Goal: Task Accomplishment & Management: Use online tool/utility

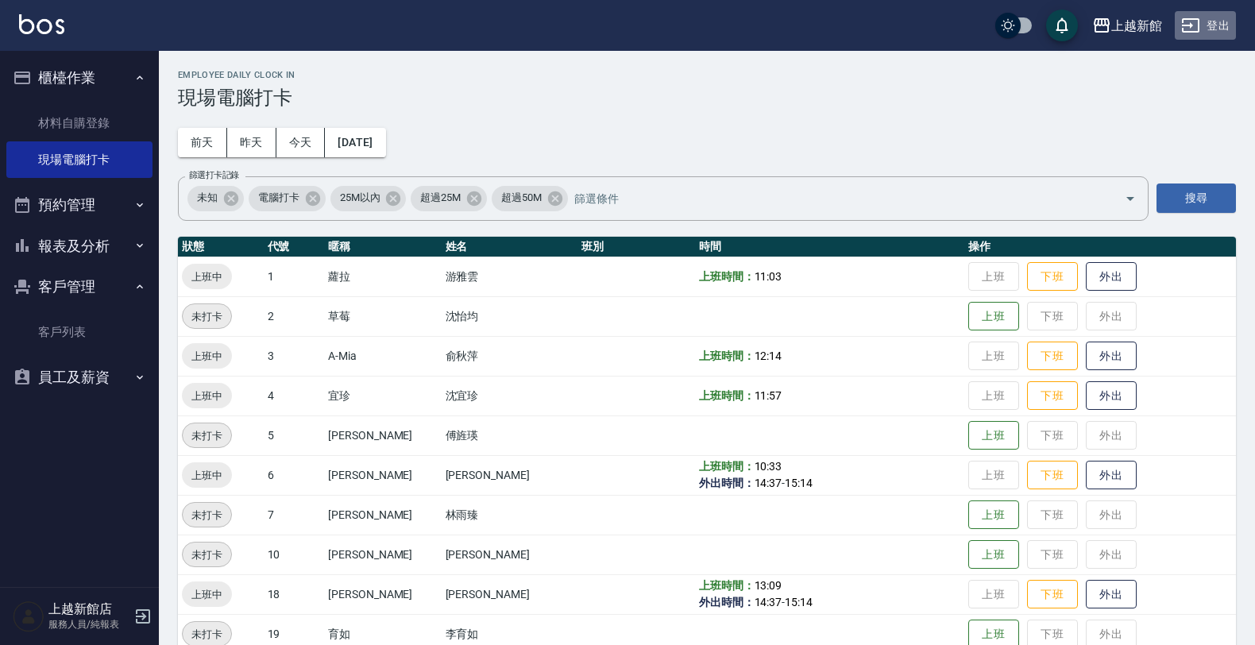
click at [1212, 30] on button "登出" at bounding box center [1205, 25] width 61 height 29
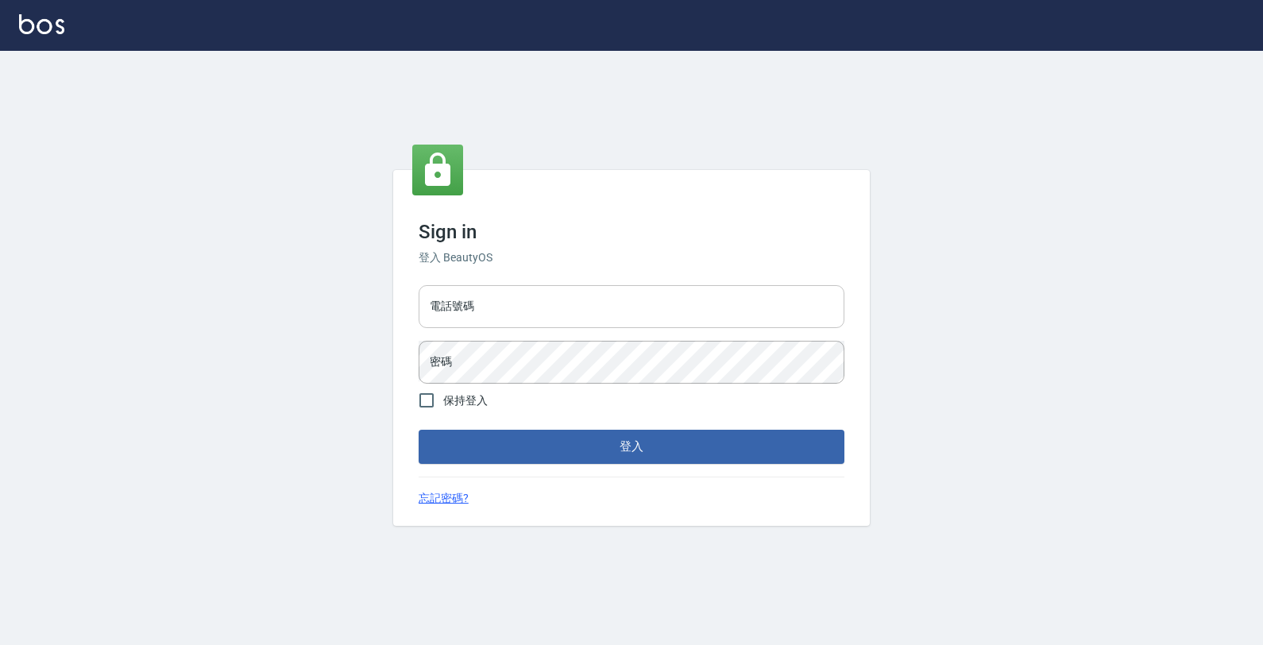
click at [649, 307] on input "電話號碼" at bounding box center [632, 306] width 426 height 43
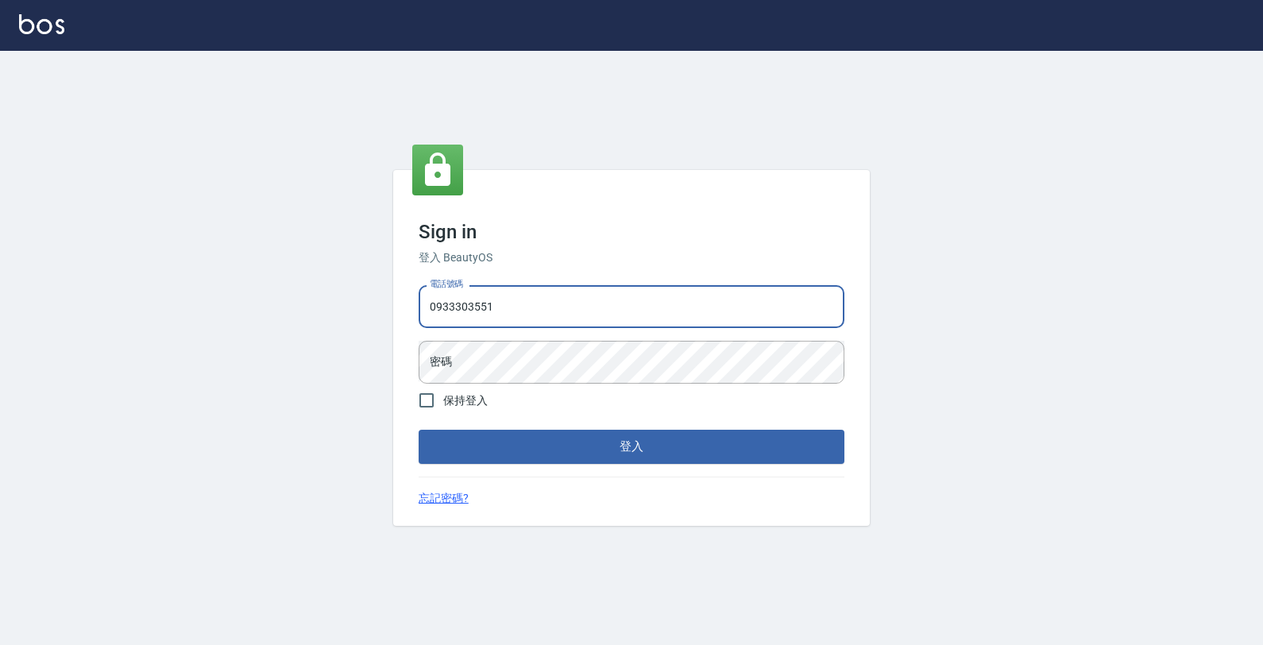
type input "0933303551"
click at [419, 430] on button "登入" at bounding box center [632, 446] width 426 height 33
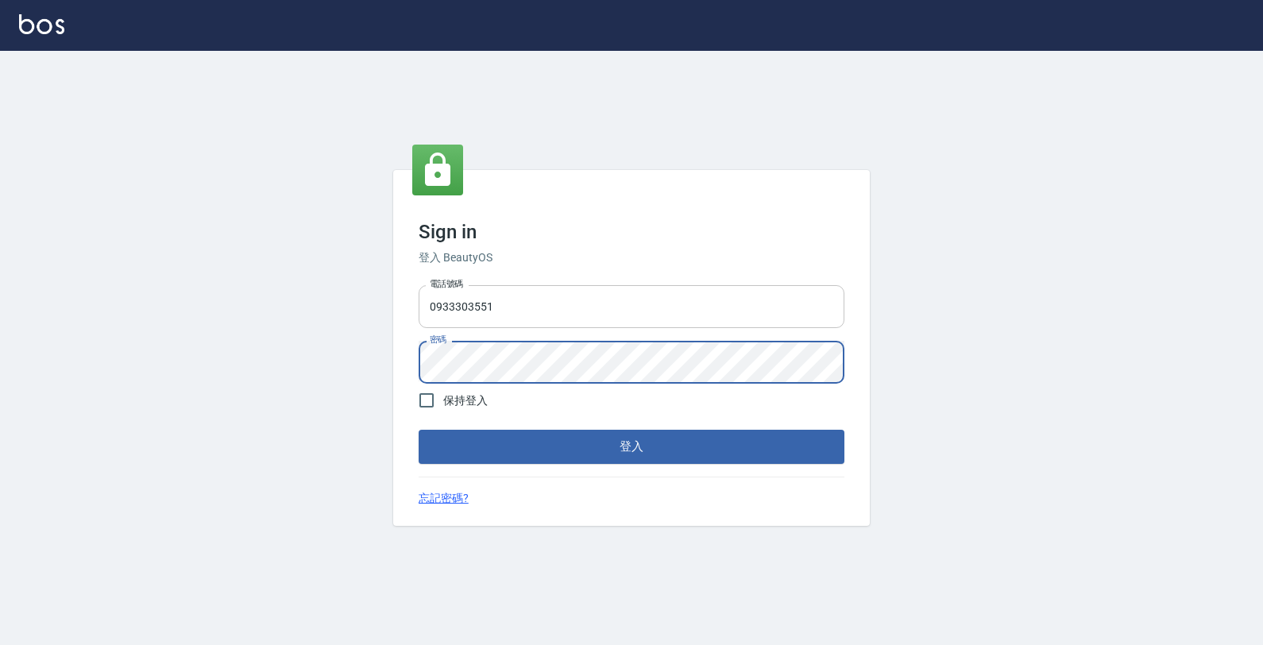
click at [419, 430] on button "登入" at bounding box center [632, 446] width 426 height 33
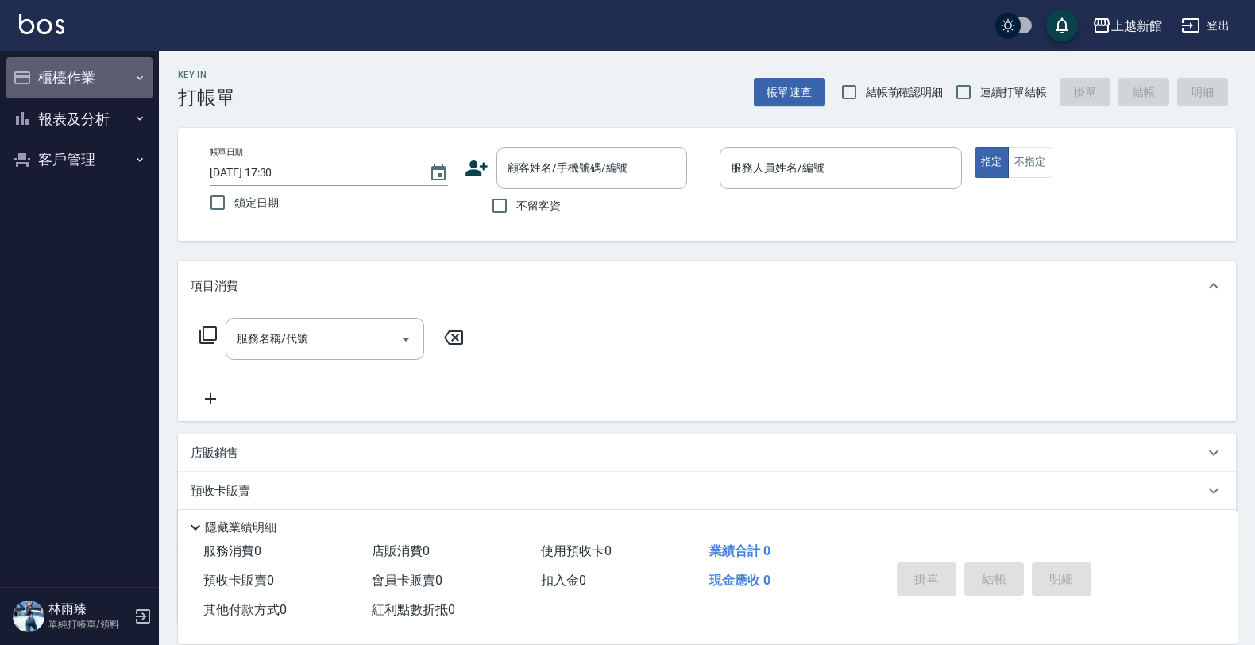
click at [89, 69] on button "櫃檯作業" at bounding box center [79, 77] width 146 height 41
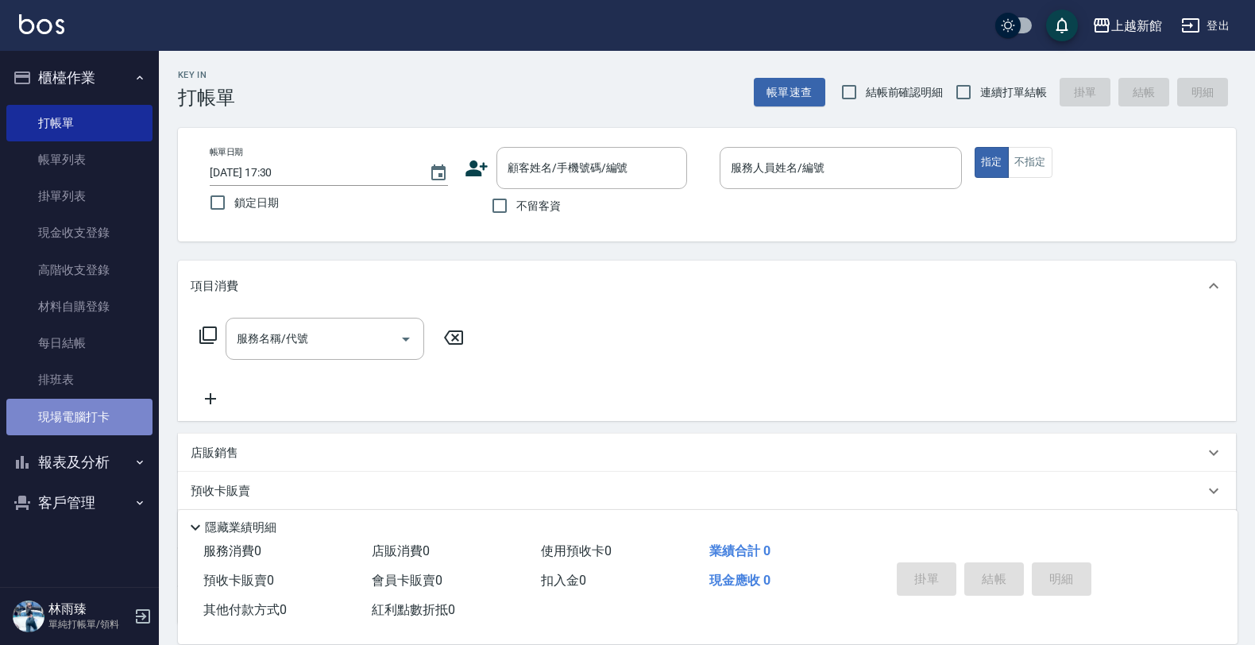
click at [83, 405] on link "現場電腦打卡" at bounding box center [79, 417] width 146 height 37
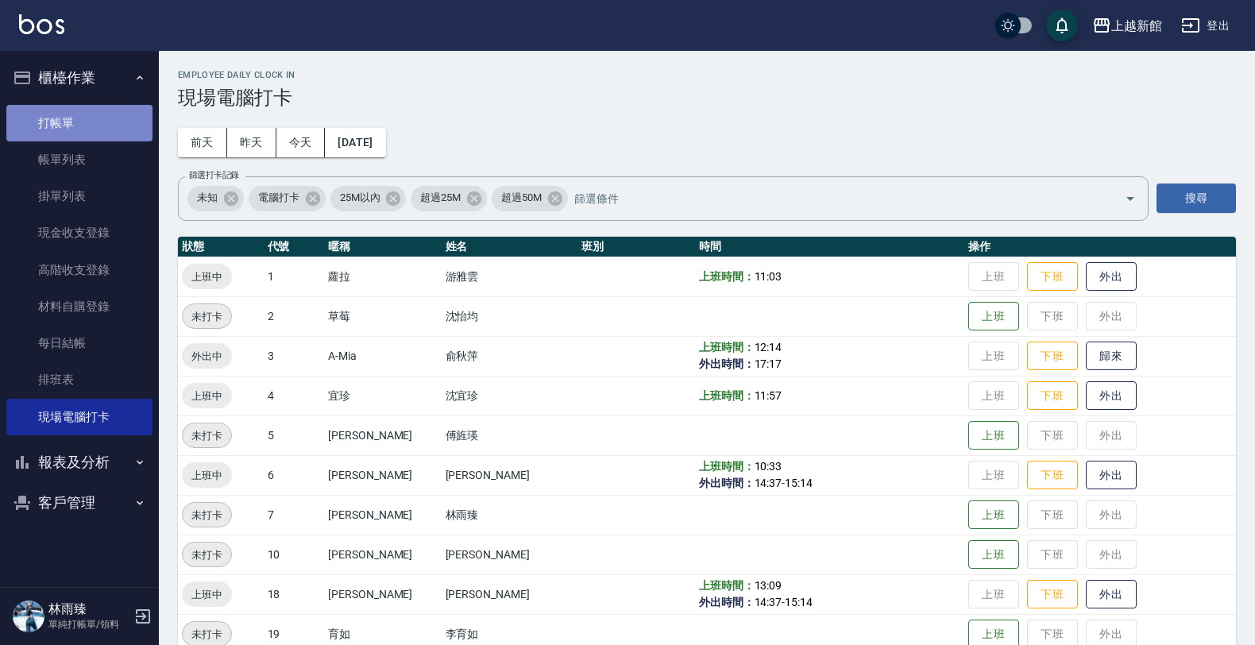
click at [57, 118] on link "打帳單" at bounding box center [79, 123] width 146 height 37
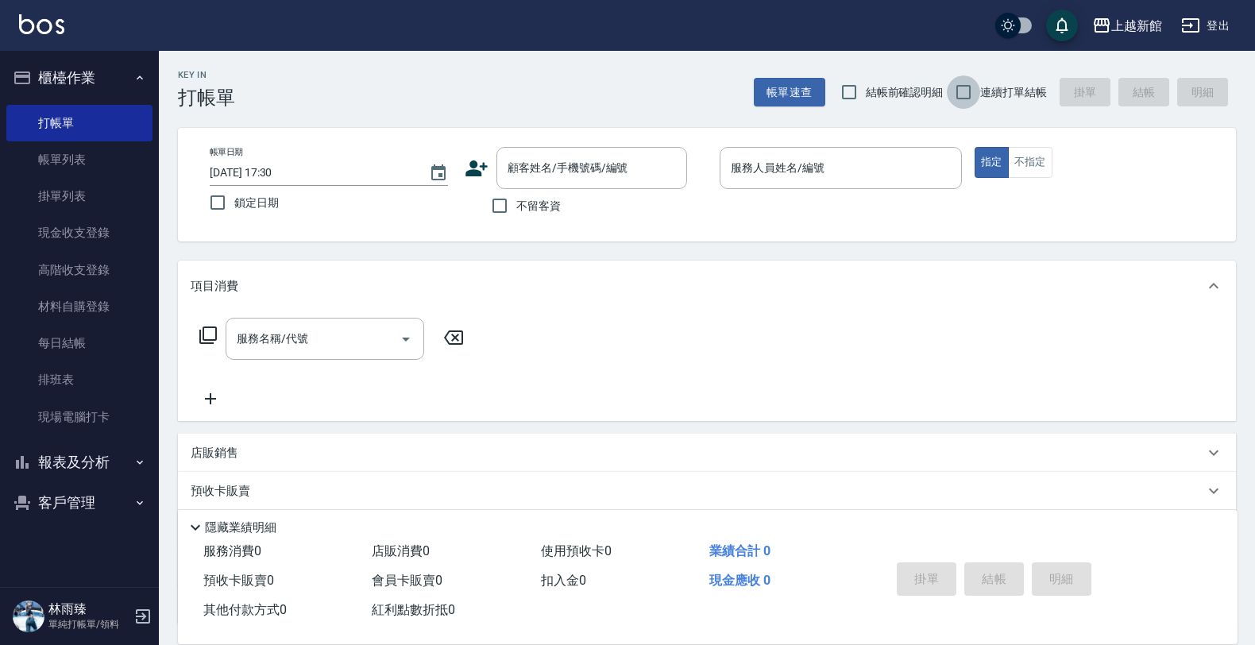
click at [967, 90] on input "連續打單結帳" at bounding box center [963, 91] width 33 height 33
checkbox input "true"
drag, startPoint x: 639, startPoint y: 184, endPoint x: 590, endPoint y: 185, distance: 49.3
click at [635, 172] on div "顧客姓名/手機號碼/編號" at bounding box center [591, 168] width 191 height 42
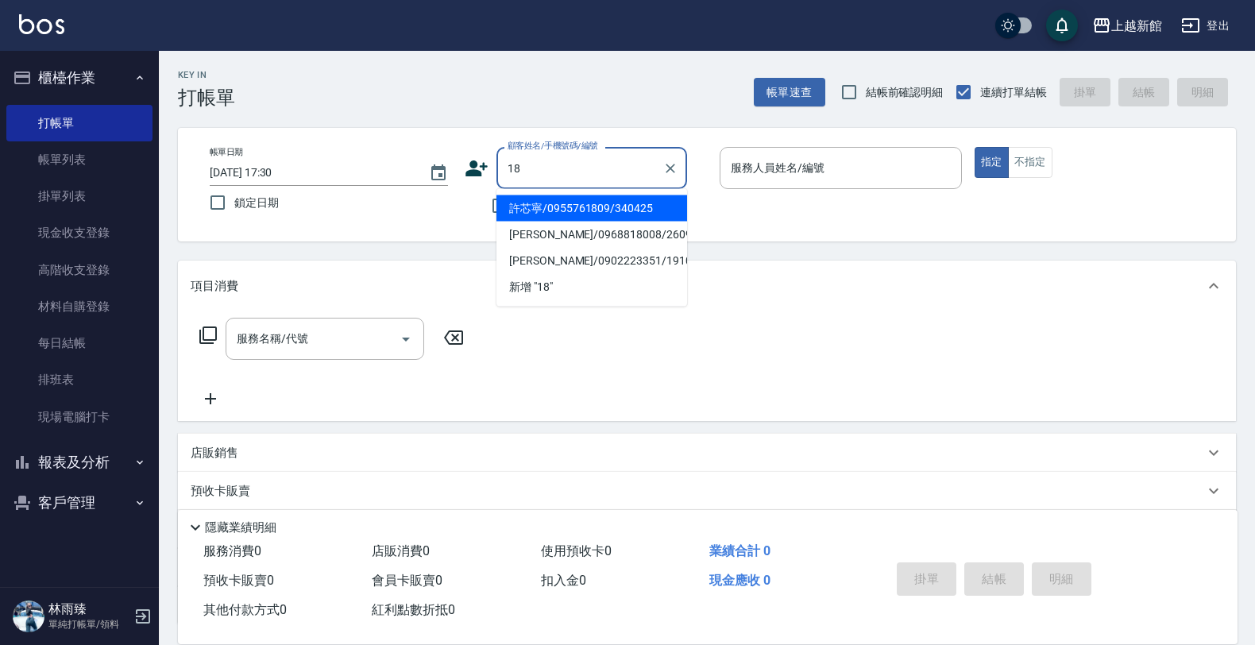
type input "許芯寧/0955761809/340425"
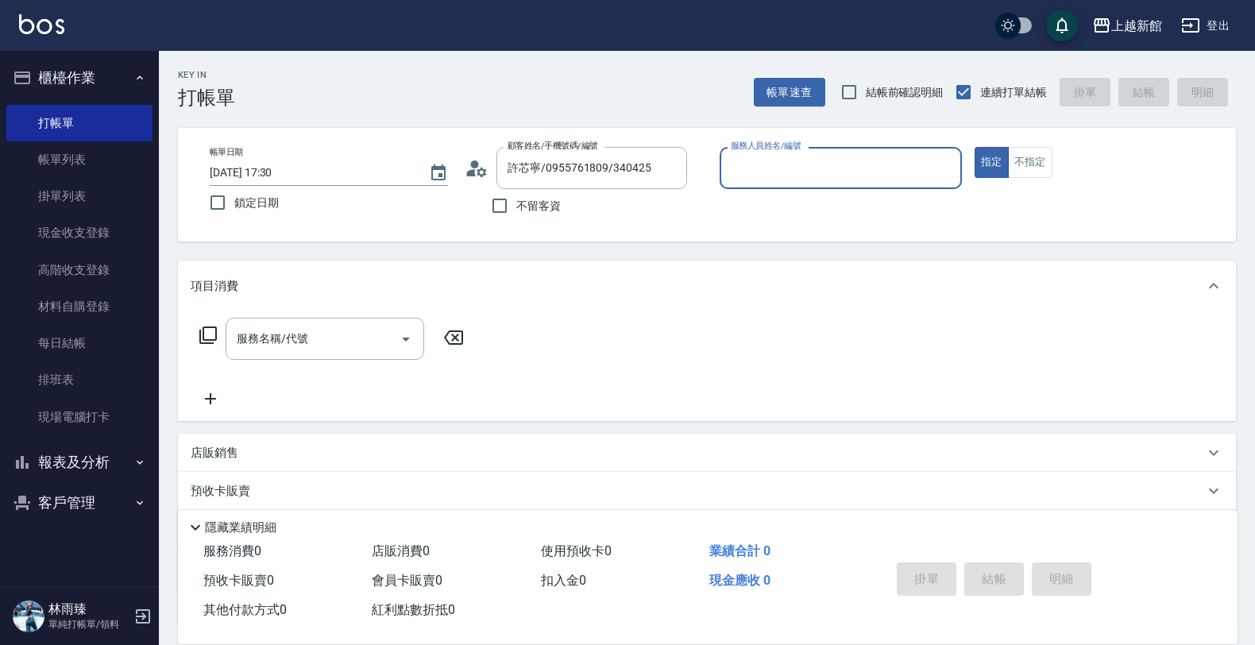
click at [975, 147] on button "指定" at bounding box center [992, 162] width 34 height 31
type button "true"
type input "莫尼卡-7"
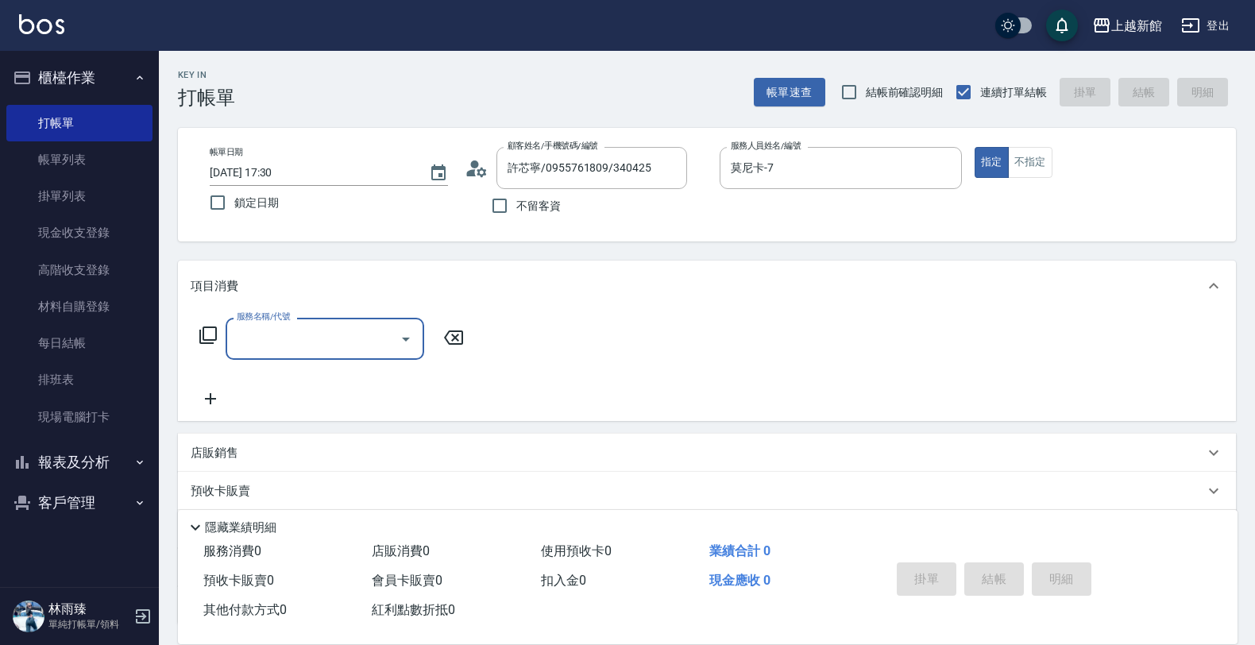
type input "ksen/095165468/18"
type input "黃柏森-18"
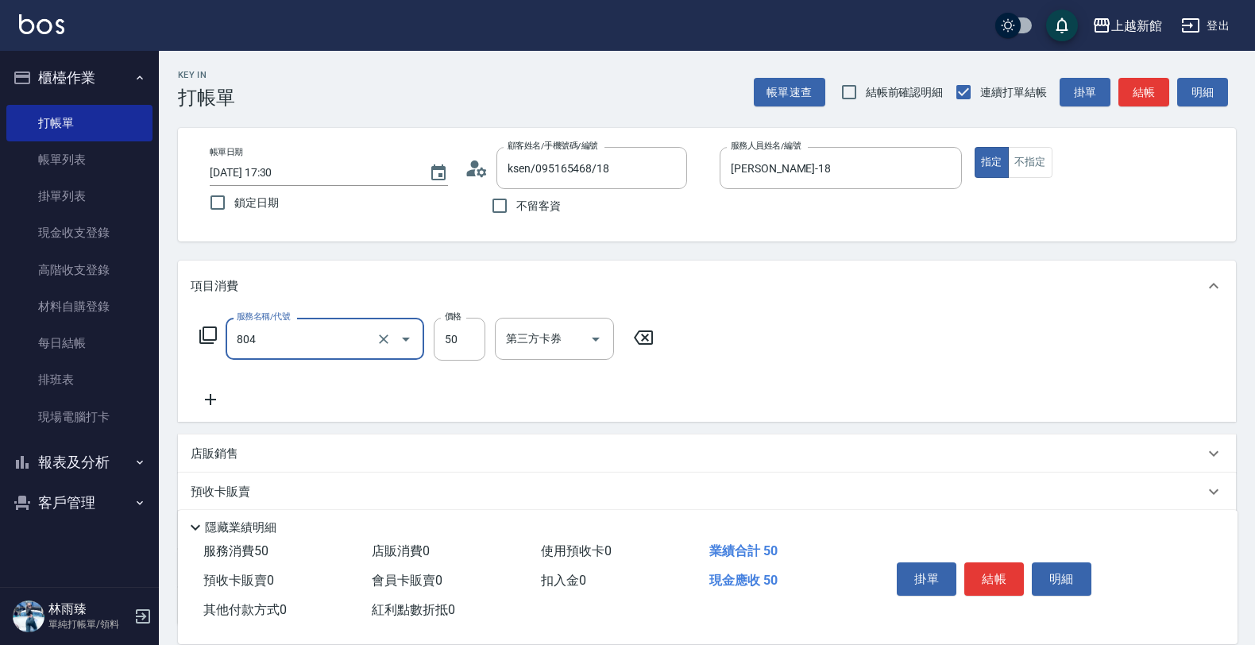
type input "吹捲/夾直/青捲/電棒/夾玉米鬚(804)"
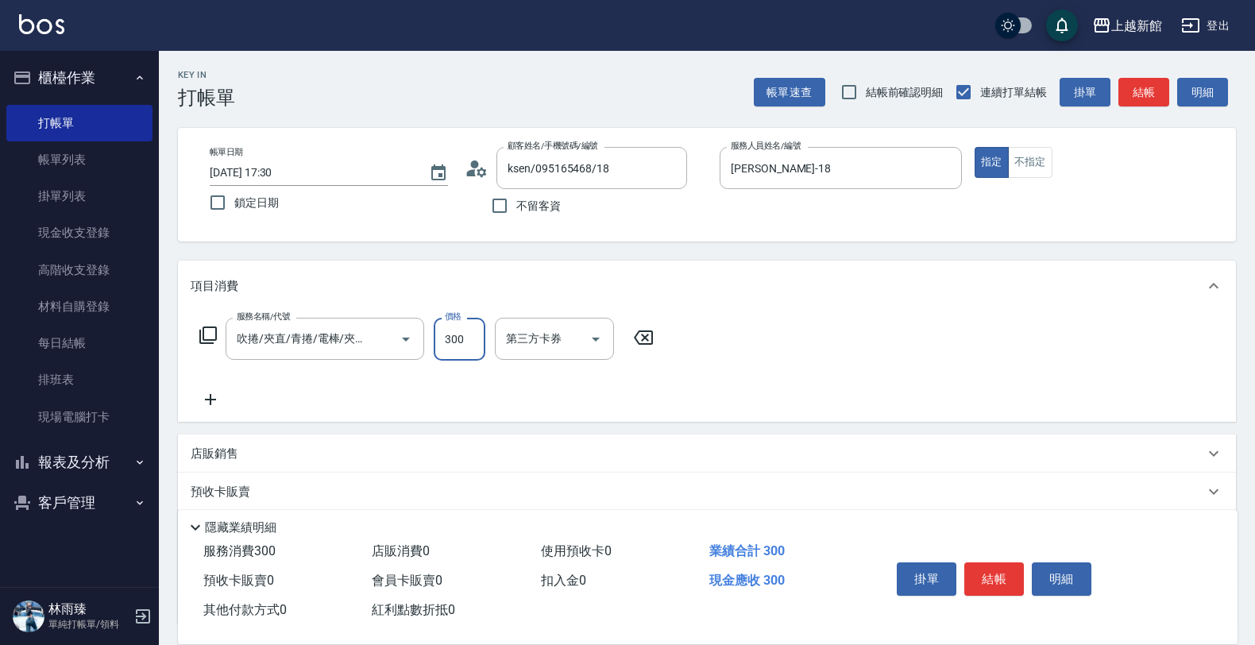
type input "300"
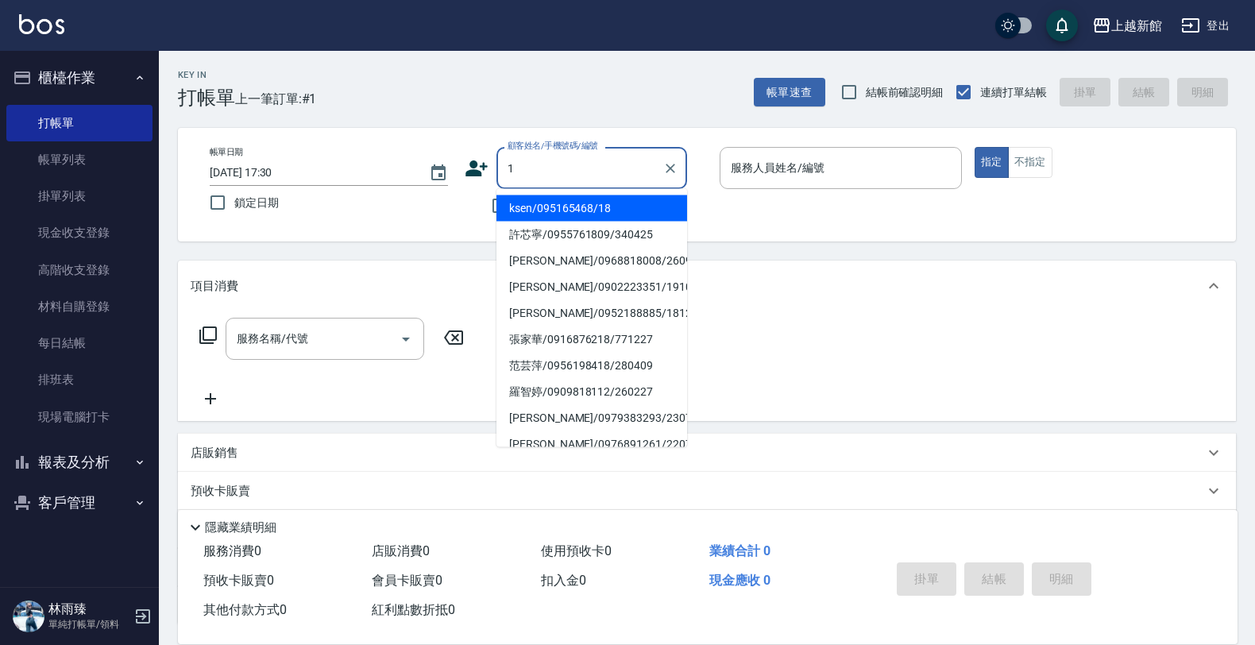
type input "ksen/095165468/18"
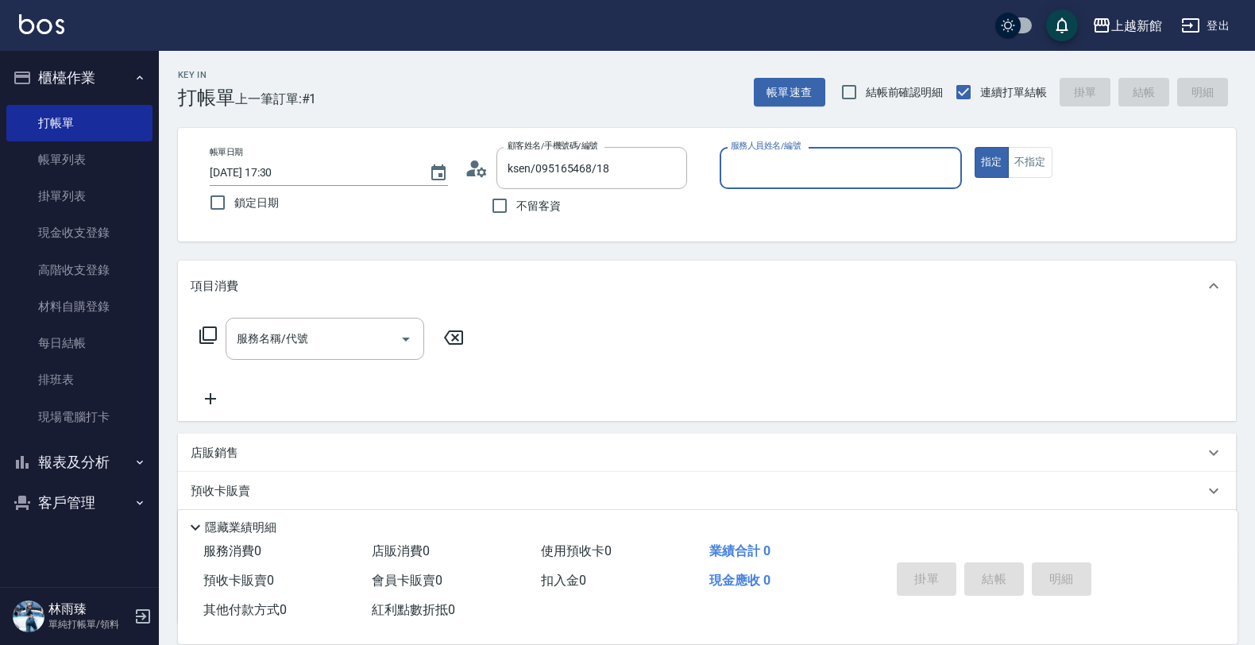
click at [975, 147] on button "指定" at bounding box center [992, 162] width 34 height 31
type input "黃柏森-18"
type input "Lora/0979395100/1"
type input "蘿拉-1"
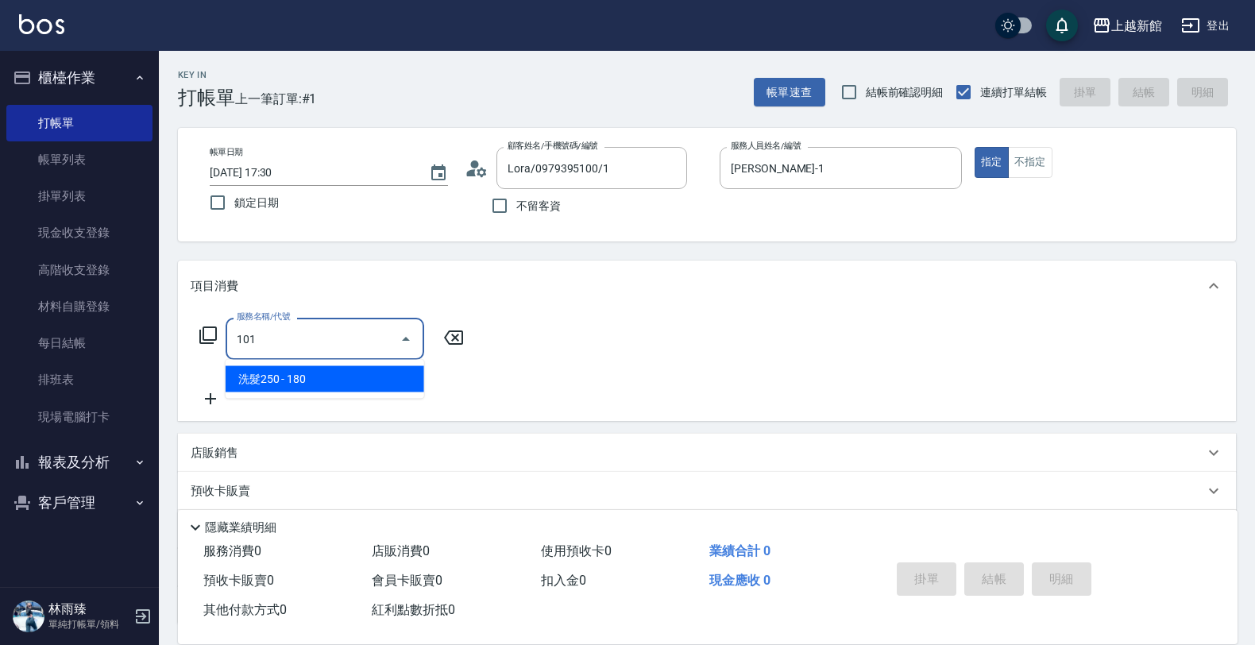
type input "洗髮250(101)"
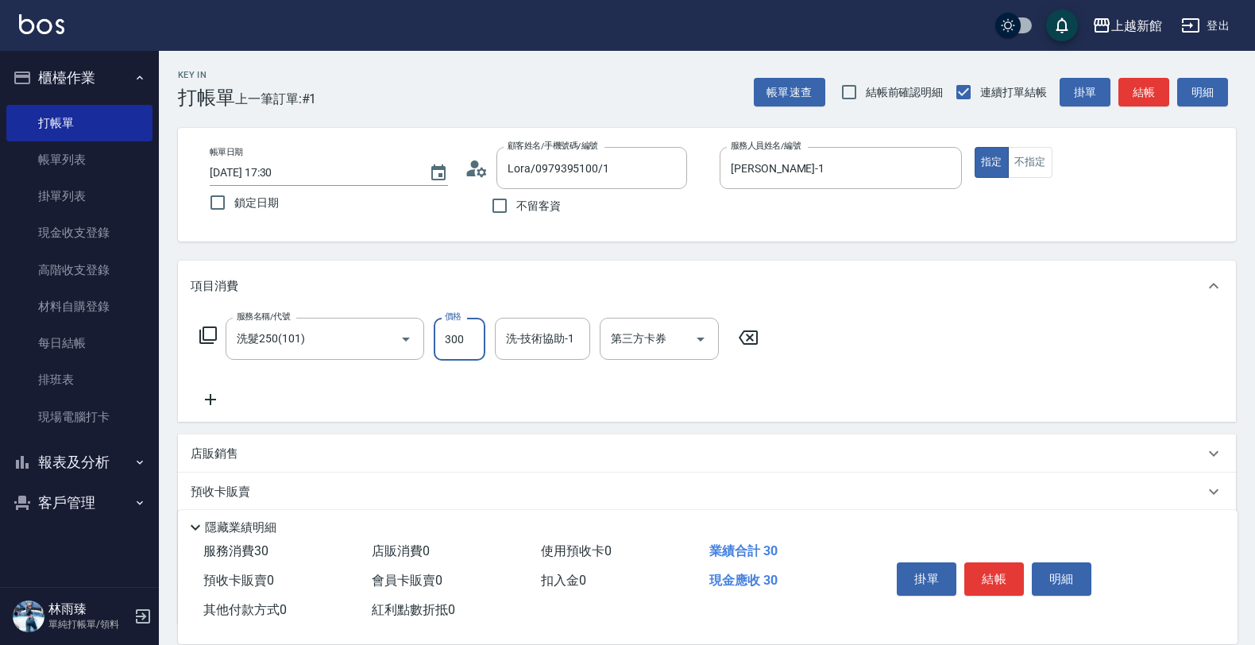
type input "300"
type input "馨妮-29"
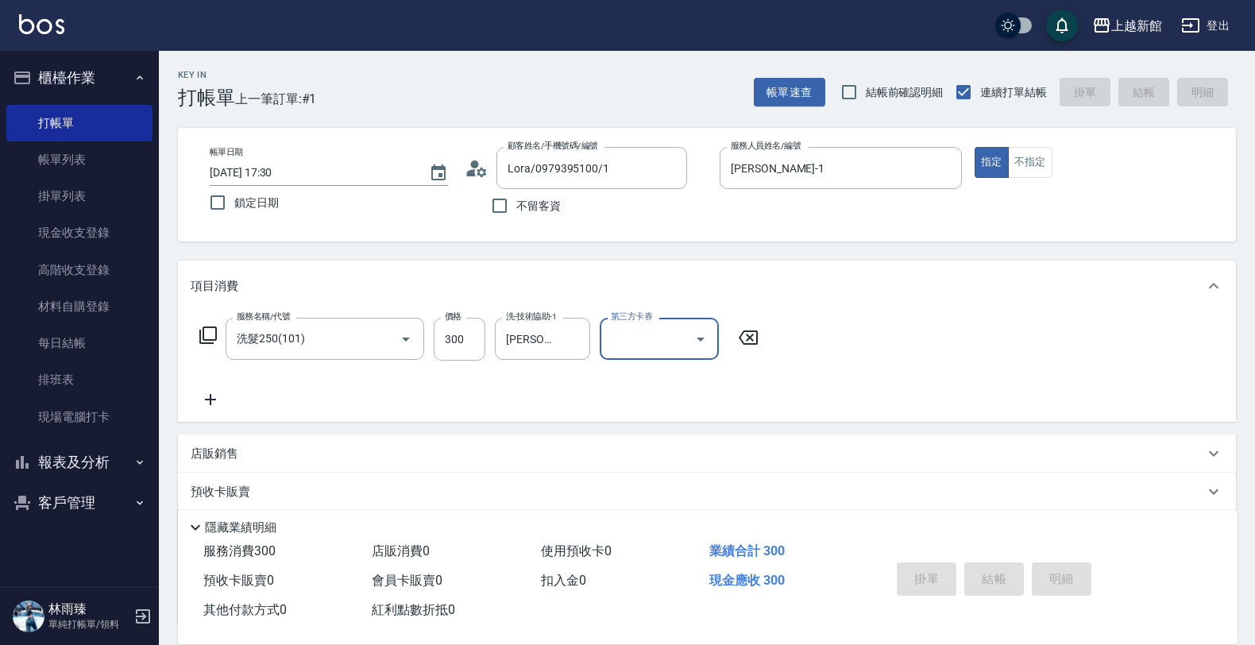
type input "2025/09/25 17:31"
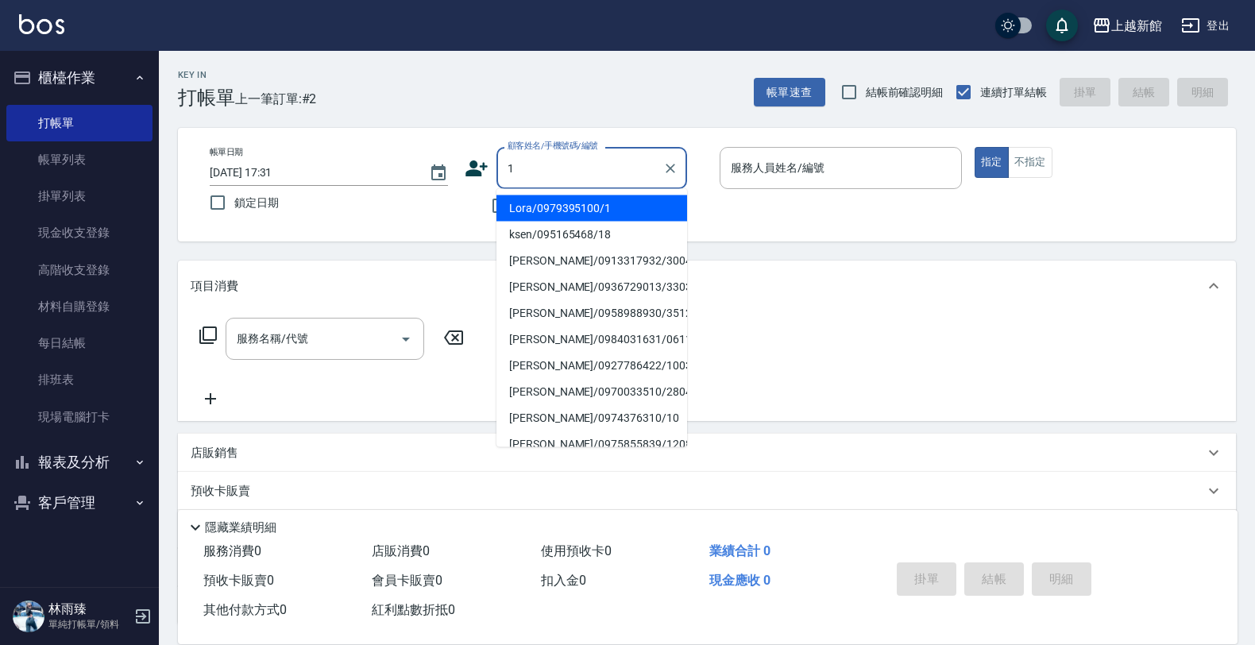
type input "Lora/0979395100/1"
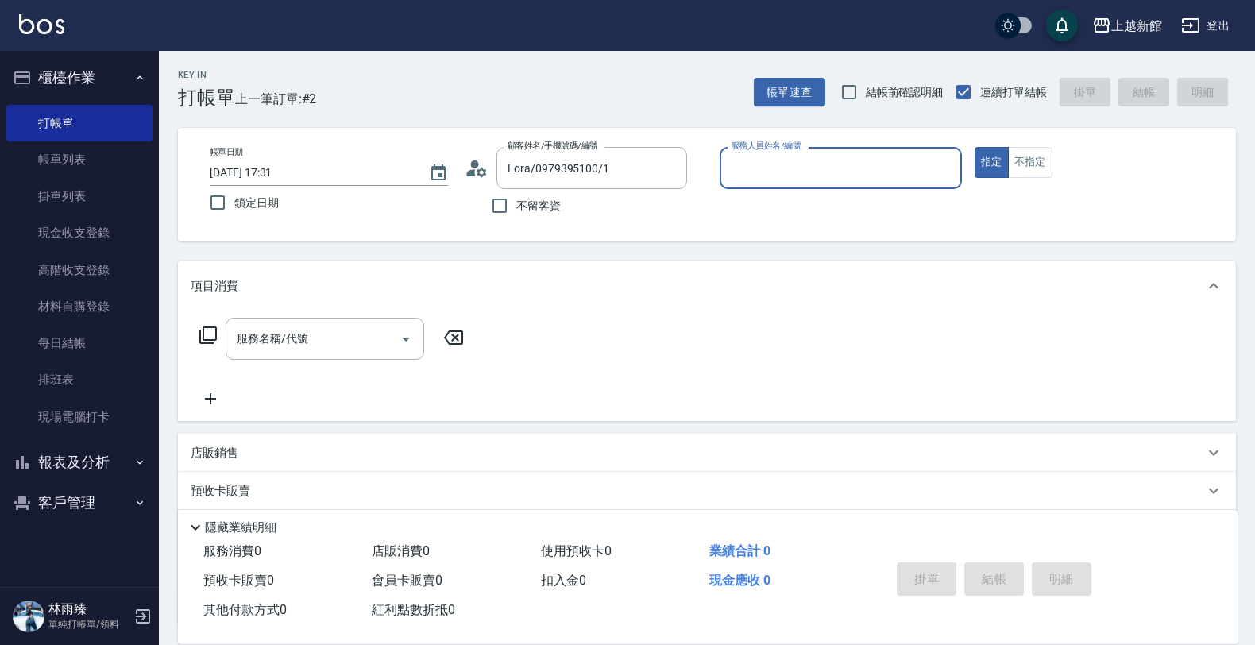
click at [975, 147] on button "指定" at bounding box center [992, 162] width 34 height 31
type input "蘿拉-1"
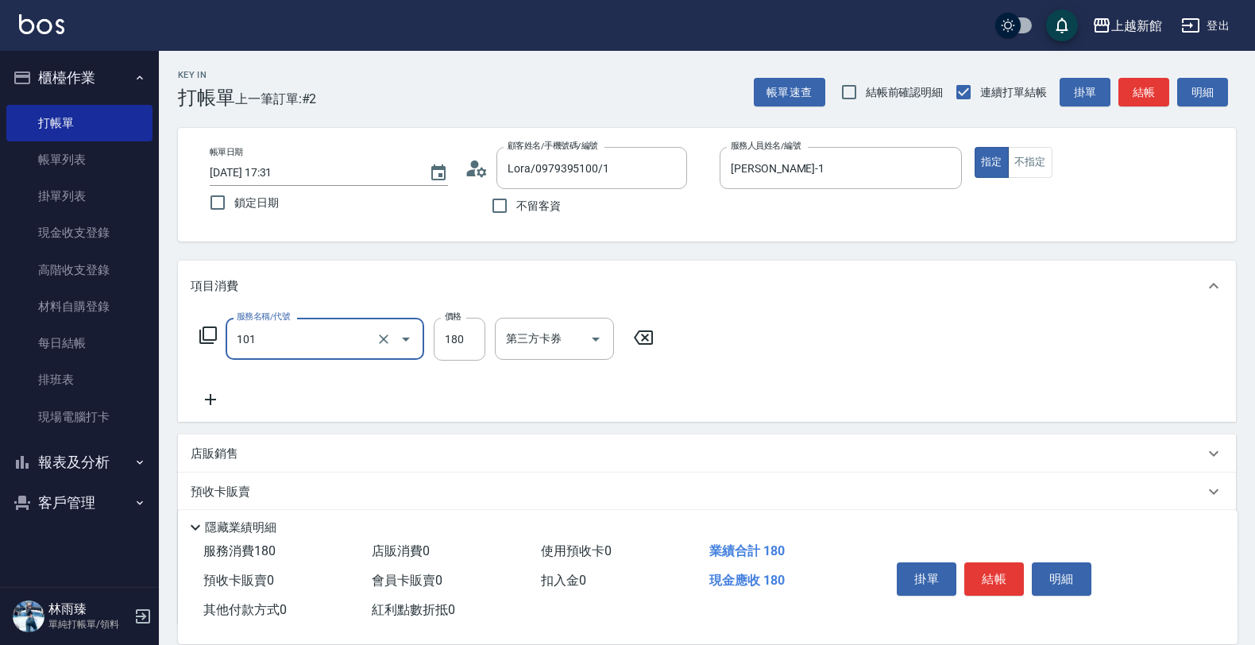
type input "洗髮250(101)"
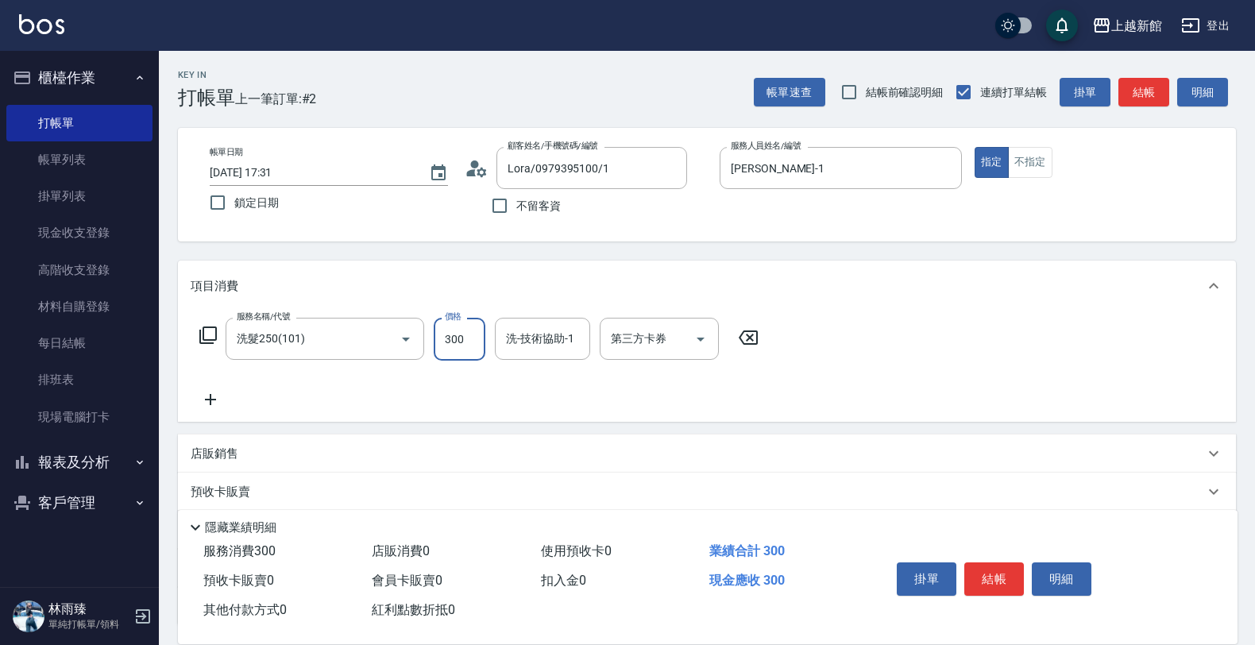
type input "300"
type input "小邱-25"
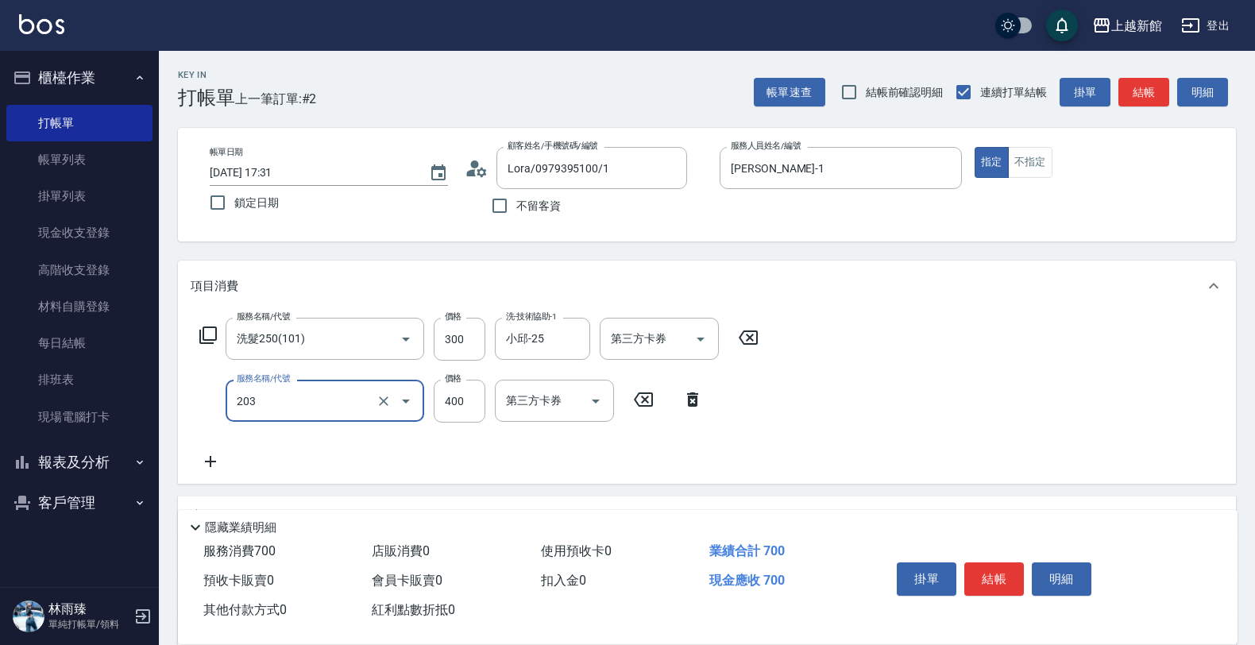
type input "指定單剪(203)"
type input "200"
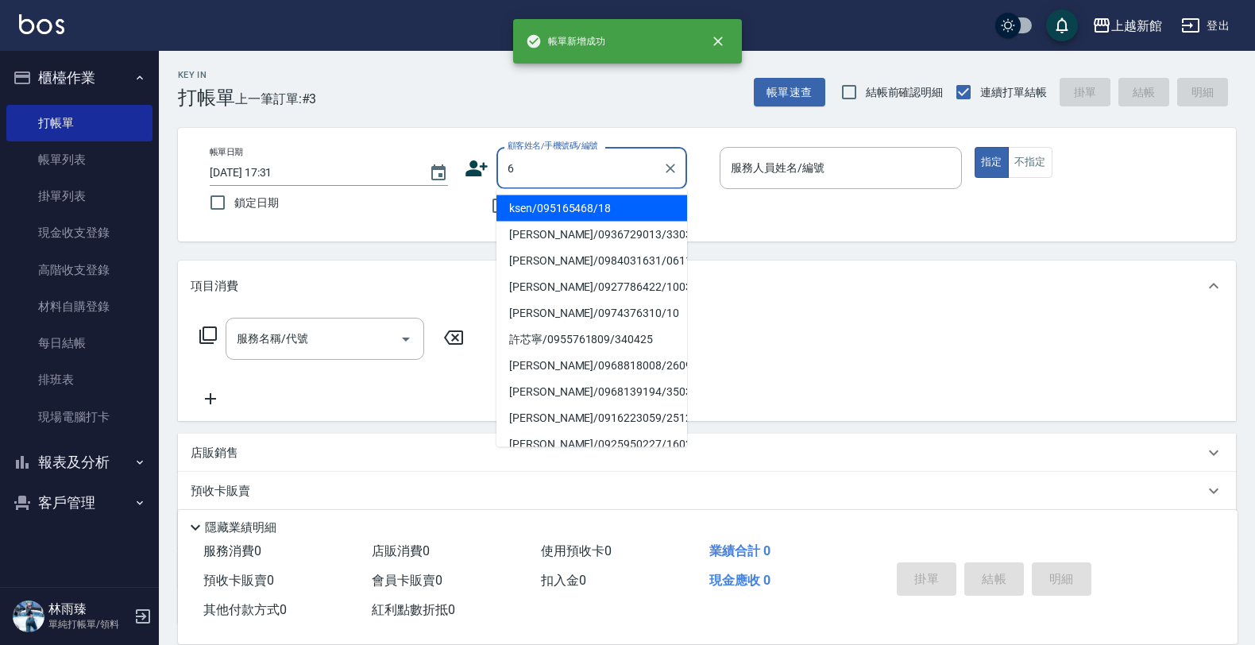
type input "ksen/095165468/18"
click at [975, 147] on button "指定" at bounding box center [992, 162] width 34 height 31
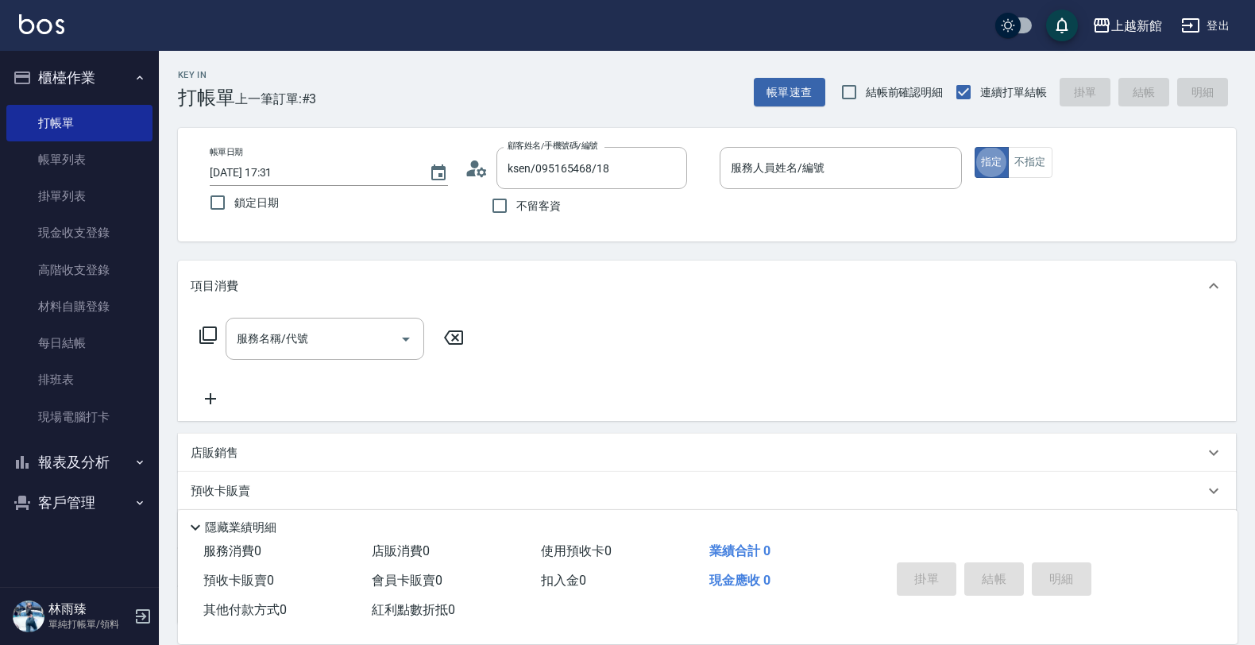
type input "黃柏森-18"
type input "黃婕寧/6_黃婕寧/6"
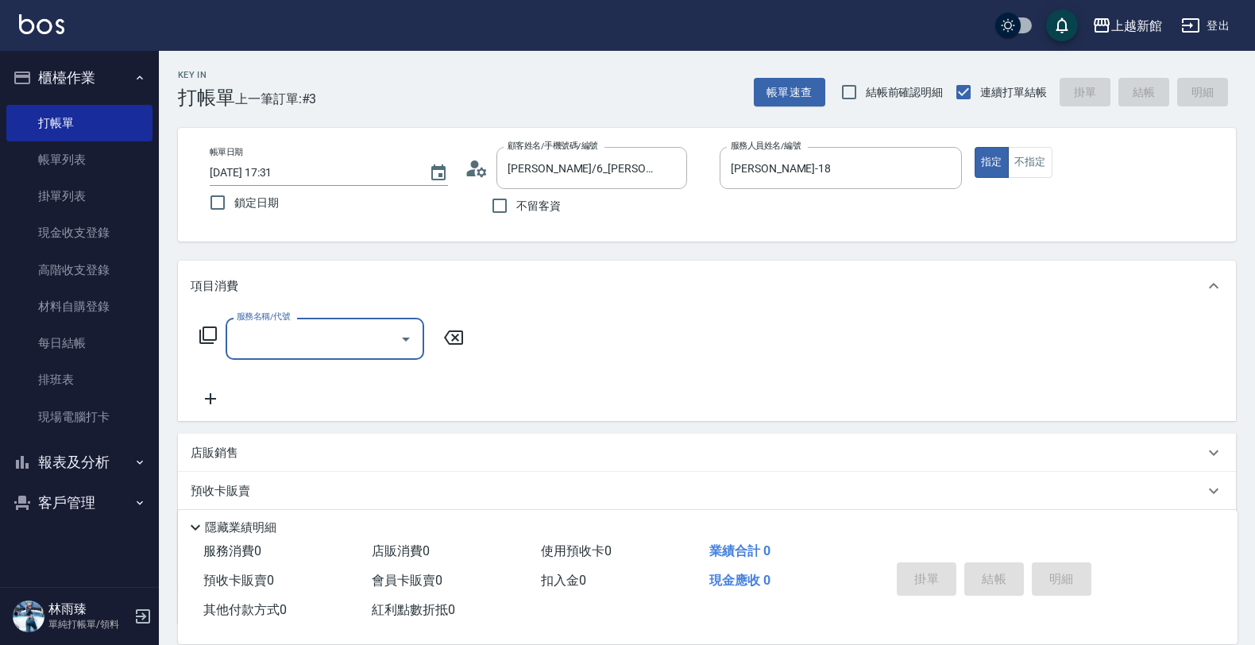
type input "黃婕寧-6"
type input "洗髮250(101)"
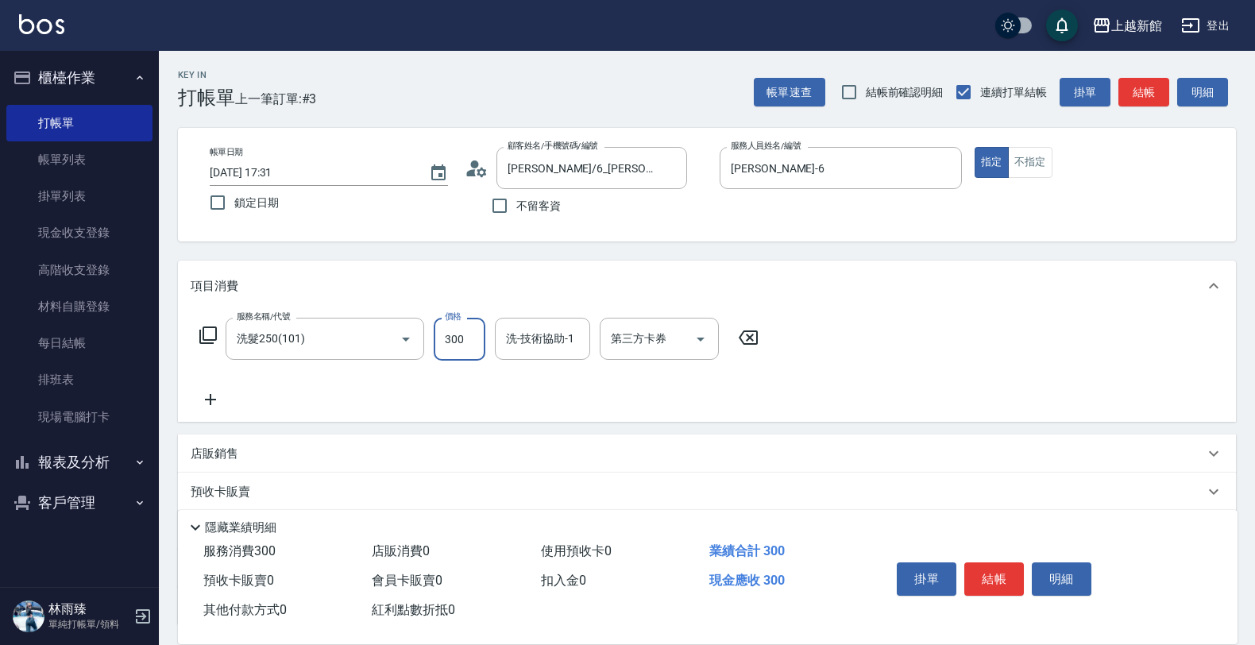
type input "300"
type input "小邱-25"
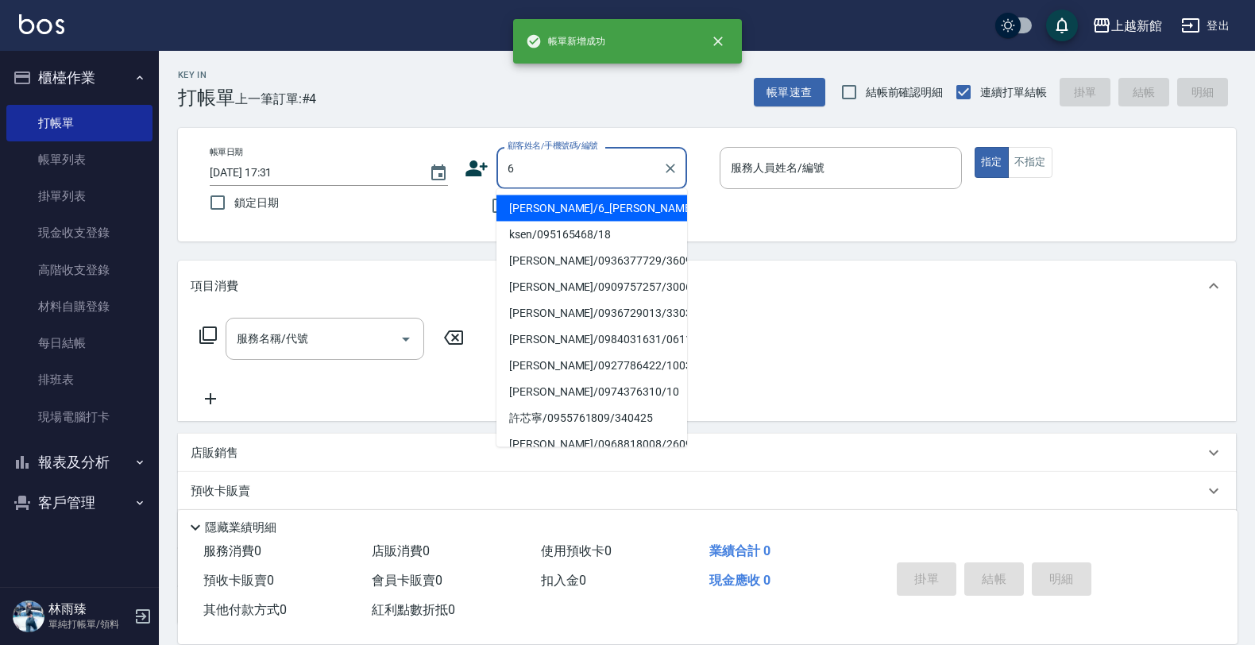
type input "黃婕寧/6_黃婕寧/6"
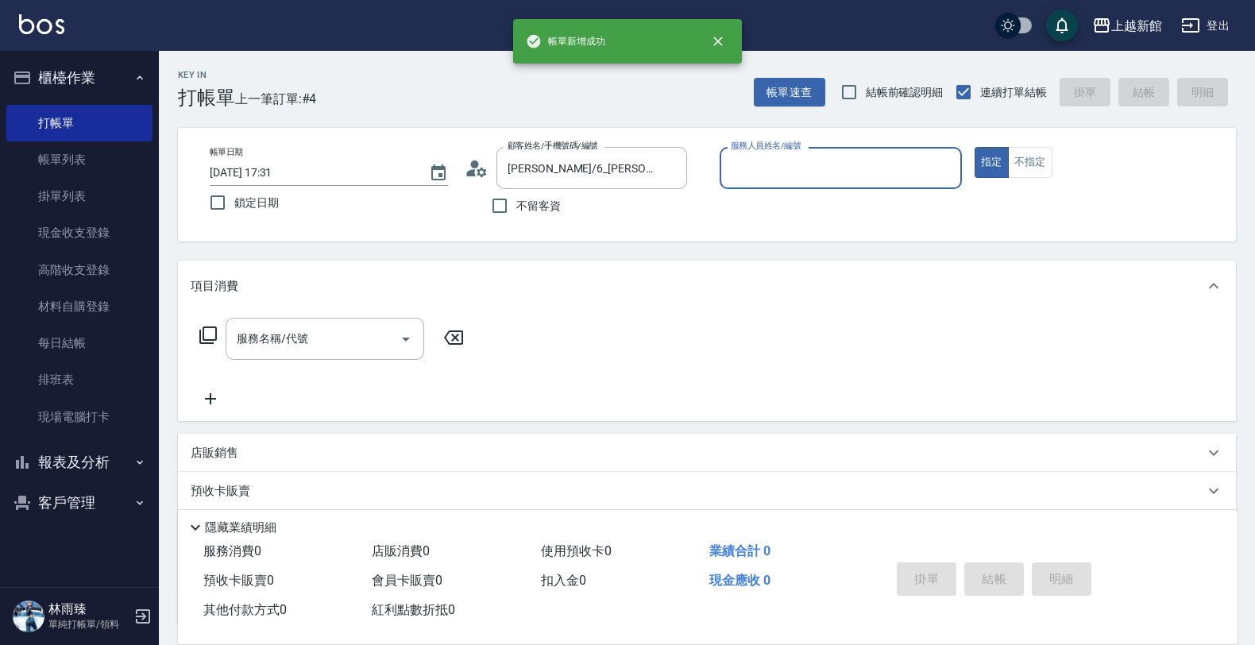
type input "黃婕寧-6"
click at [975, 147] on button "指定" at bounding box center [992, 162] width 34 height 31
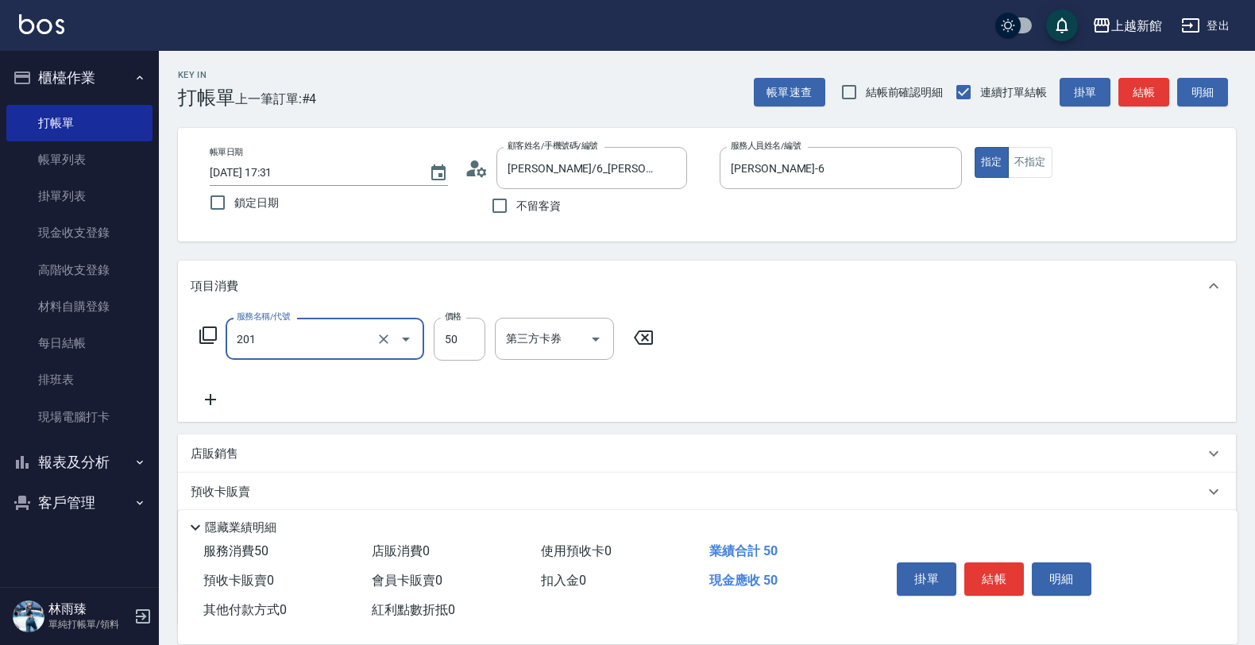
type input "剪瀏海(201)"
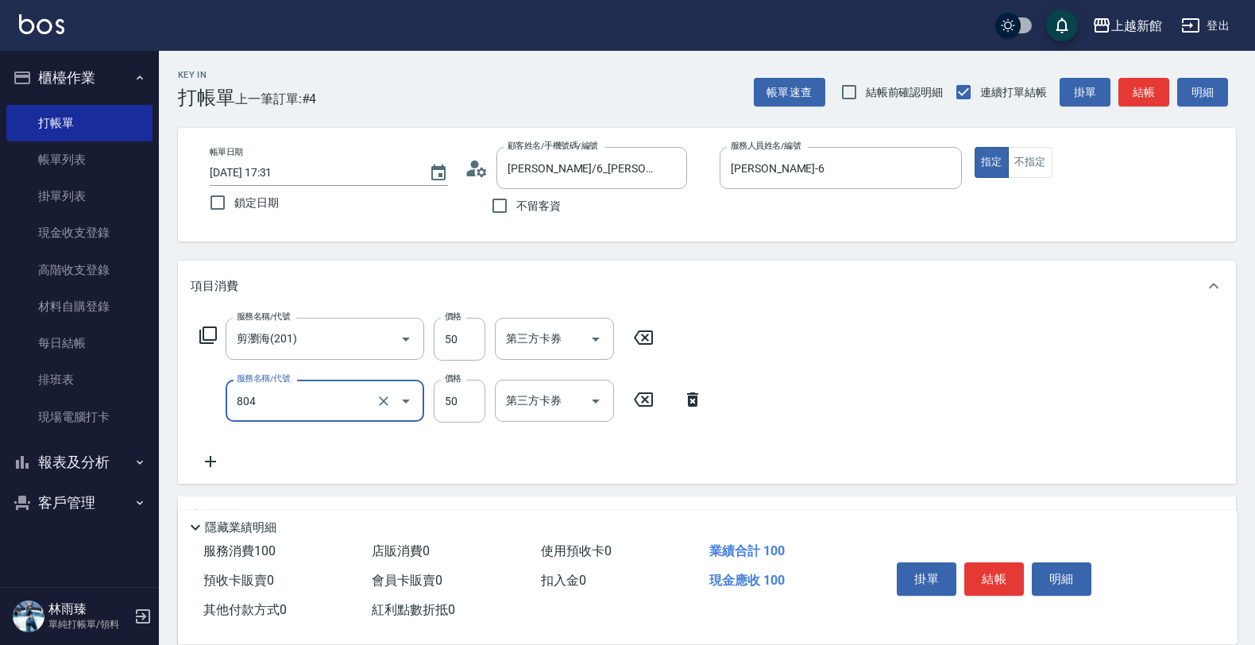
type input "吹捲/夾直/青捲/電棒/夾玉米鬚(804)"
type input "1000"
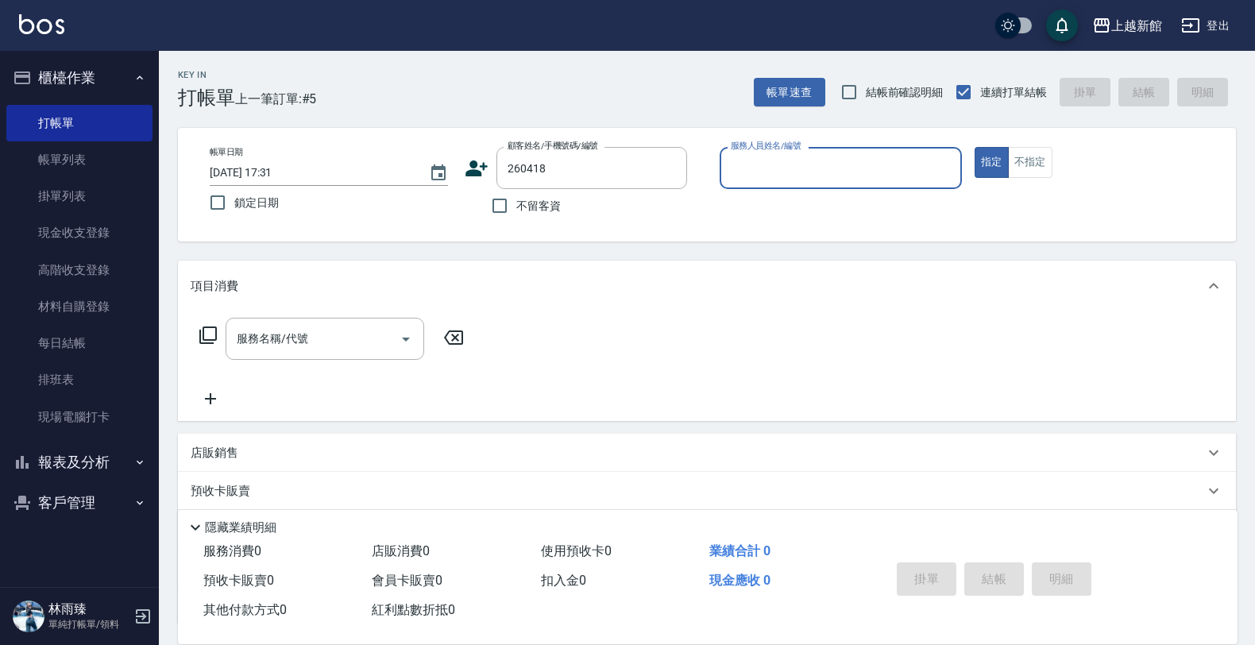
type input "林孔均/0922152297/260418"
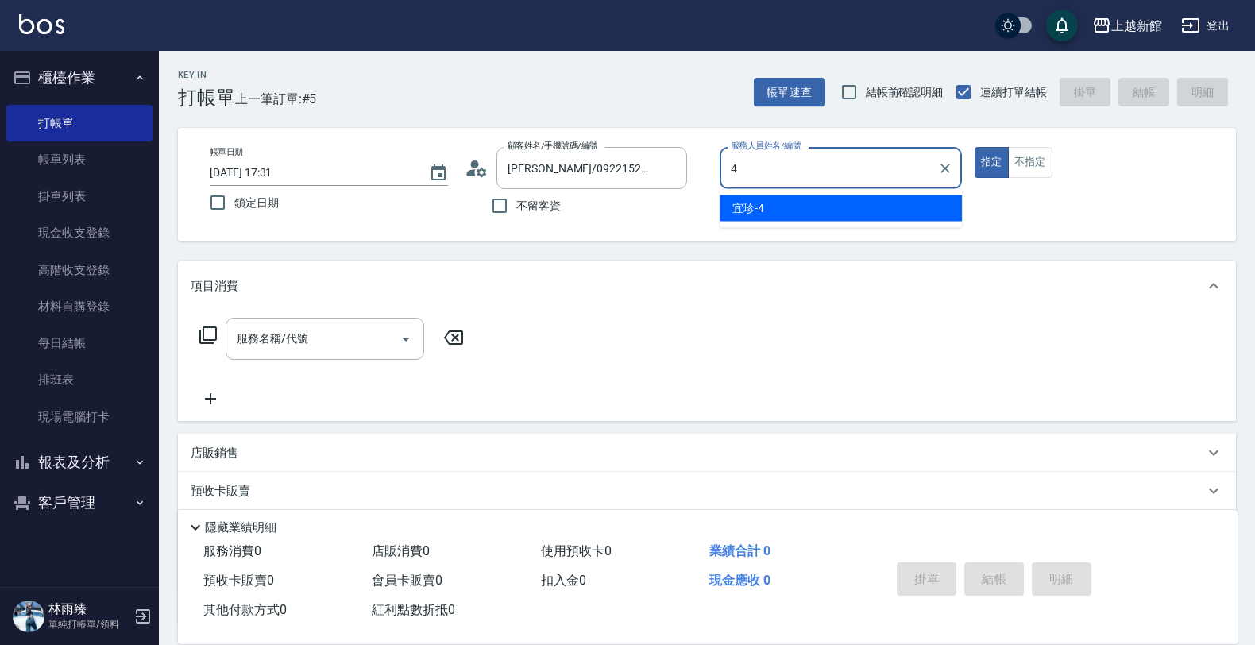
type input "宜珍-4"
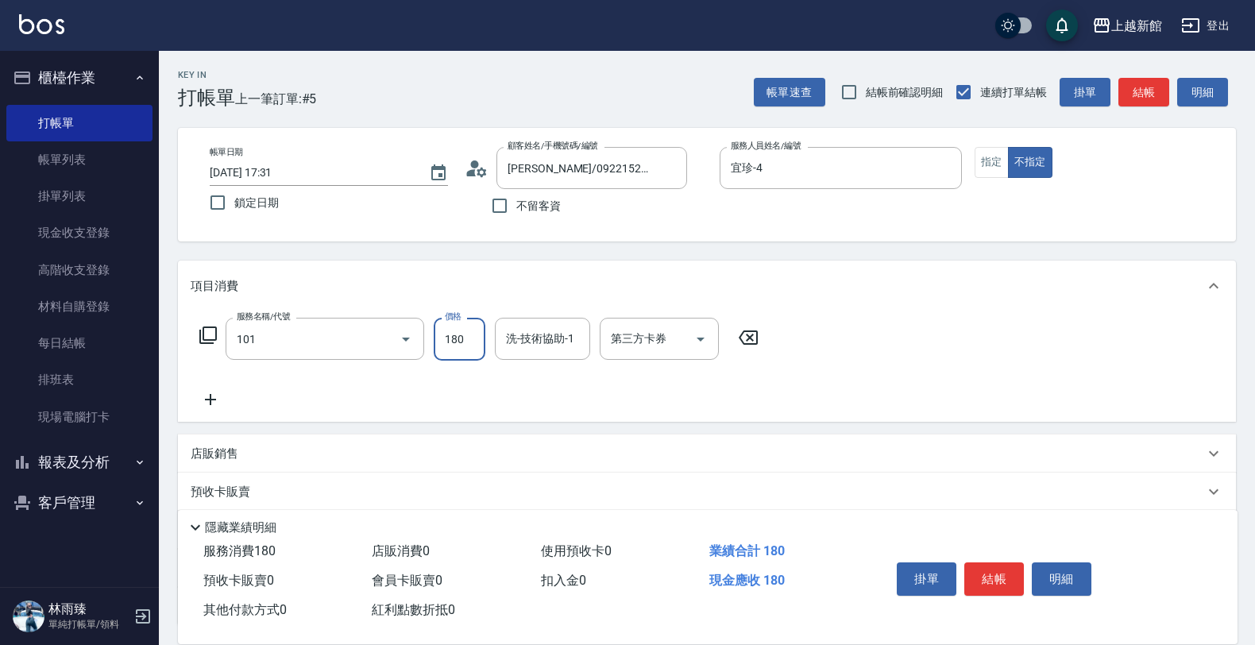
type input "洗髮250(101)"
type input "200"
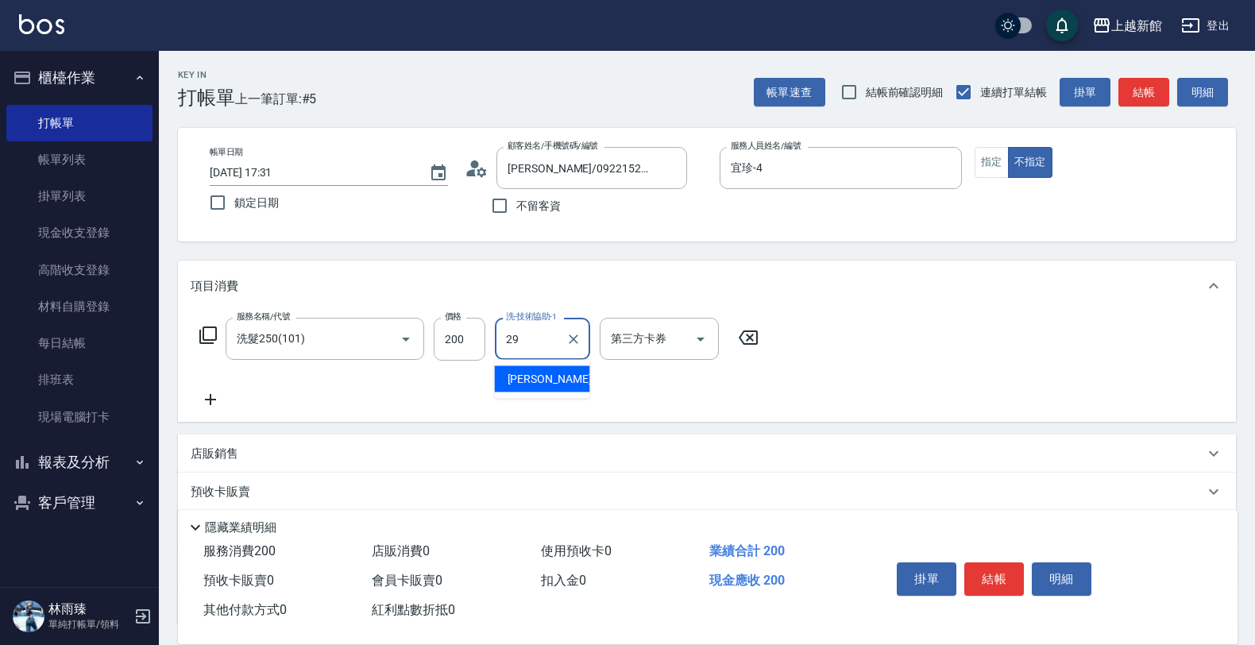
type input "馨妮-29"
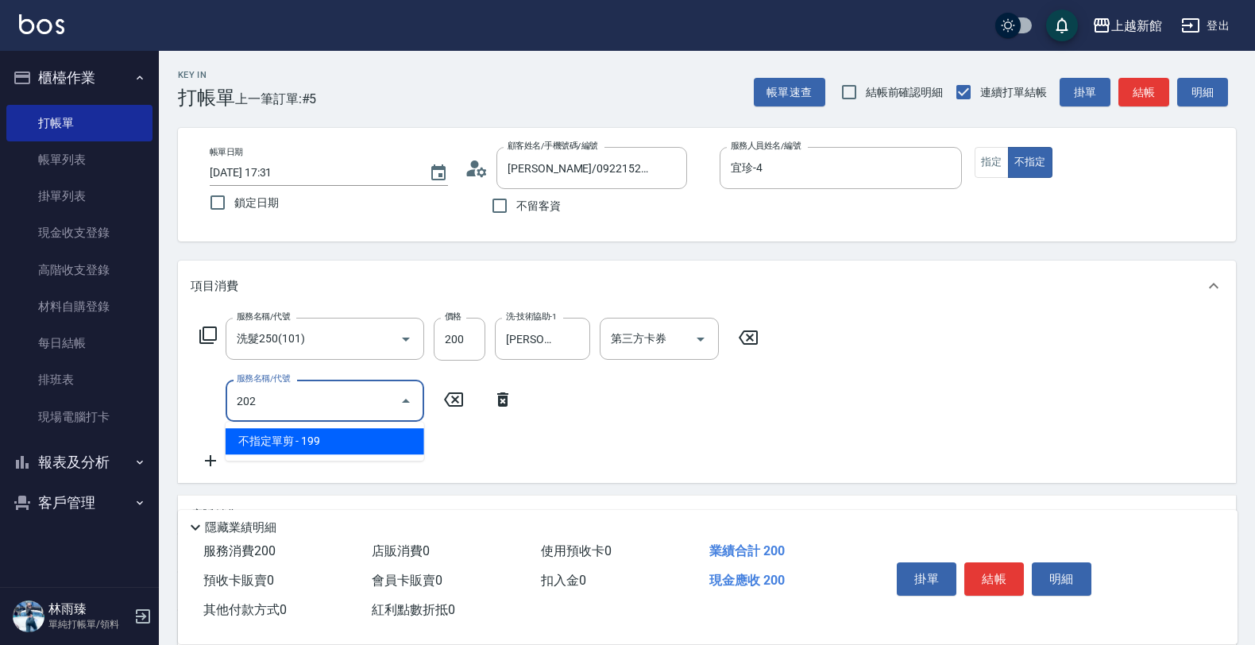
type input "不指定單剪(202)"
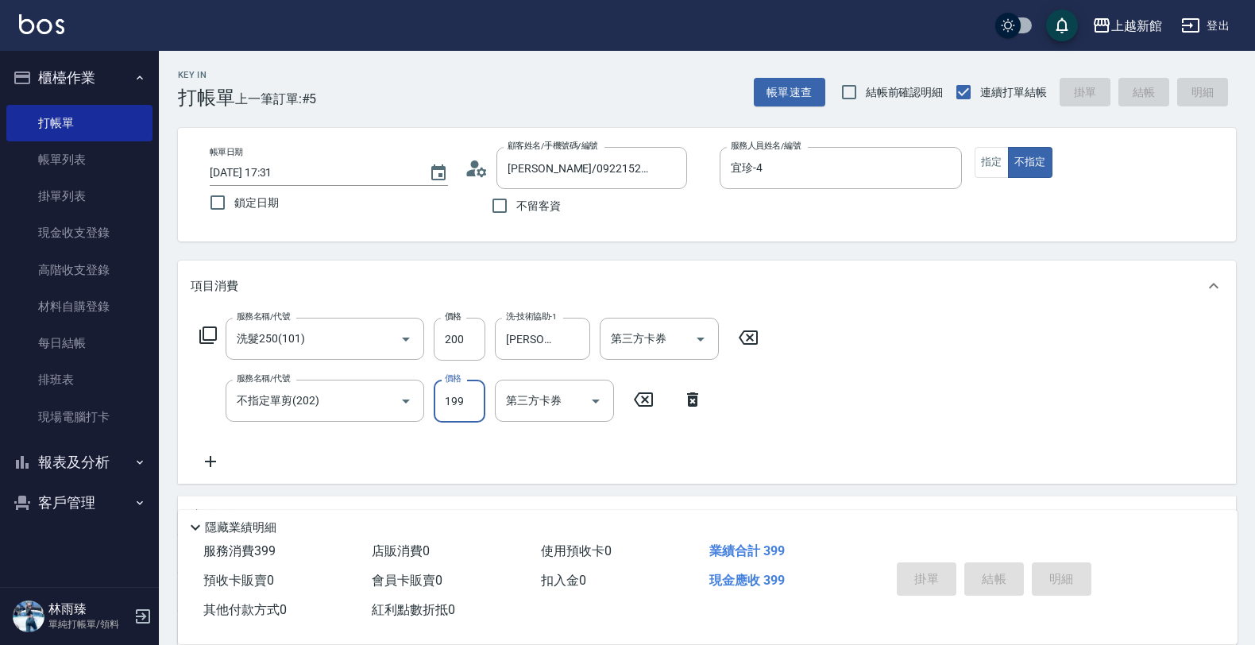
type input "2025/09/25 17:32"
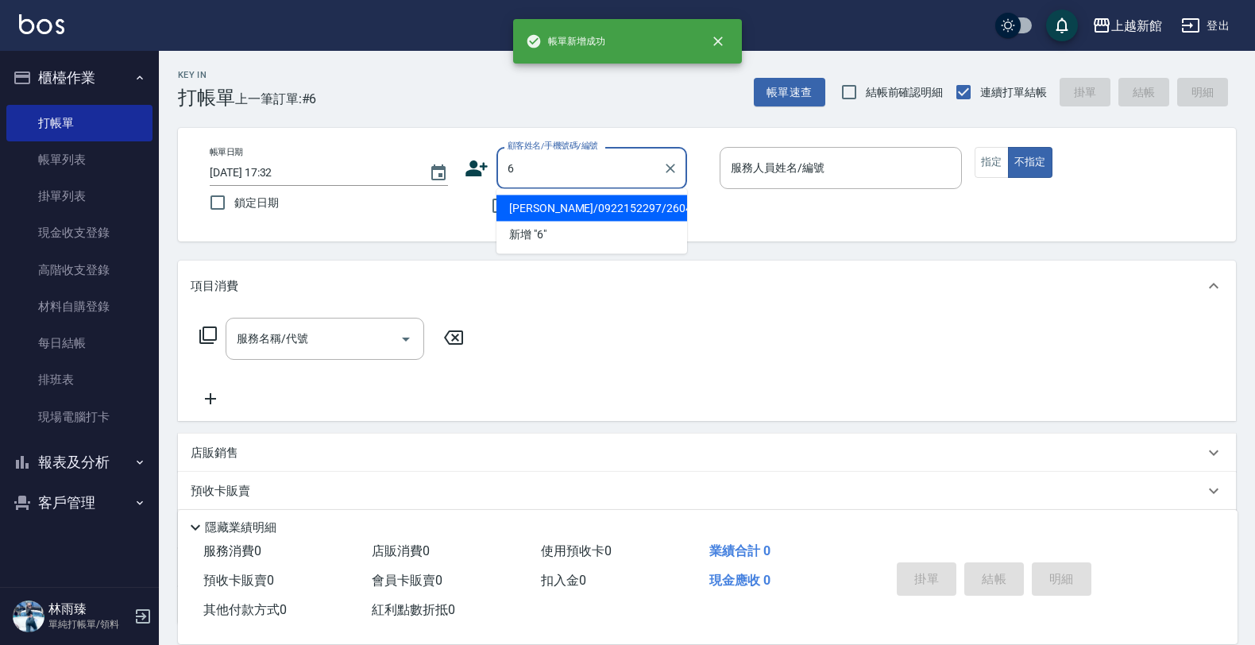
type input "林孔均/0922152297/260418"
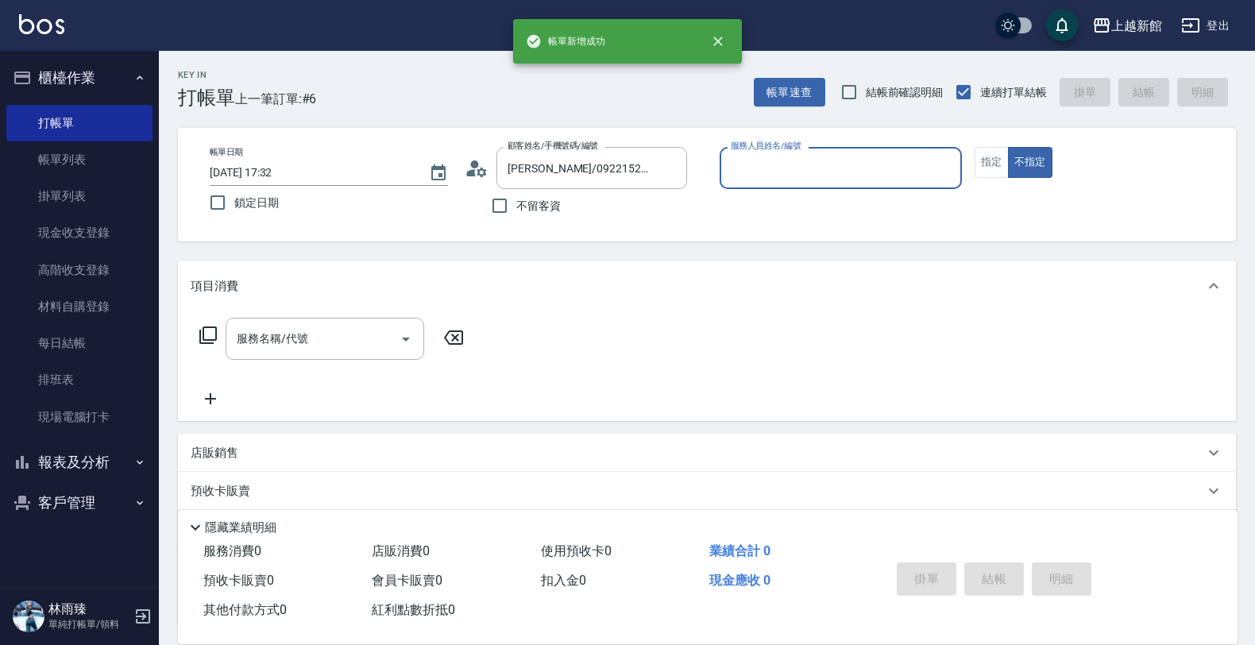
click at [1008, 147] on button "不指定" at bounding box center [1030, 162] width 44 height 31
type button "false"
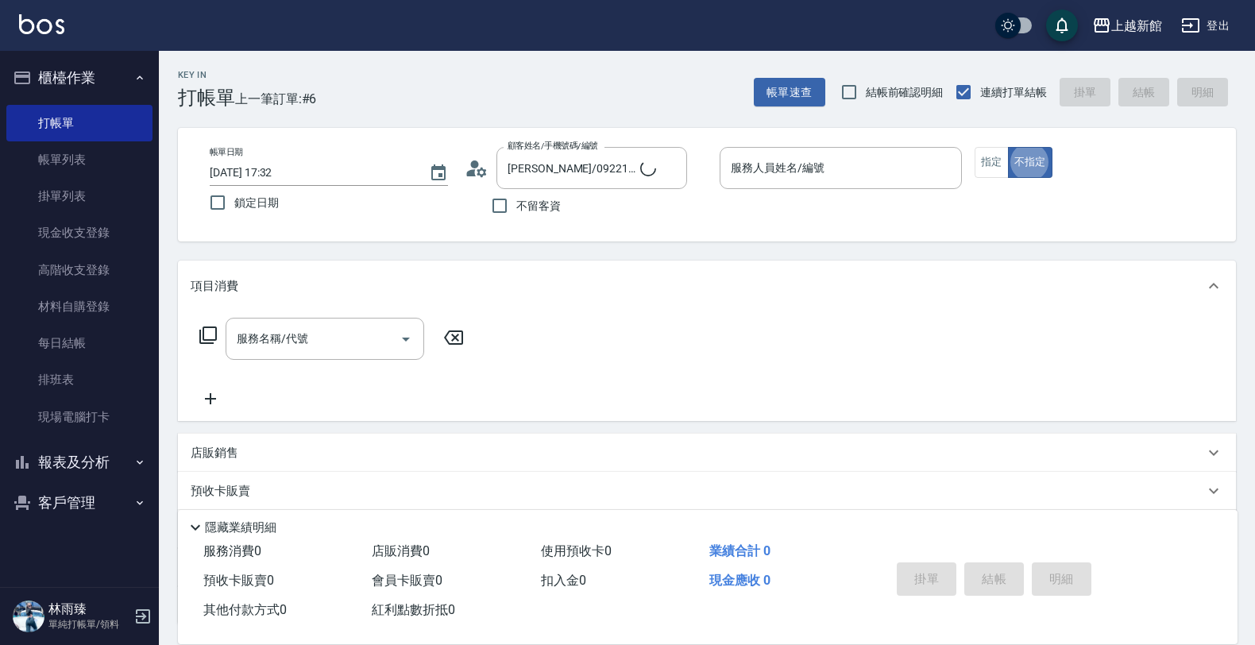
type input "黃婕寧/6_黃婕寧/6"
type input "黃婕寧-6"
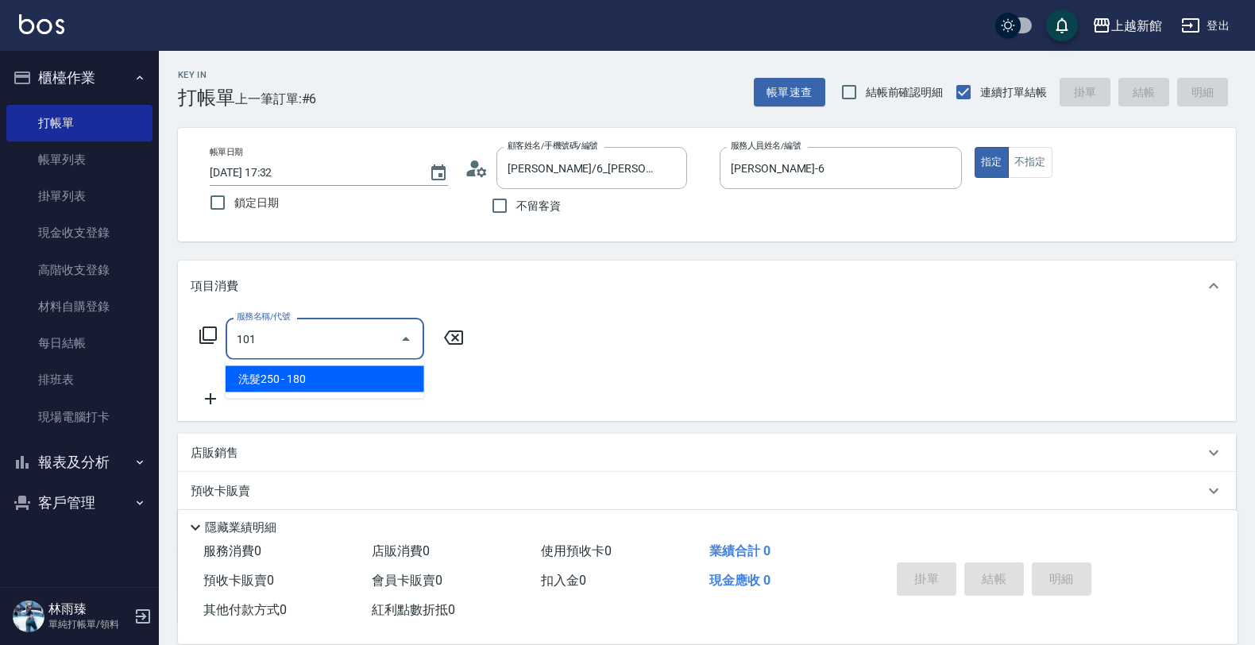
type input "洗髮250(101)"
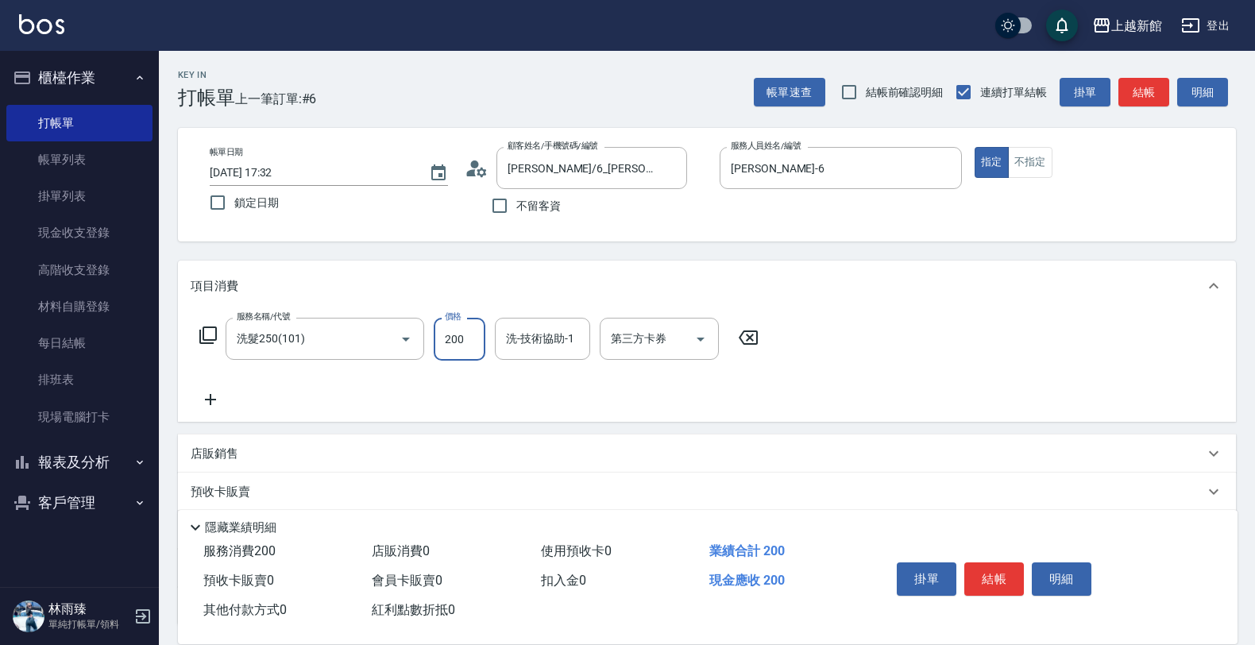
type input "200"
type input "小邱-25"
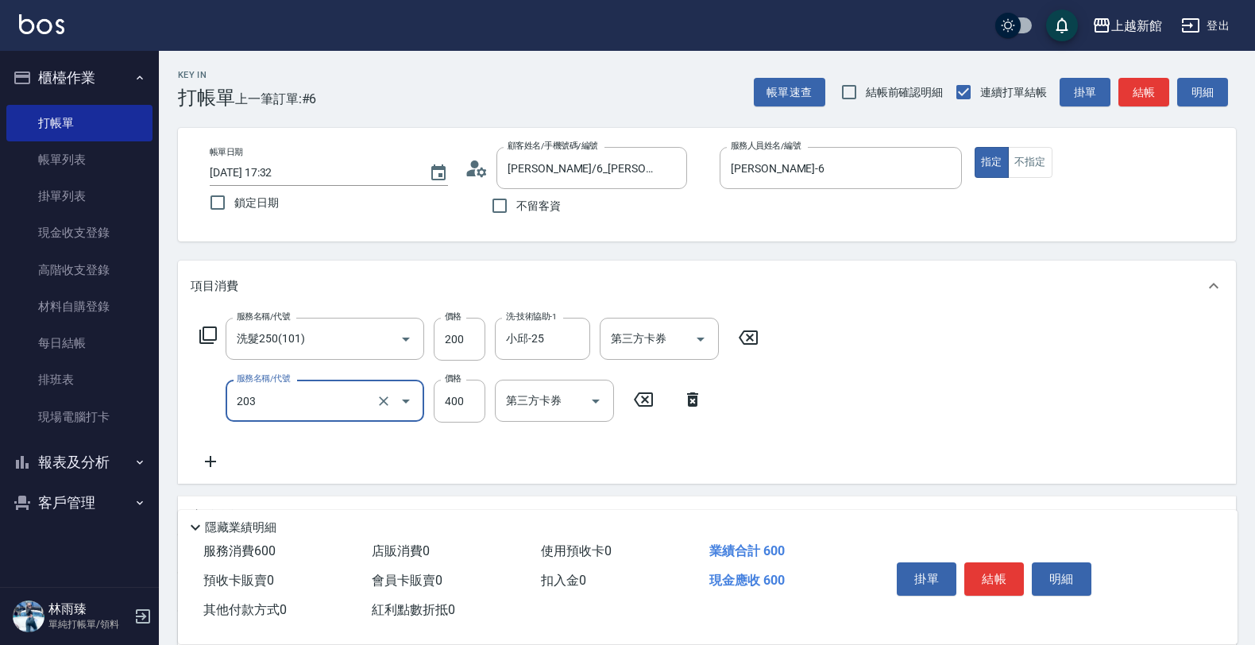
type input "指定單剪(203)"
type input "200"
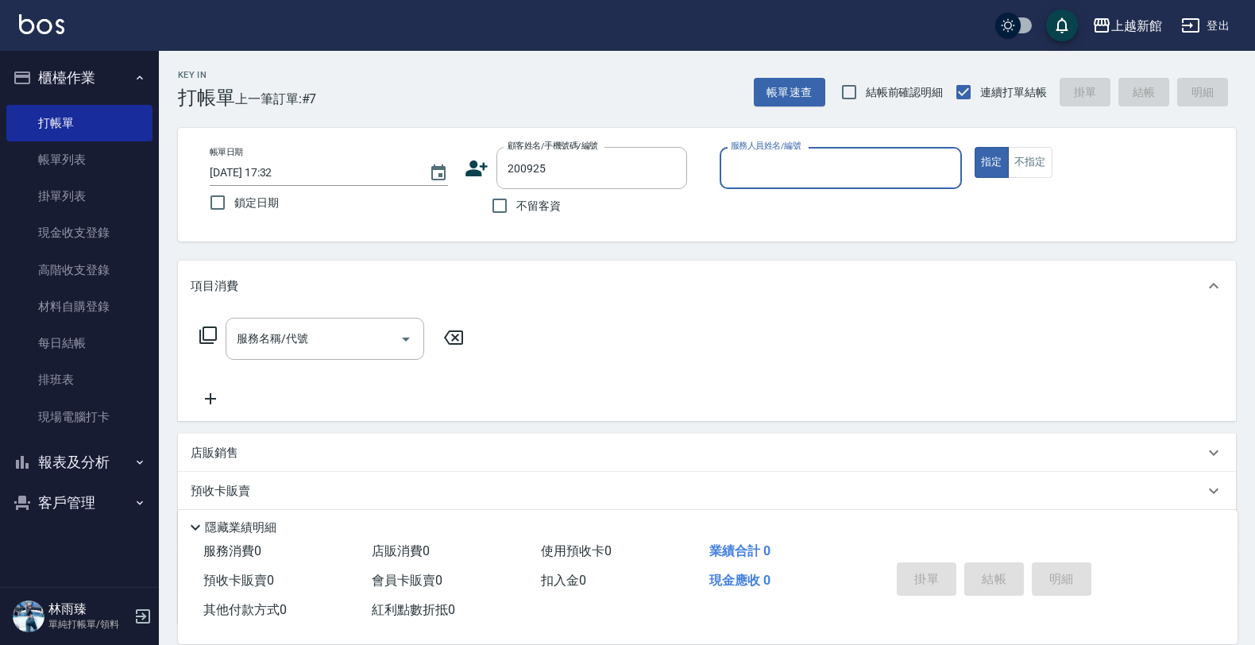
click at [975, 147] on button "指定" at bounding box center [992, 162] width 34 height 31
type input "朱旻軒/0983533925/200925"
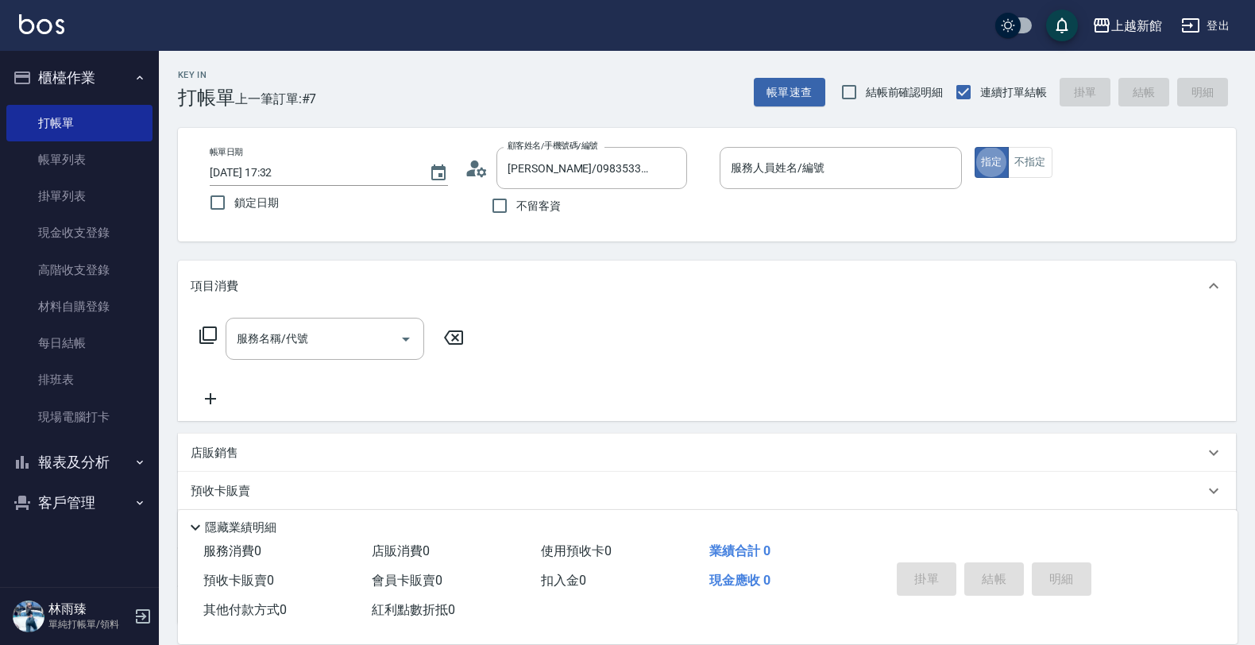
type input "育如-19"
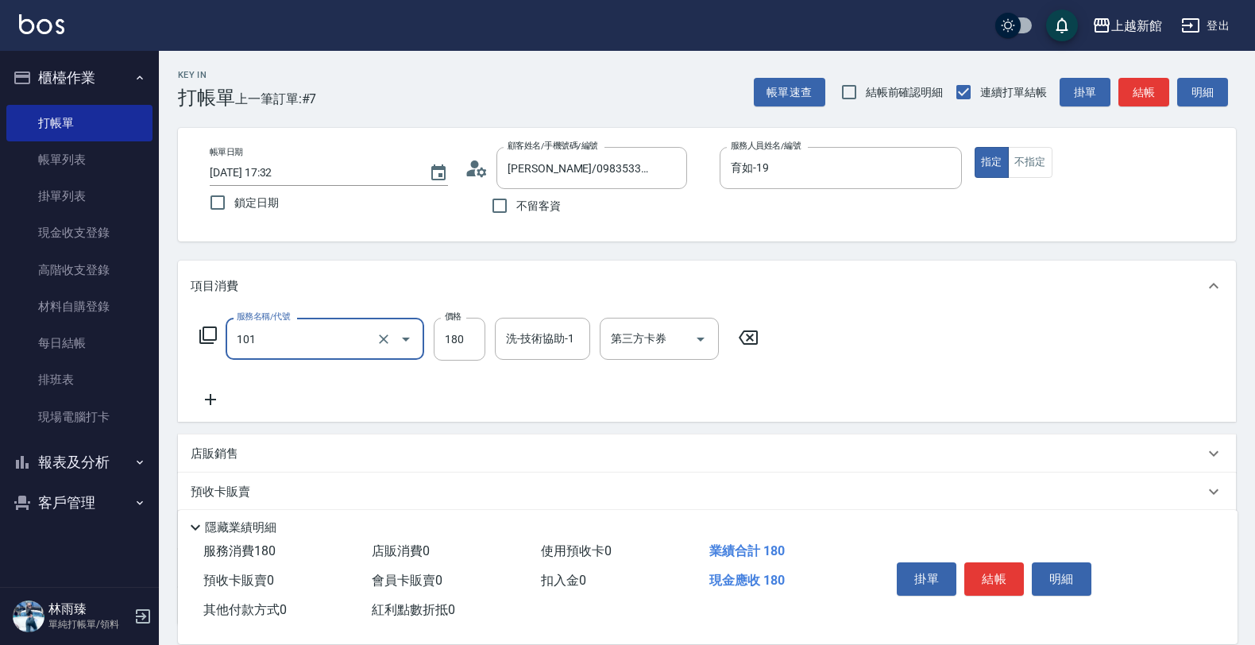
type input "洗髮250(101)"
type input "200"
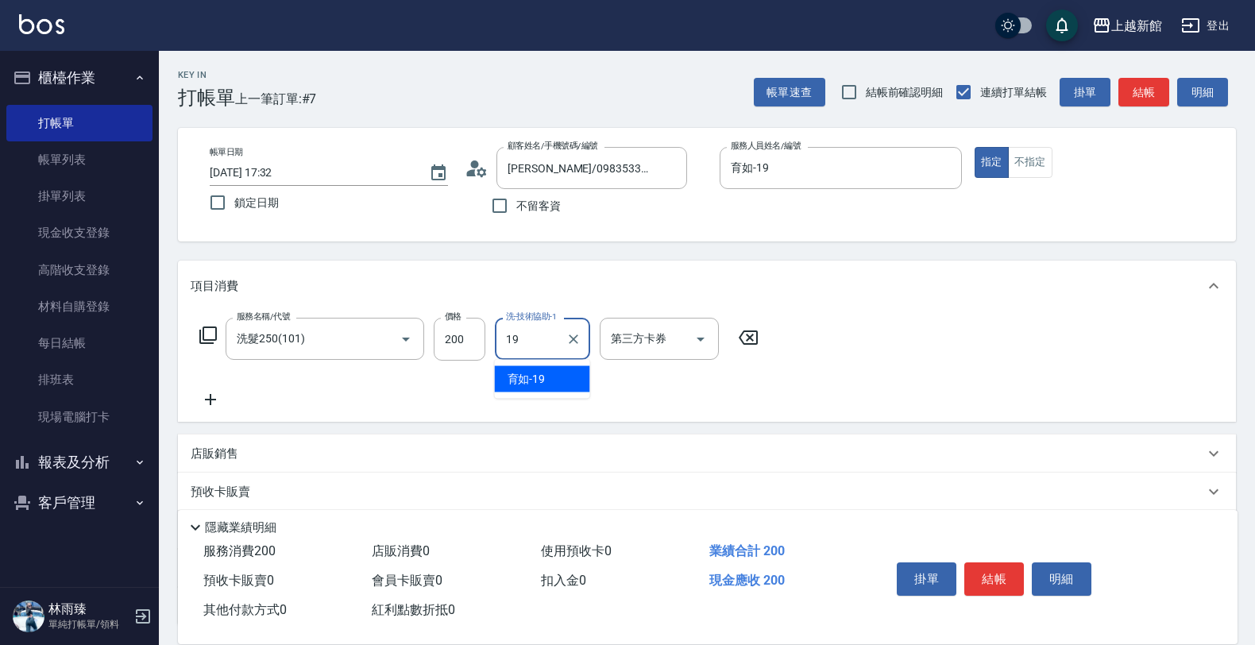
type input "育如-19"
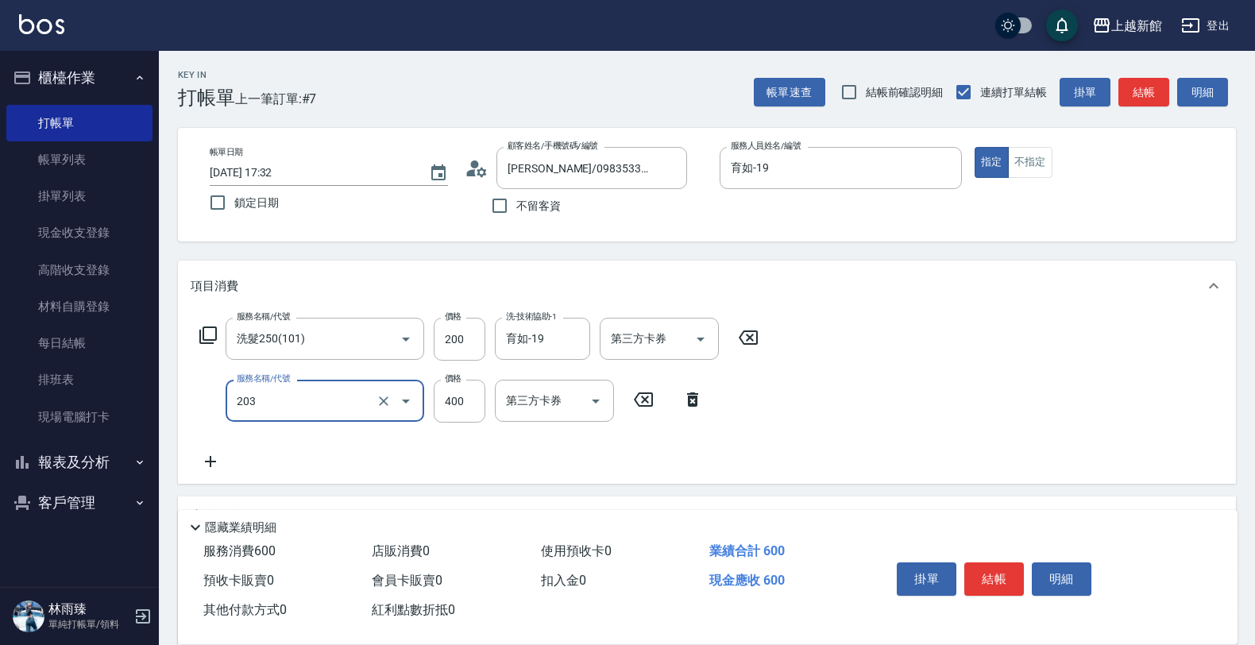
type input "指定單剪(203)"
type input "200"
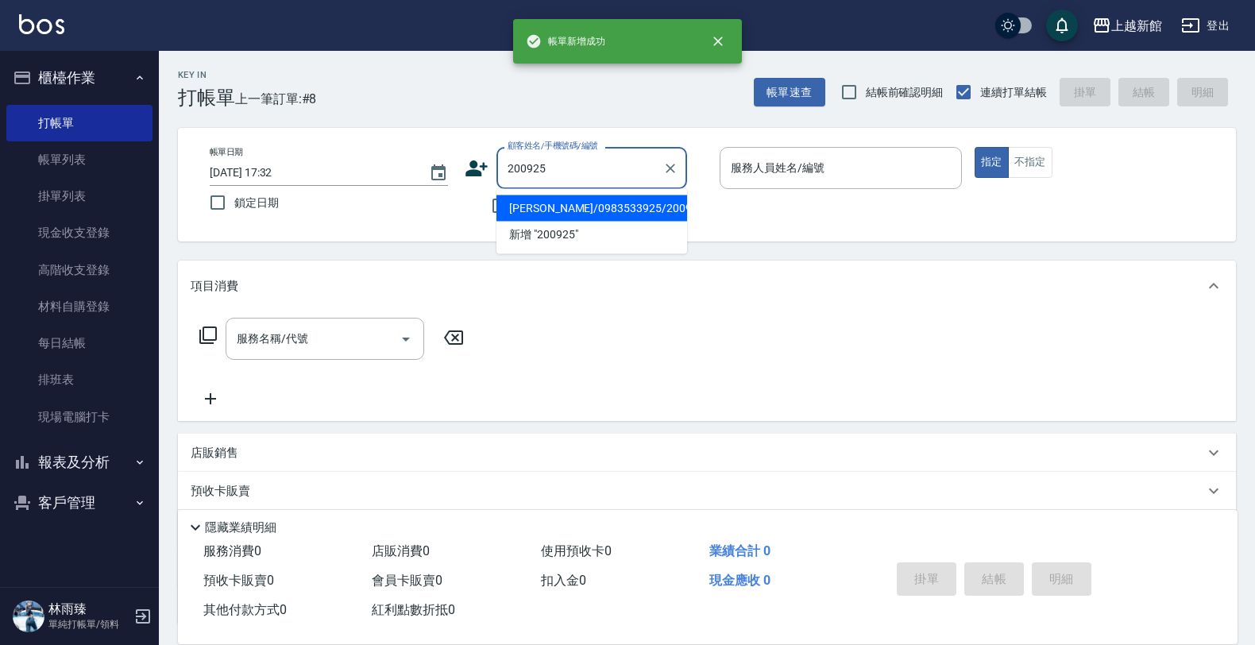
type input "朱旻軒/0983533925/200925"
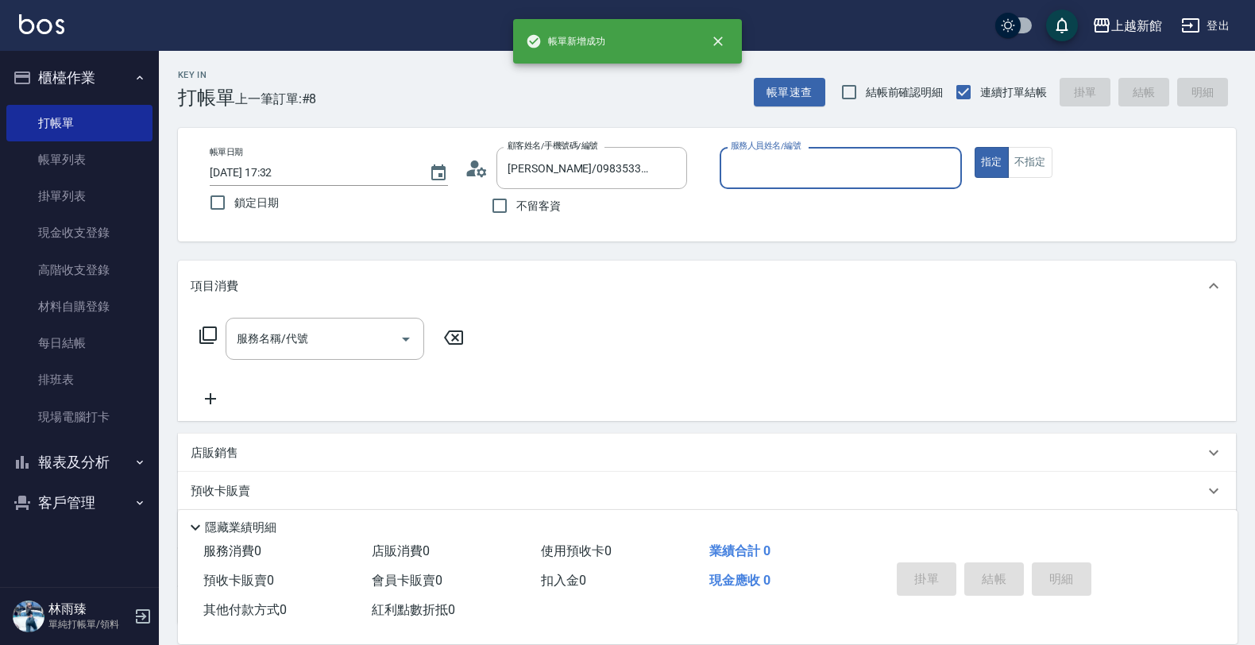
click at [975, 147] on button "指定" at bounding box center [992, 162] width 34 height 31
type input "育如-19"
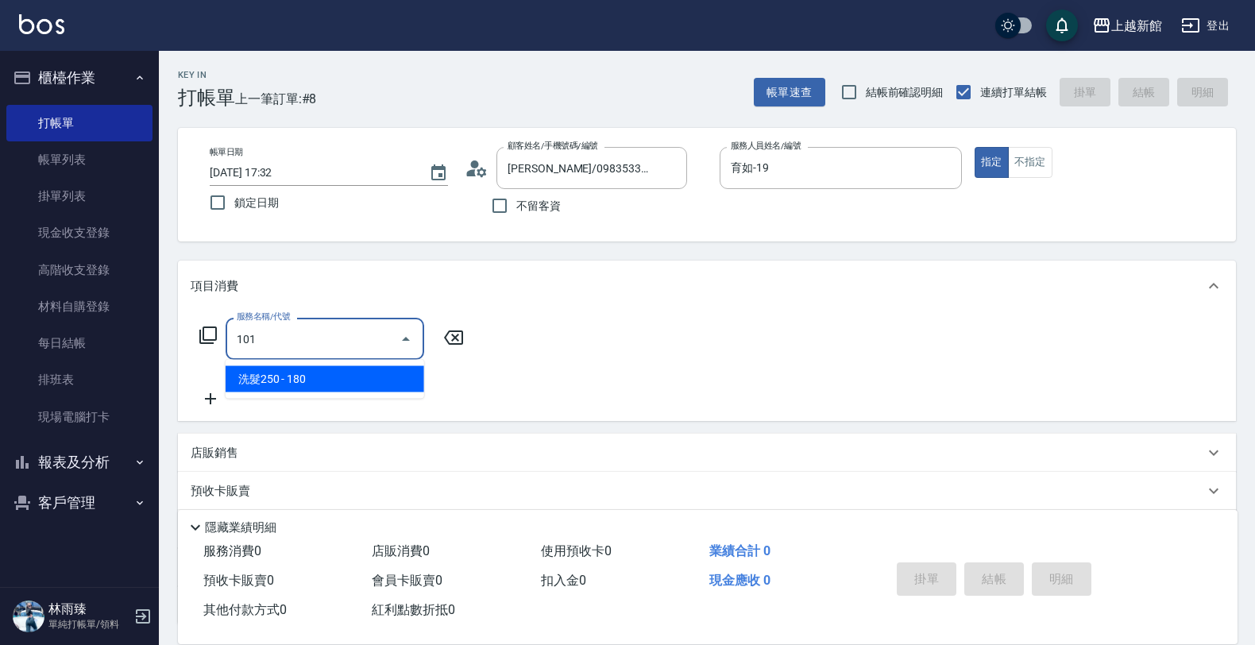
type input "洗髮250(101)"
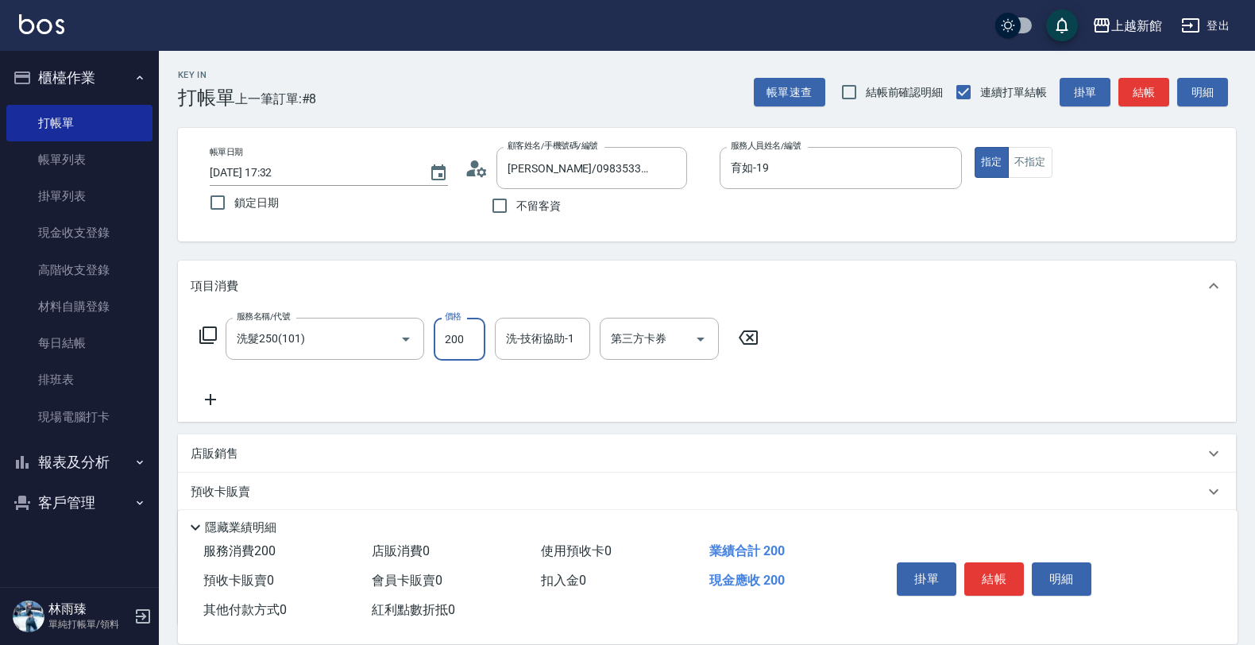
type input "200"
type input "育如-19"
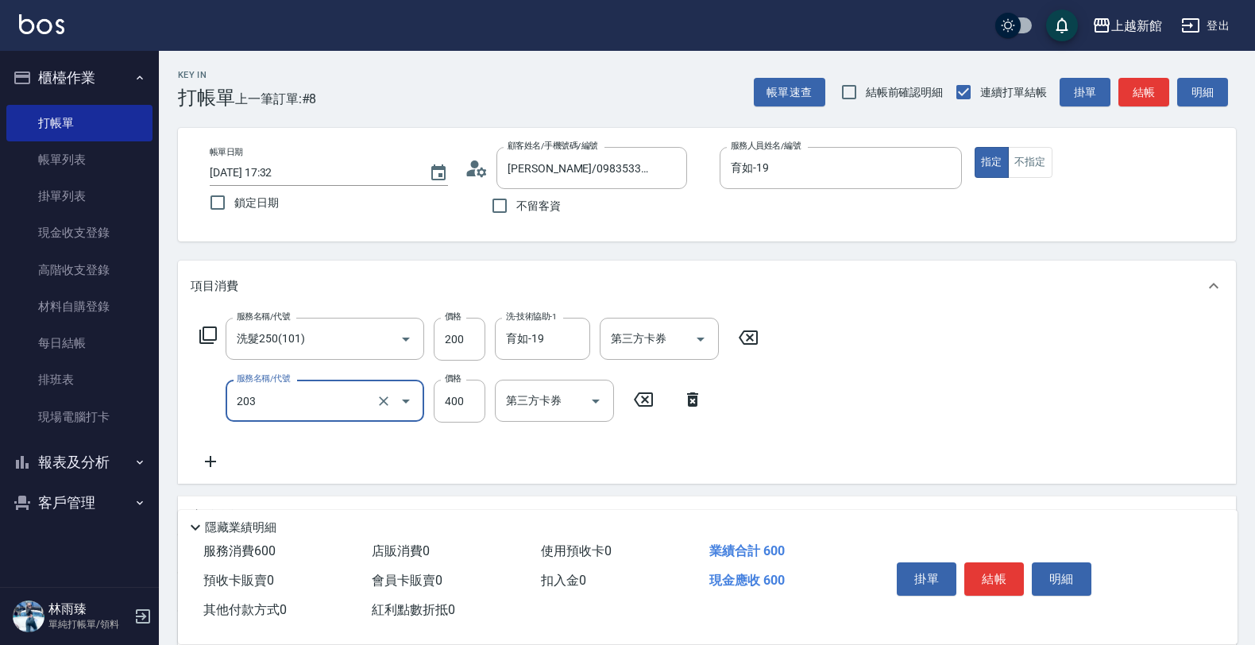
type input "指定單剪(203)"
type input "200"
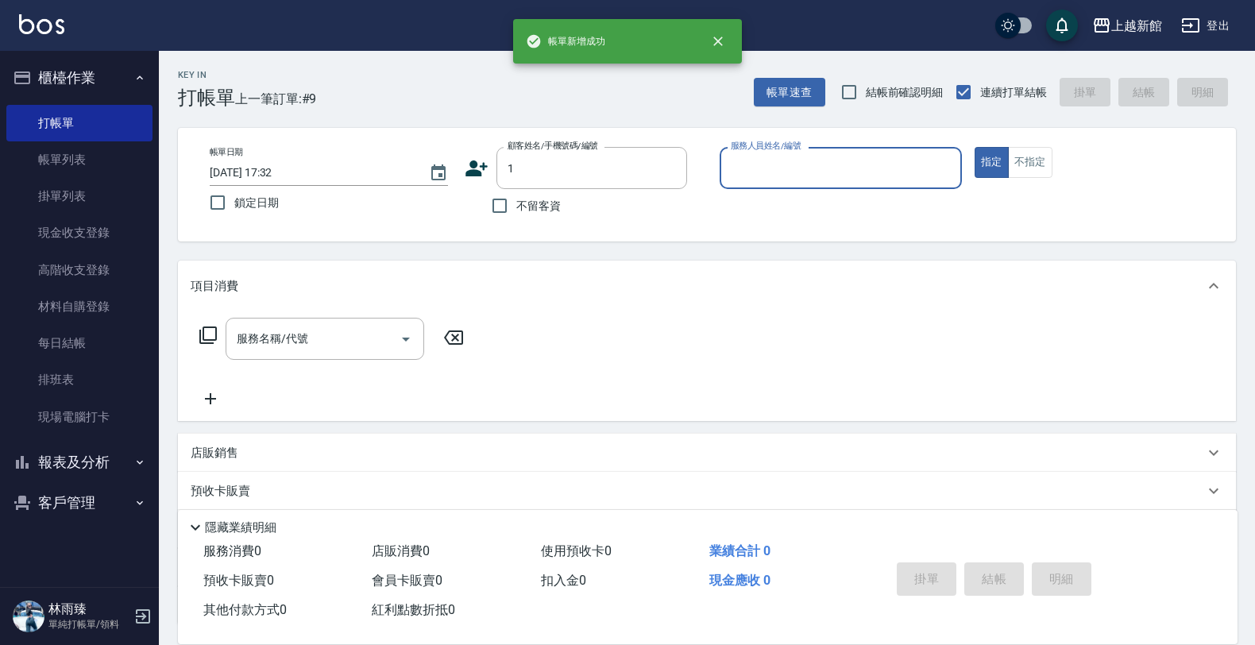
click at [975, 147] on button "指定" at bounding box center [992, 162] width 34 height 31
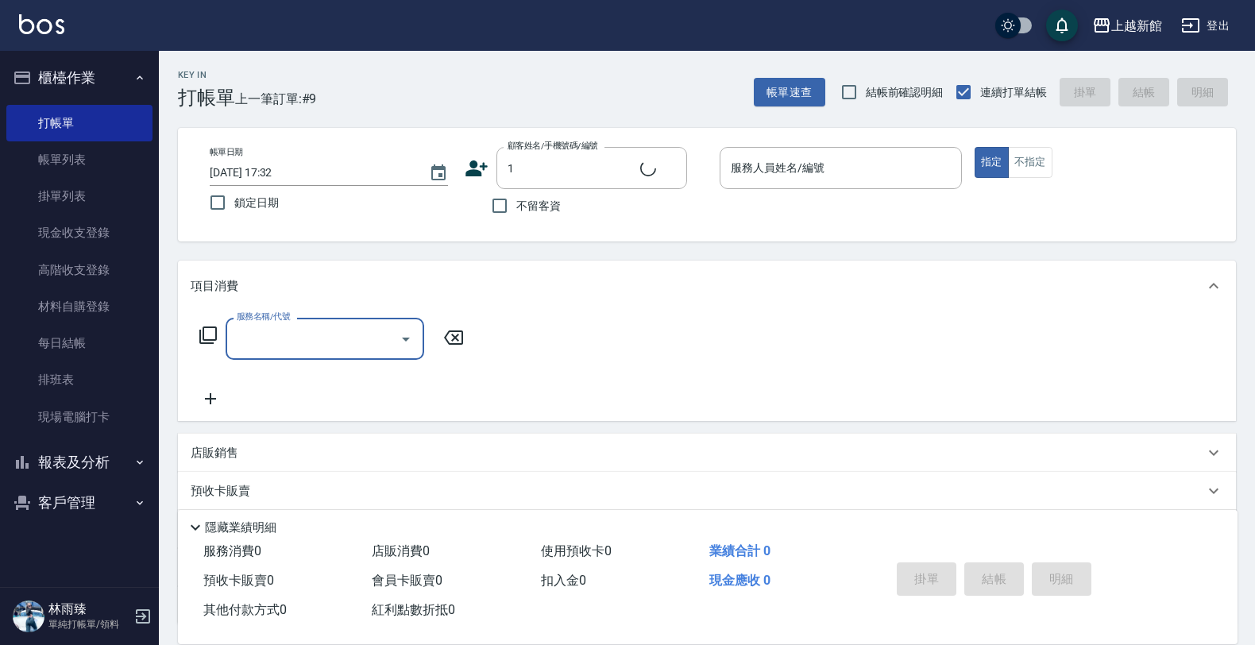
type input "Lora/0979395100/1"
type input "蘿拉-1"
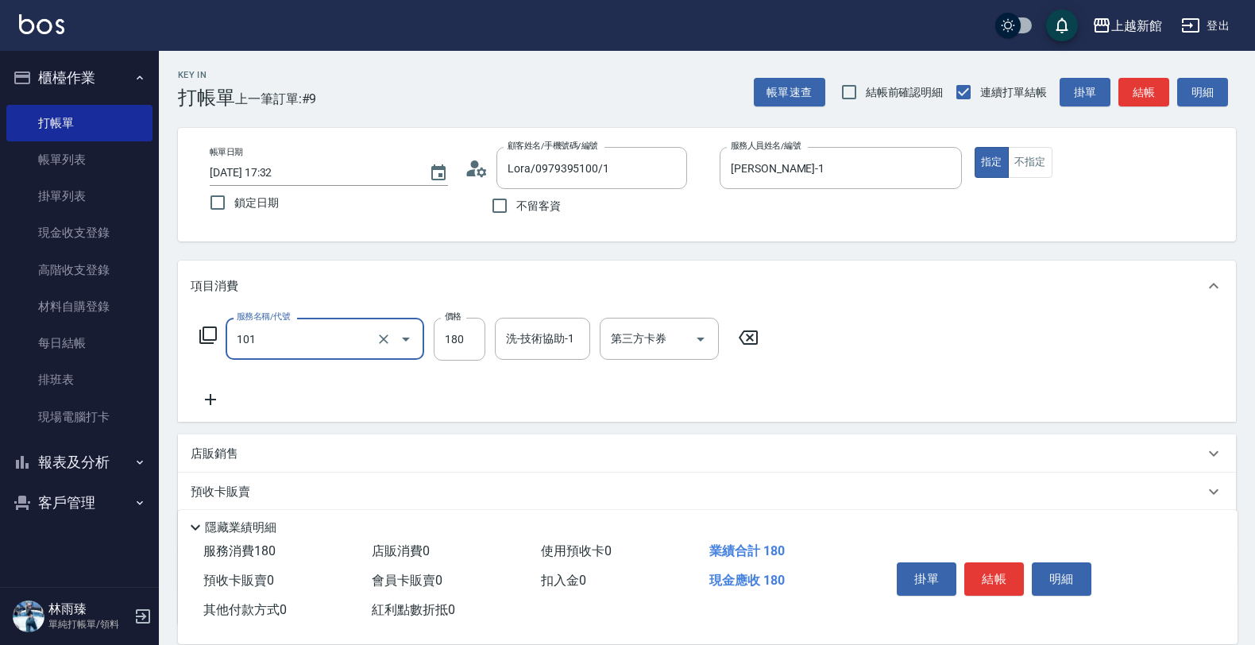
type input "洗髮250(101)"
type input "200"
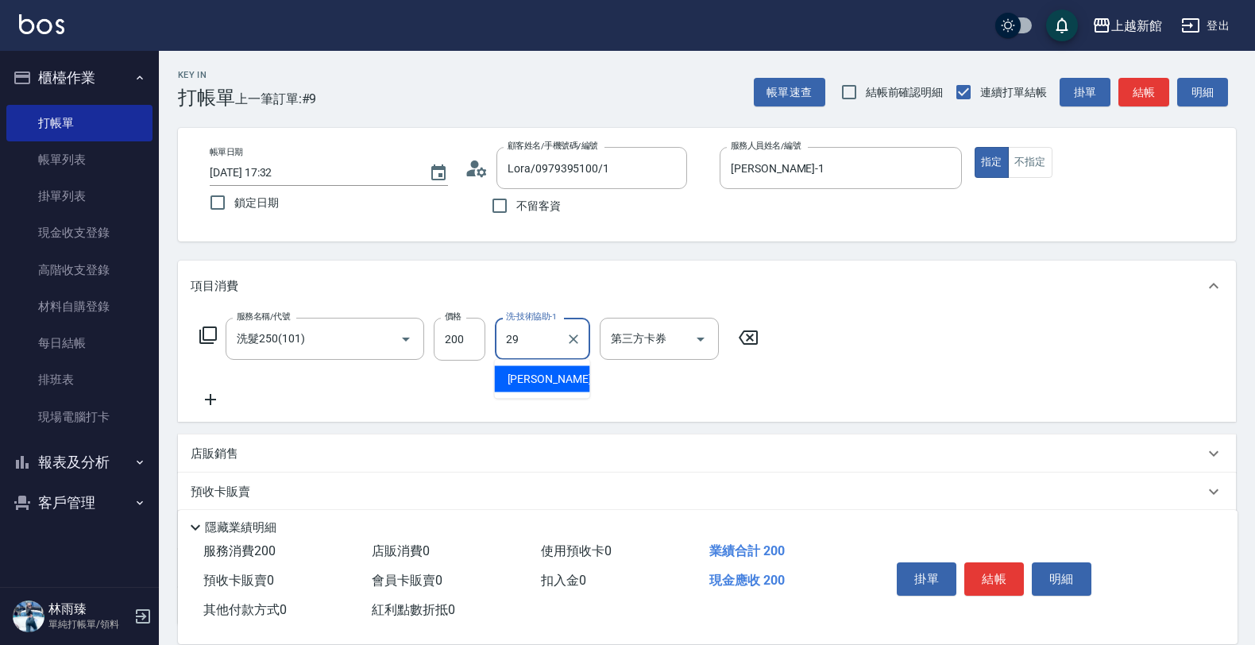
type input "馨妮-29"
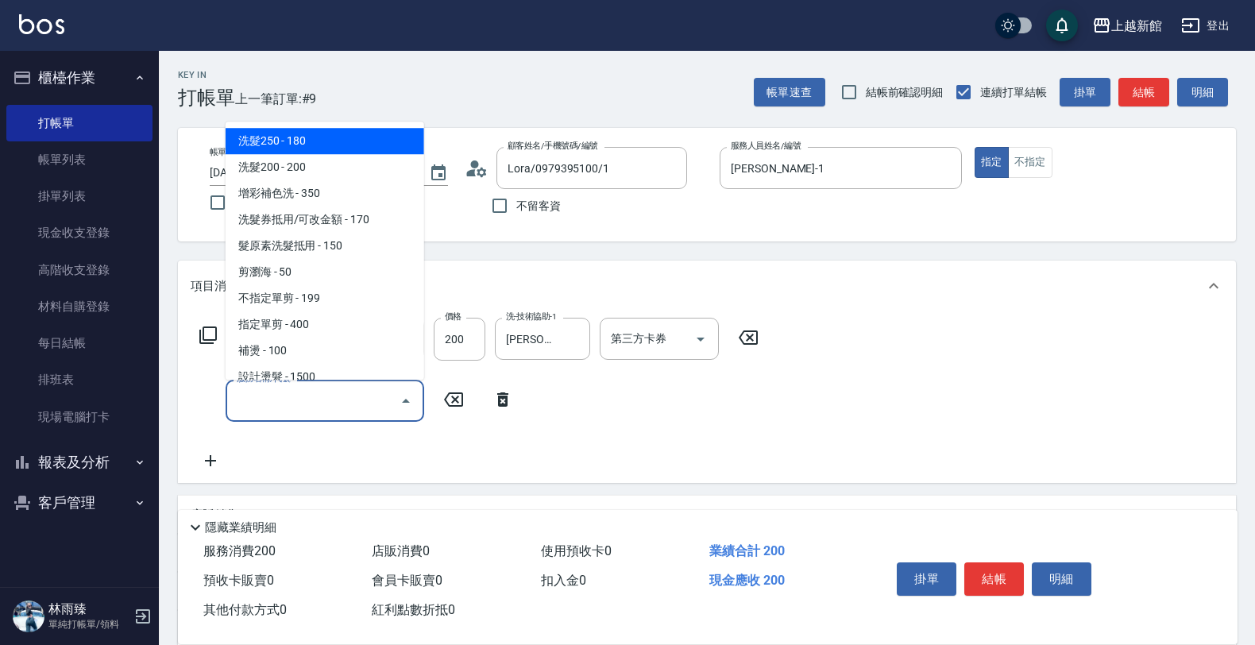
click at [358, 405] on input "服務名稱/代號" at bounding box center [313, 401] width 160 height 28
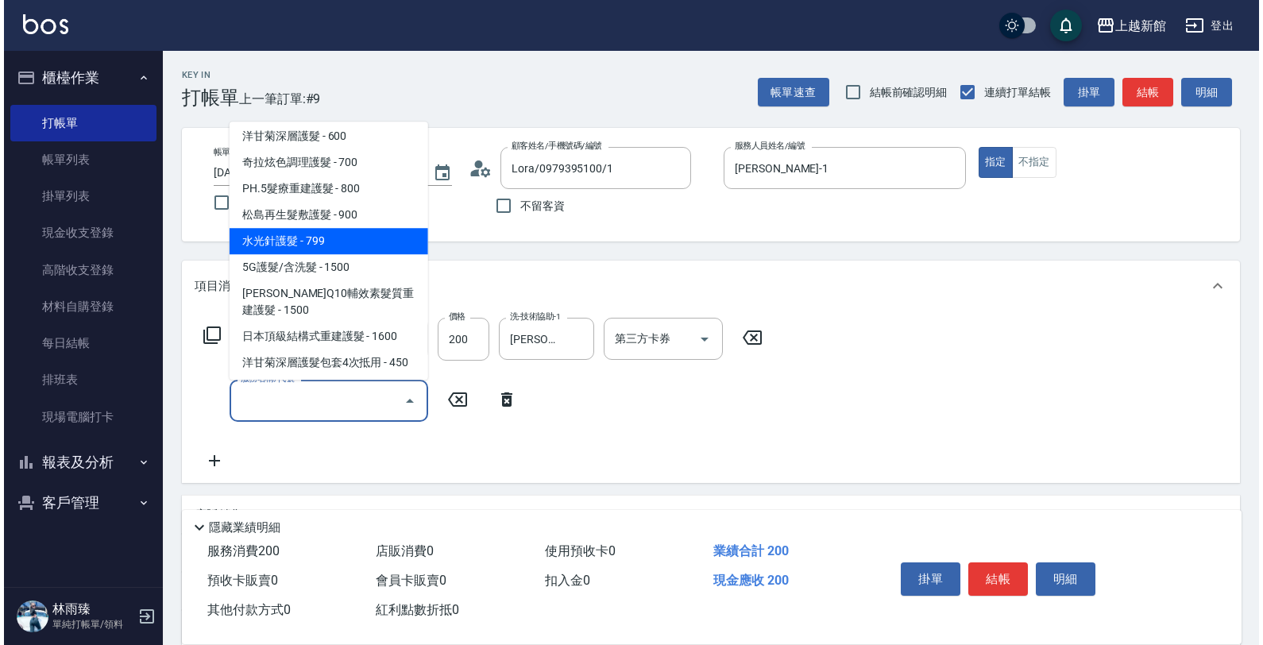
scroll to position [496, 0]
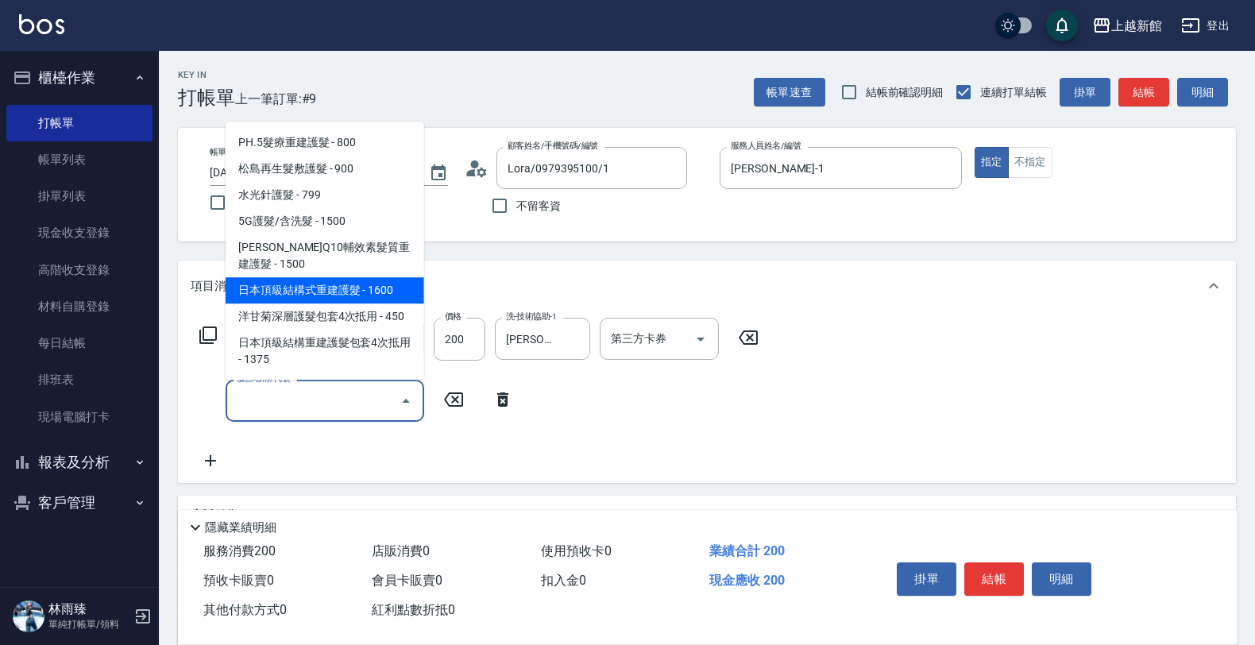
click at [358, 283] on span "日本頂級結構式重建護髮 - 1600" at bounding box center [325, 290] width 199 height 26
type input "日本頂級結構式重建護髮(512)"
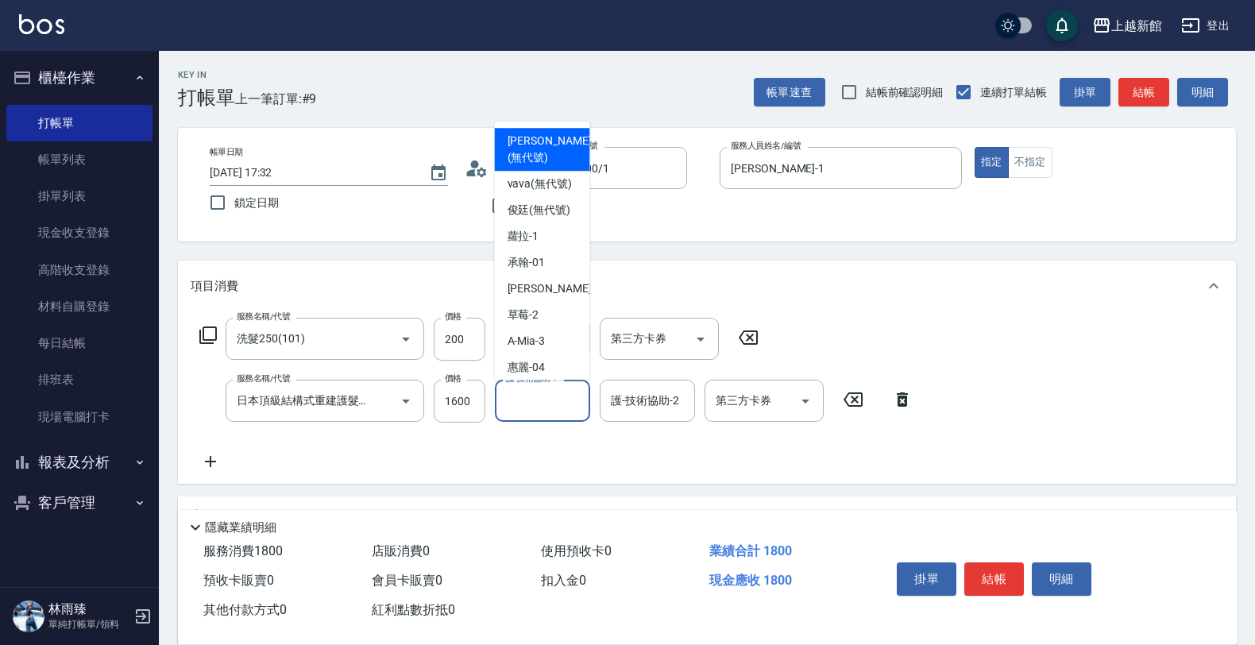
click at [521, 405] on input "護-技術協助-1" at bounding box center [542, 401] width 81 height 28
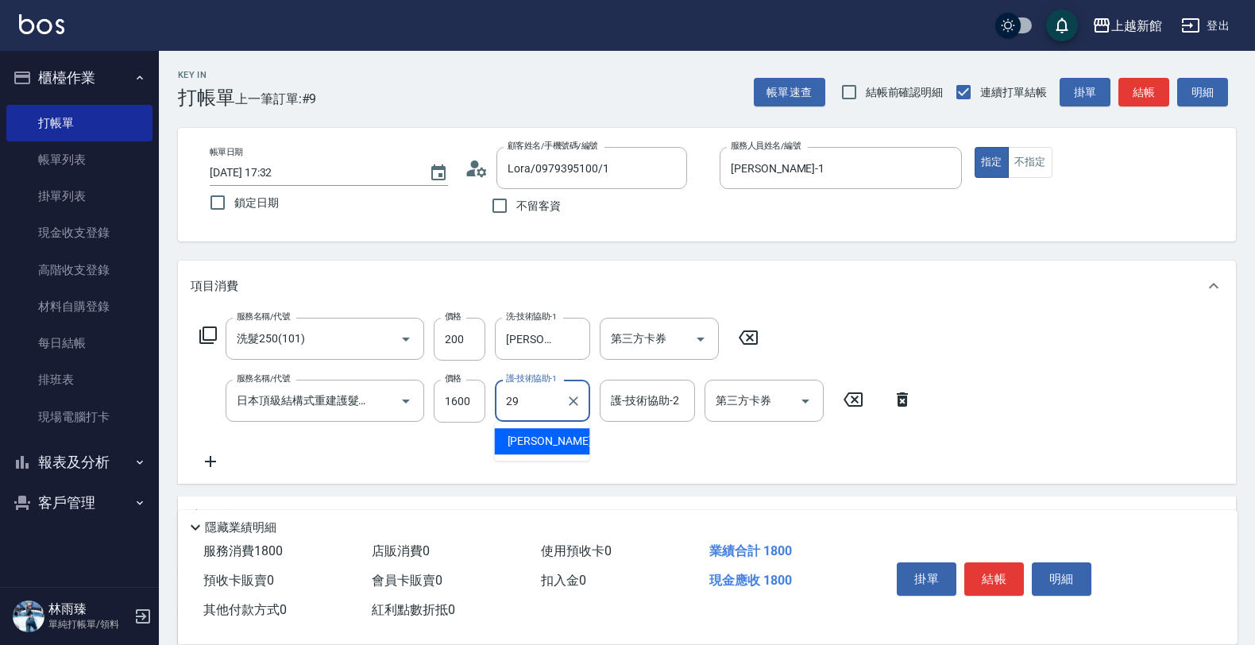
type input "馨妮-29"
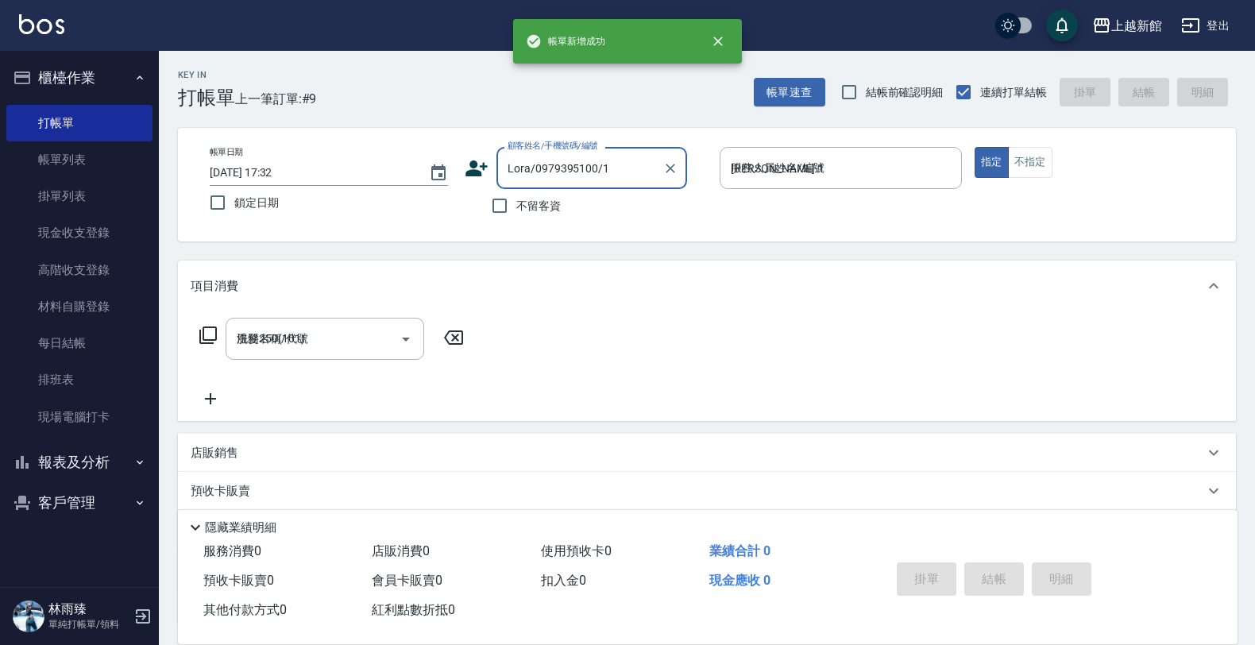
type input "2025/09/25 17:33"
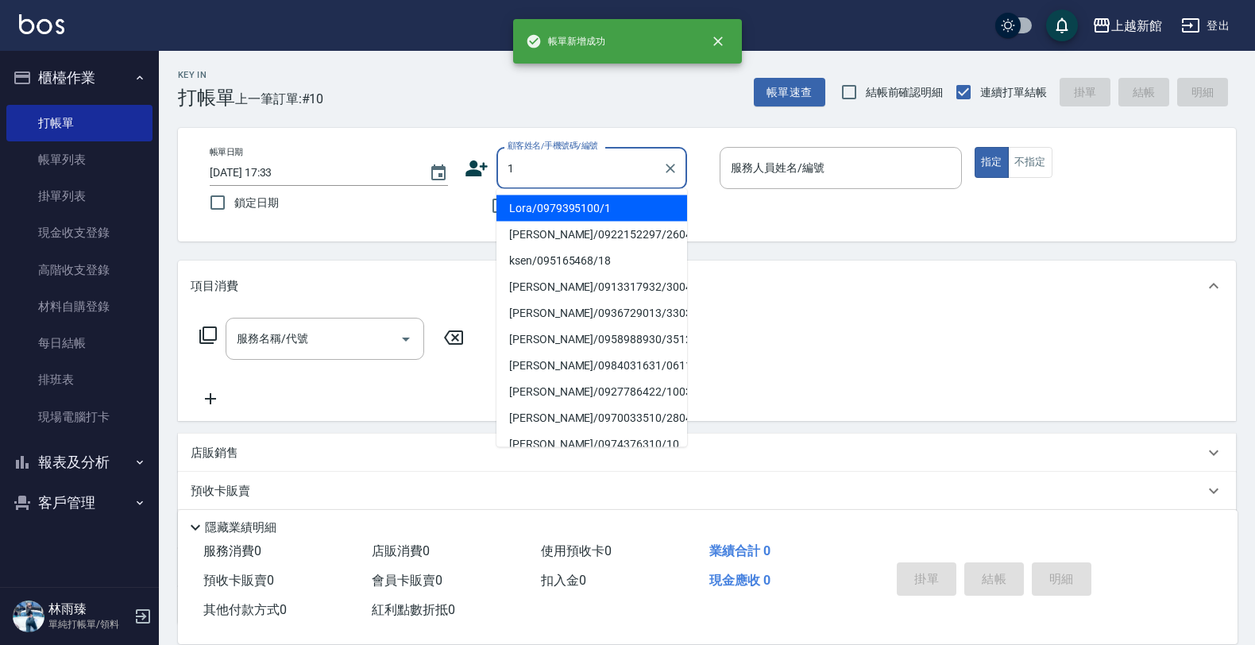
type input "Lora/0979395100/1"
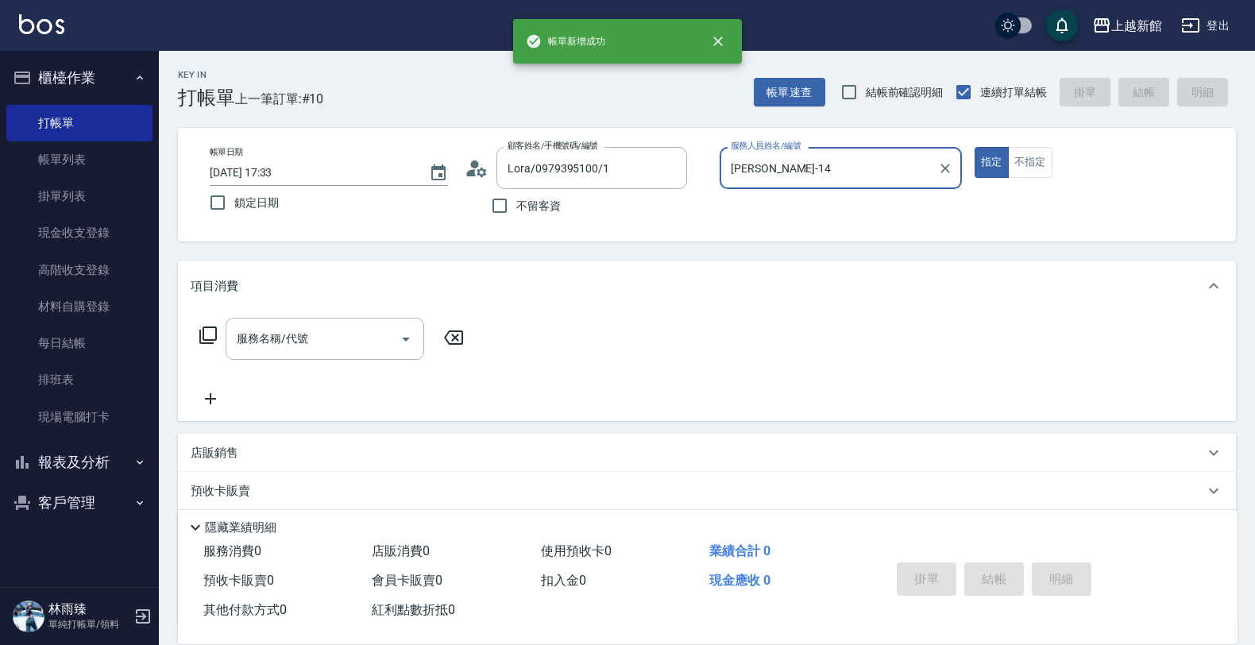
click at [975, 147] on button "指定" at bounding box center [992, 162] width 34 height 31
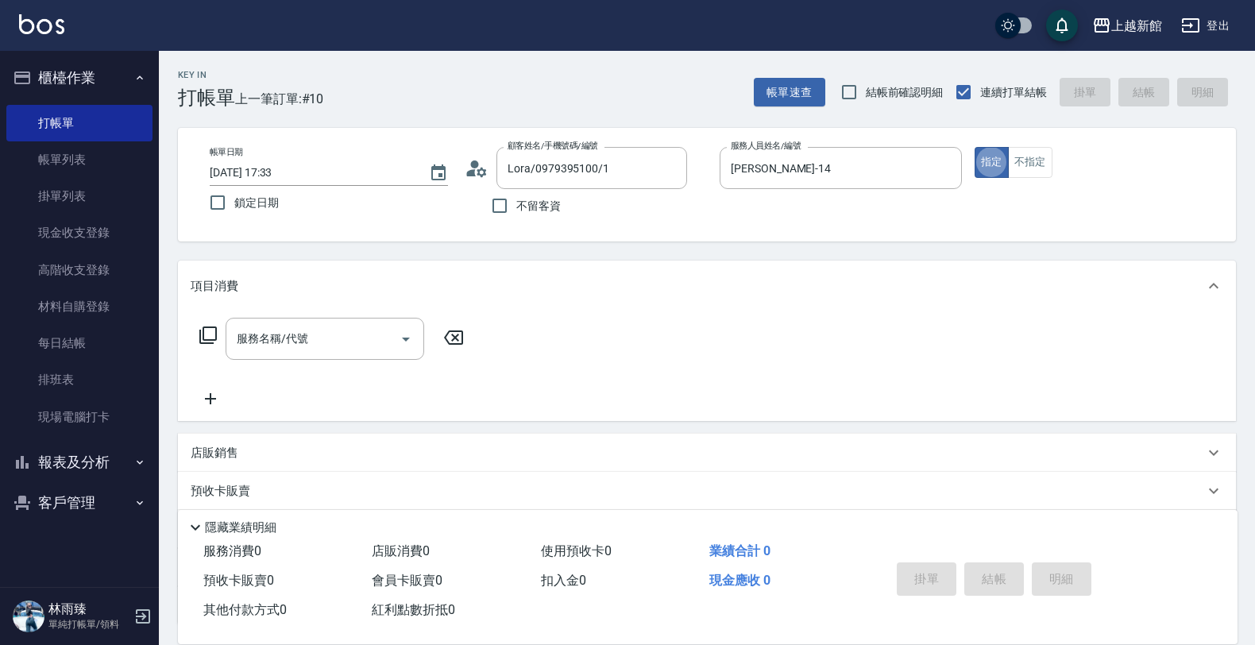
type input "蘿拉-1"
click at [937, 163] on icon "Clear" at bounding box center [945, 168] width 16 height 16
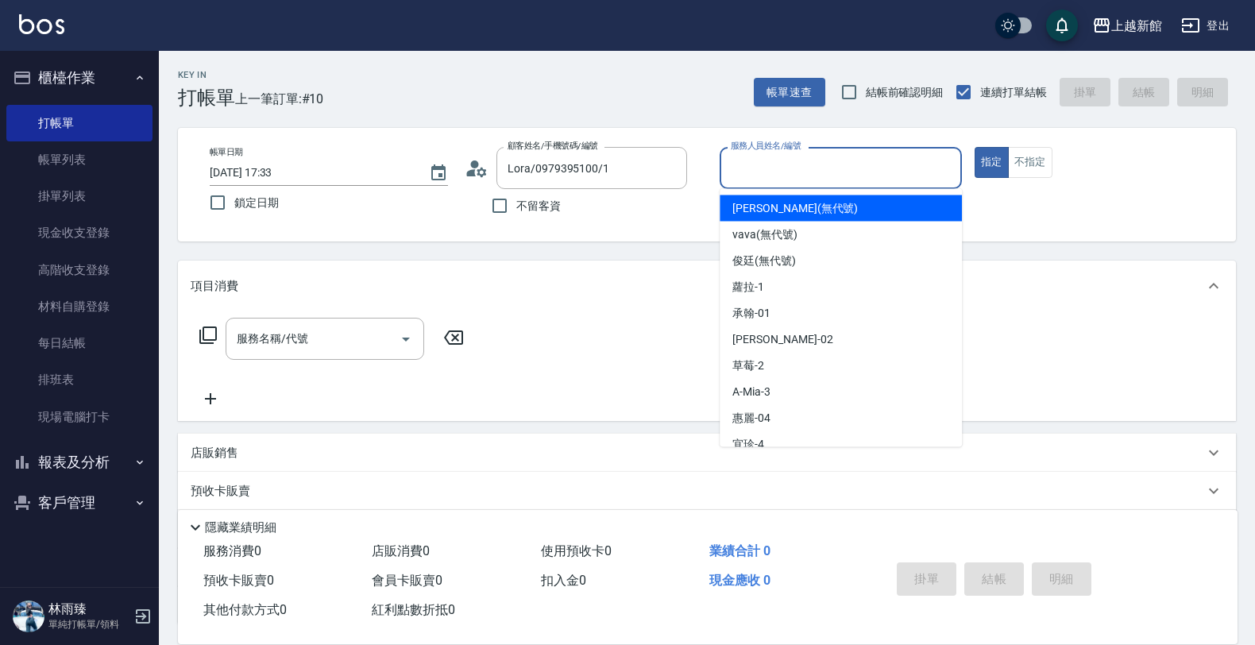
click at [906, 156] on input "服務人員姓名/編號" at bounding box center [841, 168] width 228 height 28
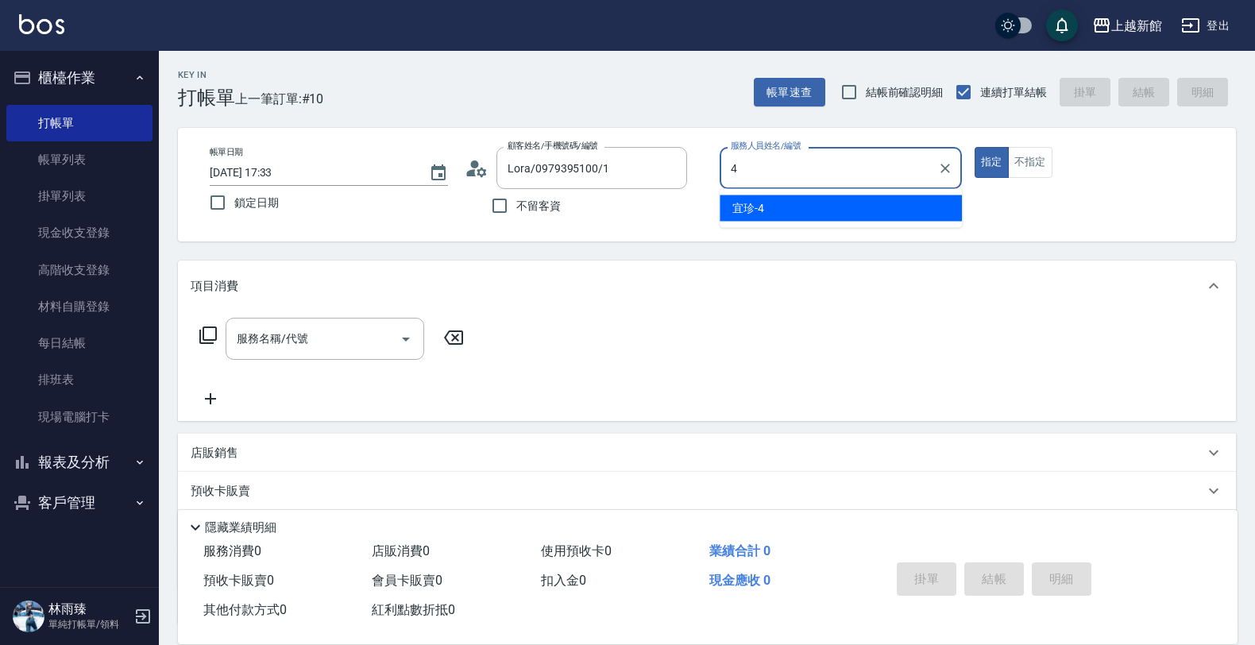
type input "宜珍-4"
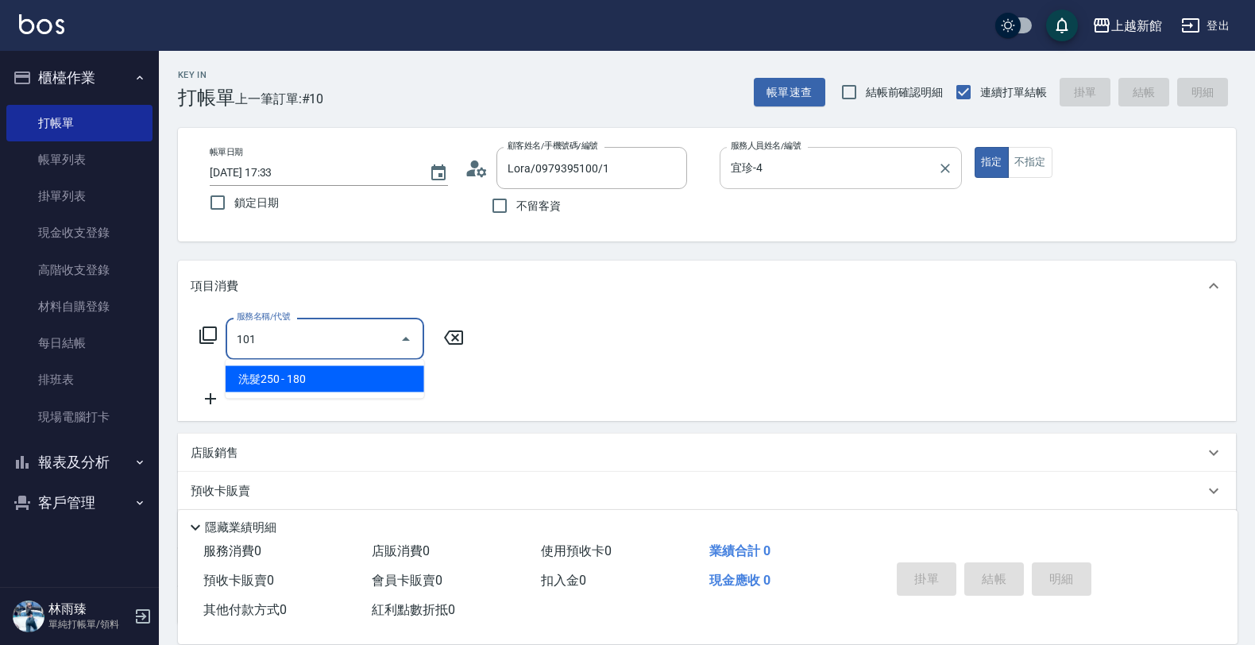
type input "洗髮250(101)"
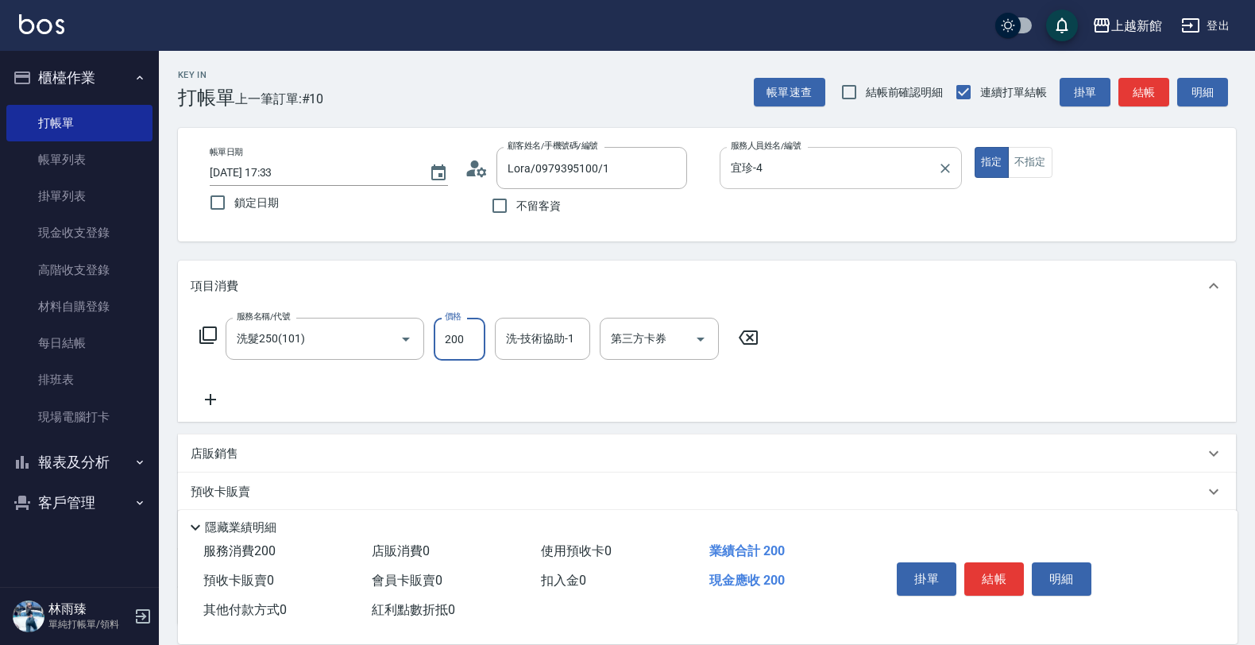
type input "200"
type input "宜珍-4"
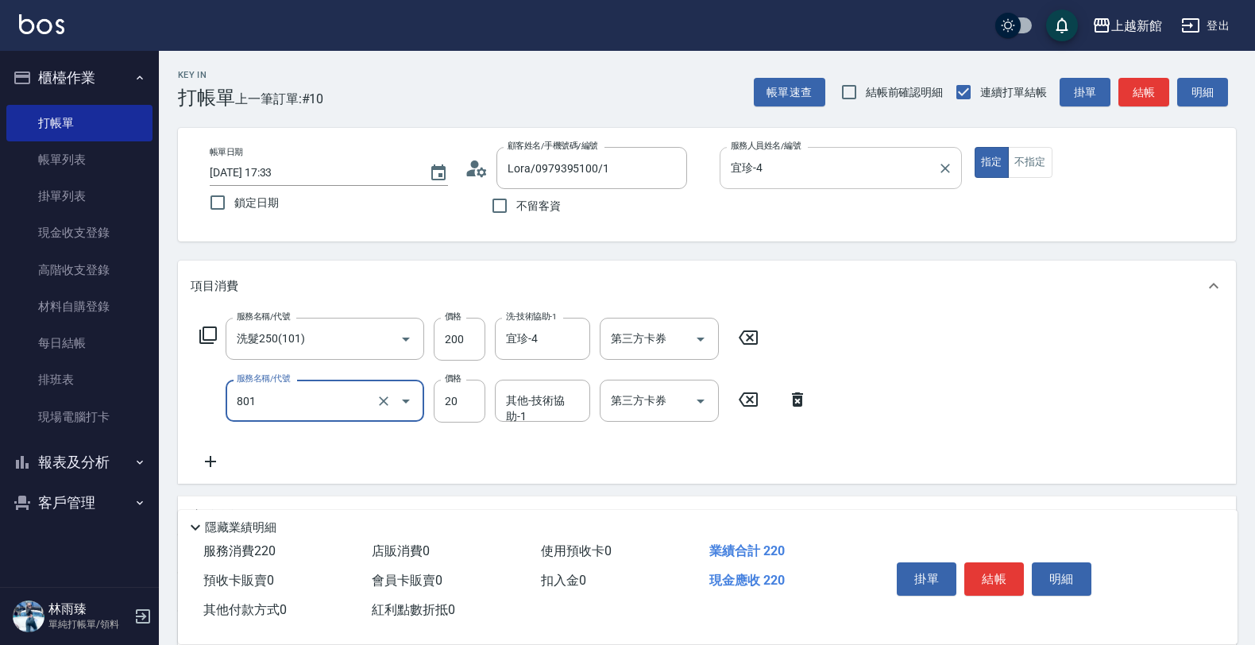
type input "潤絲(801)"
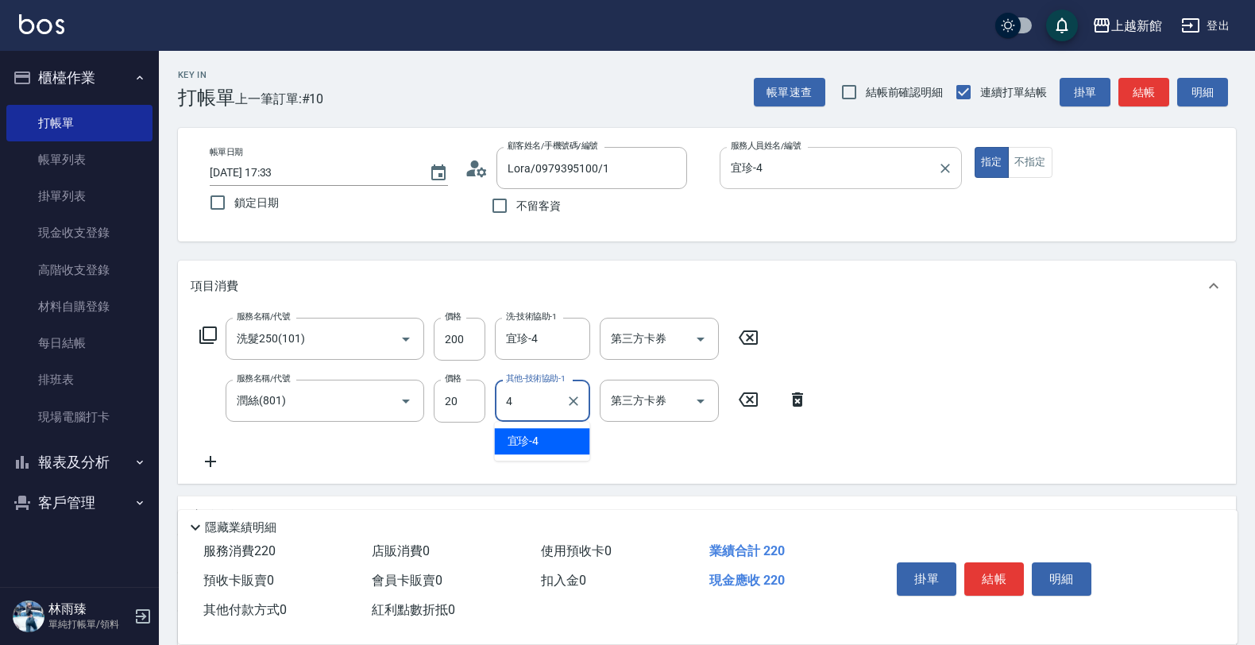
type input "宜珍-4"
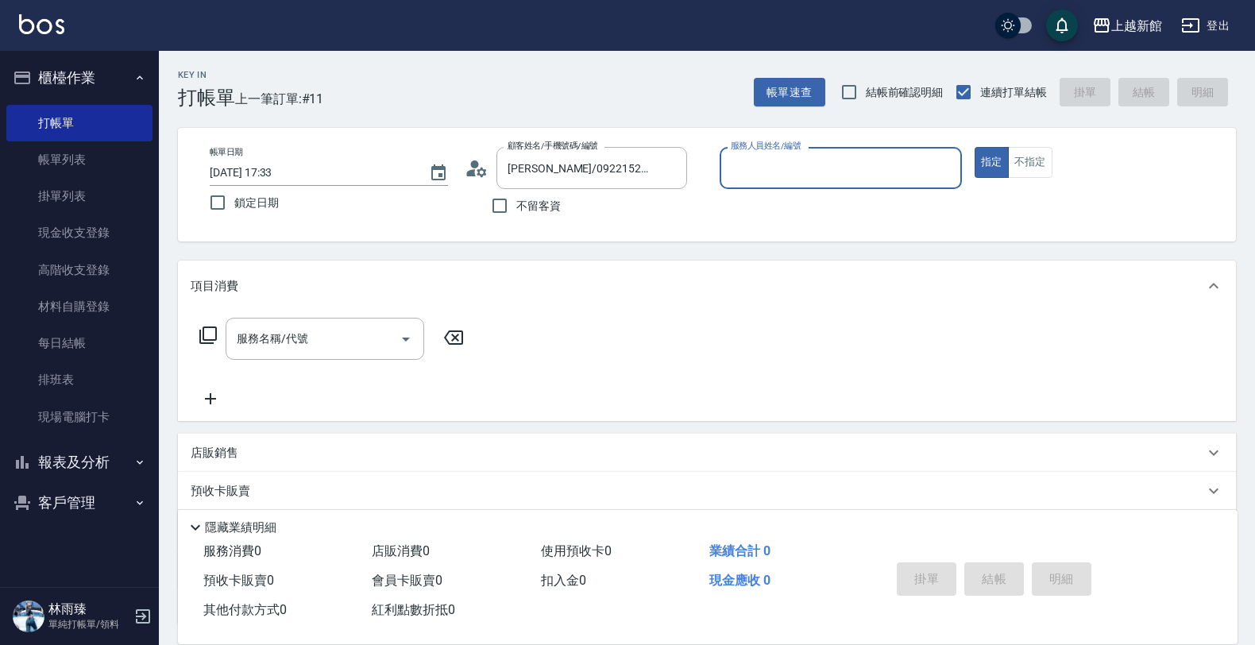
click at [975, 147] on button "指定" at bounding box center [992, 162] width 34 height 31
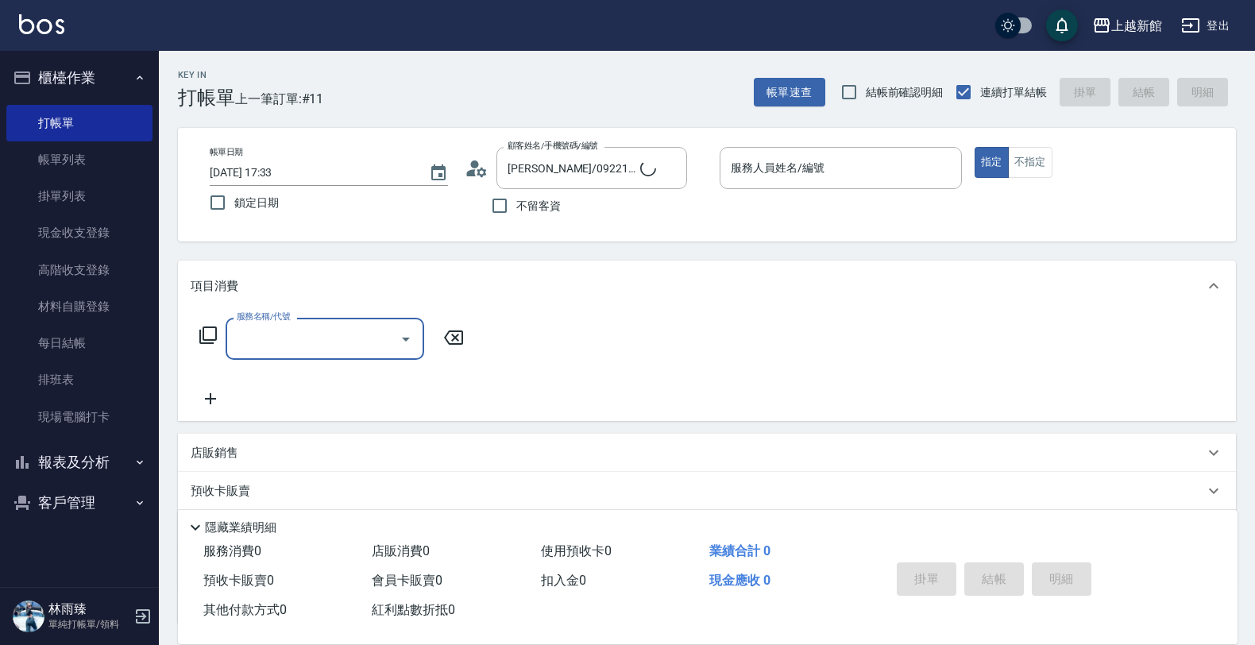
type input "ksen/095165468/18"
type input "黃柏森-18"
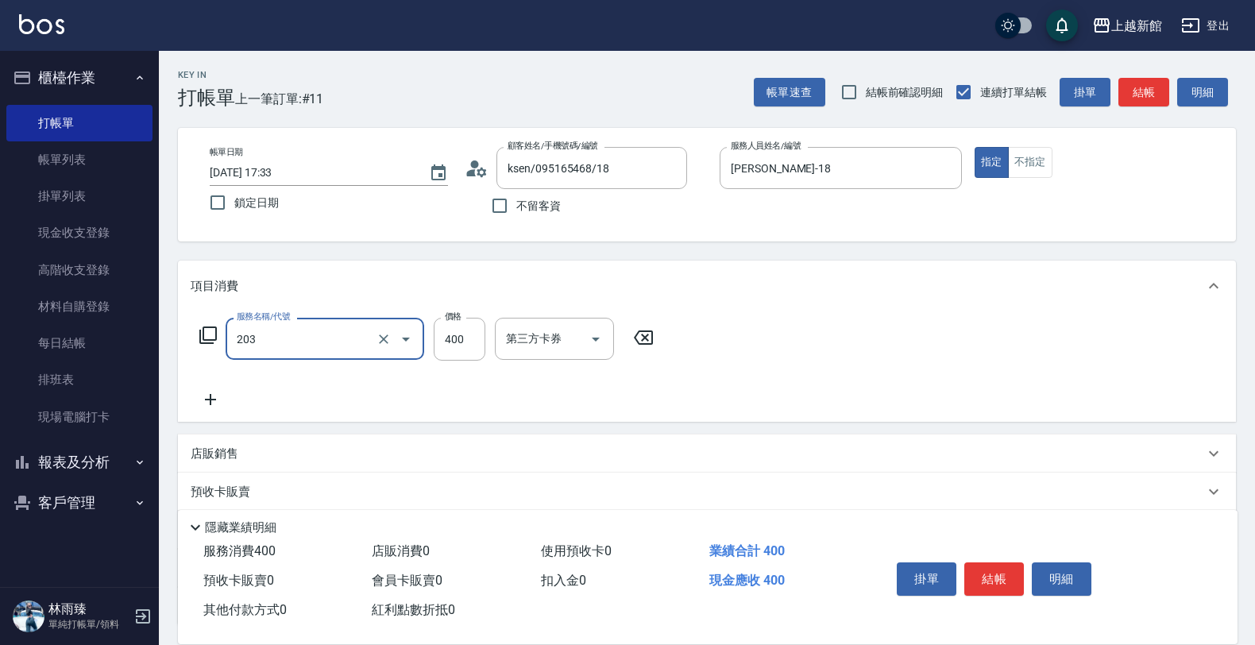
type input "指定單剪(203)"
type input "300"
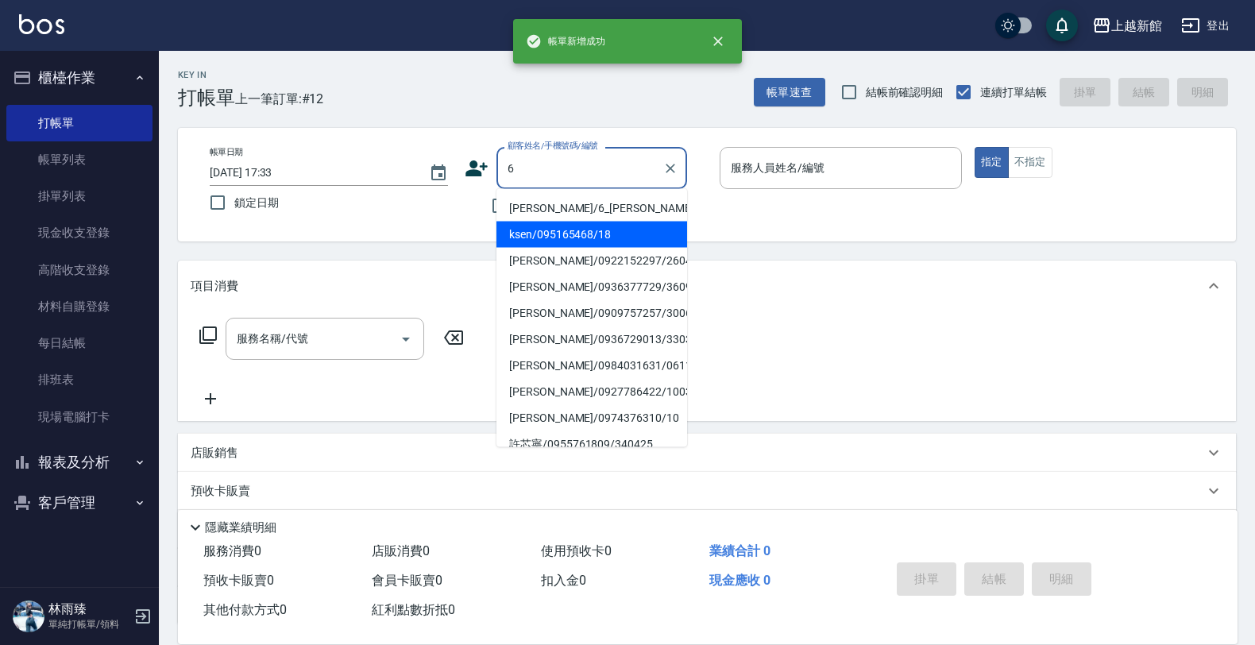
type input "黃婕寧/6_黃婕寧/6"
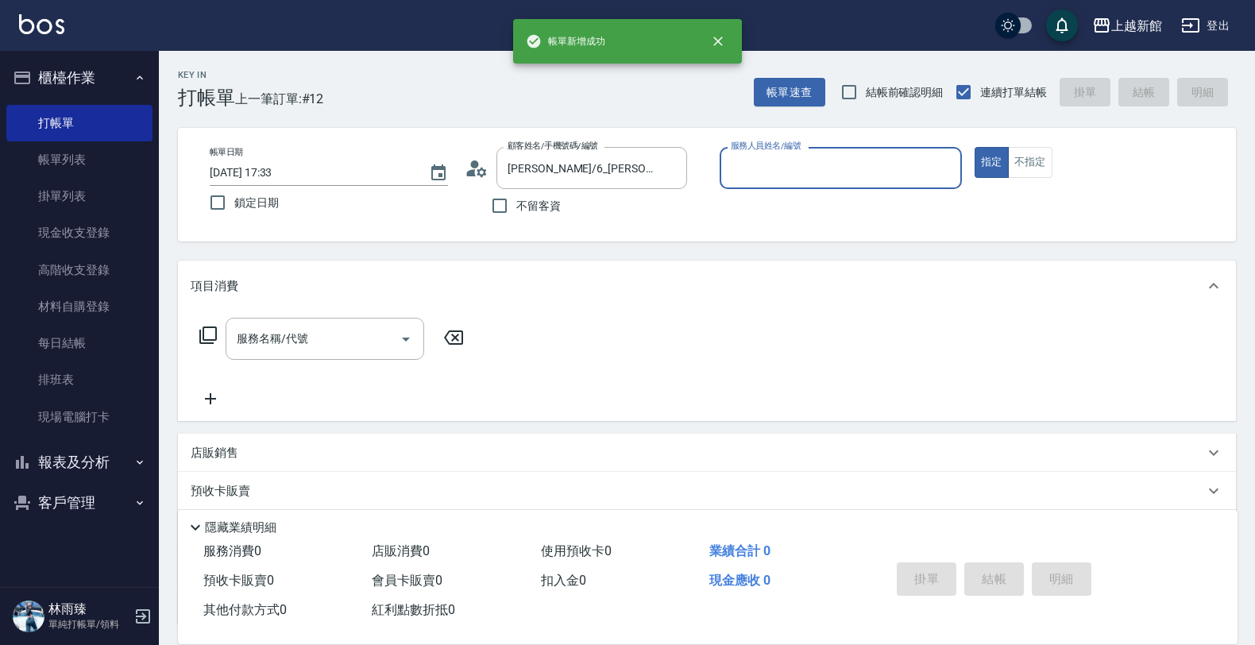
click at [975, 147] on button "指定" at bounding box center [992, 162] width 34 height 31
type input "黃婕寧-6"
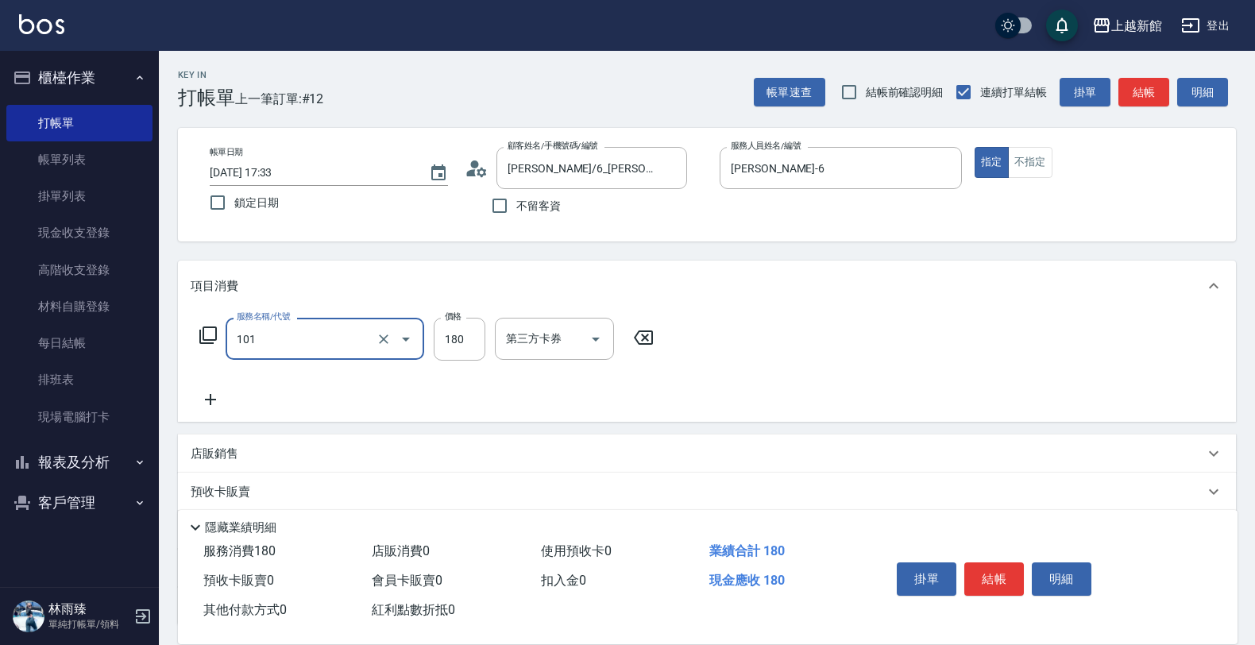
type input "洗髮250(101)"
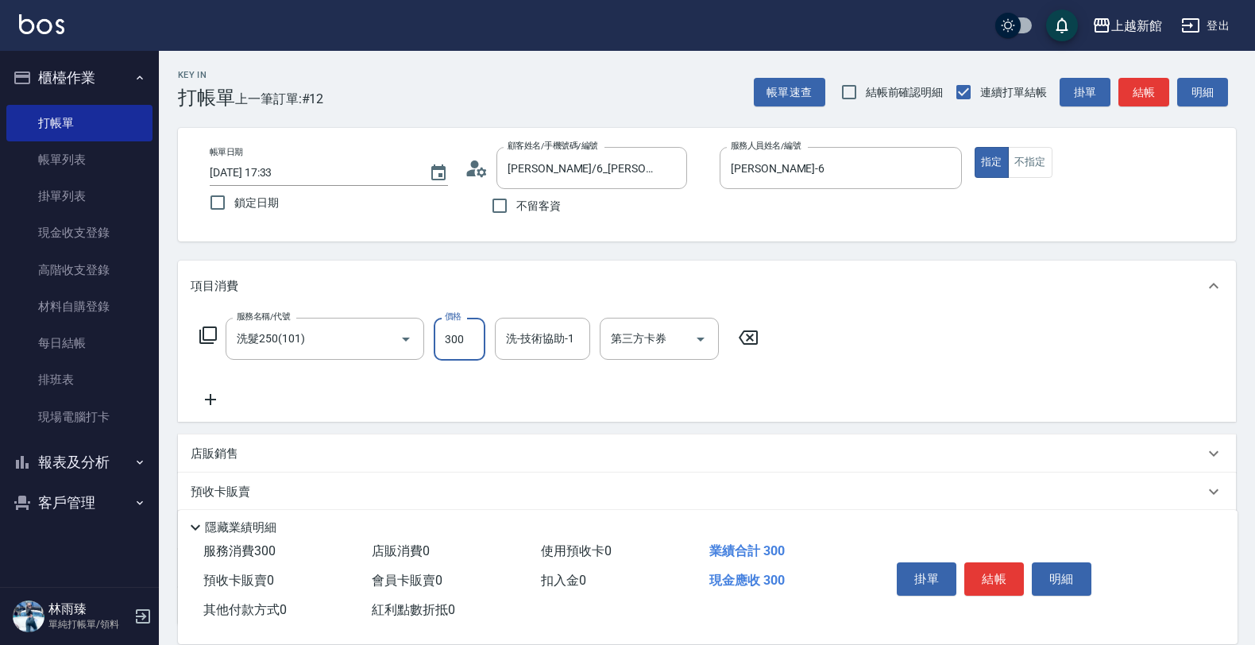
type input "300"
type input "小邱-25"
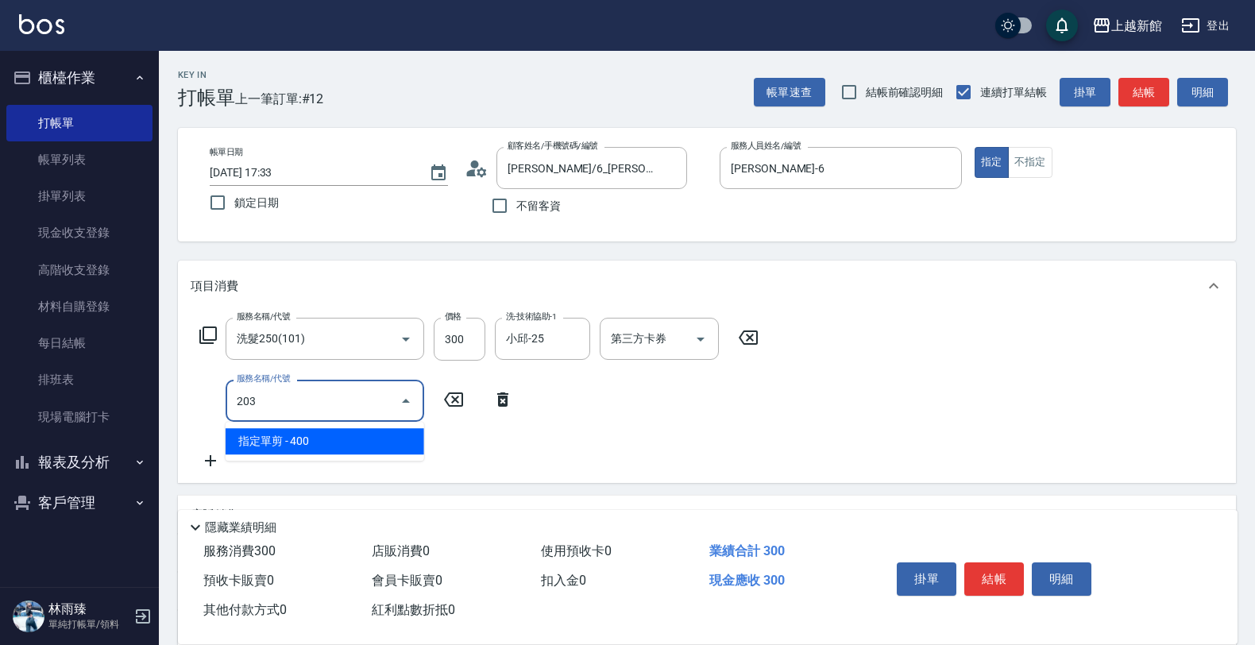
type input "指定單剪(203)"
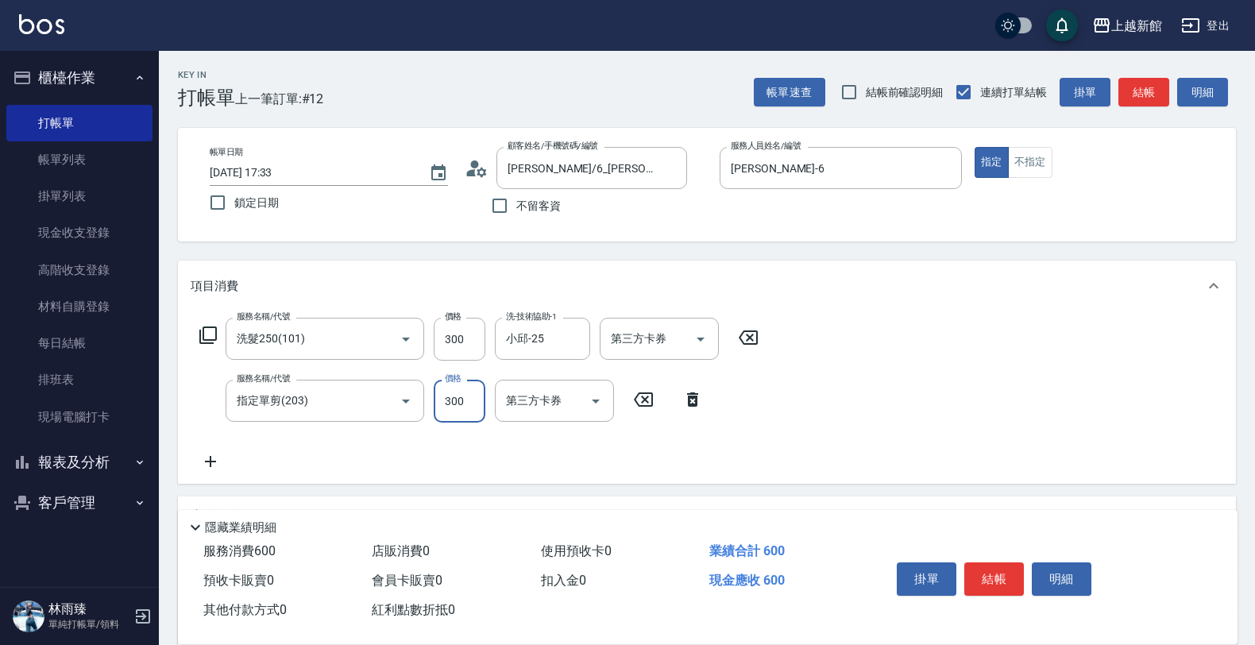
type input "300"
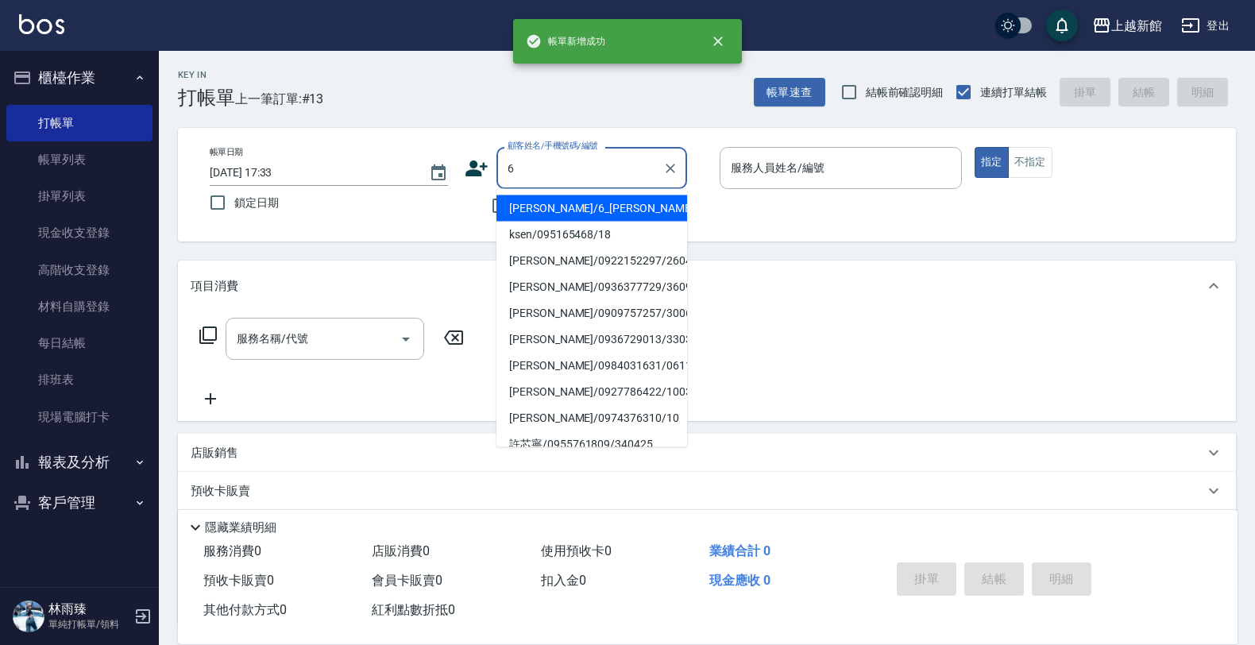
type input "黃婕寧/6_黃婕寧/6"
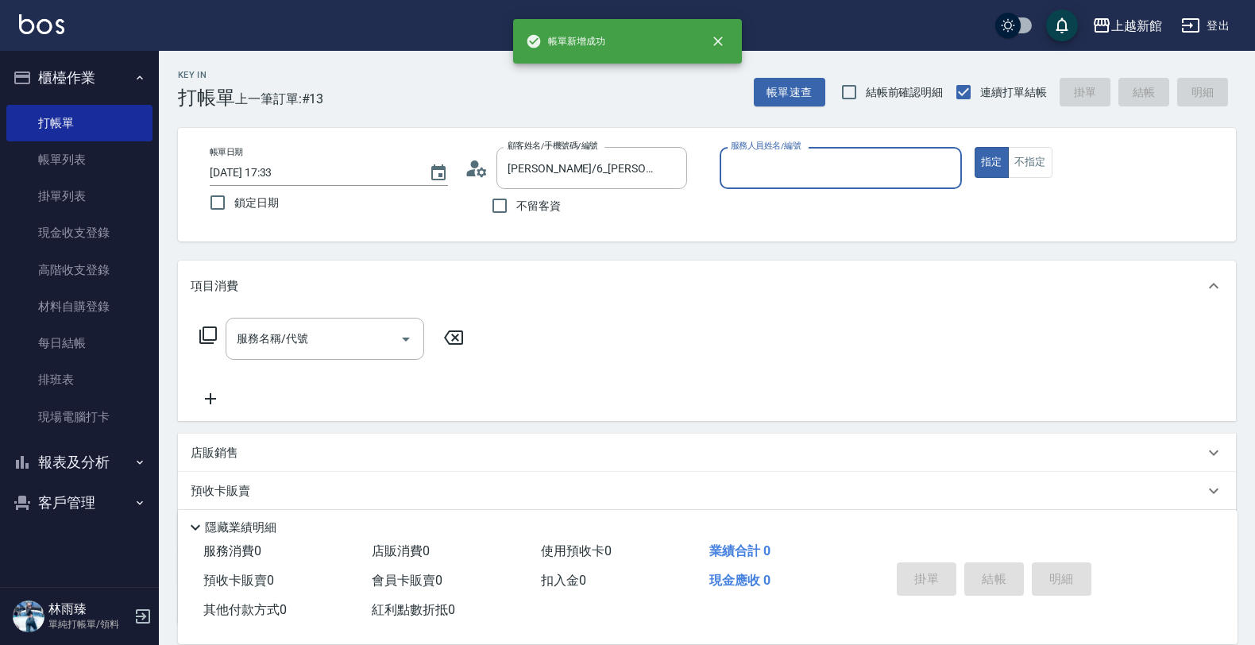
click at [975, 147] on button "指定" at bounding box center [992, 162] width 34 height 31
type input "黃婕寧-6"
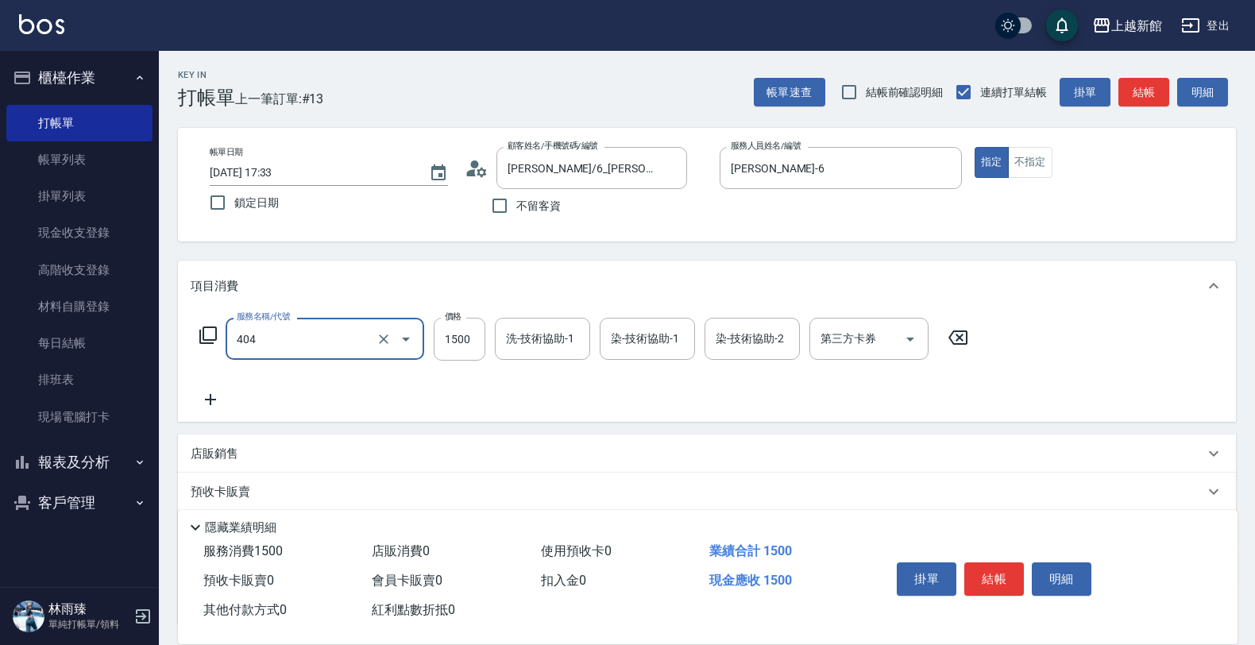
type input "設計染髮(404)"
type input "3500"
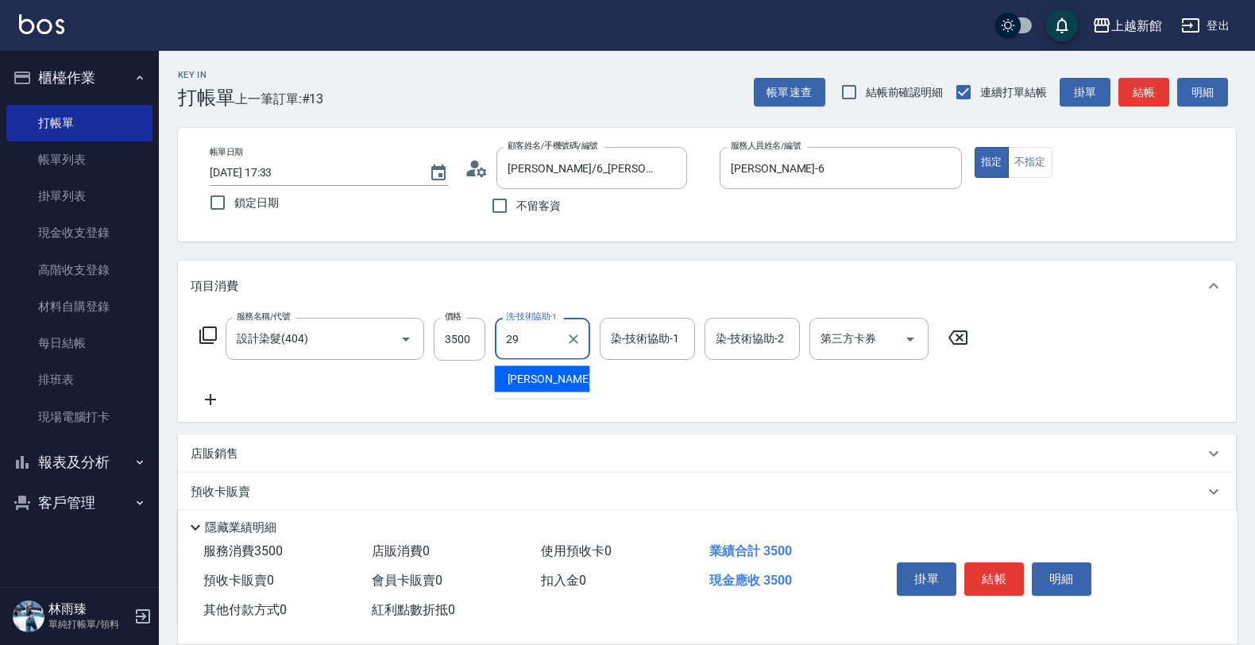
type input "馨妮-29"
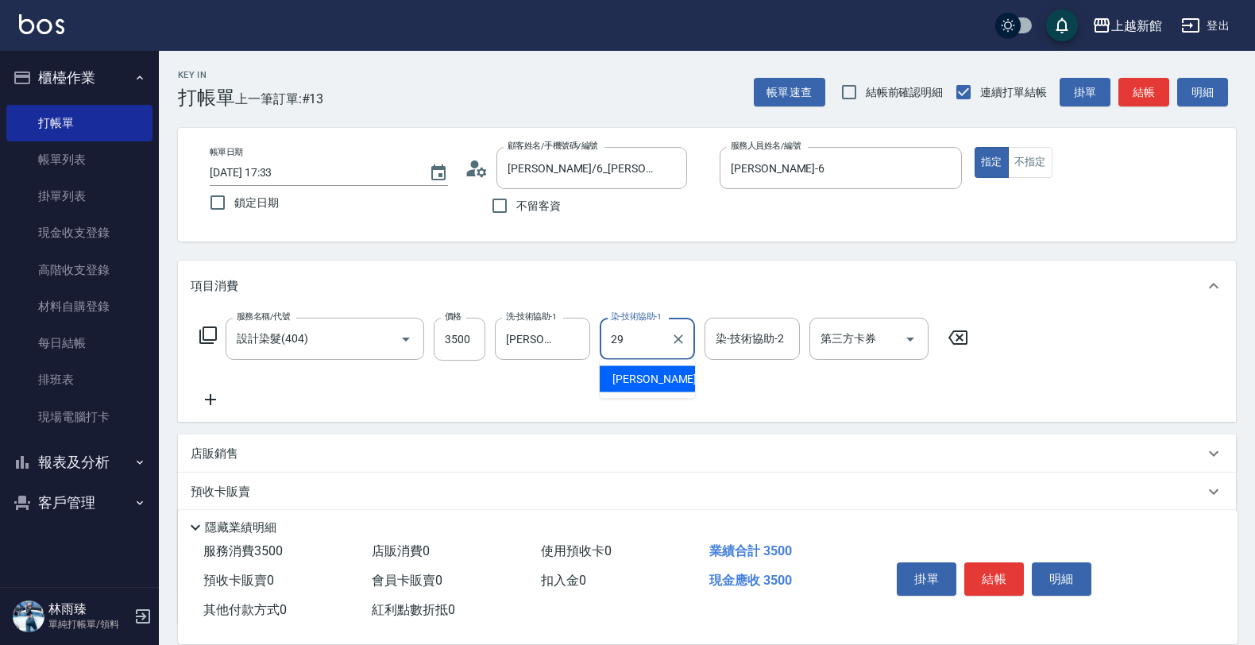
type input "馨妮-29"
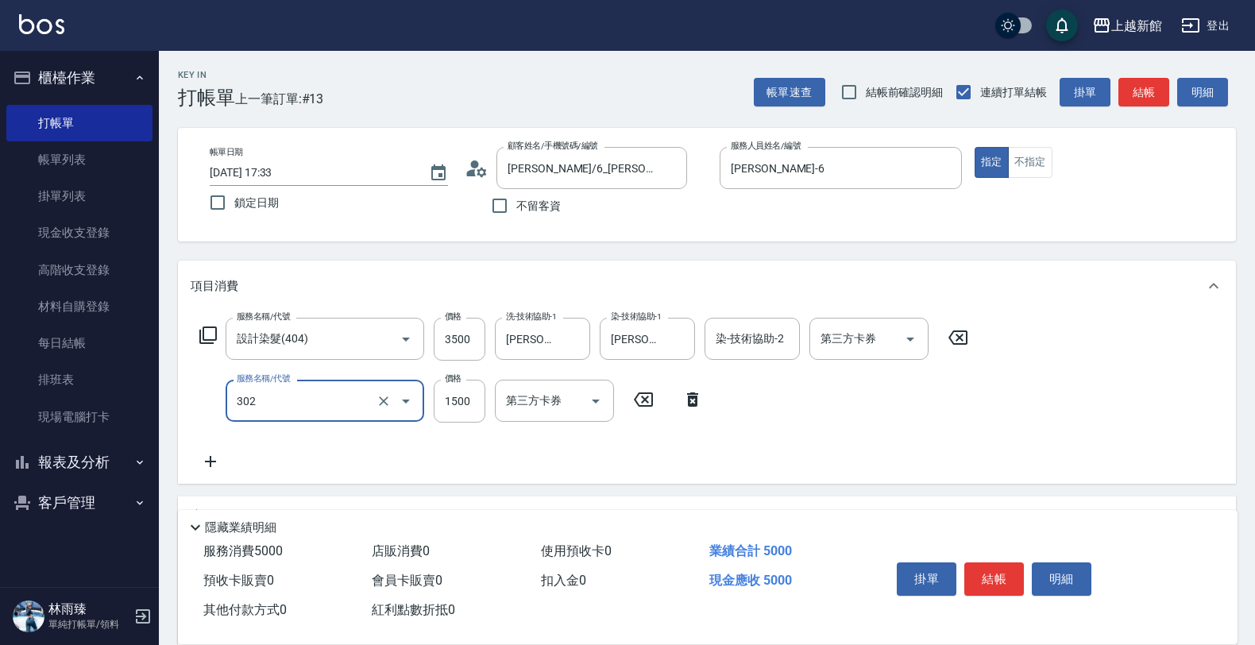
type input "設計燙髮(302)"
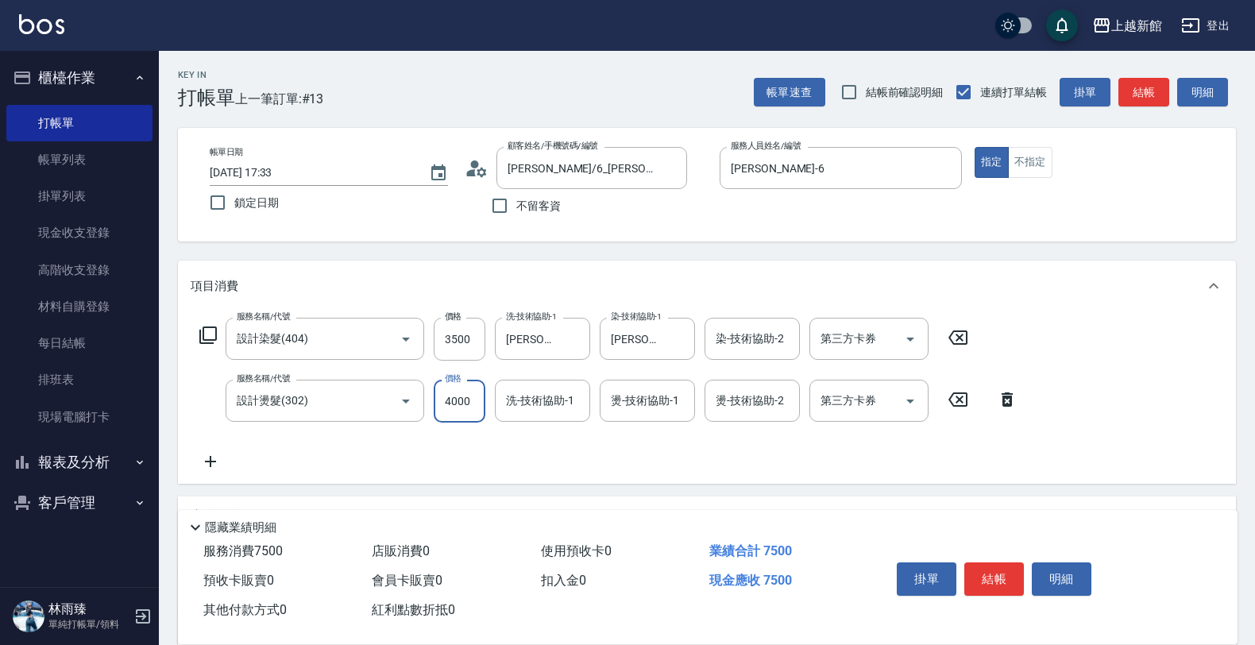
type input "4000"
type input "馨妮-29"
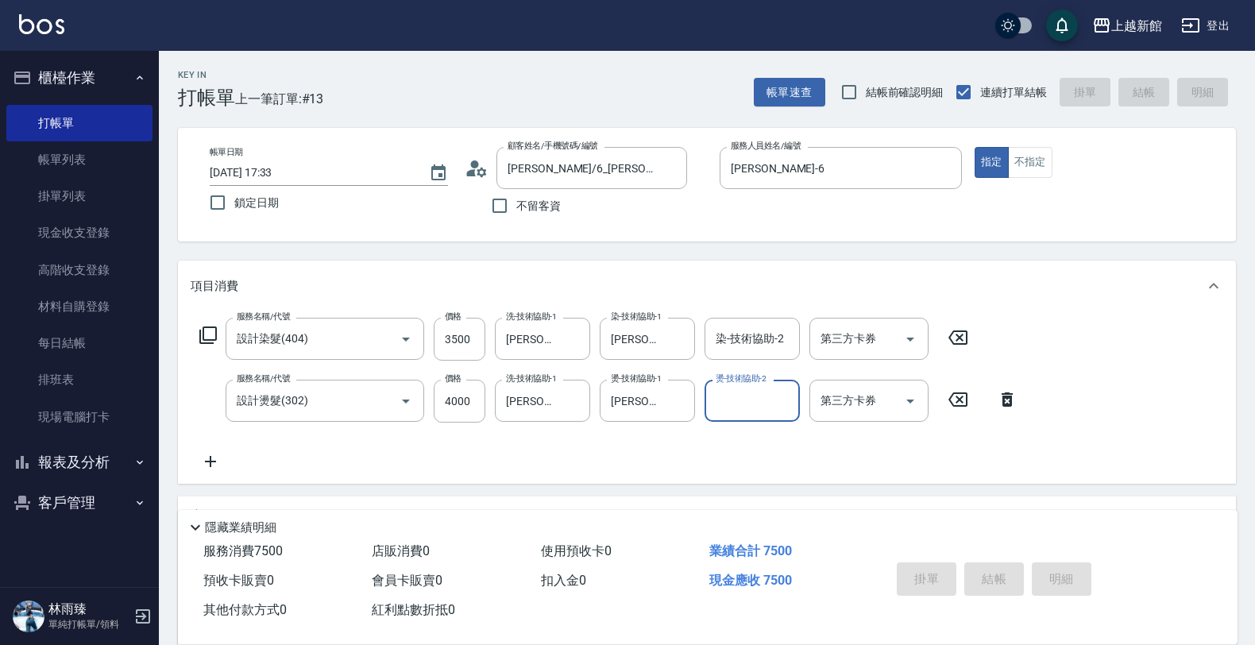
type input "2025/09/25 17:34"
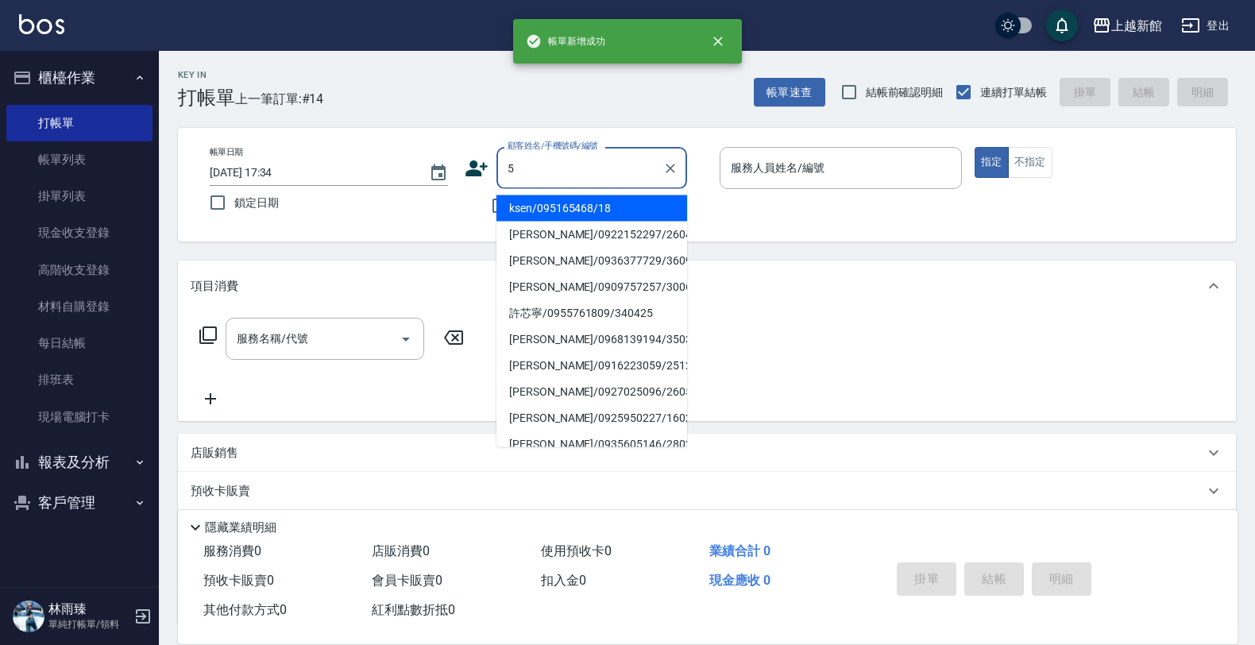
type input "ksen/095165468/18"
click at [975, 147] on button "指定" at bounding box center [992, 162] width 34 height 31
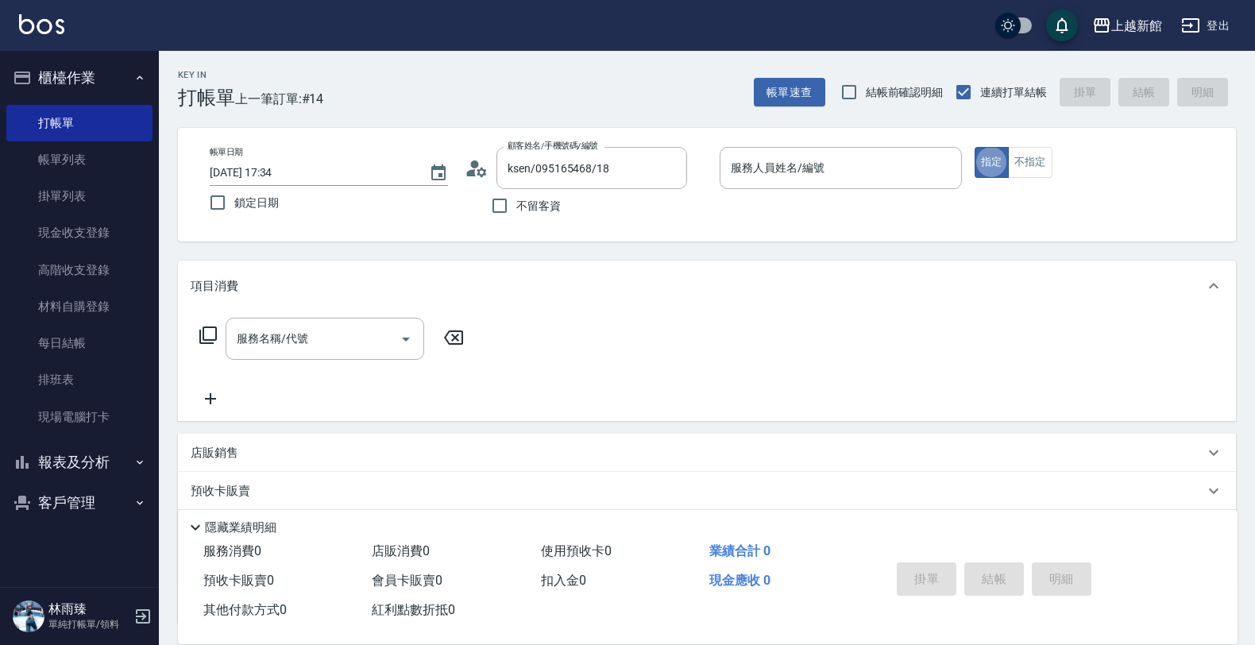
type input "黃柏森-18"
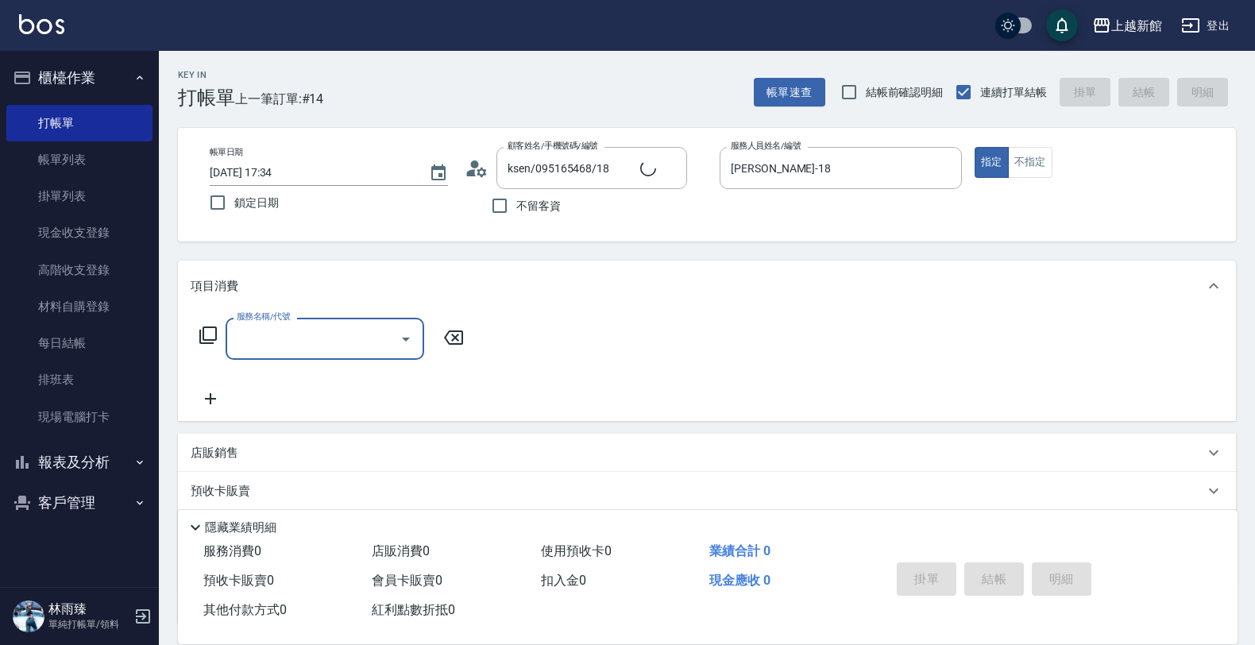
type input "2"
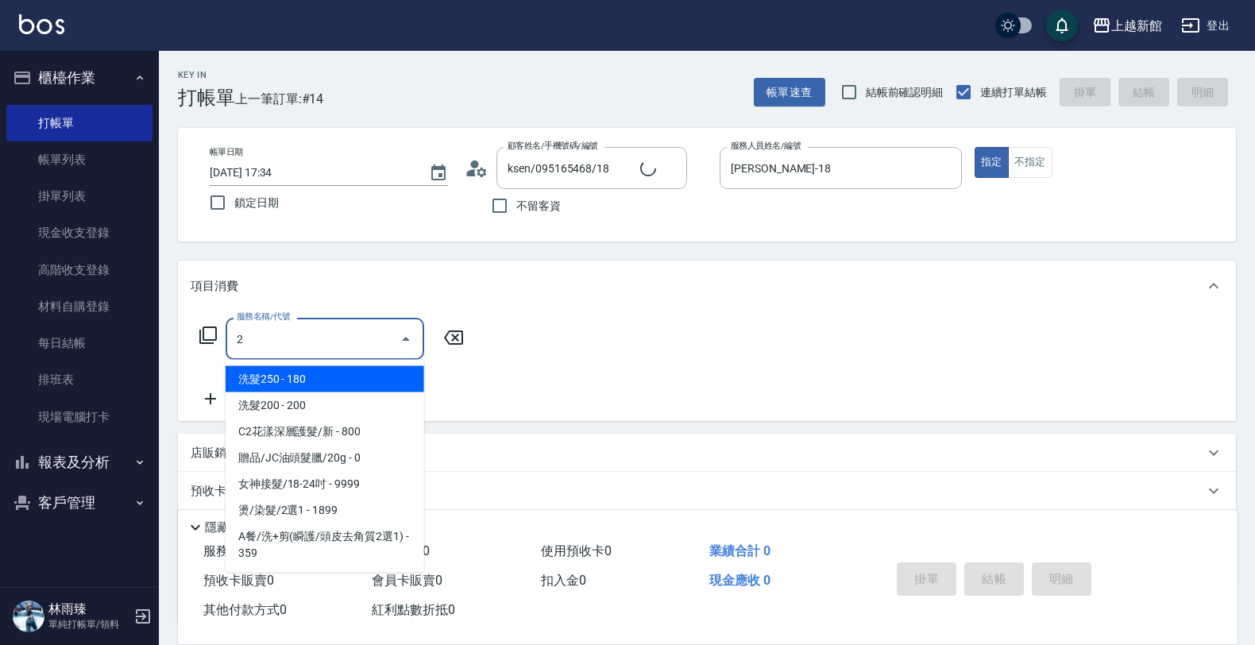
type input "龍蝦/0903917638/5"
type input "20"
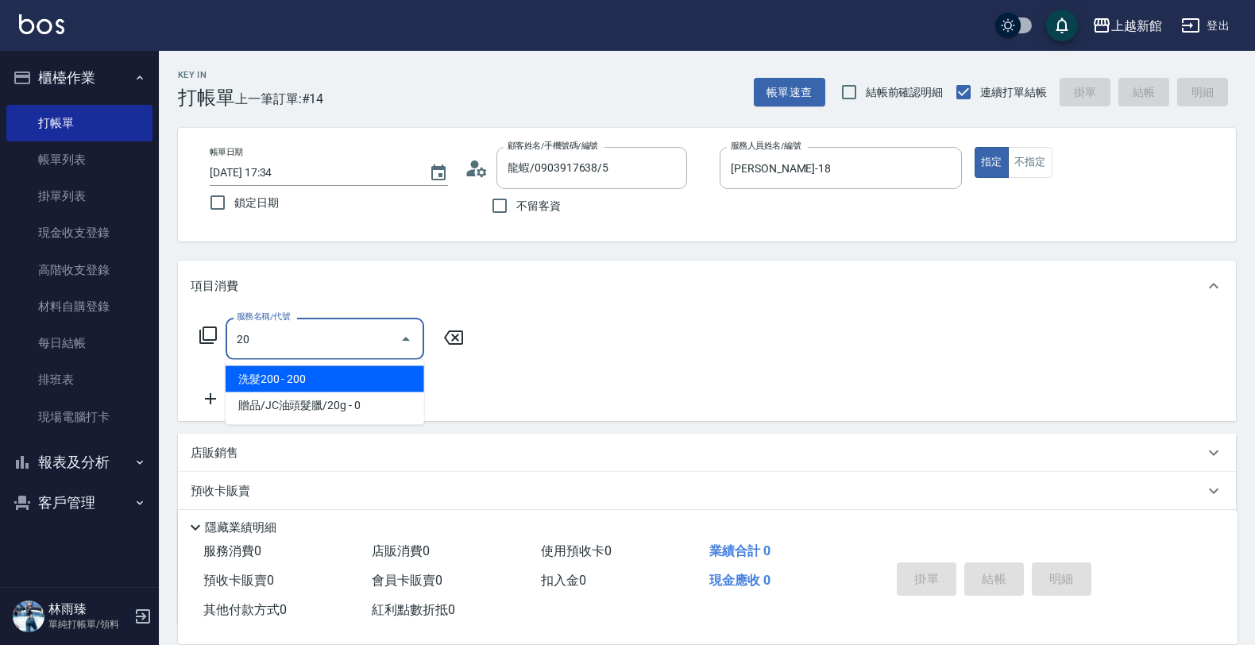
type input "旌瑛-5"
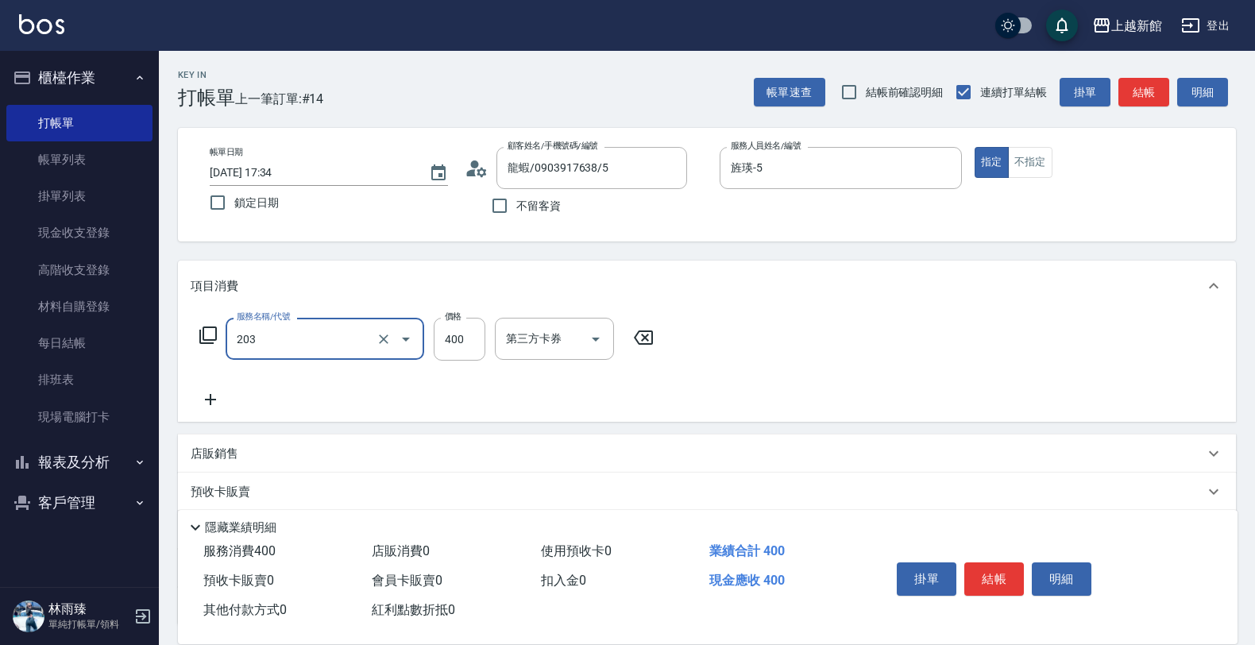
type input "指定單剪(203)"
type input "200"
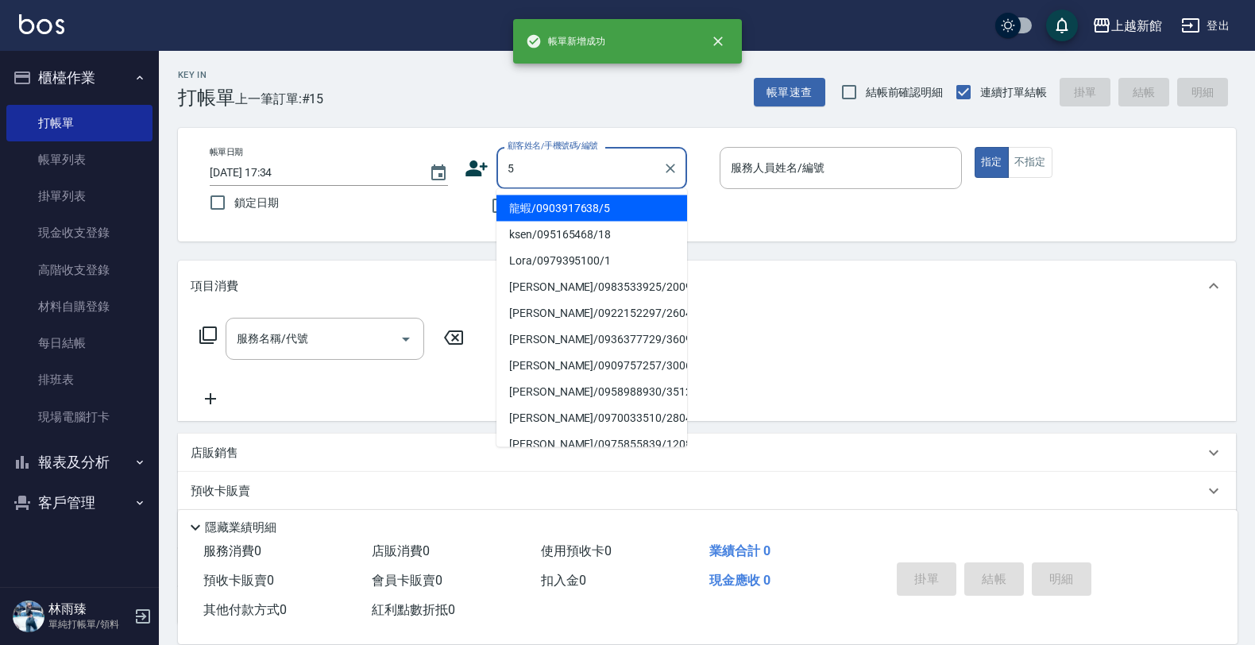
type input "龍蝦/0903917638/5"
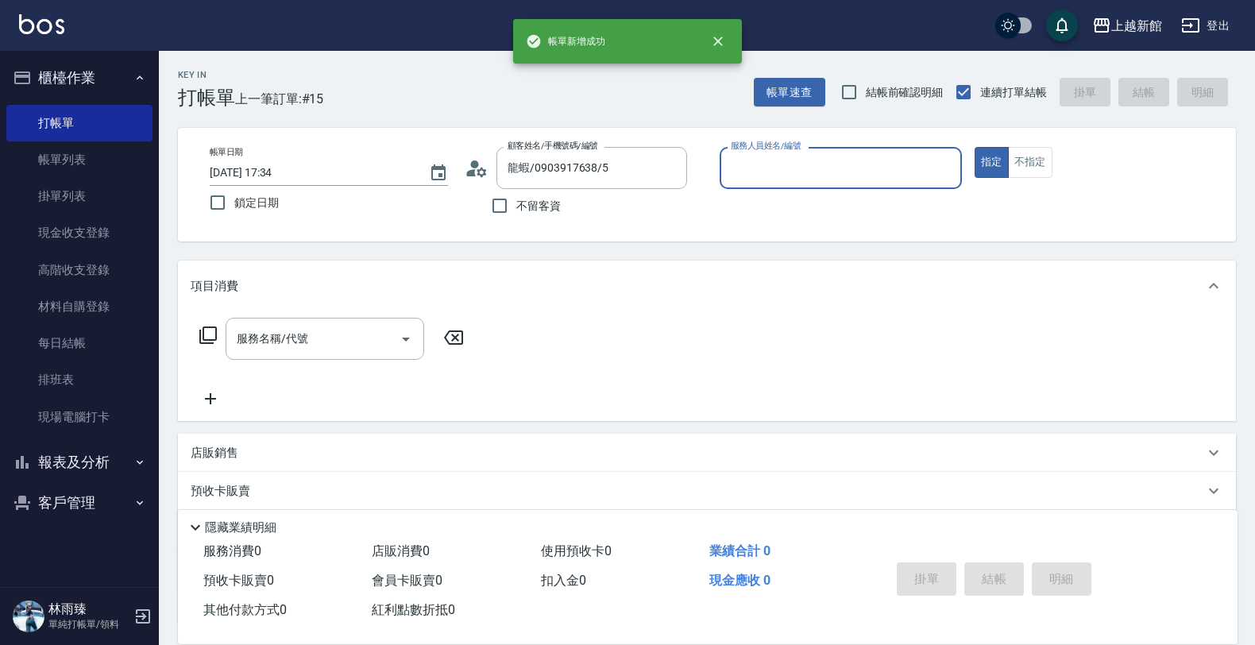
click at [975, 147] on button "指定" at bounding box center [992, 162] width 34 height 31
type input "旌瑛-5"
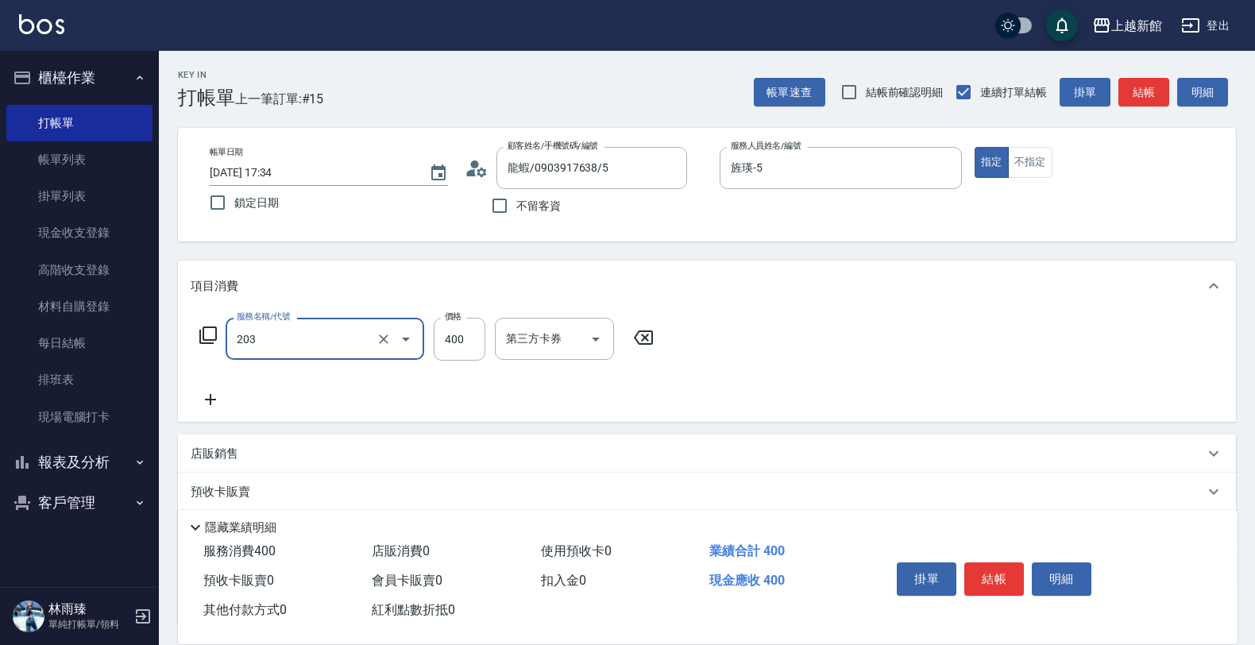
type input "指定單剪(203)"
type input "200"
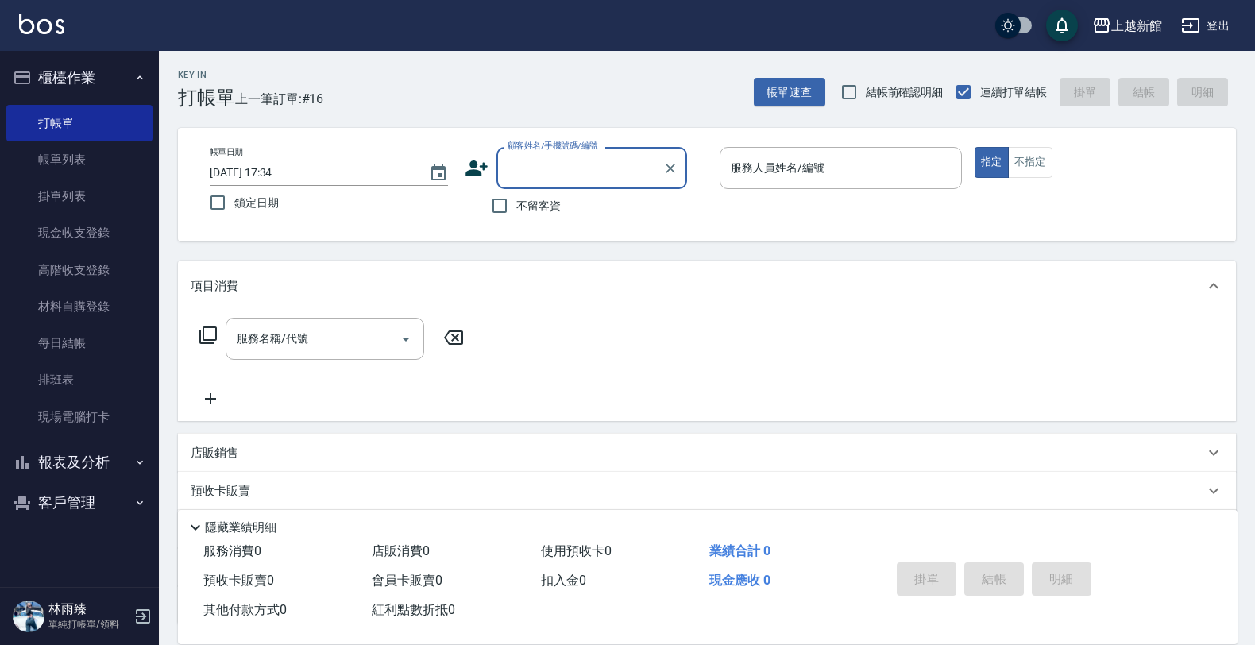
click at [1201, 29] on button "登出" at bounding box center [1205, 25] width 61 height 29
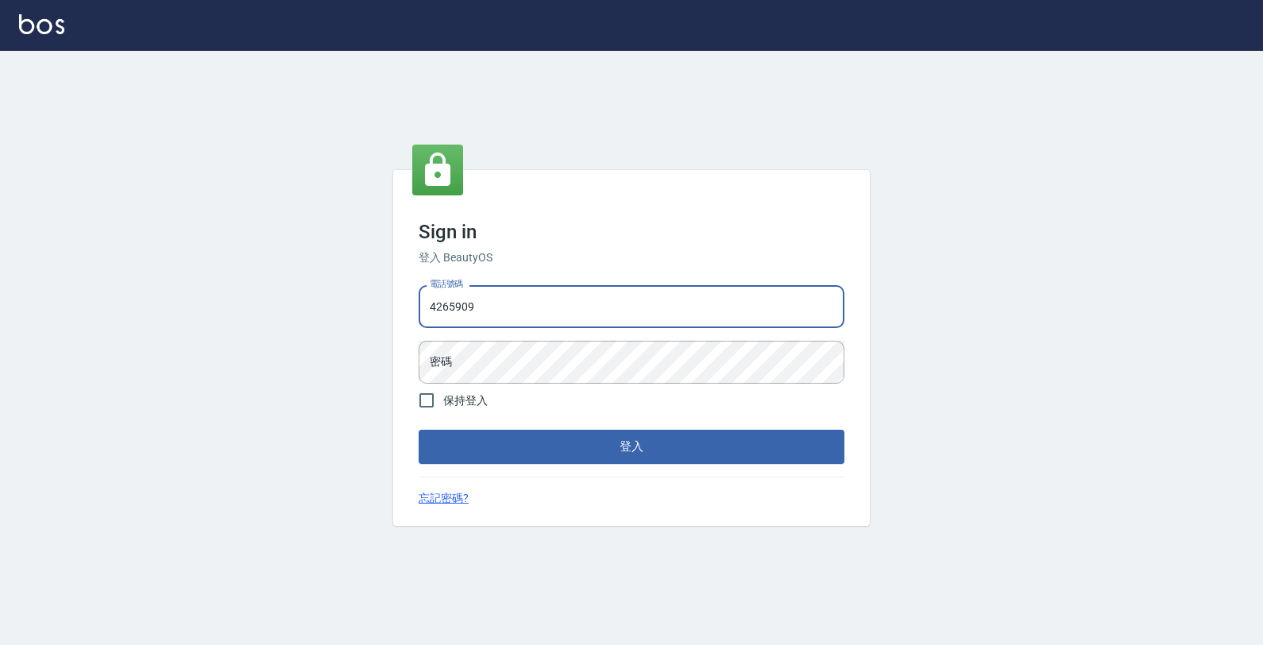
type input "4265909"
click at [419, 430] on button "登入" at bounding box center [632, 446] width 426 height 33
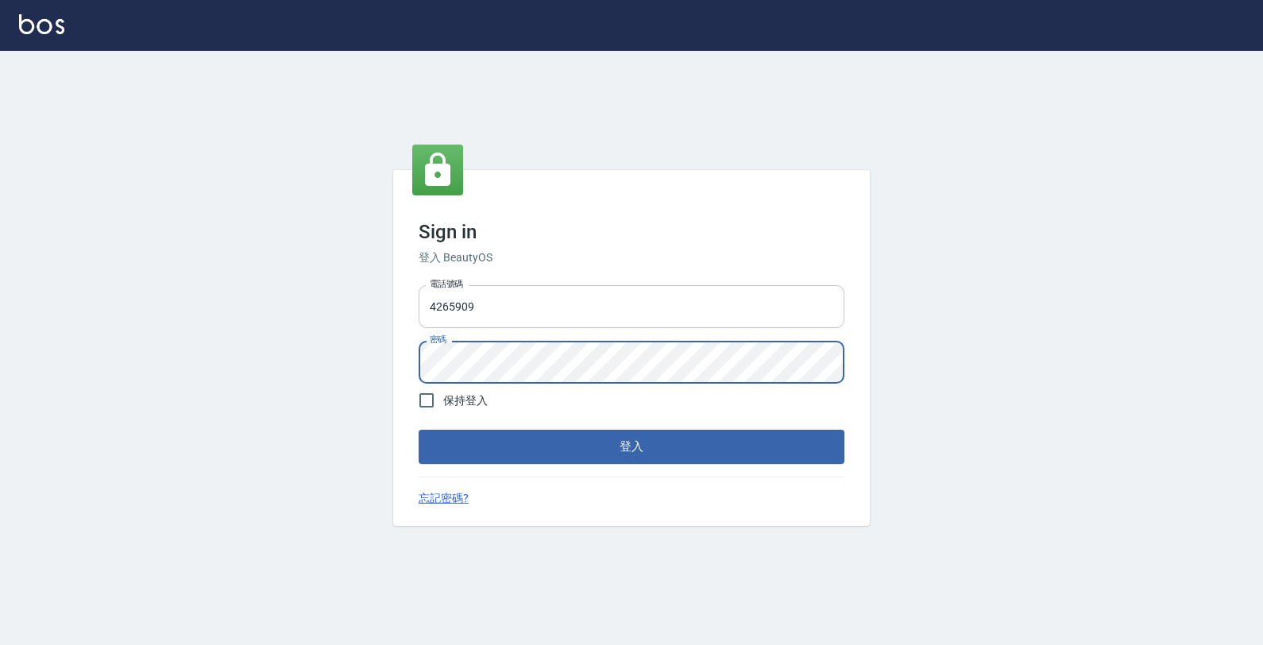
click at [419, 430] on button "登入" at bounding box center [632, 446] width 426 height 33
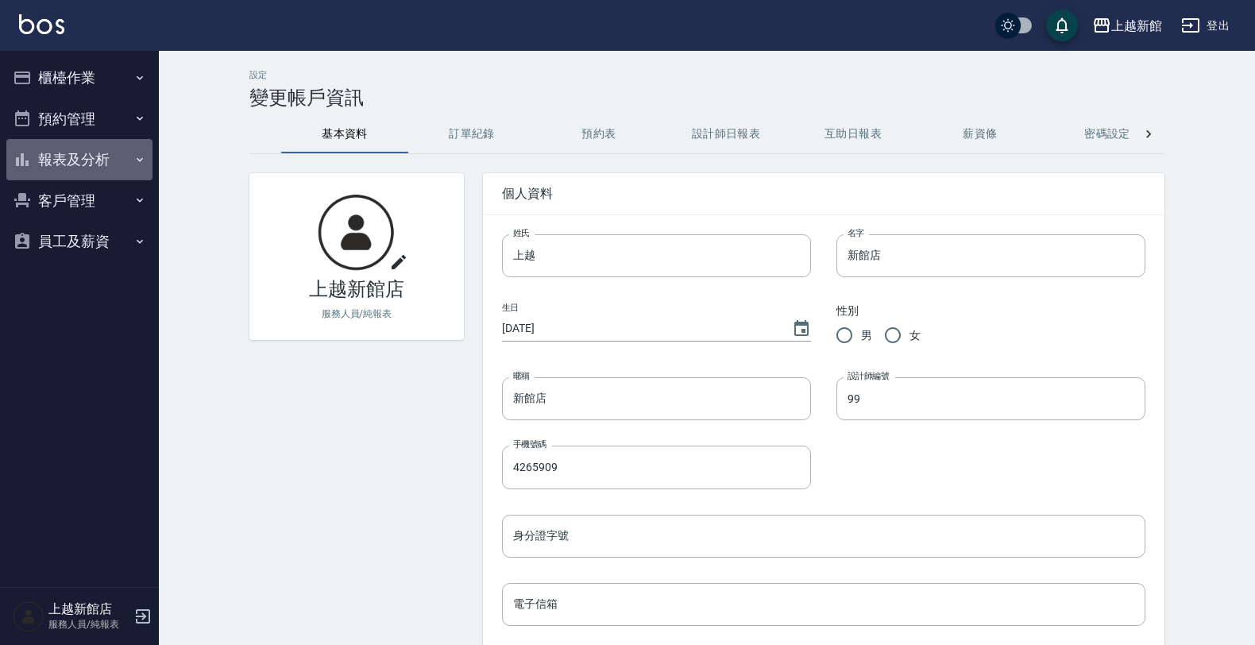
click at [108, 167] on button "報表及分析" at bounding box center [79, 159] width 146 height 41
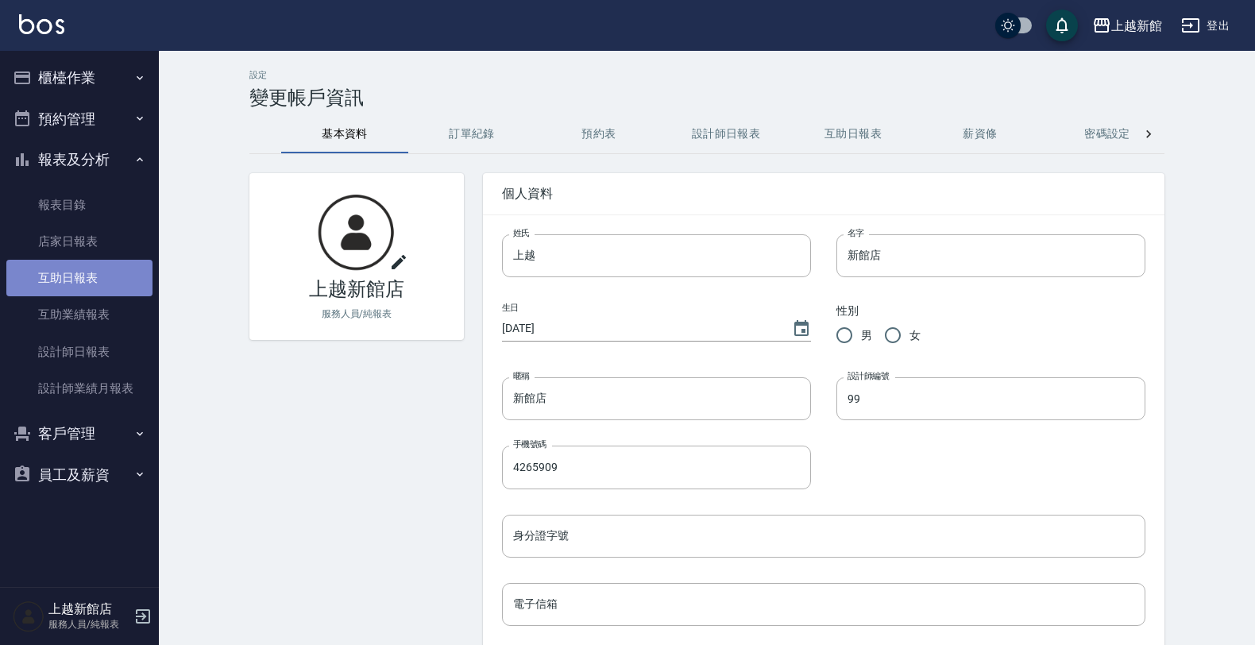
click at [91, 276] on link "互助日報表" at bounding box center [79, 278] width 146 height 37
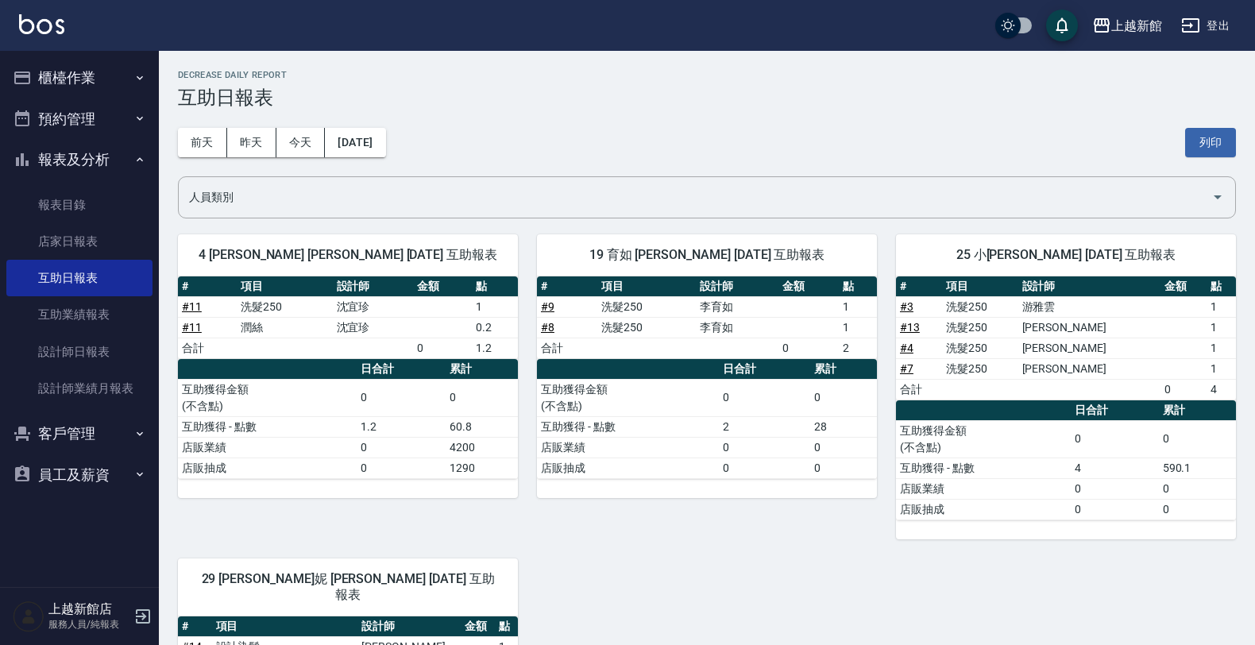
click at [86, 77] on button "櫃檯作業" at bounding box center [79, 77] width 146 height 41
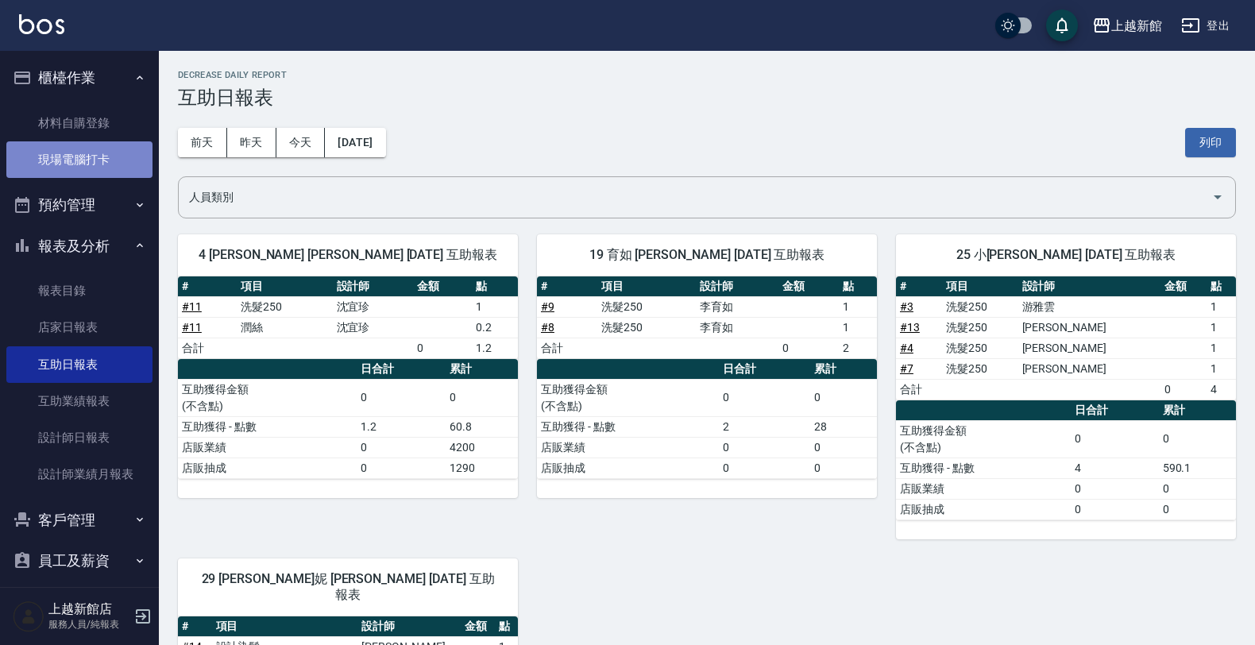
click at [107, 163] on link "現場電腦打卡" at bounding box center [79, 159] width 146 height 37
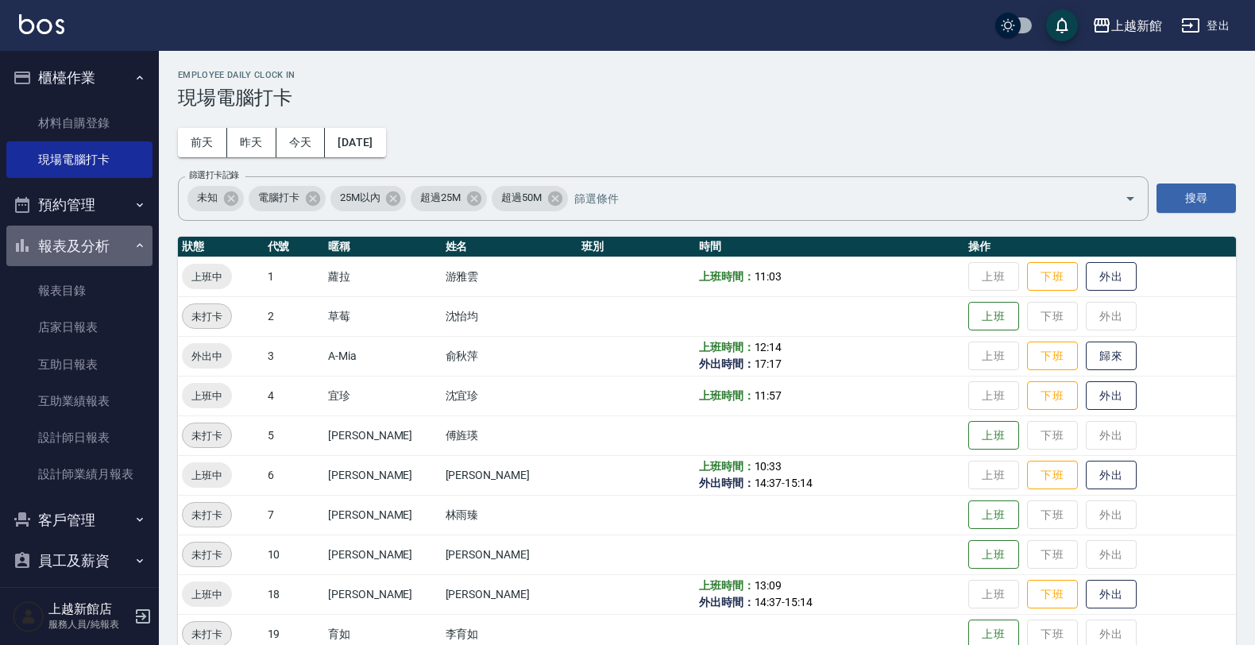
click at [105, 236] on button "報表及分析" at bounding box center [79, 246] width 146 height 41
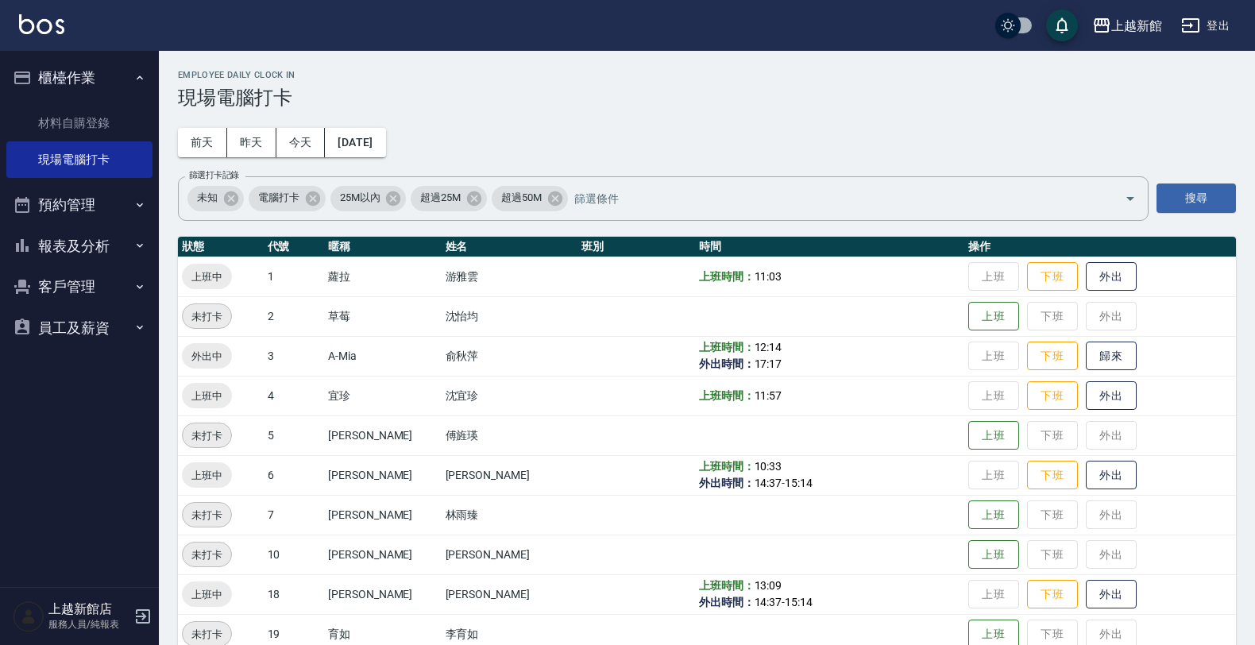
click at [764, 80] on div "Employee Daily Clock In 現場電腦打卡" at bounding box center [707, 89] width 1058 height 39
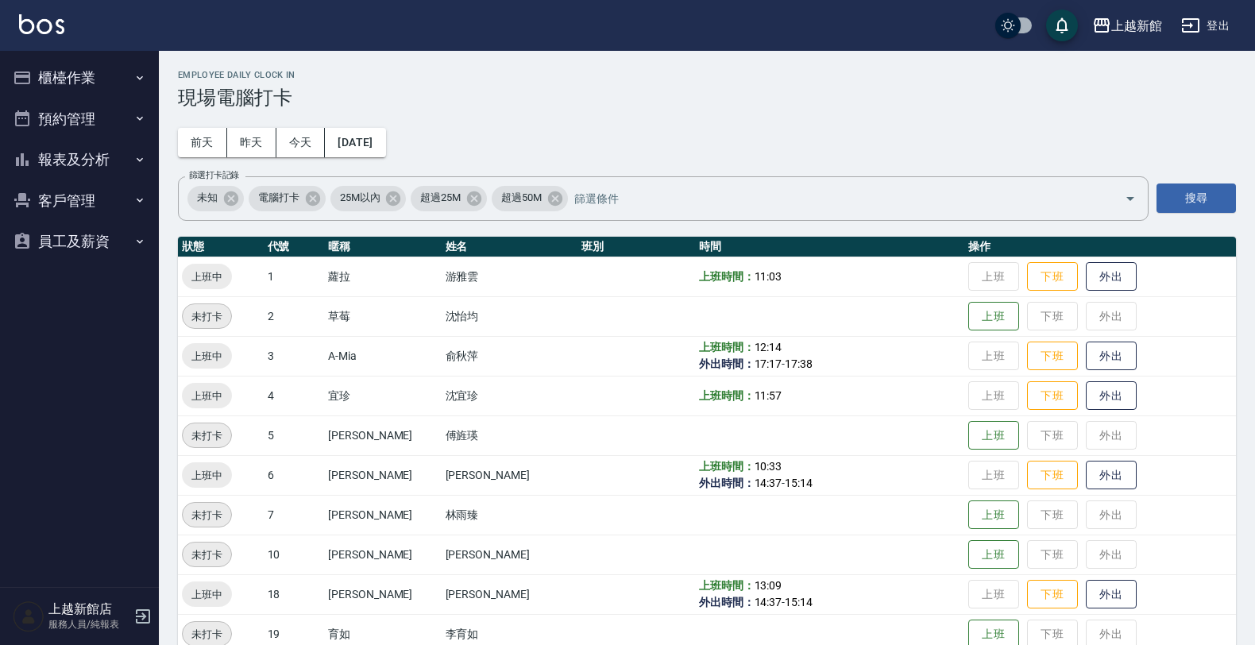
click at [141, 608] on div "上越新館店 服務人員/純報表" at bounding box center [79, 616] width 159 height 57
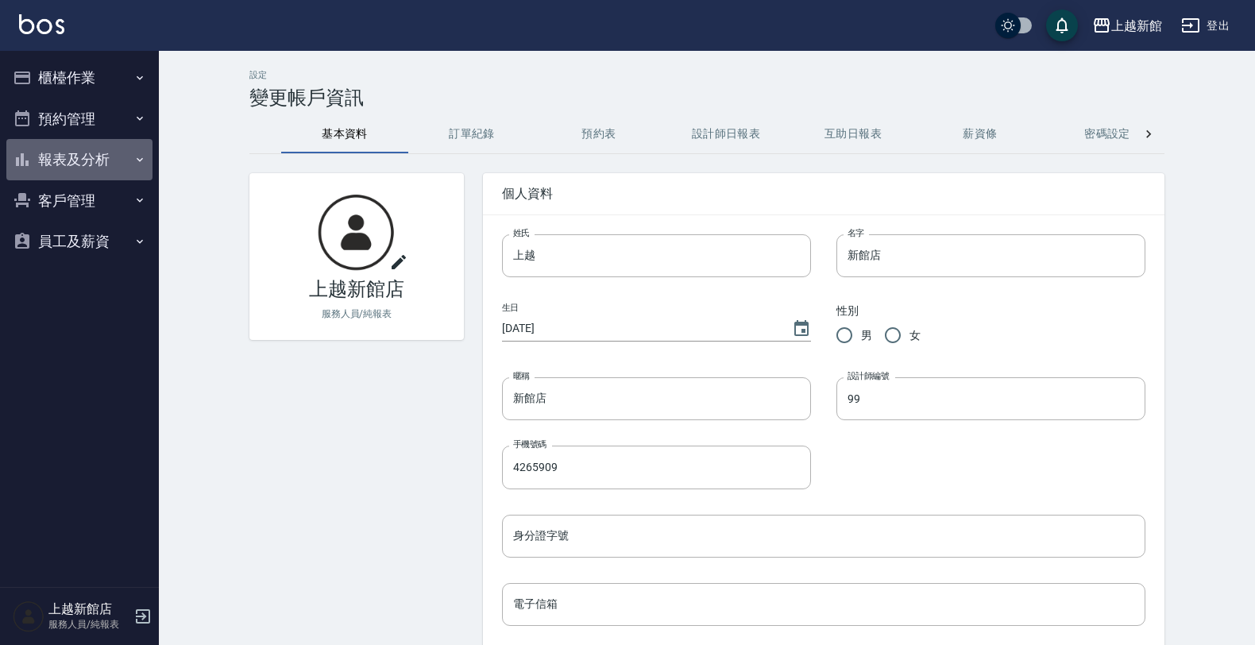
click at [99, 143] on button "報表及分析" at bounding box center [79, 159] width 146 height 41
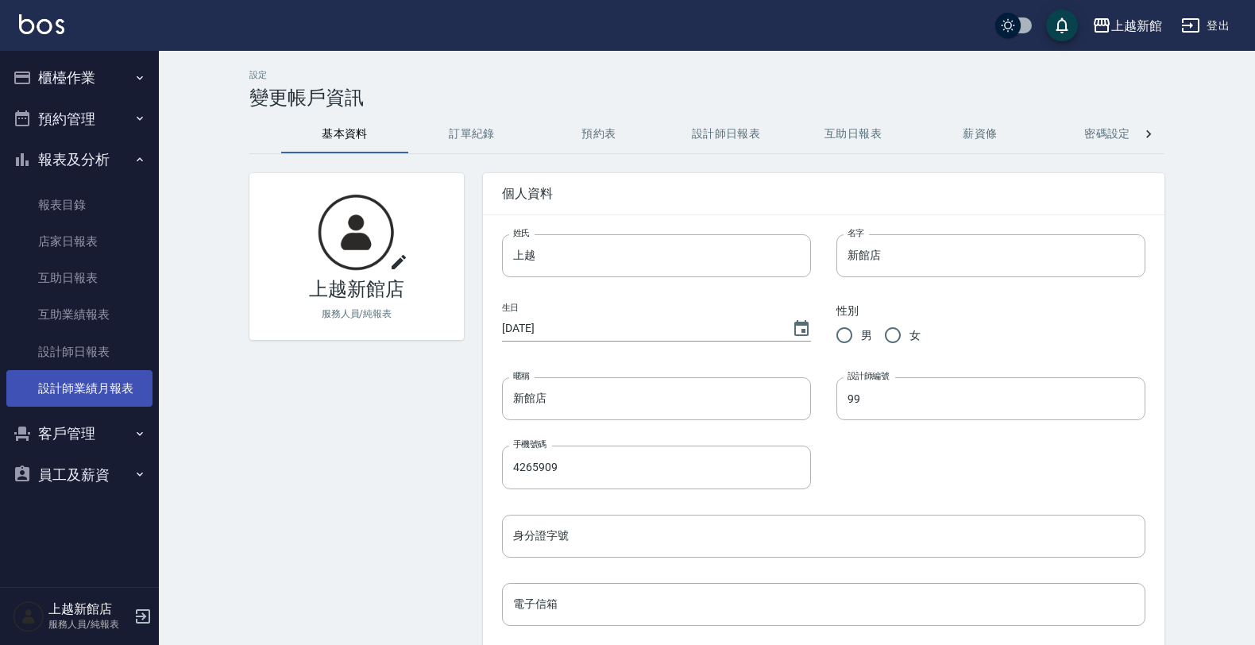
click at [109, 387] on link "設計師業績月報表" at bounding box center [79, 388] width 146 height 37
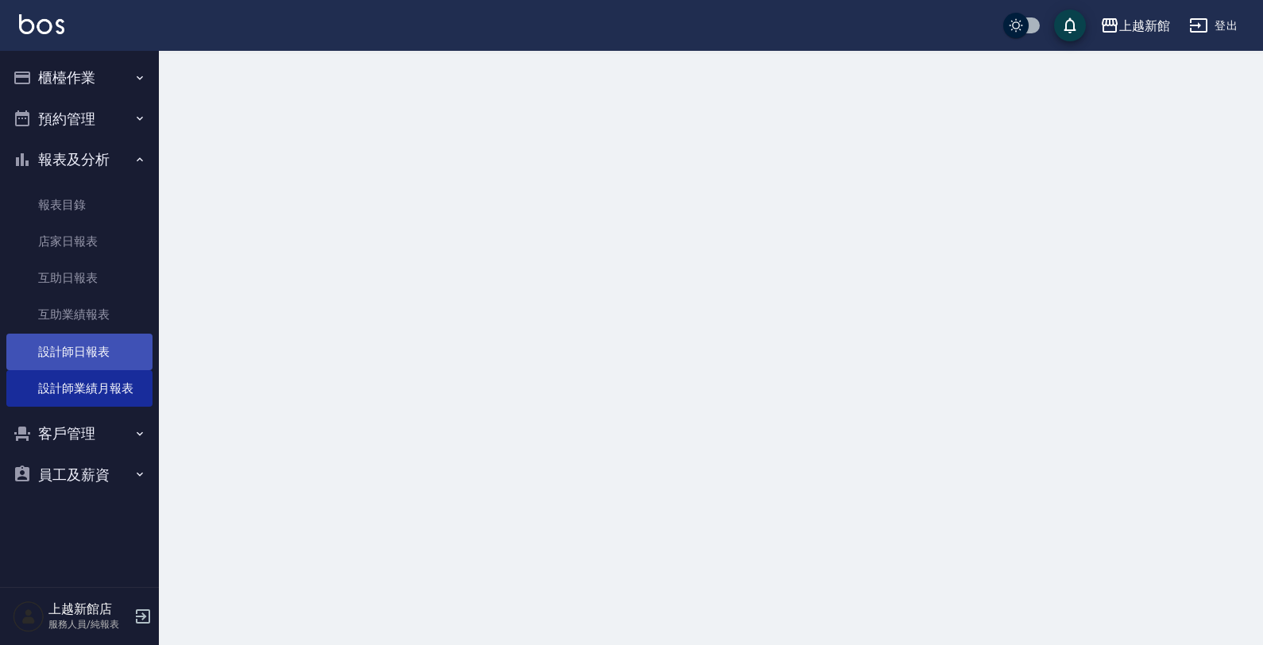
click at [117, 357] on link "設計師日報表" at bounding box center [79, 352] width 146 height 37
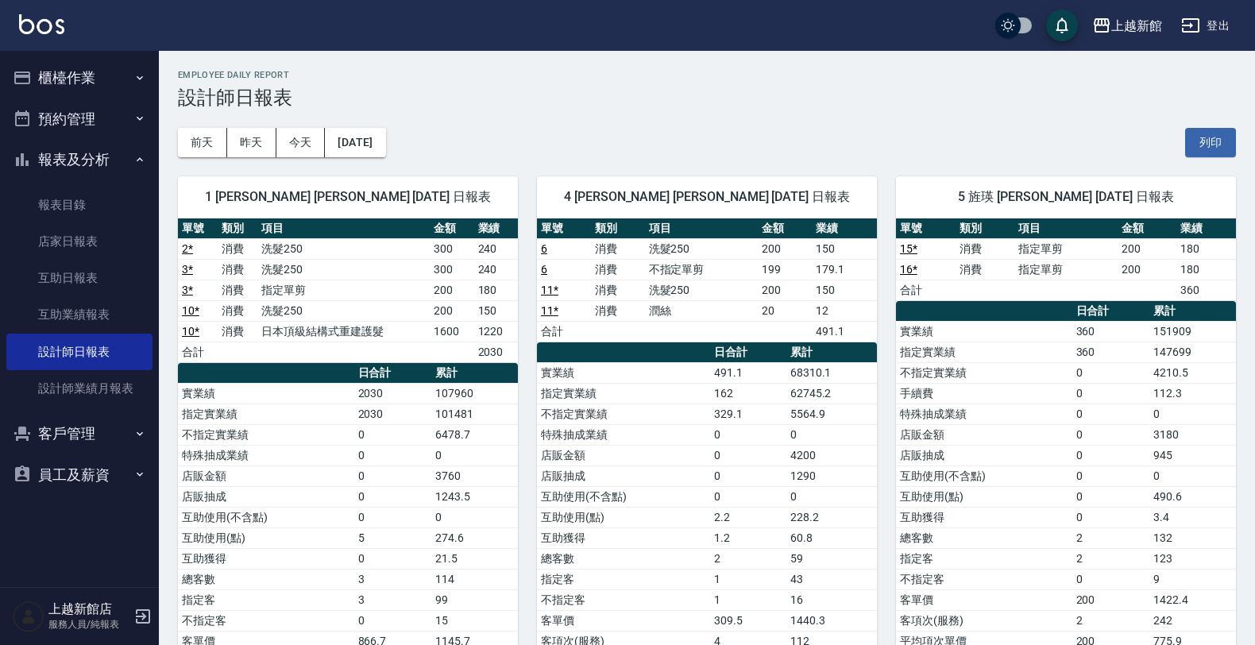
drag, startPoint x: 203, startPoint y: 141, endPoint x: 180, endPoint y: 168, distance: 36.1
click at [200, 145] on button "前天" at bounding box center [202, 142] width 49 height 29
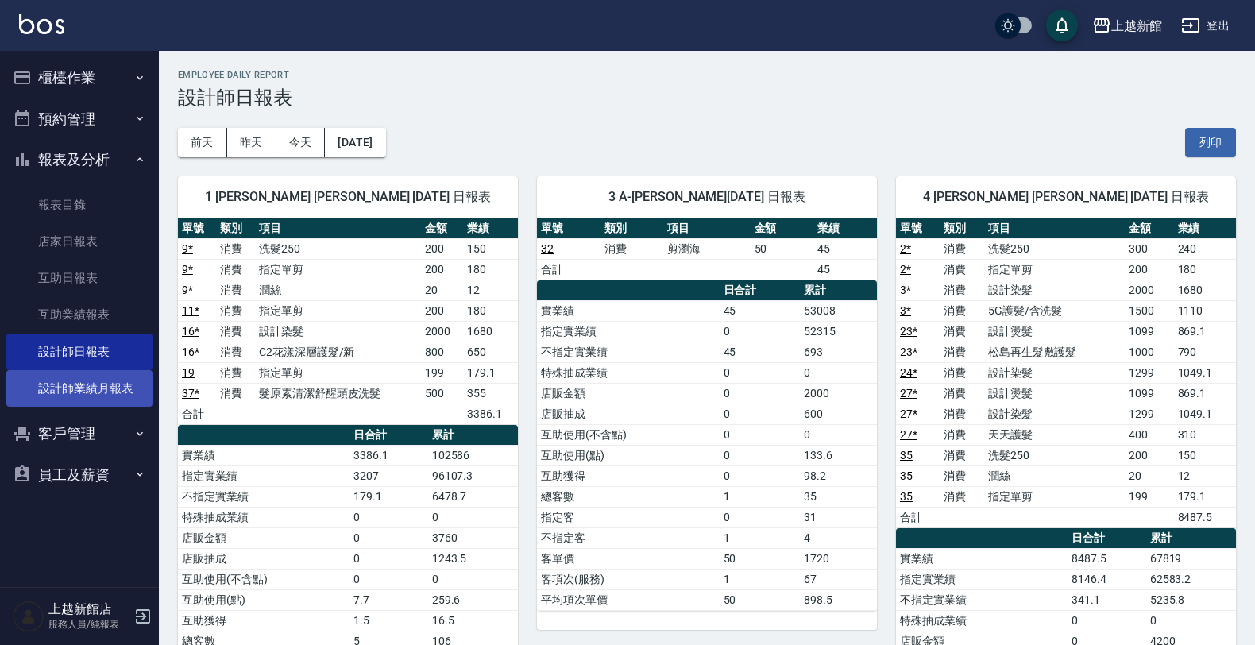
click at [100, 389] on link "設計師業績月報表" at bounding box center [79, 388] width 146 height 37
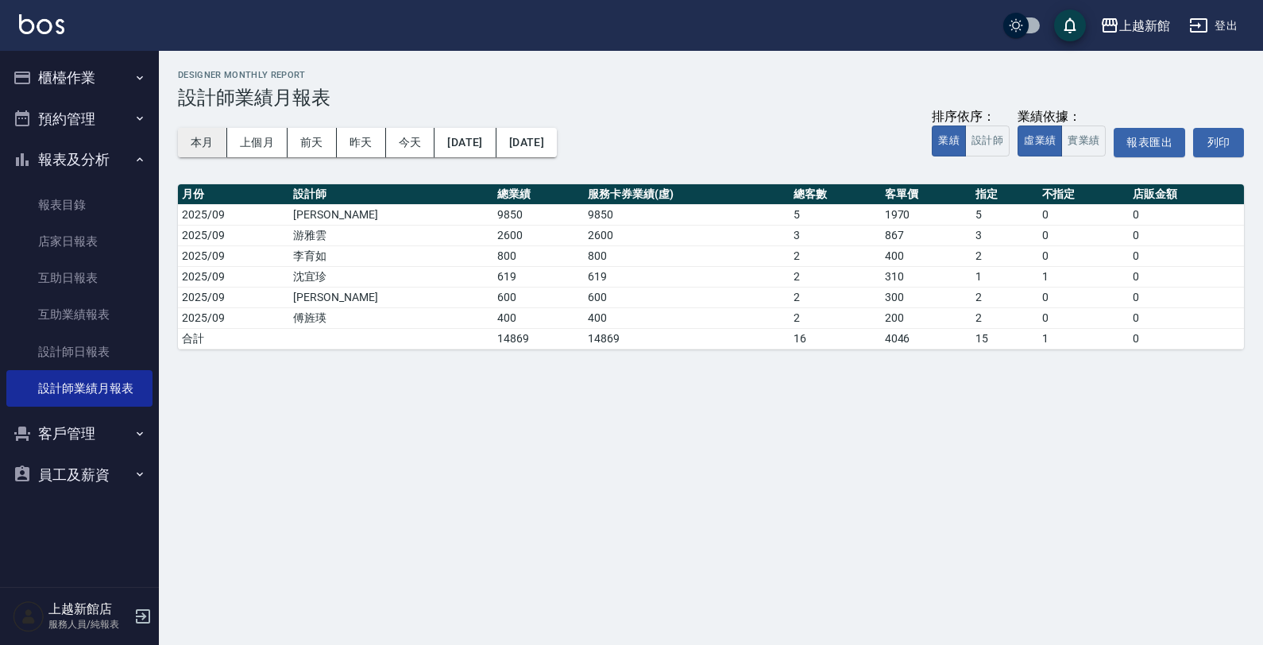
click at [207, 141] on button "本月" at bounding box center [202, 142] width 49 height 29
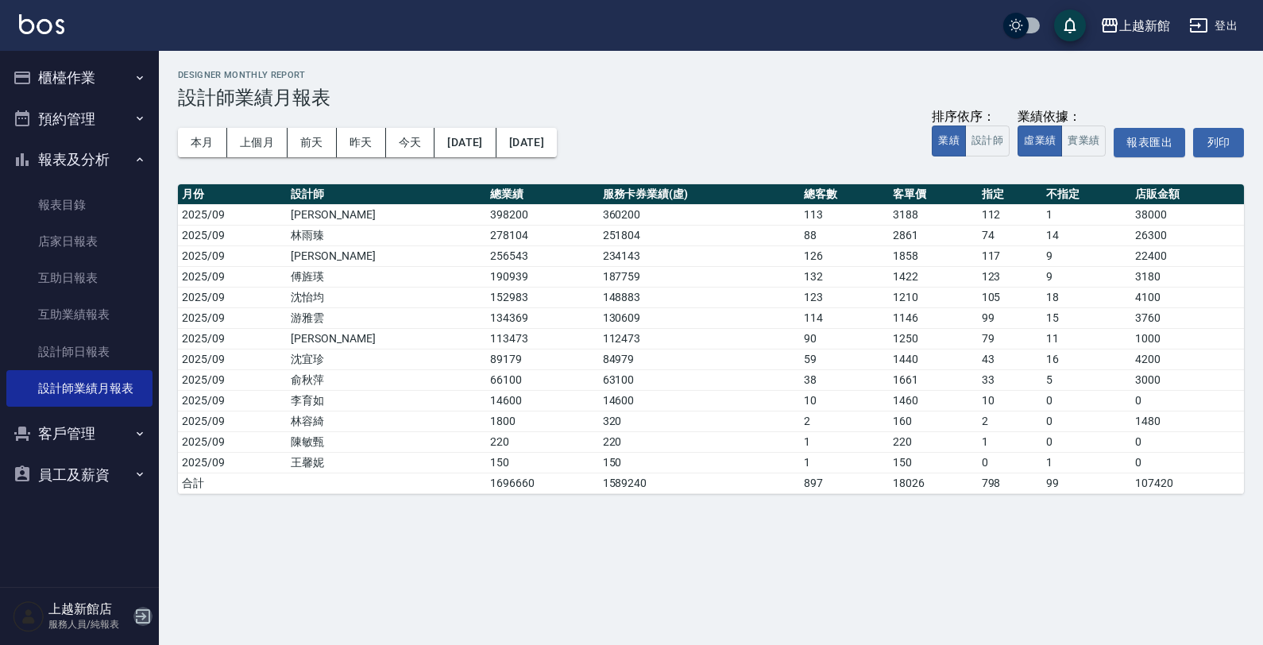
click at [147, 614] on icon "button" at bounding box center [142, 616] width 19 height 19
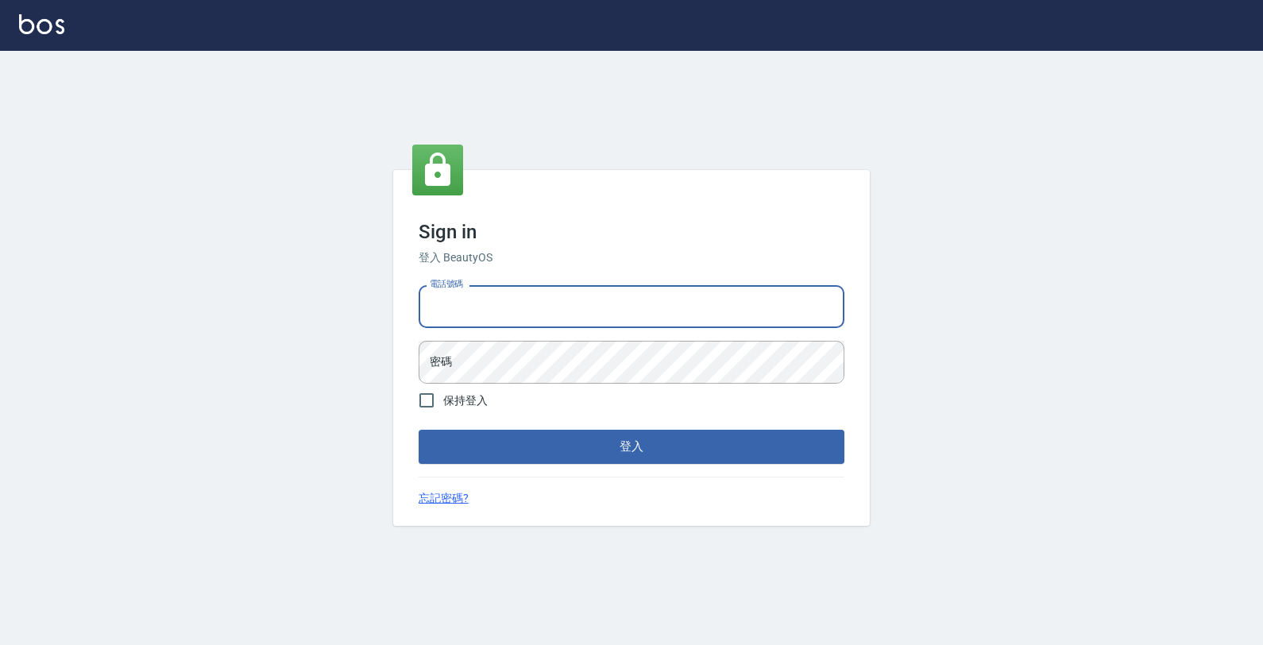
drag, startPoint x: 568, startPoint y: 326, endPoint x: 573, endPoint y: 318, distance: 9.1
click at [570, 320] on input "電話號碼" at bounding box center [632, 306] width 426 height 43
type input "0989043922"
click at [419, 430] on button "登入" at bounding box center [632, 446] width 426 height 33
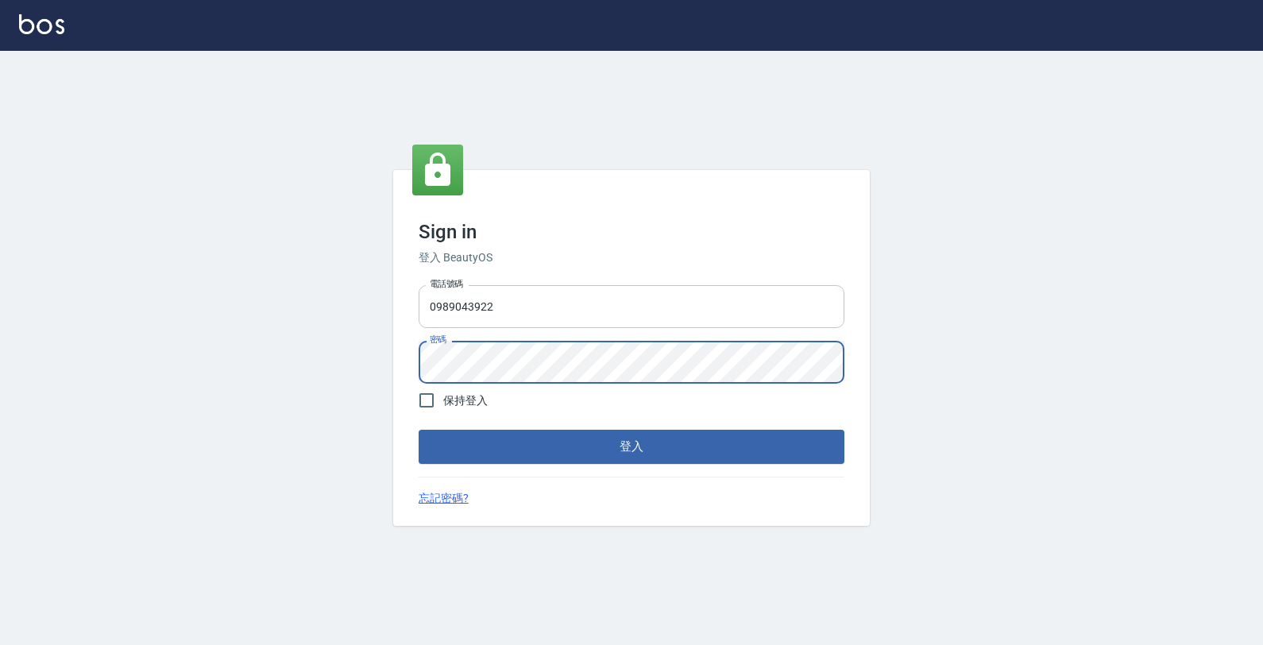
click at [419, 430] on button "登入" at bounding box center [632, 446] width 426 height 33
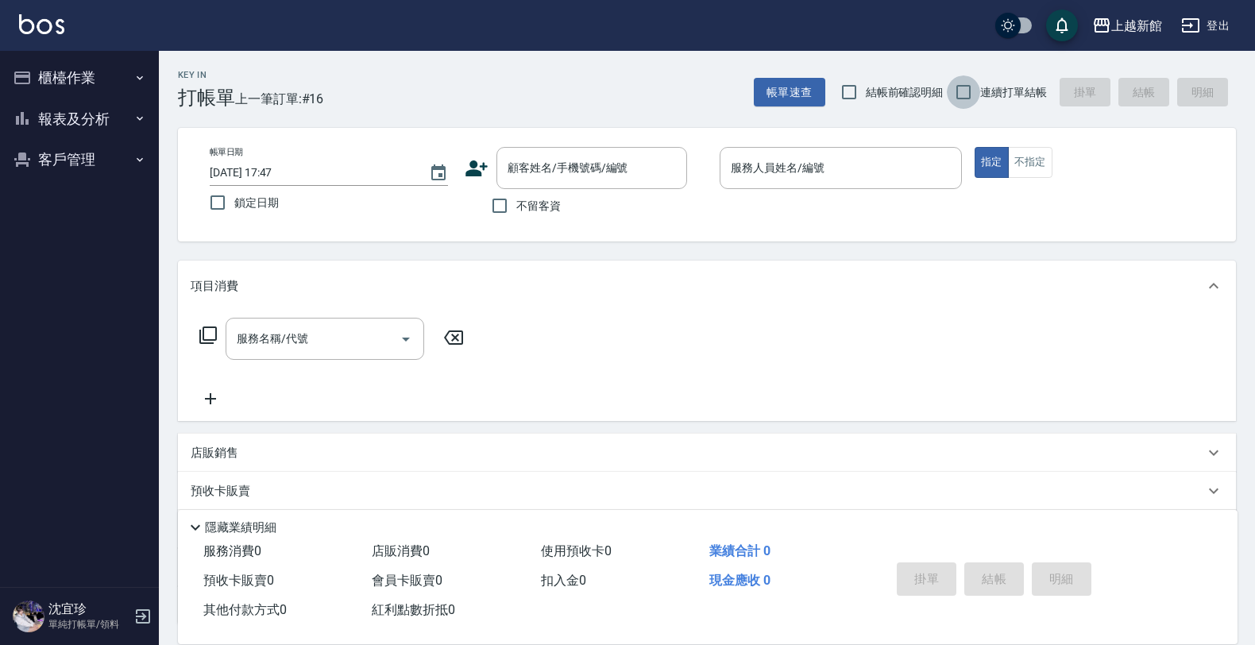
click at [965, 94] on input "連續打單結帳" at bounding box center [963, 91] width 33 height 33
checkbox input "true"
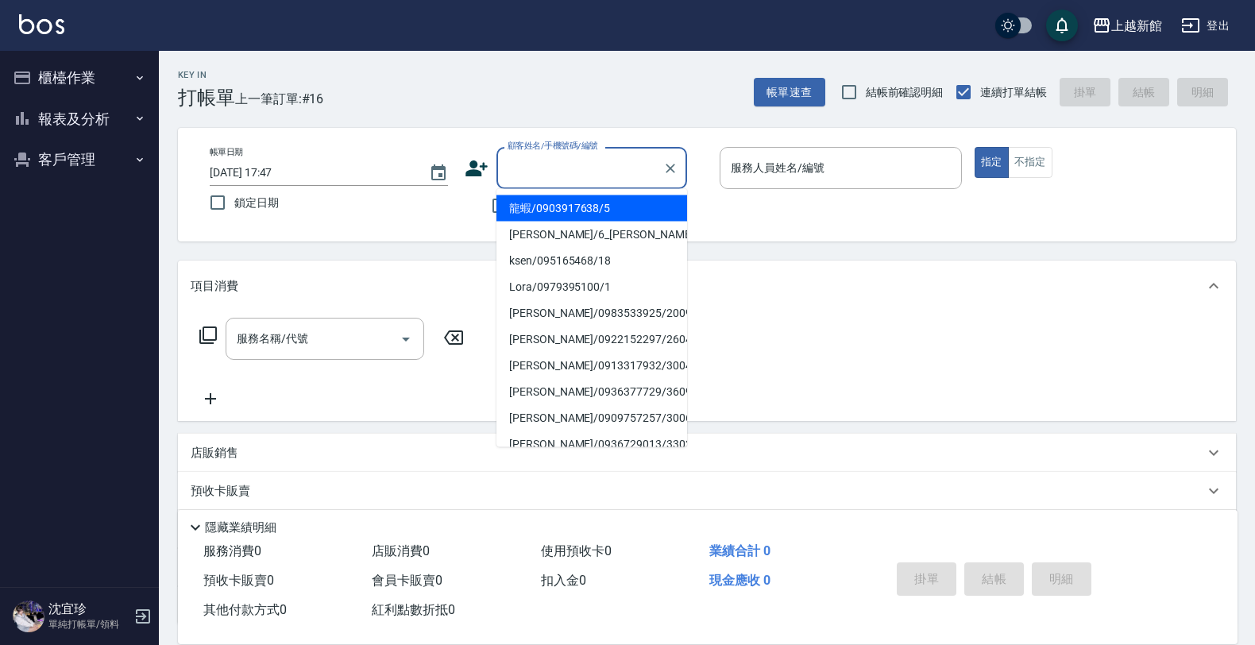
click at [556, 171] on input "顧客姓名/手機號碼/編號" at bounding box center [580, 168] width 152 height 28
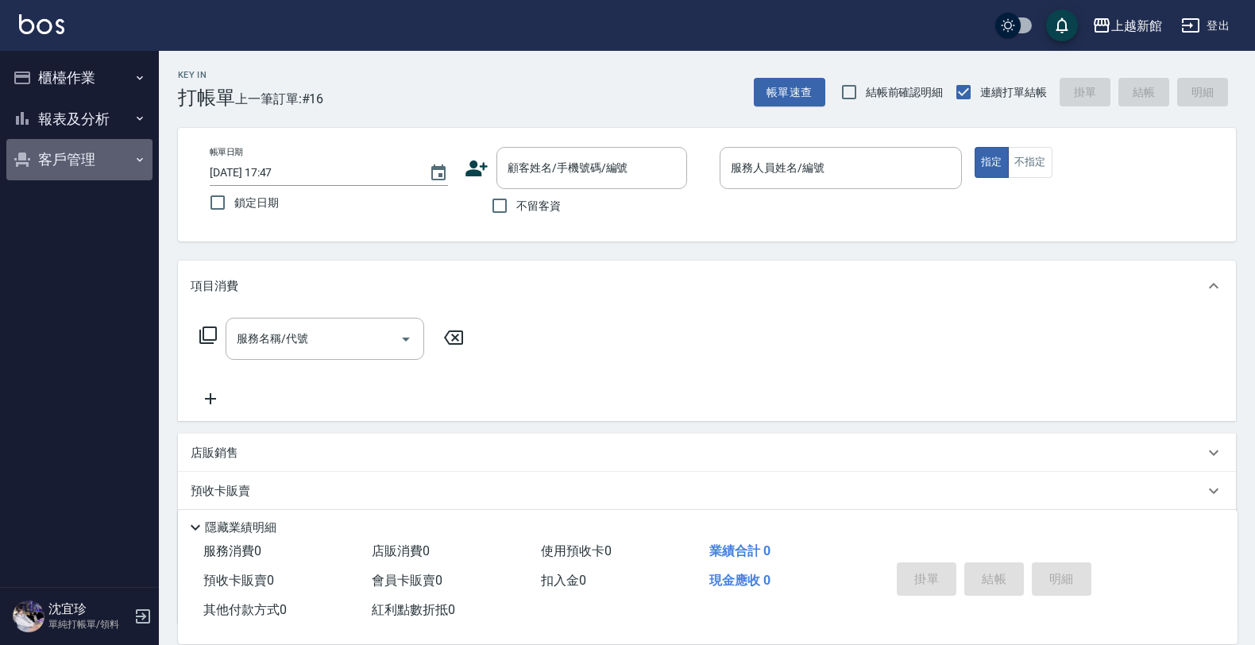
drag, startPoint x: 120, startPoint y: 145, endPoint x: 108, endPoint y: 145, distance: 11.9
click at [121, 145] on button "客戶管理" at bounding box center [79, 159] width 146 height 41
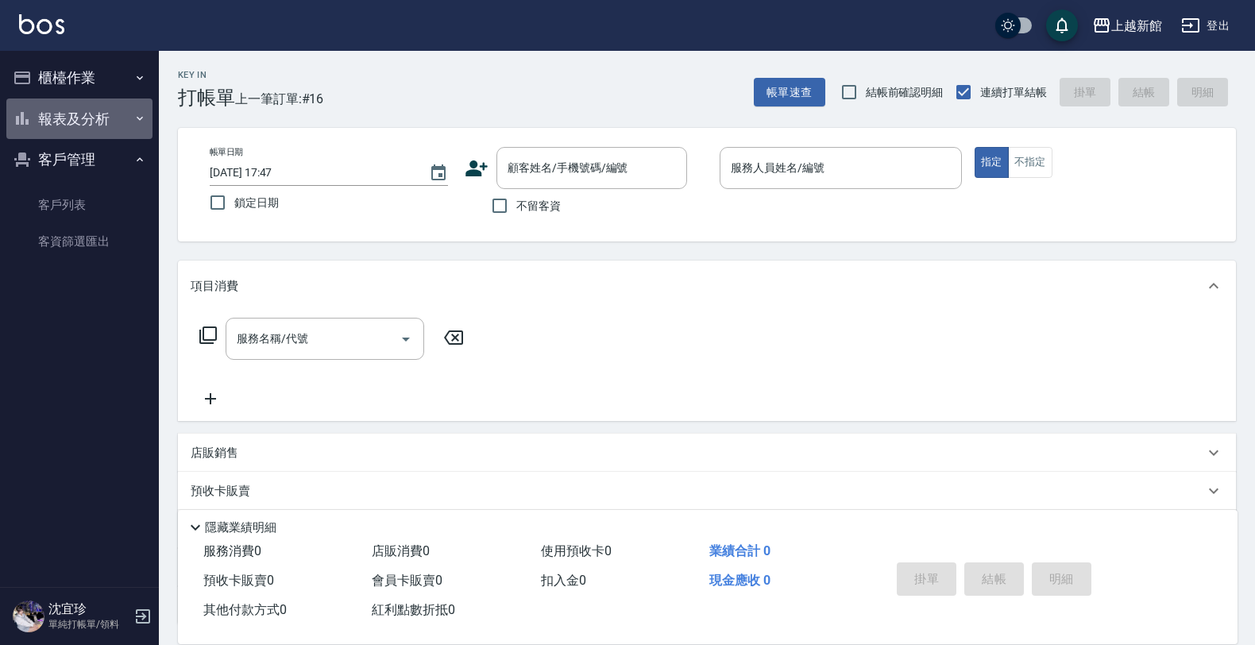
click at [95, 118] on button "報表及分析" at bounding box center [79, 118] width 146 height 41
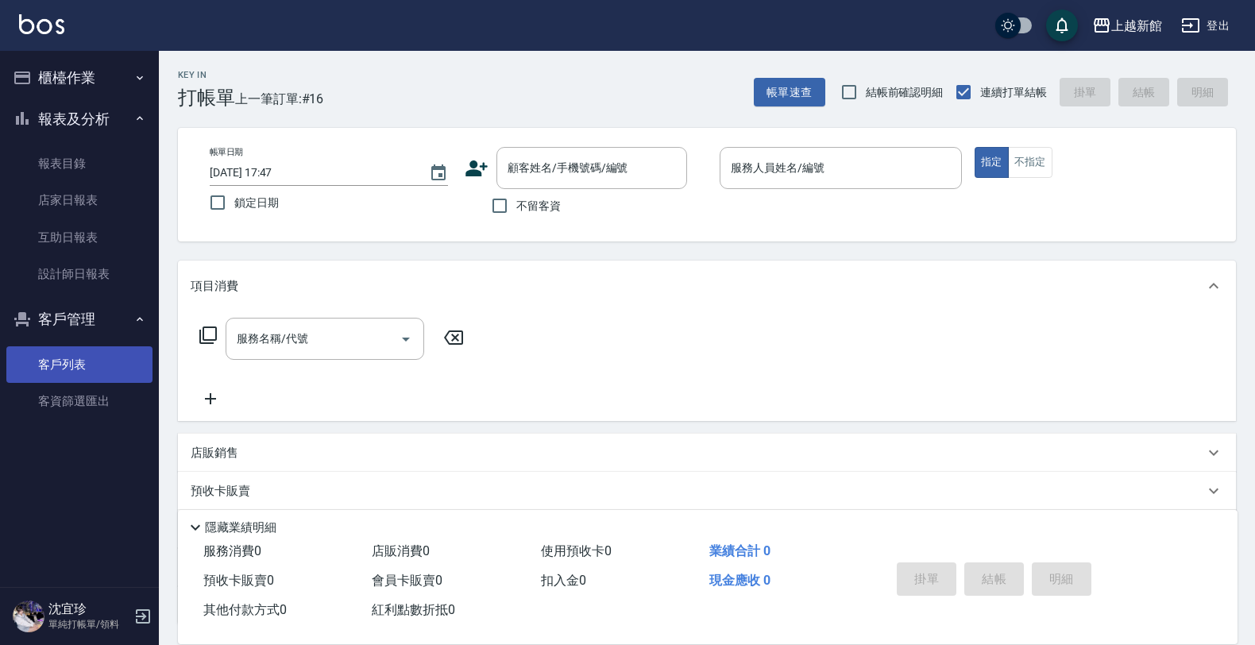
click at [69, 365] on link "客戶列表" at bounding box center [79, 364] width 146 height 37
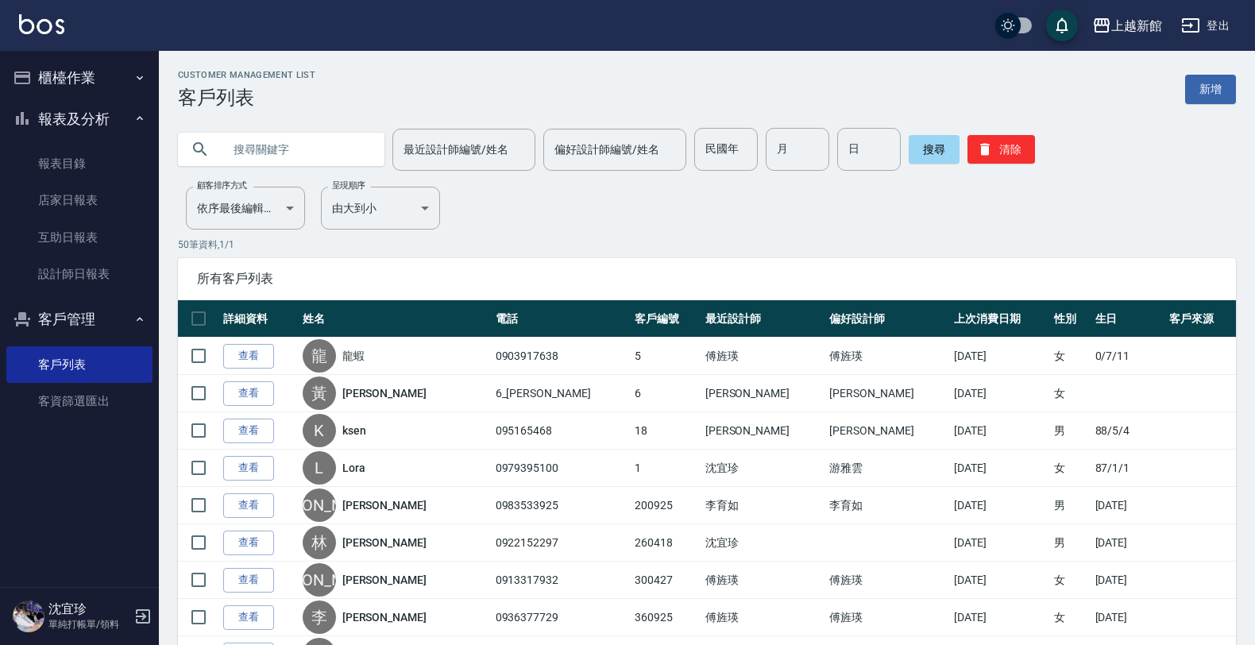
click at [279, 156] on input "text" at bounding box center [296, 149] width 149 height 43
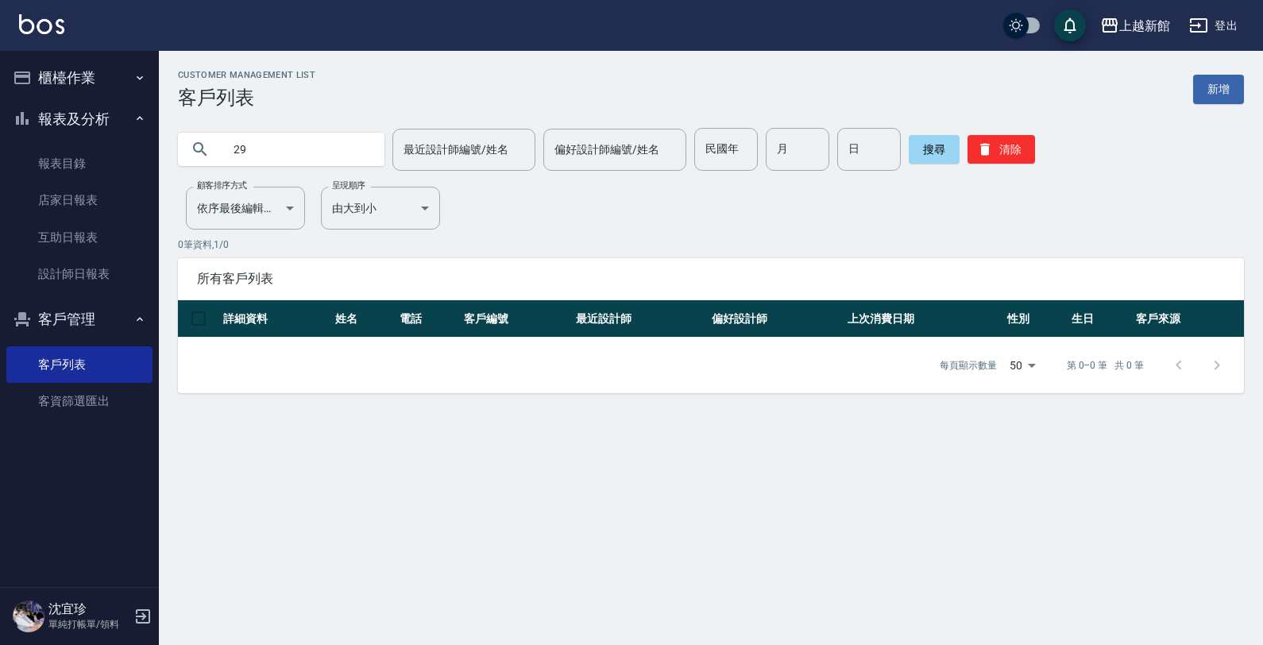
type input "2"
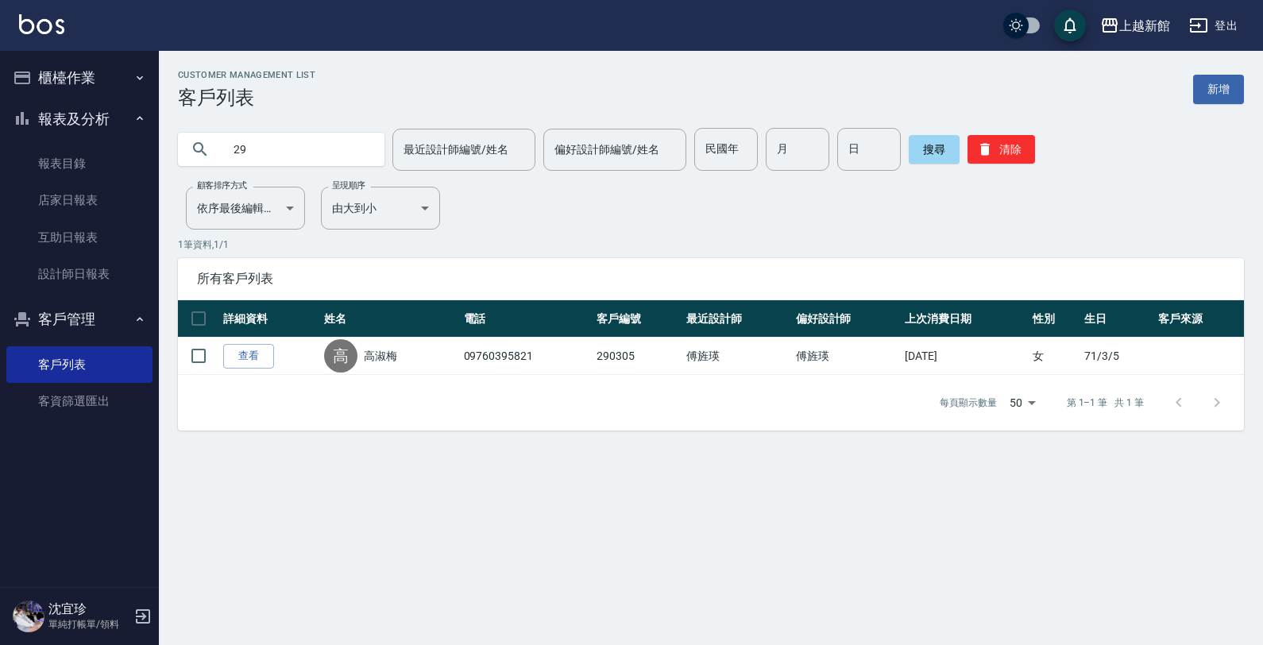
type input "2"
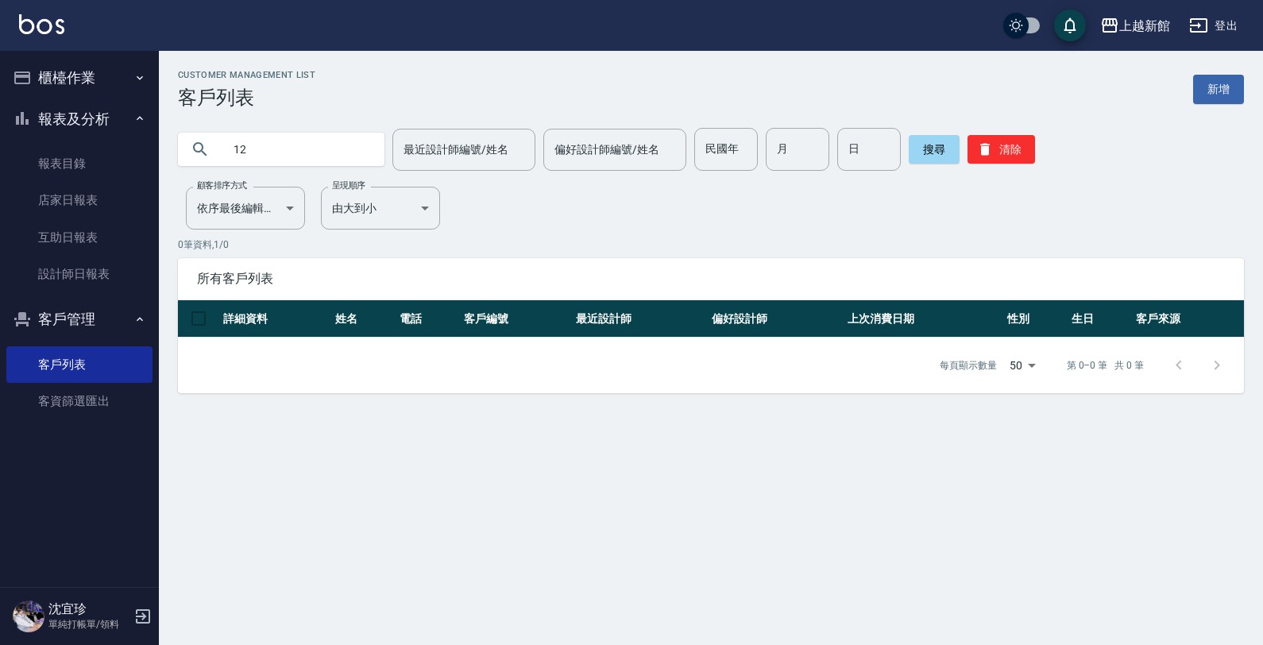
type input "1"
drag, startPoint x: 115, startPoint y: 72, endPoint x: 82, endPoint y: 112, distance: 51.9
click at [107, 77] on button "櫃檯作業" at bounding box center [79, 77] width 146 height 41
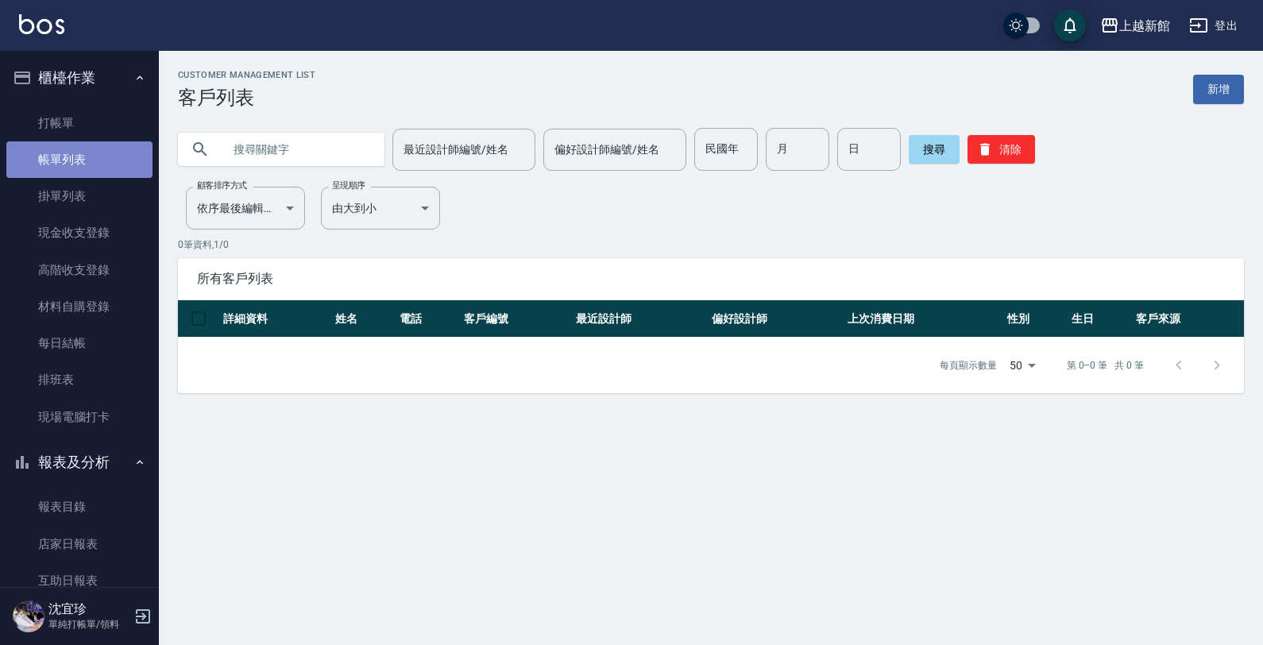
click at [106, 151] on link "帳單列表" at bounding box center [79, 159] width 146 height 37
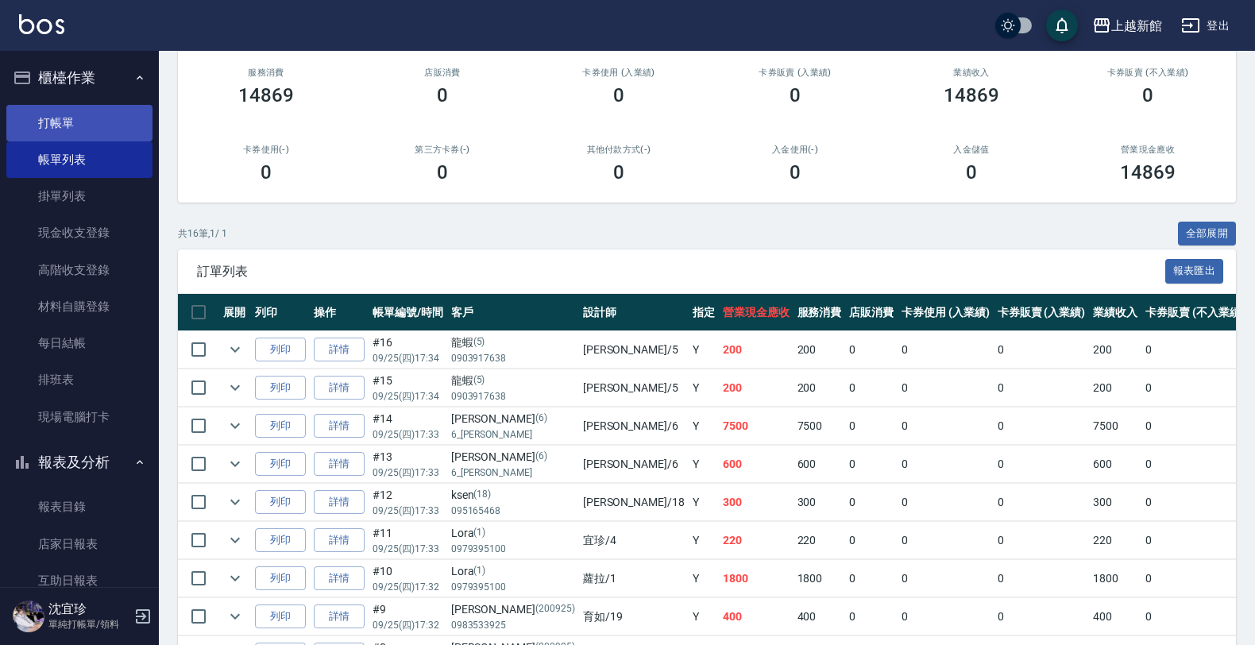
scroll to position [128, 0]
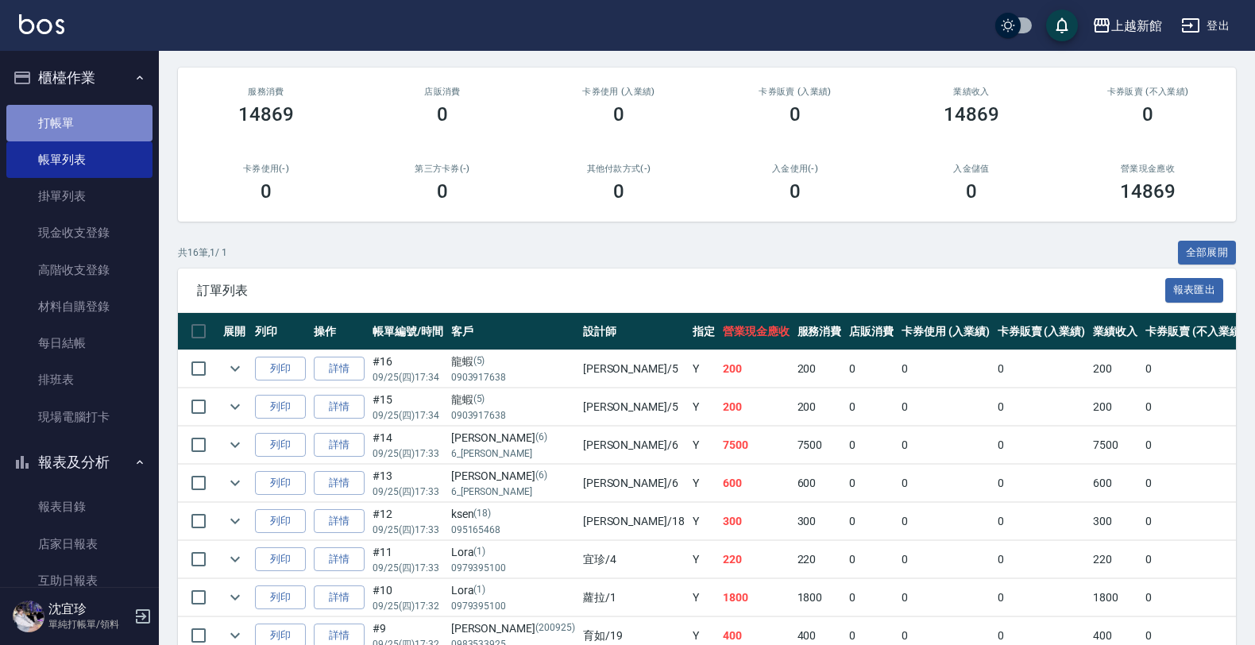
drag, startPoint x: 82, startPoint y: 110, endPoint x: 89, endPoint y: 123, distance: 15.3
click at [83, 110] on link "打帳單" at bounding box center [79, 123] width 146 height 37
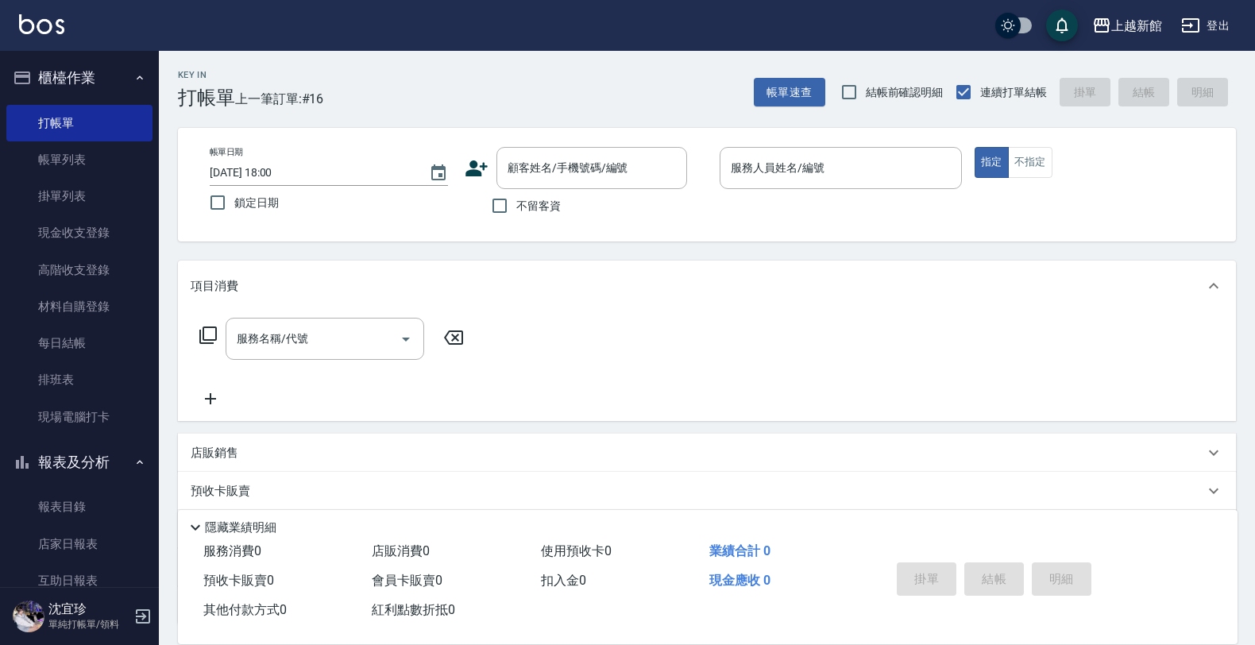
click at [475, 164] on icon at bounding box center [476, 168] width 22 height 16
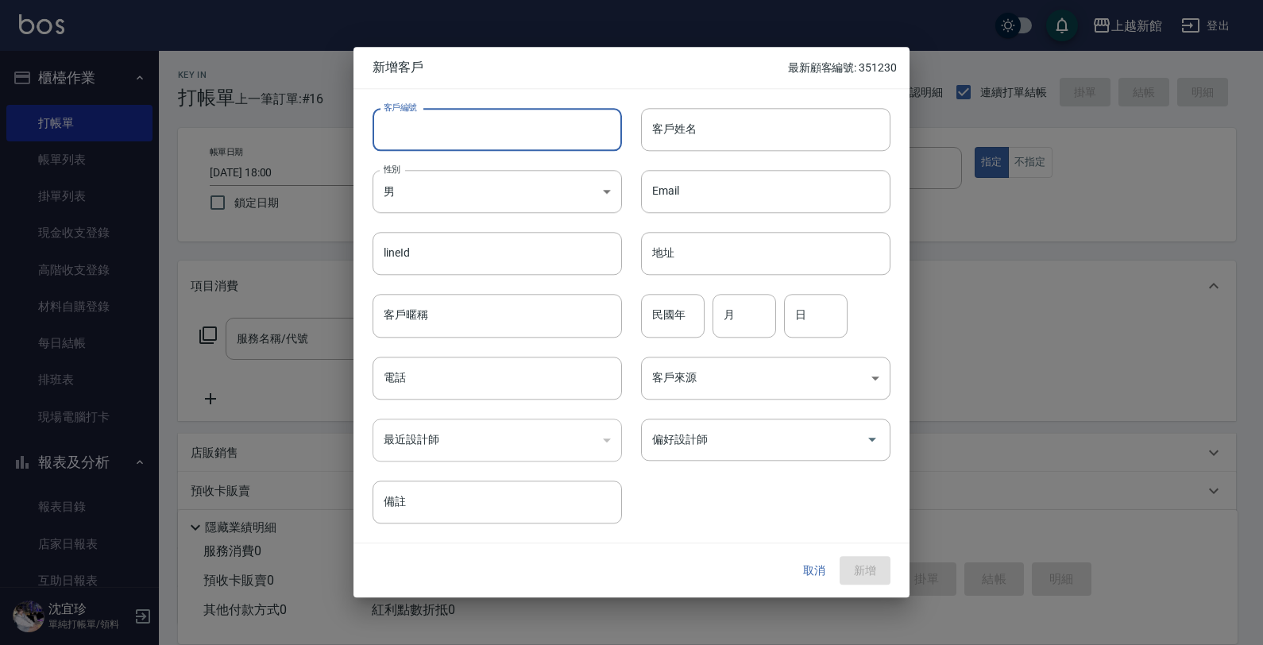
click at [545, 119] on input "客戶編號" at bounding box center [497, 129] width 249 height 43
type input "280412"
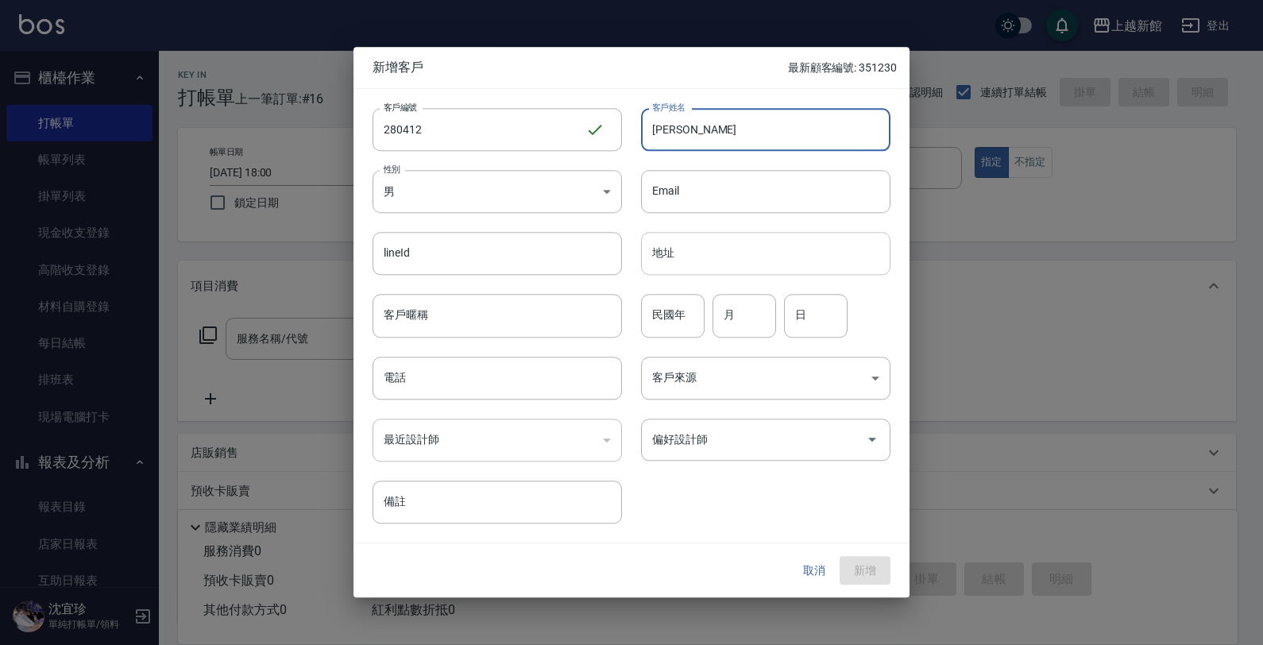
type input "陳韋伶"
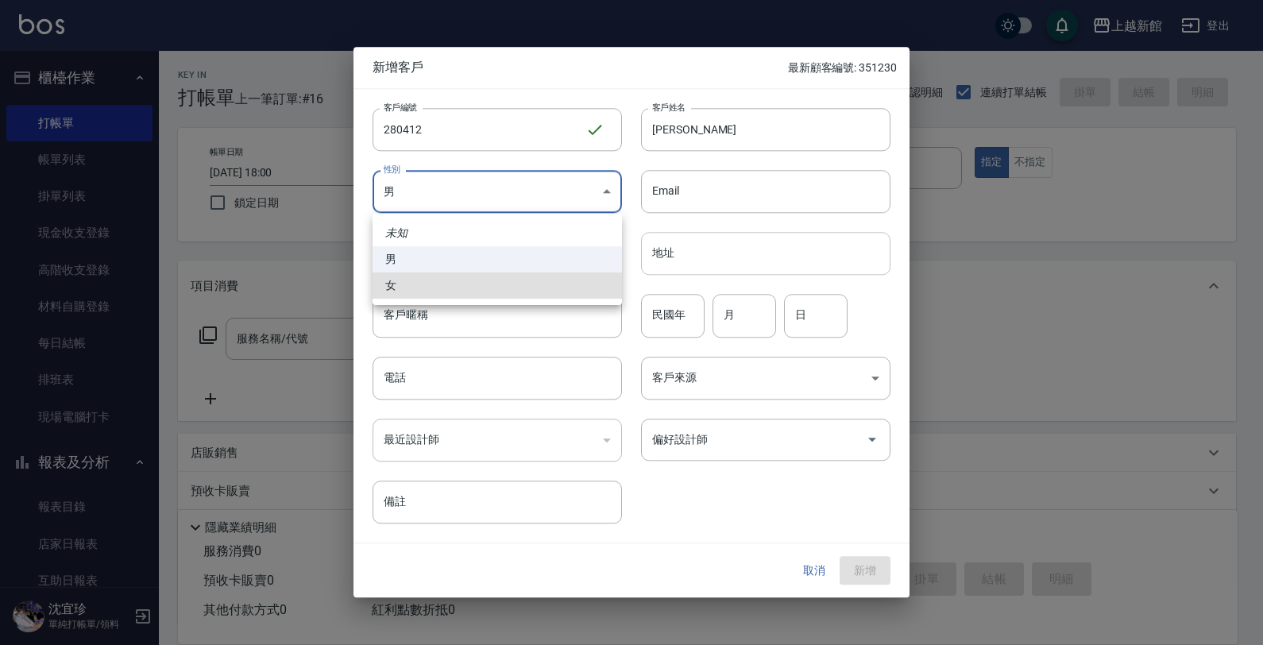
type input "[DEMOGRAPHIC_DATA]"
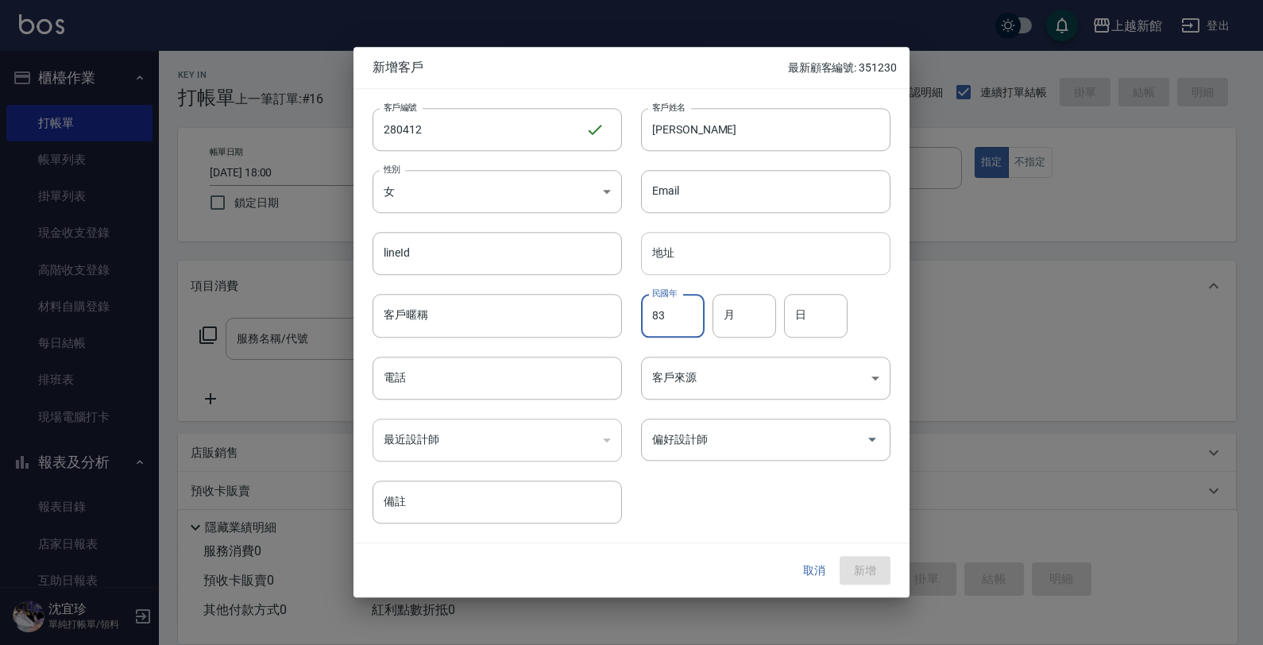
type input "83"
type input "04"
type input "12"
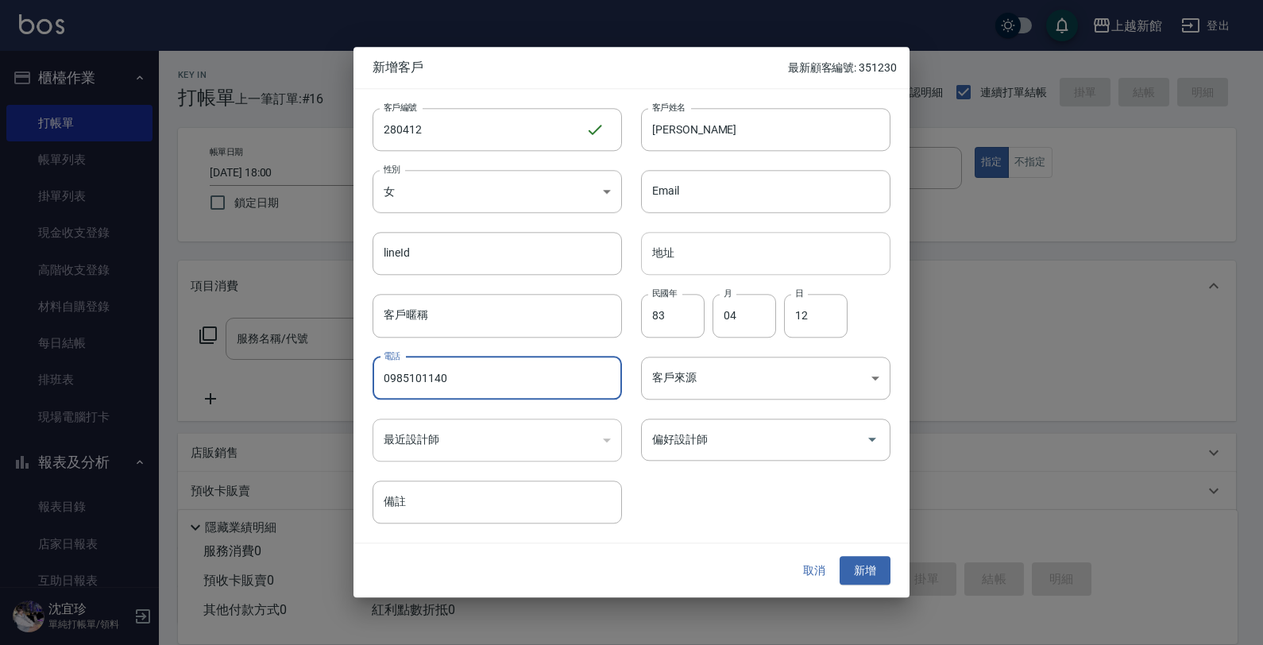
type input "0985101140"
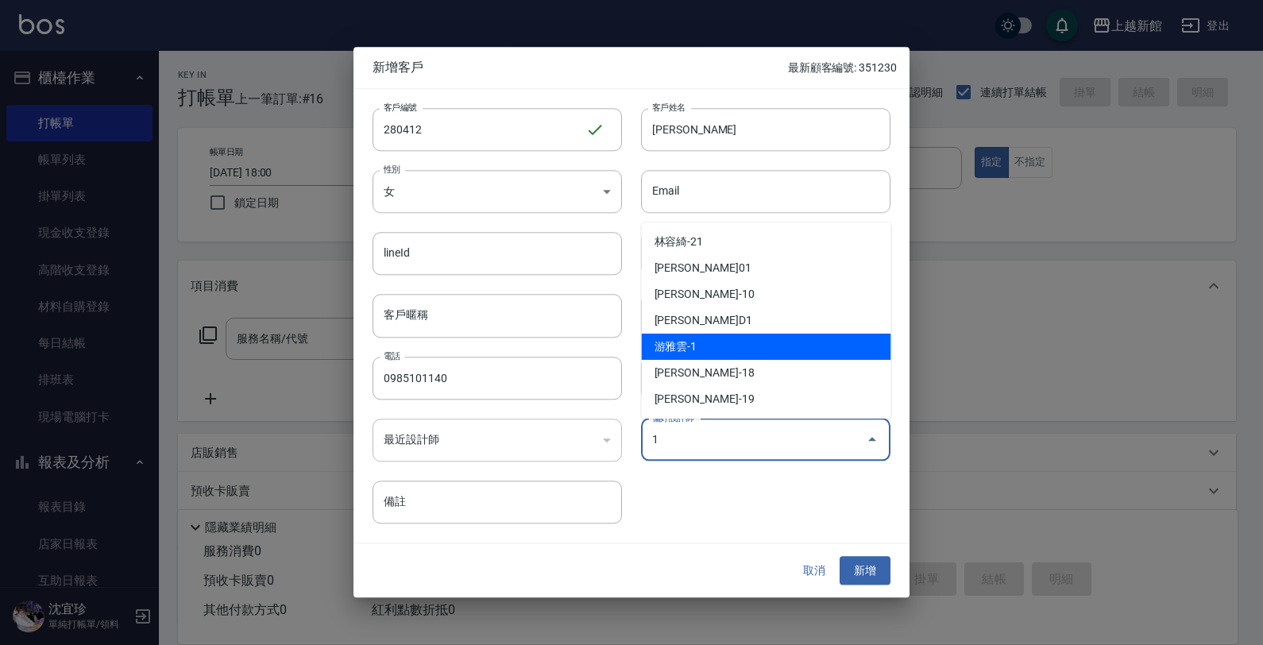
type input "游雅雲"
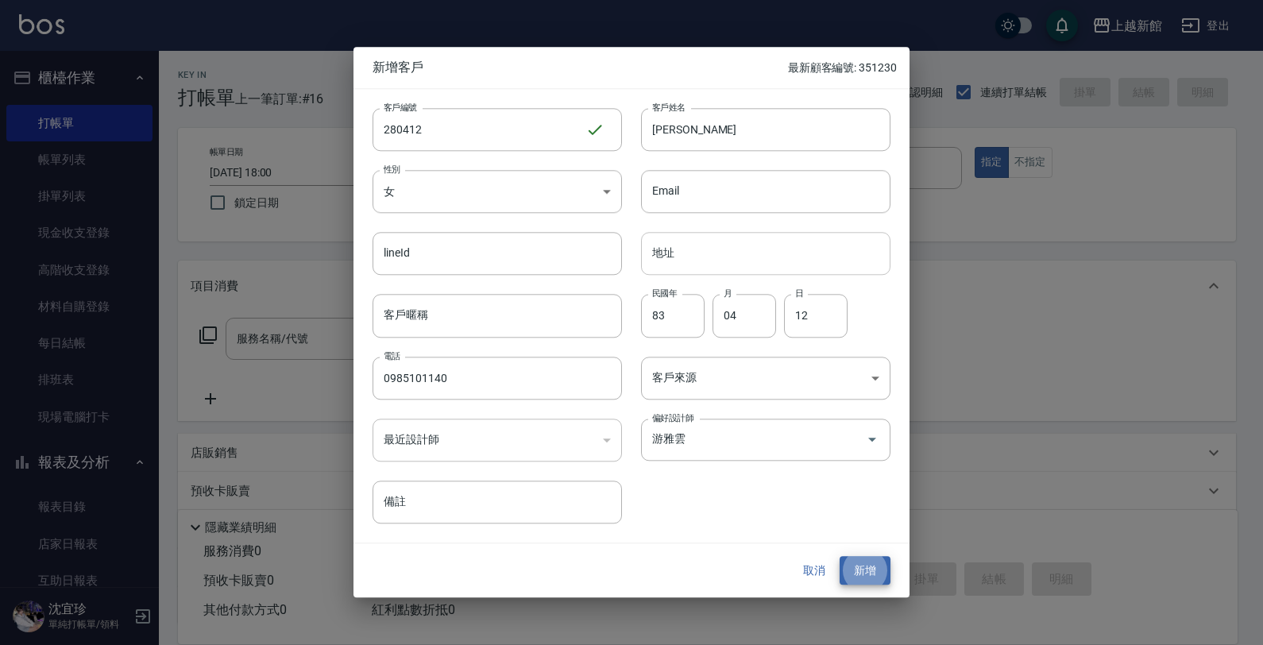
click at [840, 556] on button "新增" at bounding box center [865, 570] width 51 height 29
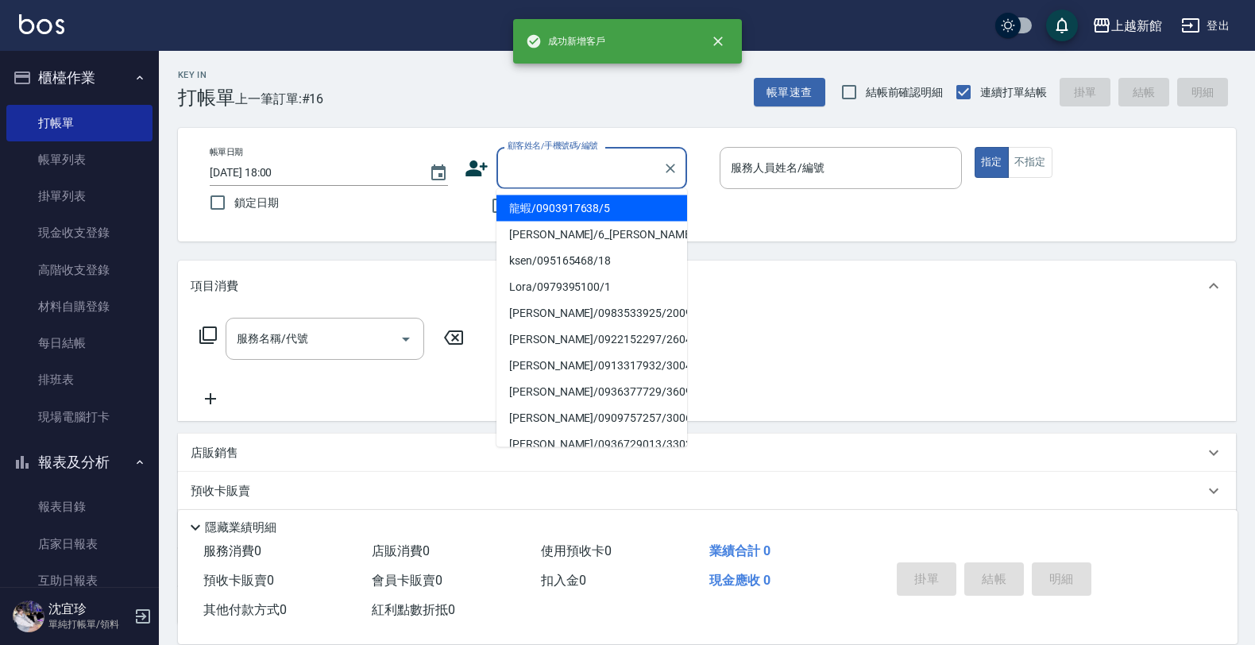
click at [573, 176] on input "顧客姓名/手機號碼/編號" at bounding box center [580, 168] width 152 height 28
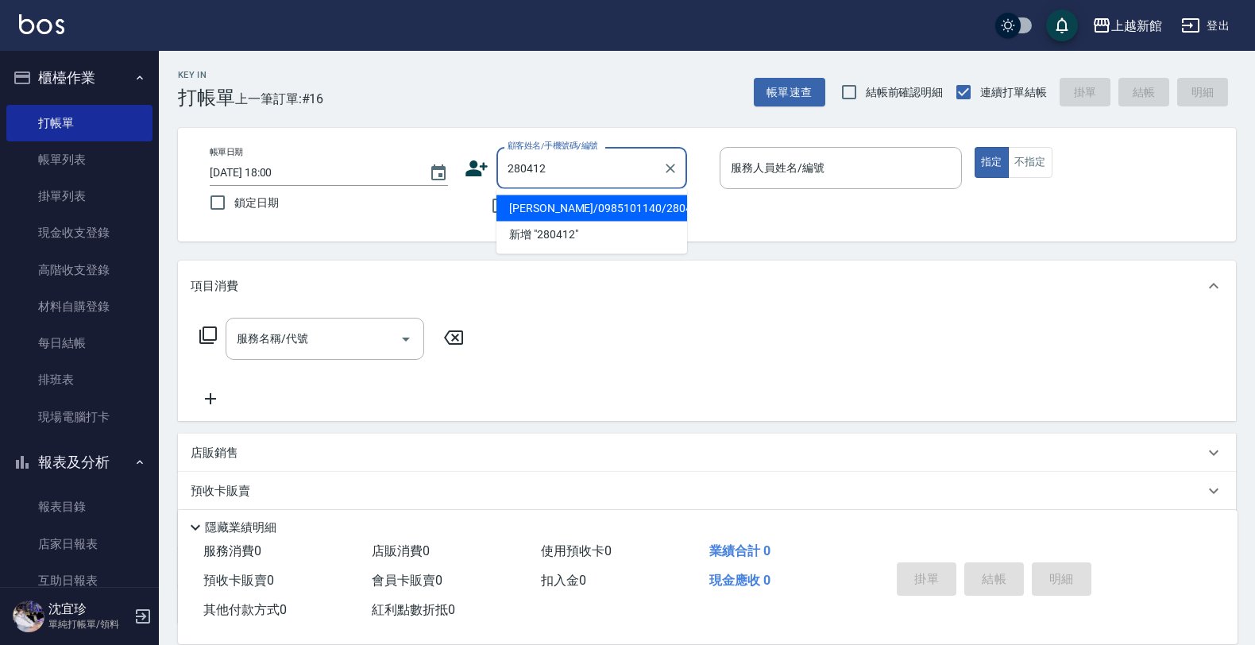
type input "陳韋伶/0985101140/280412"
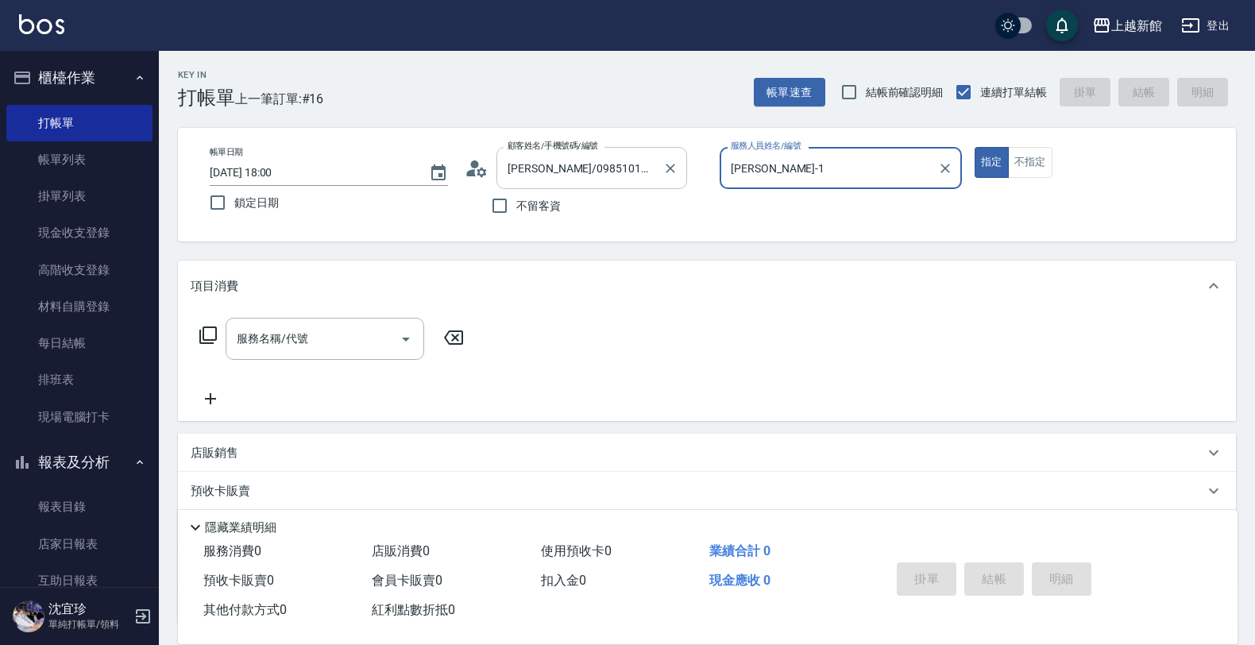
type input "蘿拉-1"
click at [975, 147] on button "指定" at bounding box center [992, 162] width 34 height 31
type button "true"
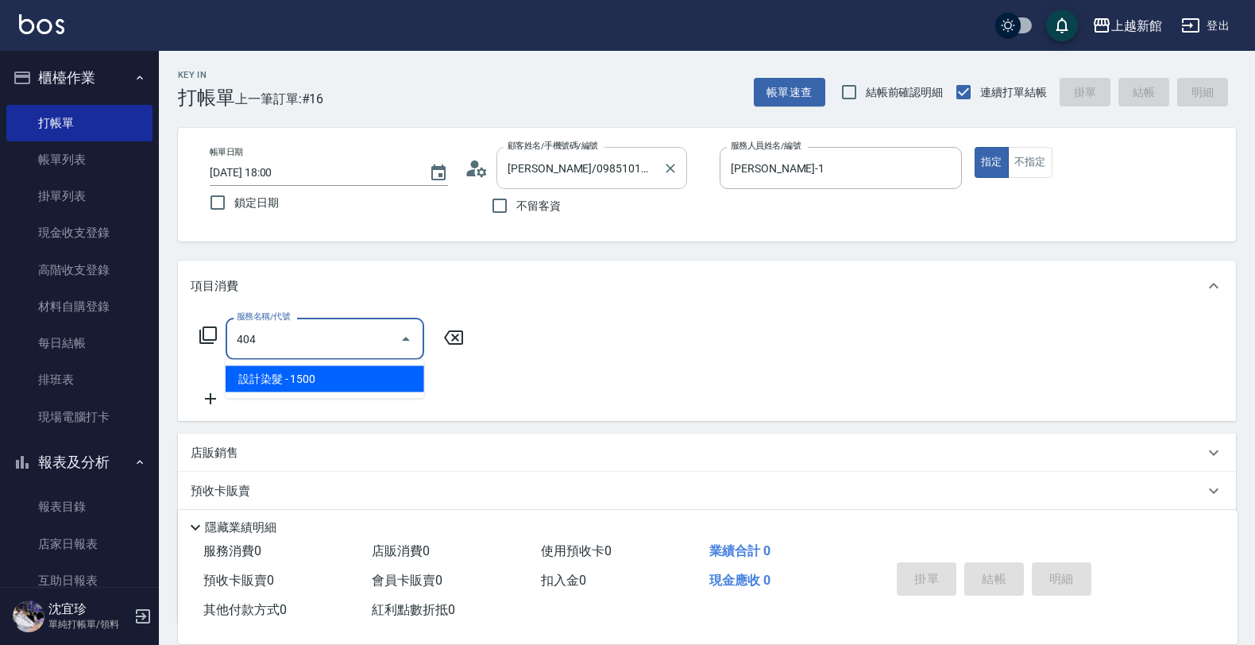
type input "設計染髮(404)"
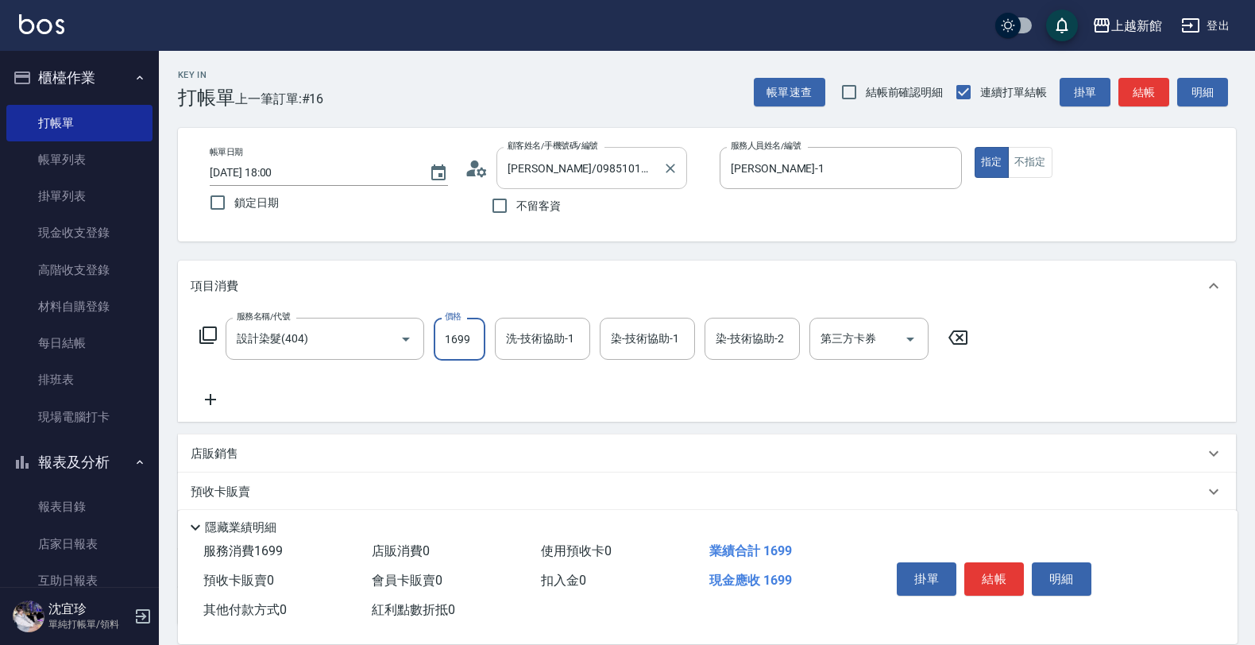
type input "1699"
type input "小邱-25"
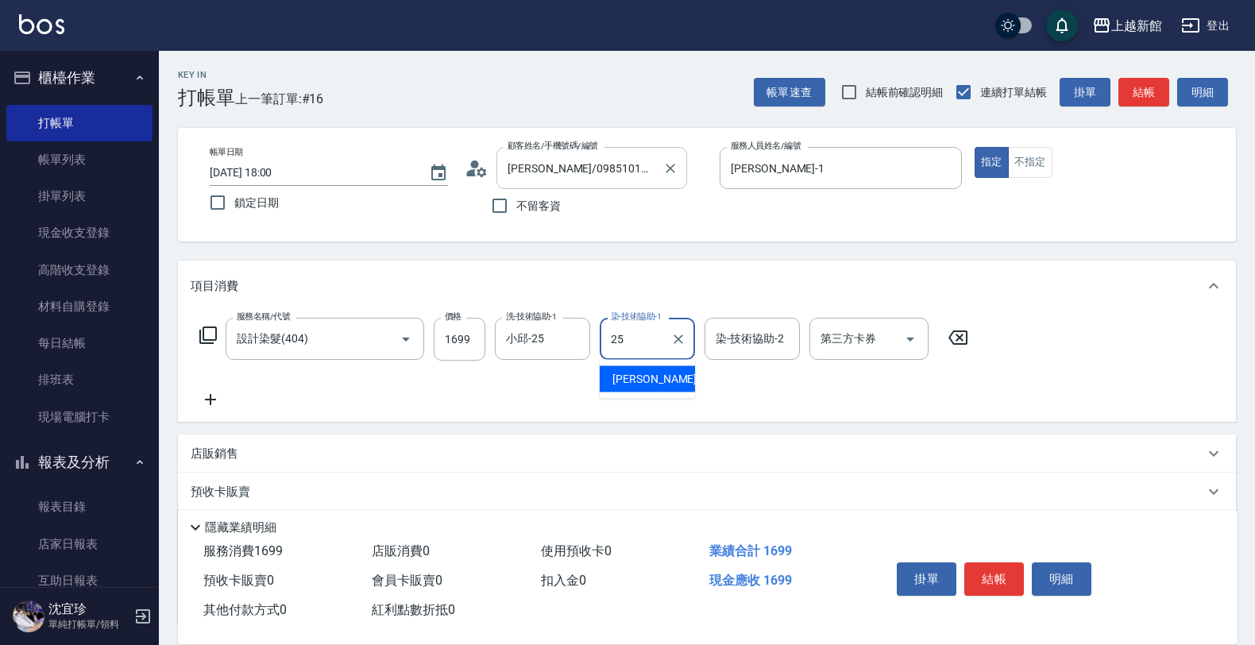
type input "小邱-25"
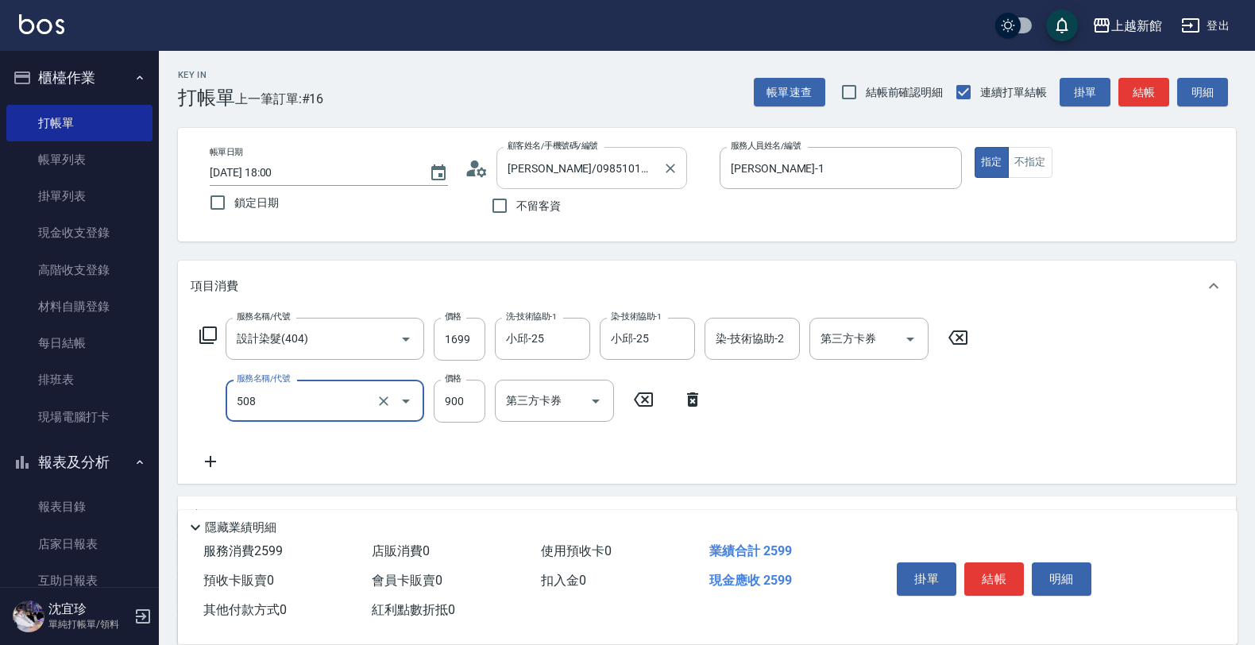
type input "松島再生髮敷護髮(508)"
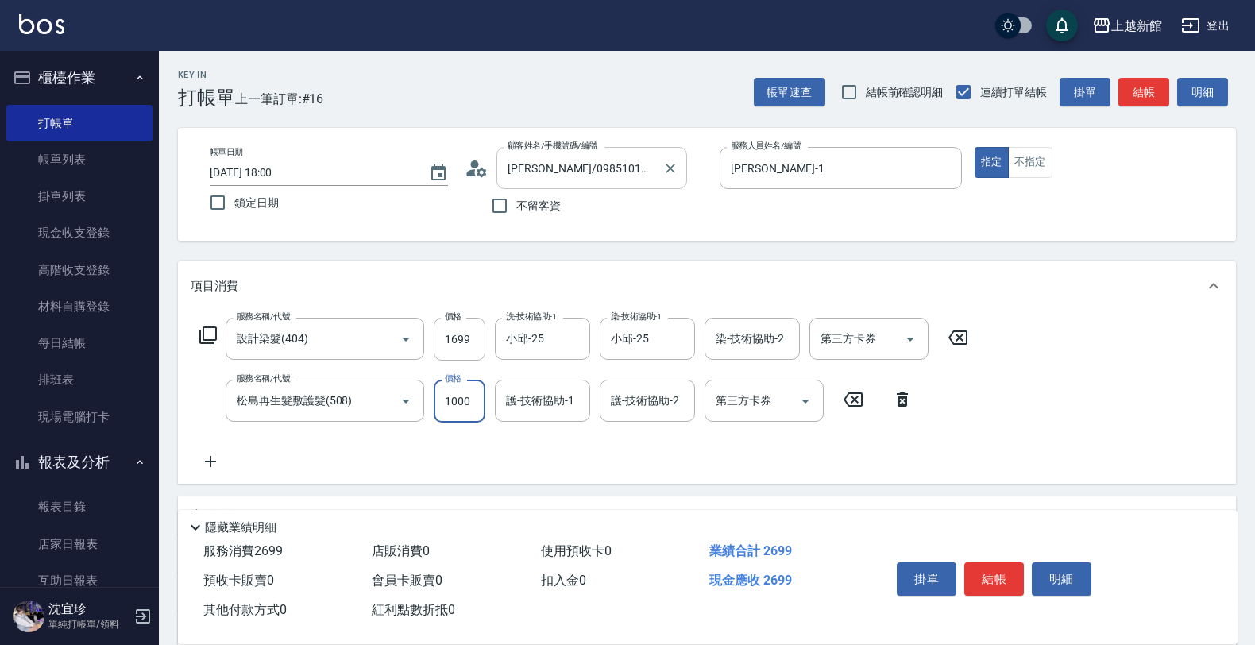
type input "1000"
type input "小邱-25"
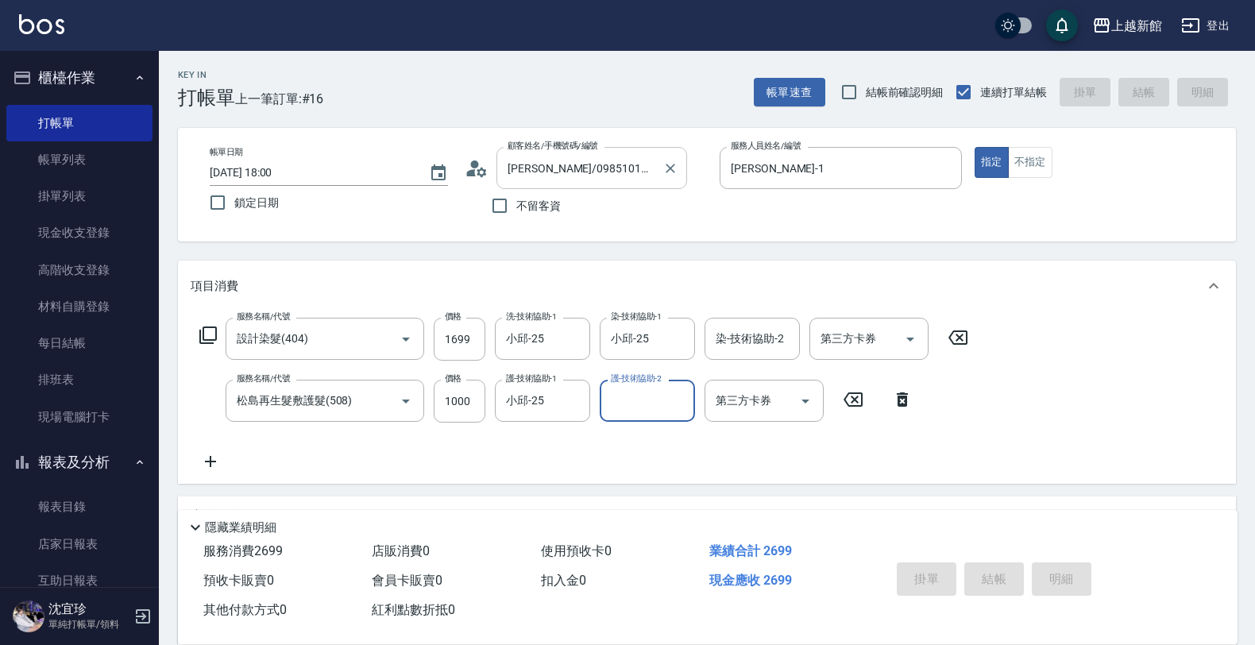
type input "2025/09/25 18:02"
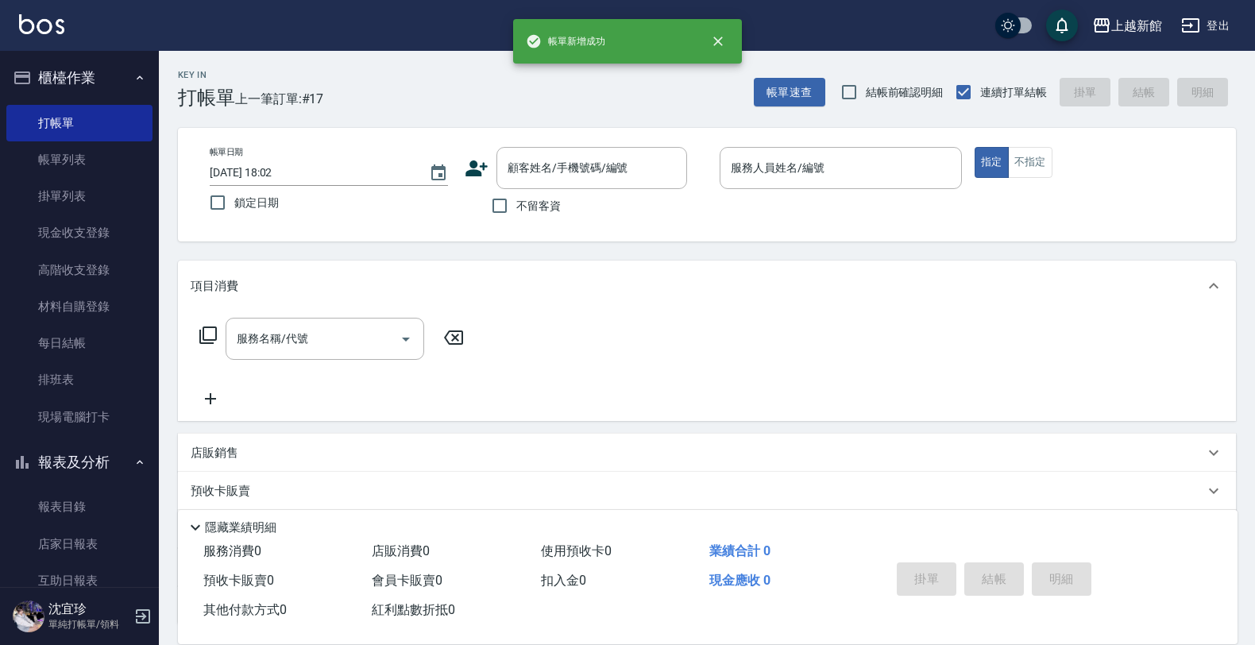
click at [475, 165] on icon at bounding box center [476, 168] width 22 height 16
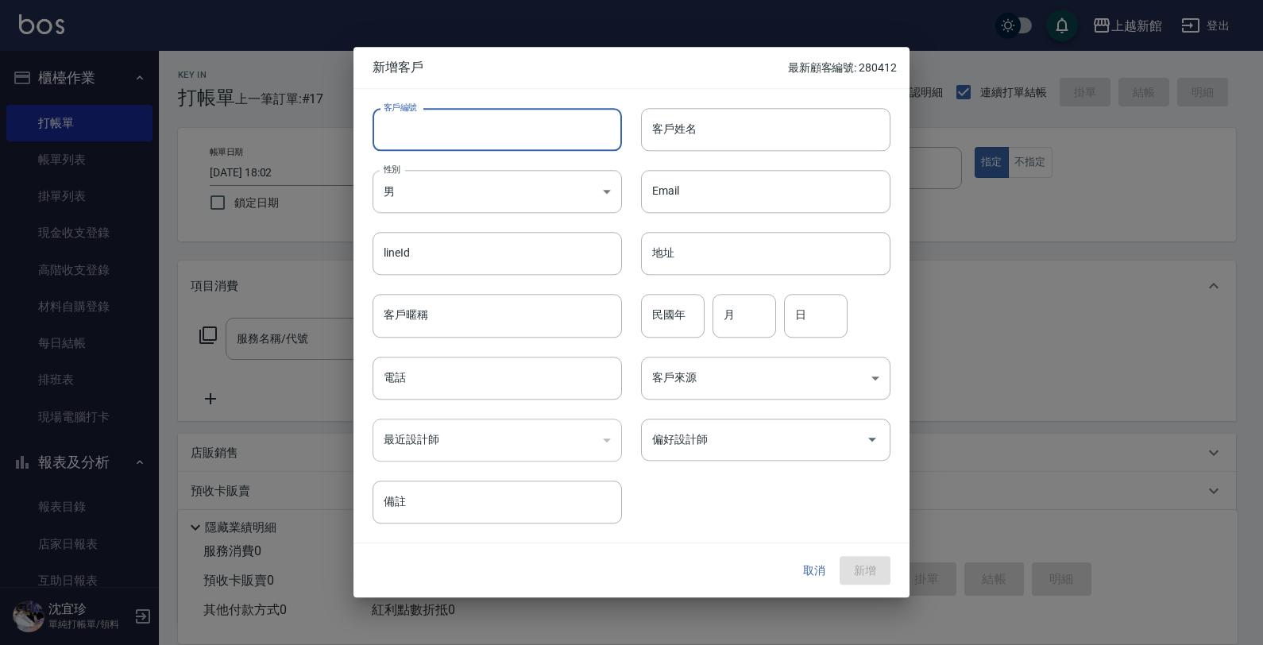
click at [501, 129] on input "客戶編號" at bounding box center [497, 129] width 249 height 43
type input "300305"
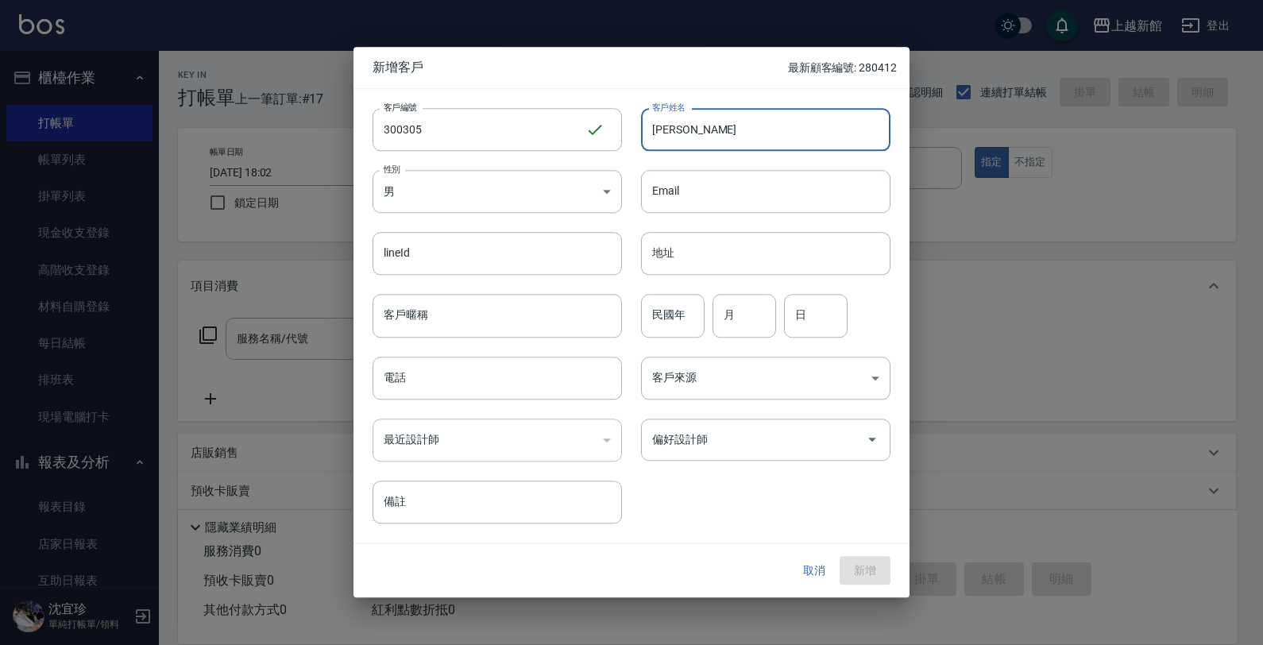
type input "王昱婷"
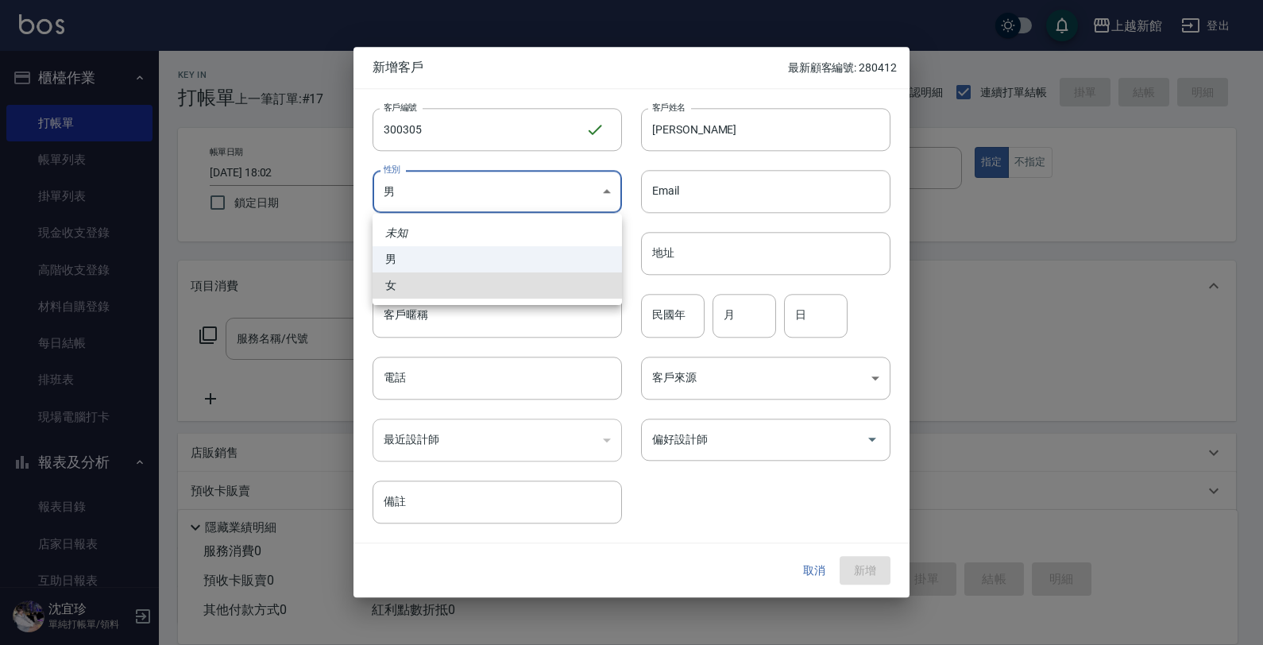
type input "[DEMOGRAPHIC_DATA]"
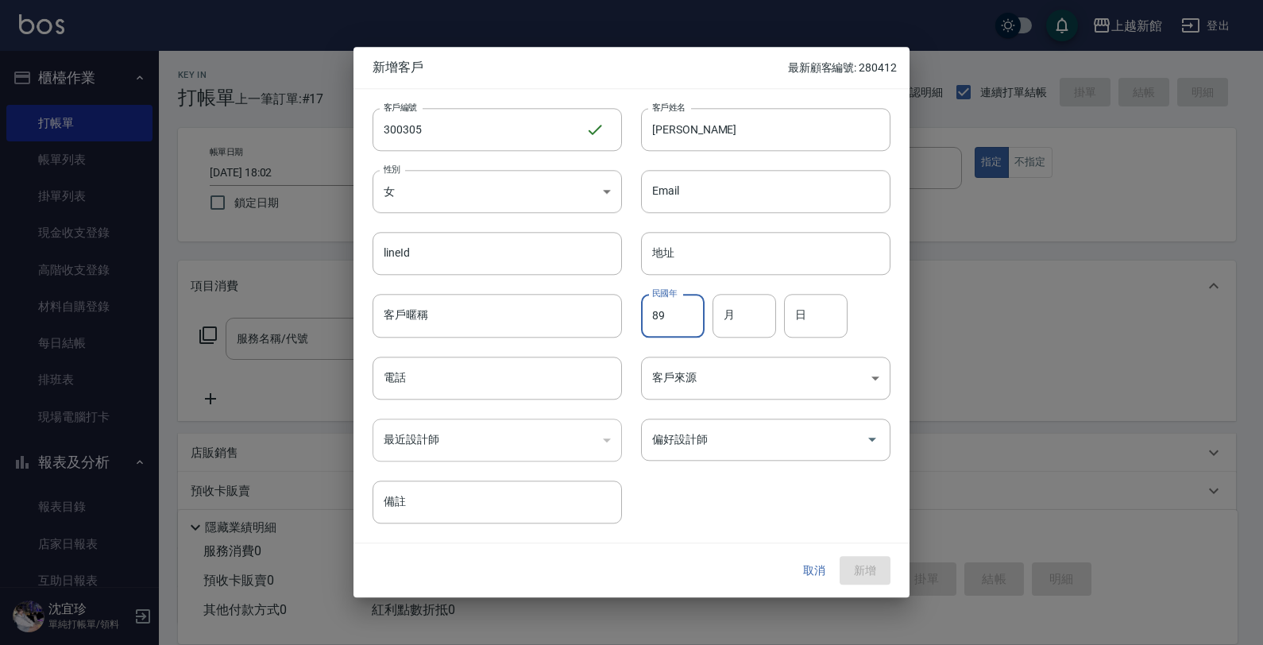
type input "89"
type input "03"
type input "05"
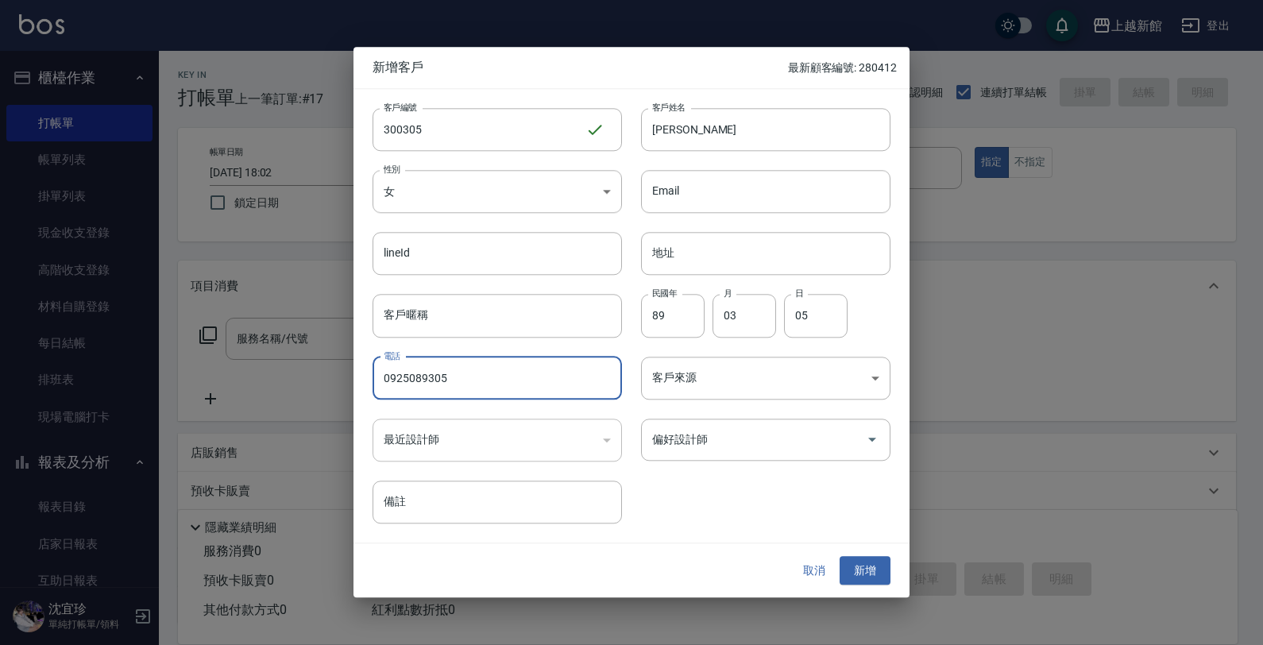
type input "0925089305"
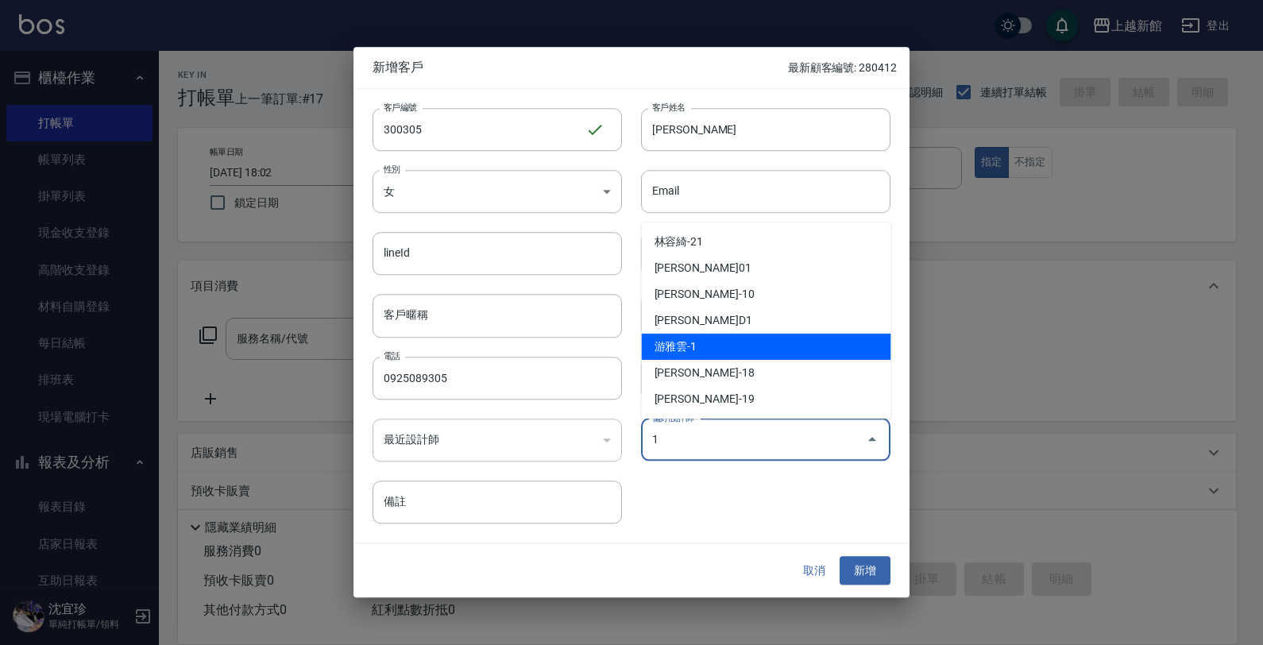
type input "游雅雲"
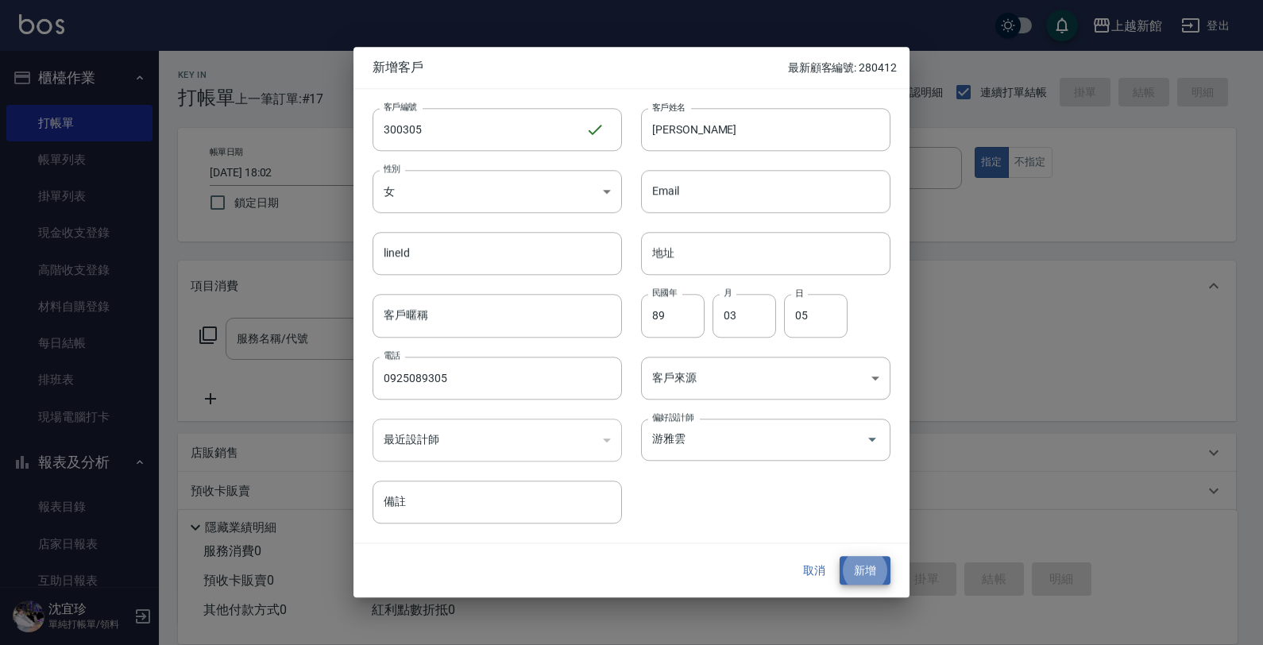
click at [840, 556] on button "新增" at bounding box center [865, 570] width 51 height 29
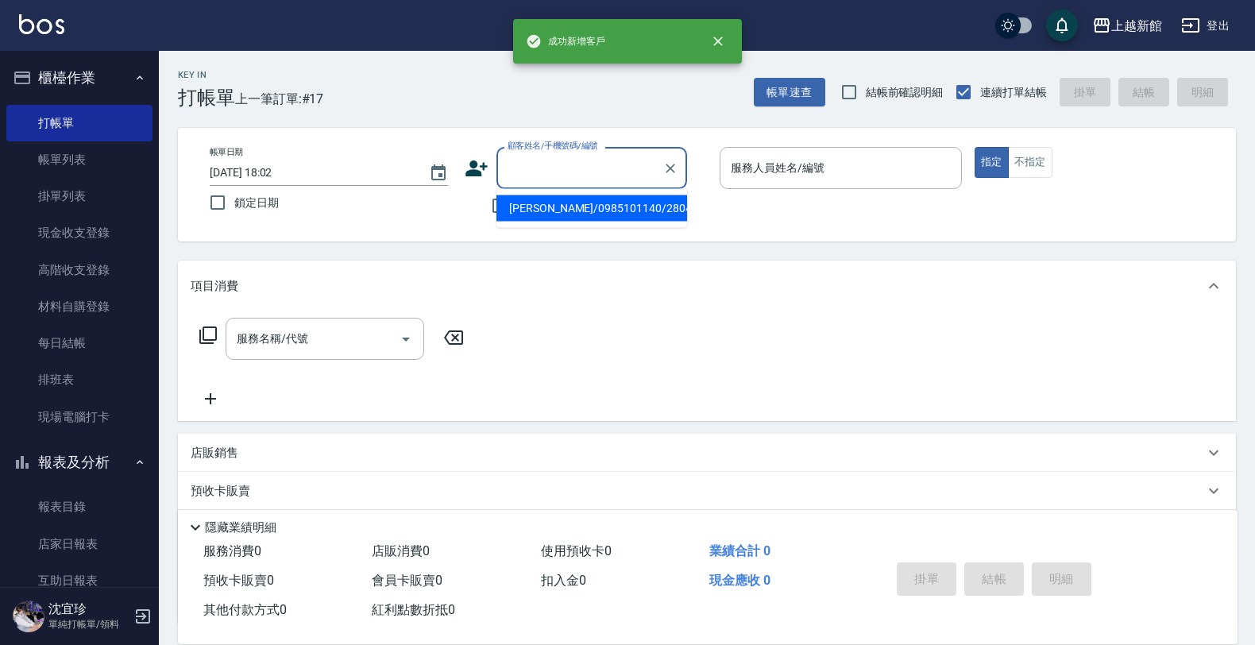
click at [560, 168] on input "顧客姓名/手機號碼/編號" at bounding box center [580, 168] width 152 height 28
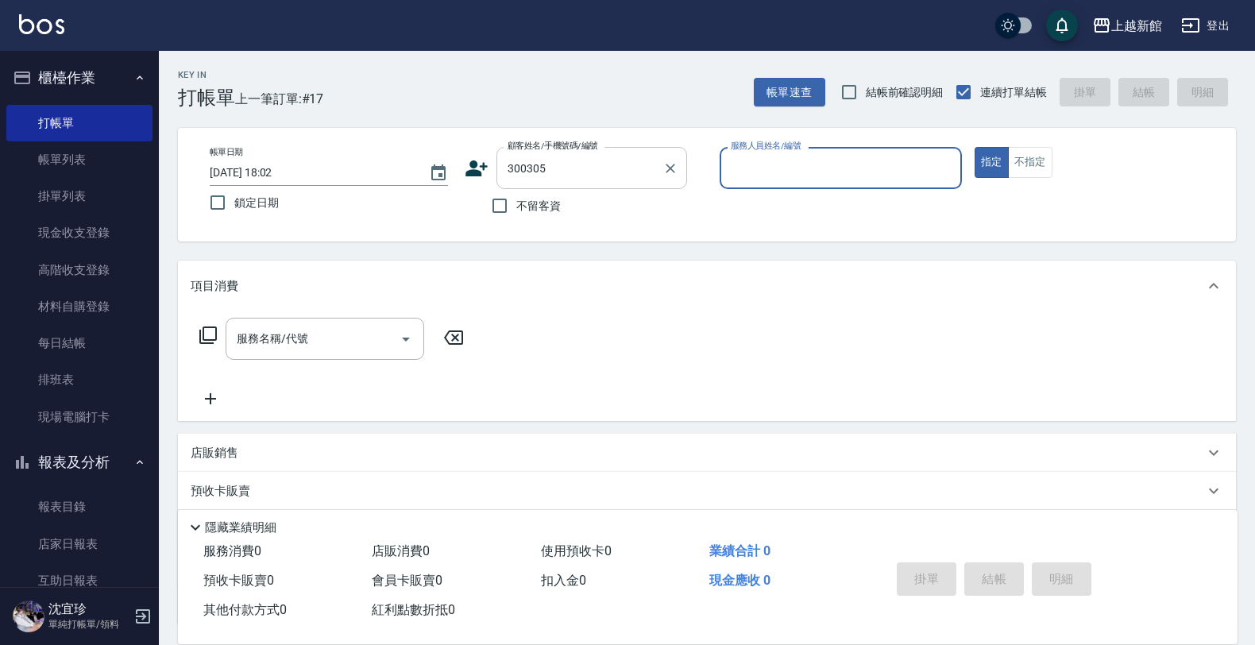
click at [975, 147] on button "指定" at bounding box center [992, 162] width 34 height 31
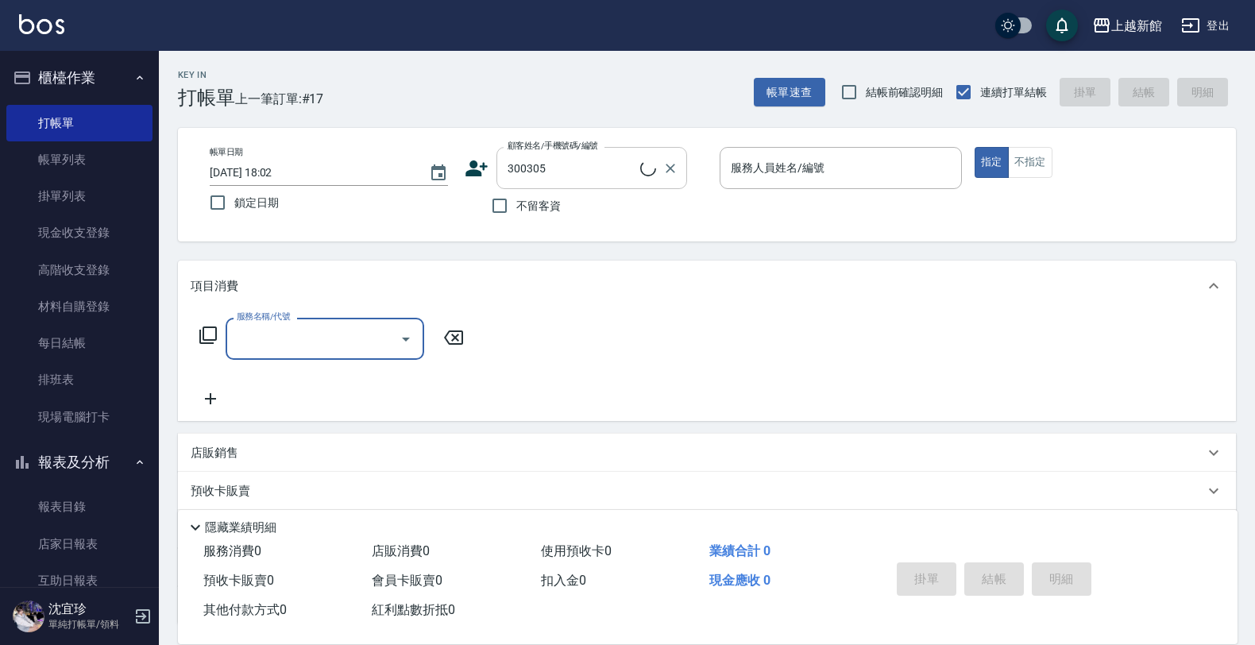
type input "王昱婷/0925089305/300305"
type input "蘿拉-1"
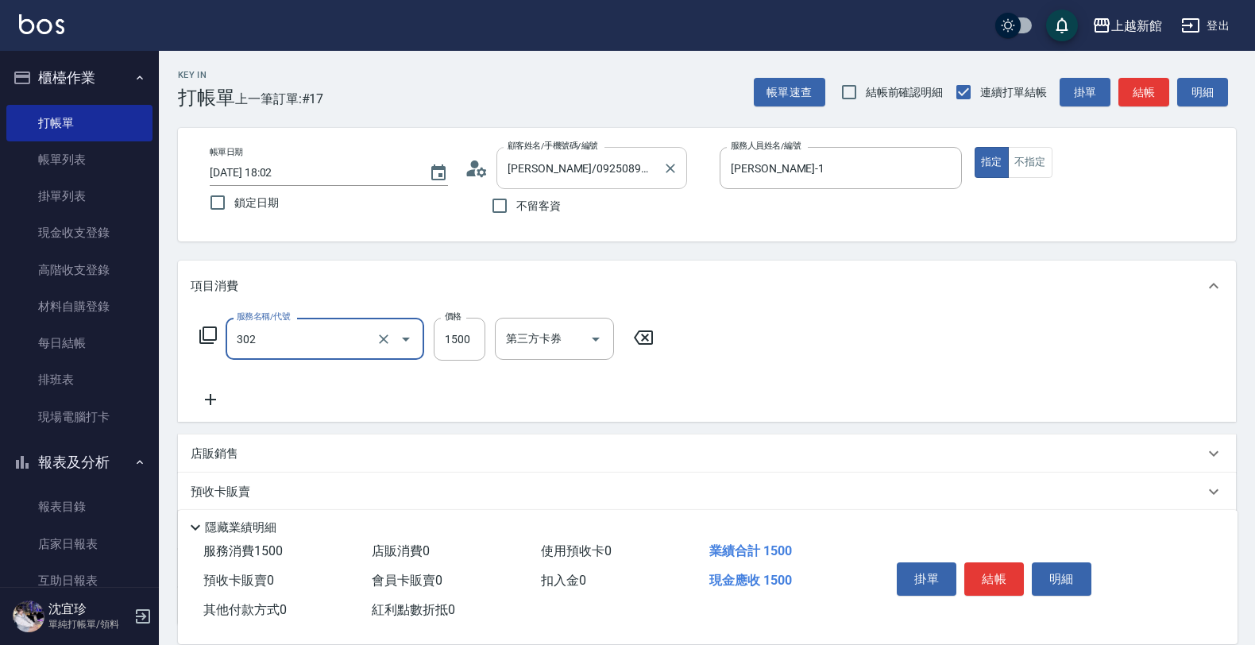
type input "設計燙髮(302)"
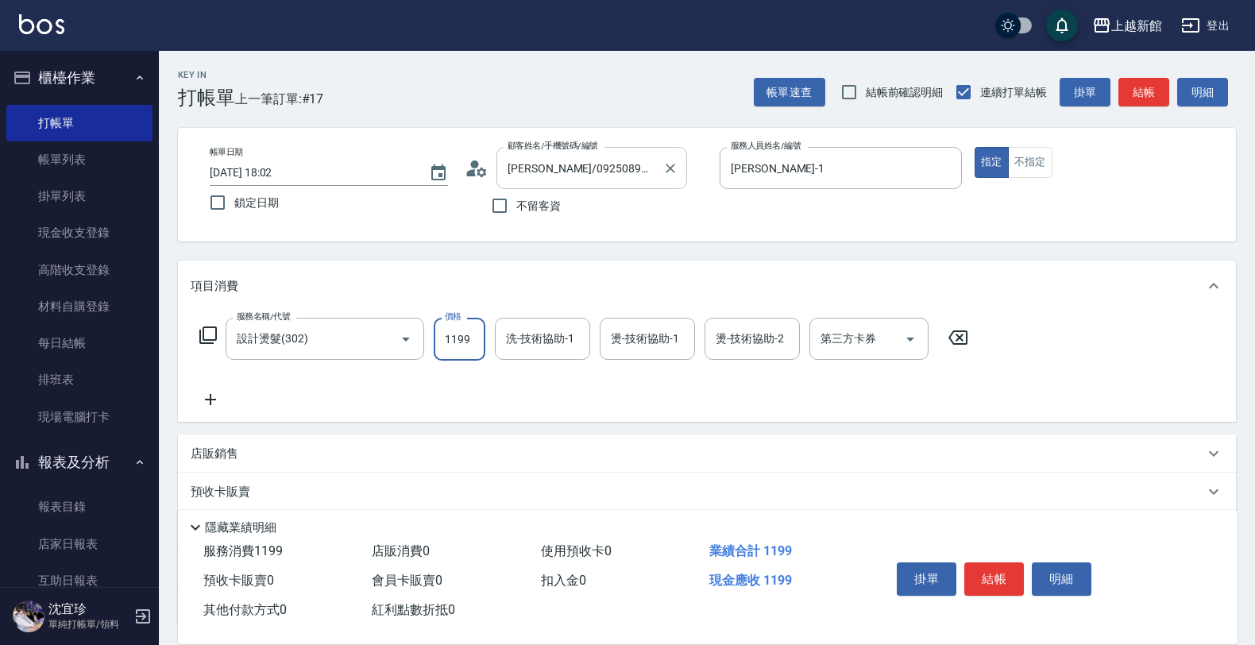
type input "1199"
type input "小邱-25"
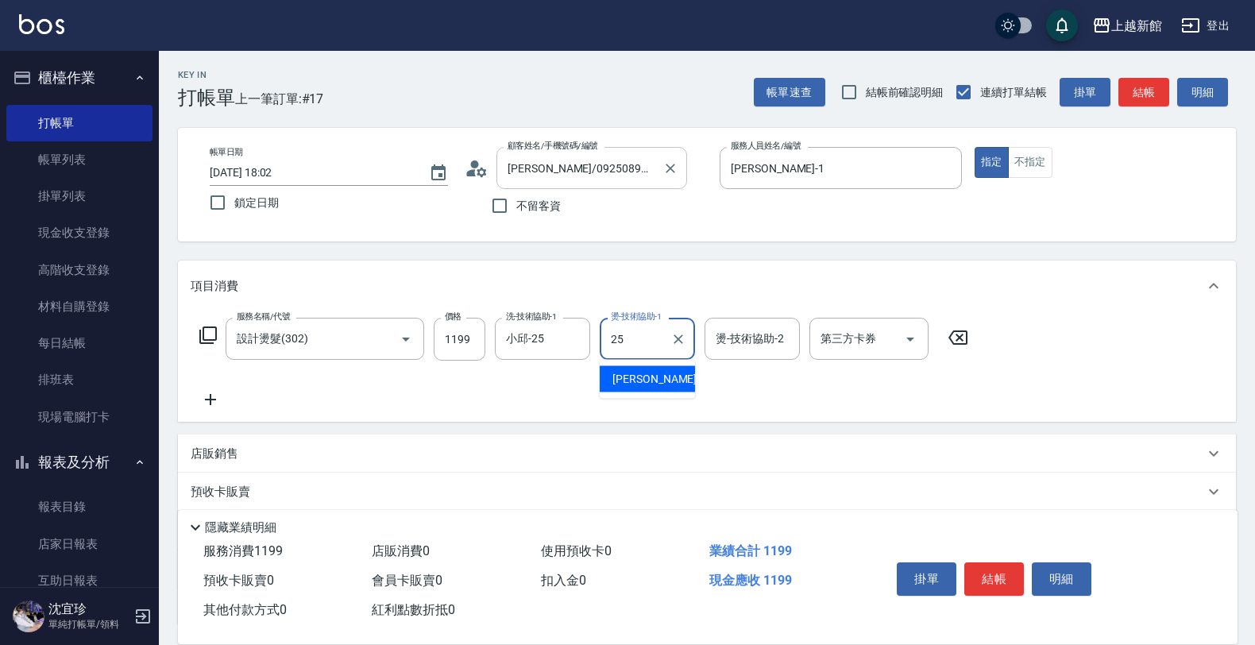
type input "小邱-25"
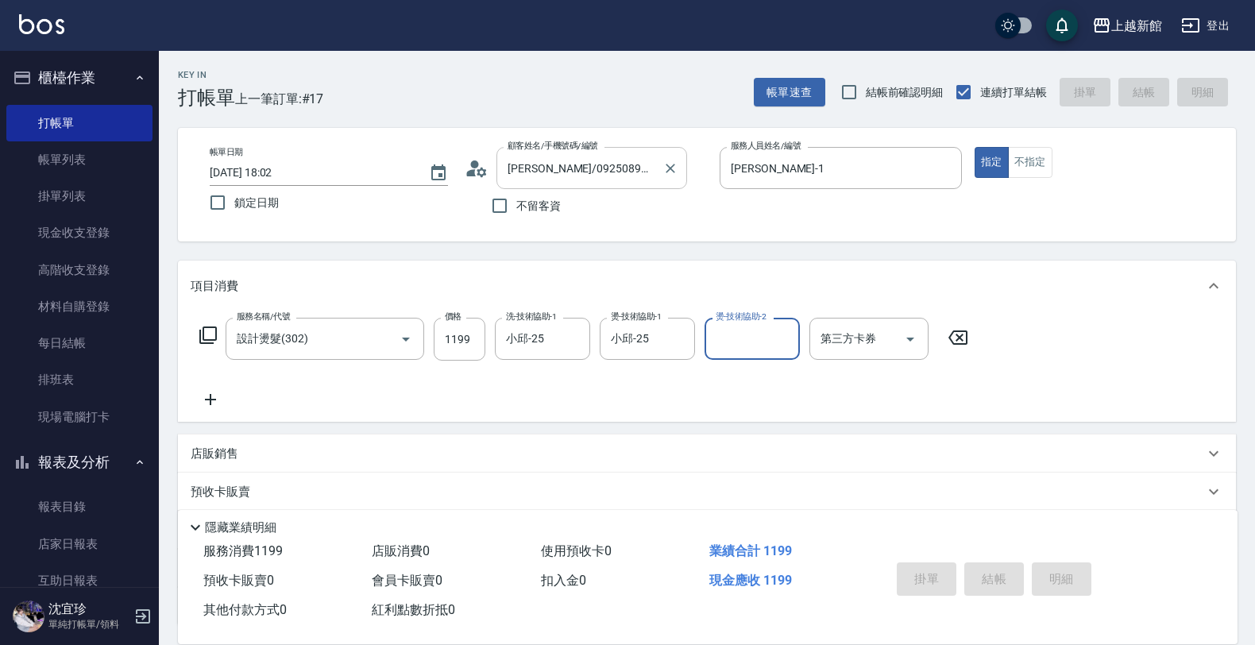
type input "2025/09/25 18:03"
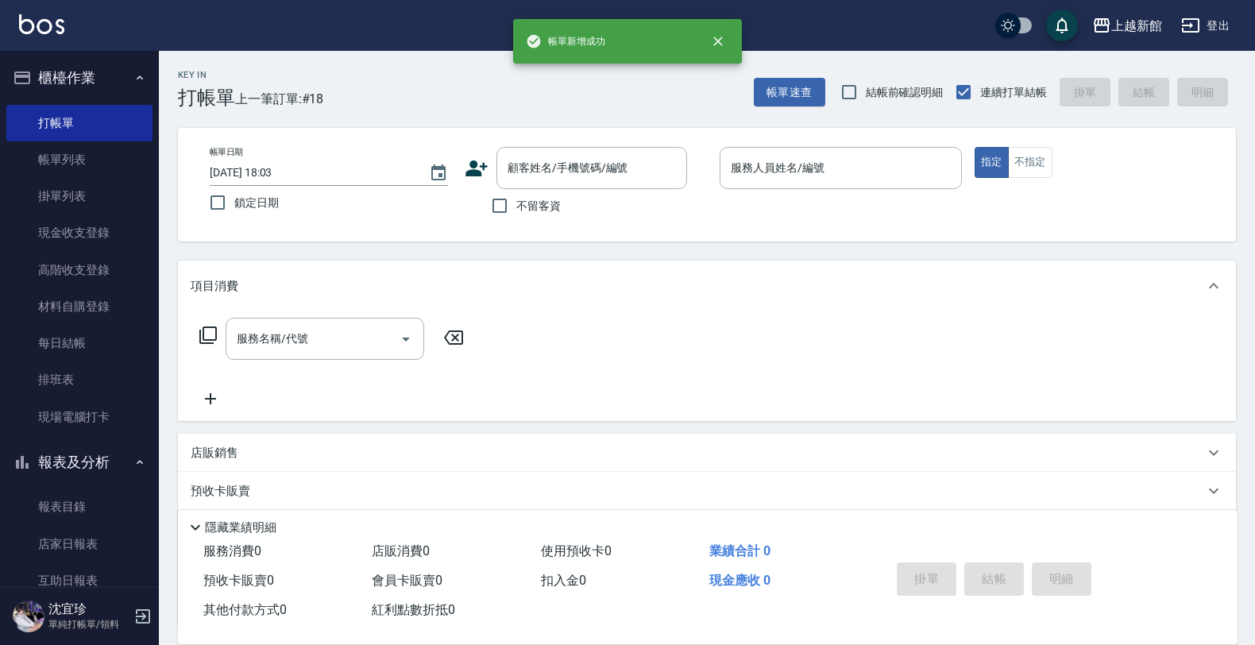
click at [465, 168] on icon at bounding box center [477, 168] width 24 height 24
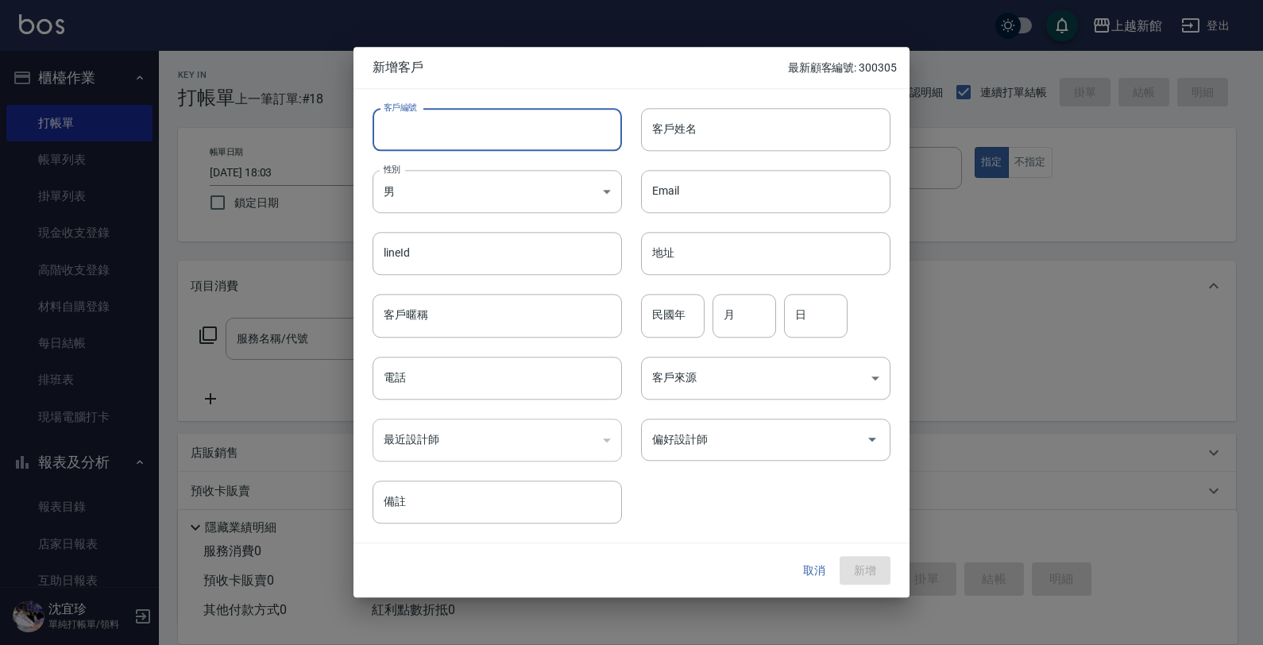
click at [494, 119] on input "客戶編號" at bounding box center [497, 129] width 249 height 43
type input "280307"
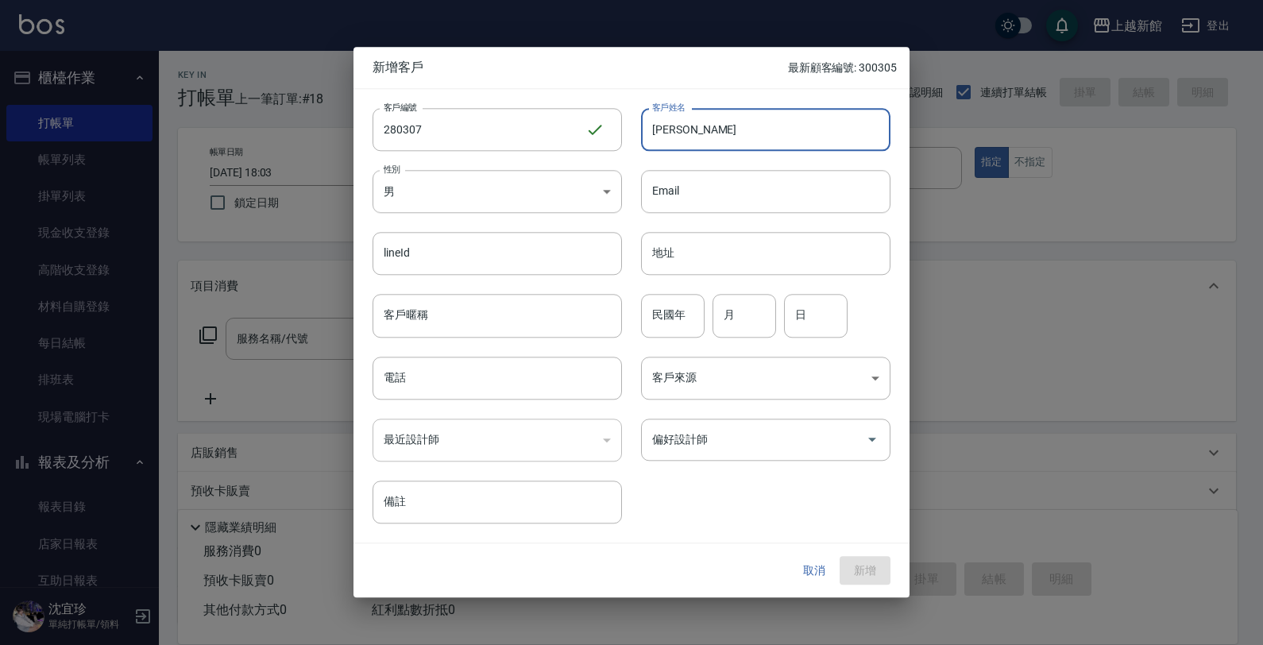
type input "呂慕蘋"
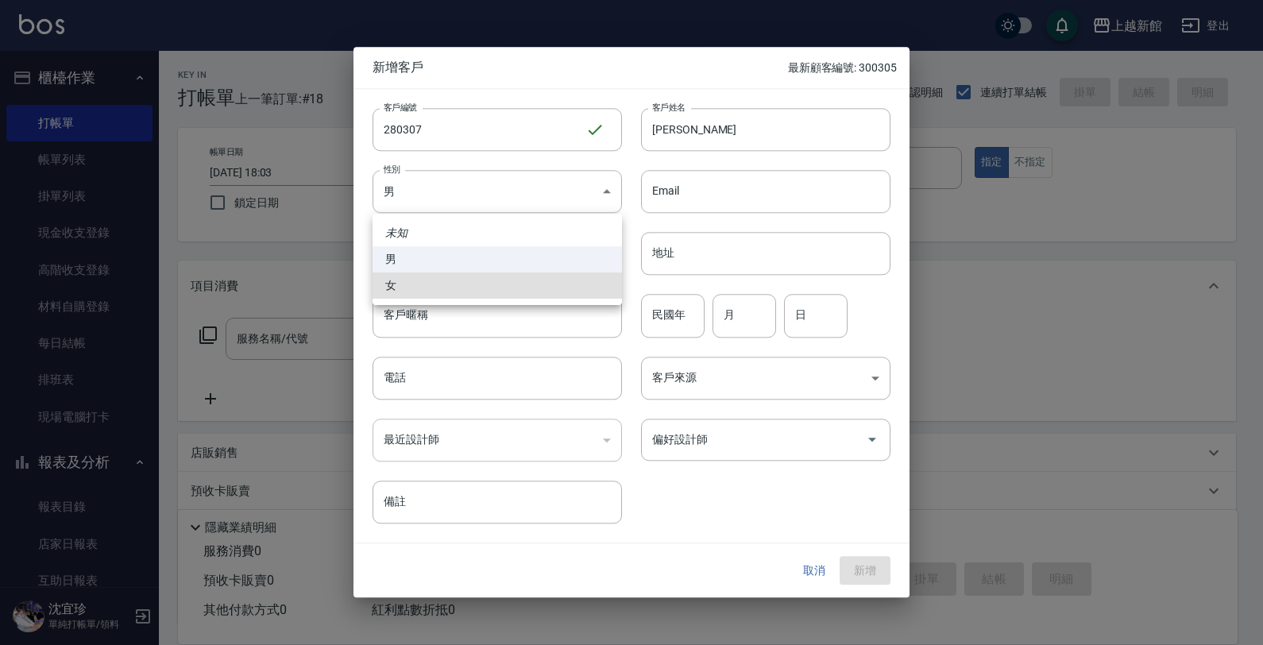
type input "[DEMOGRAPHIC_DATA]"
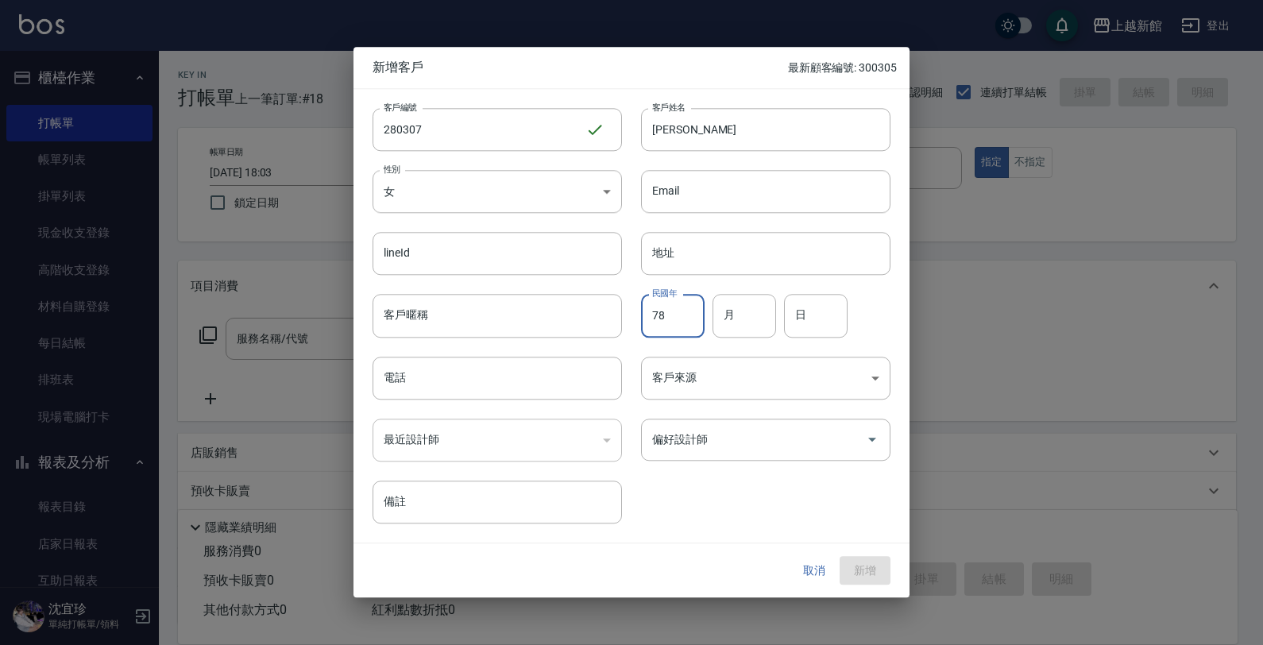
type input "78"
type input "03"
type input "07"
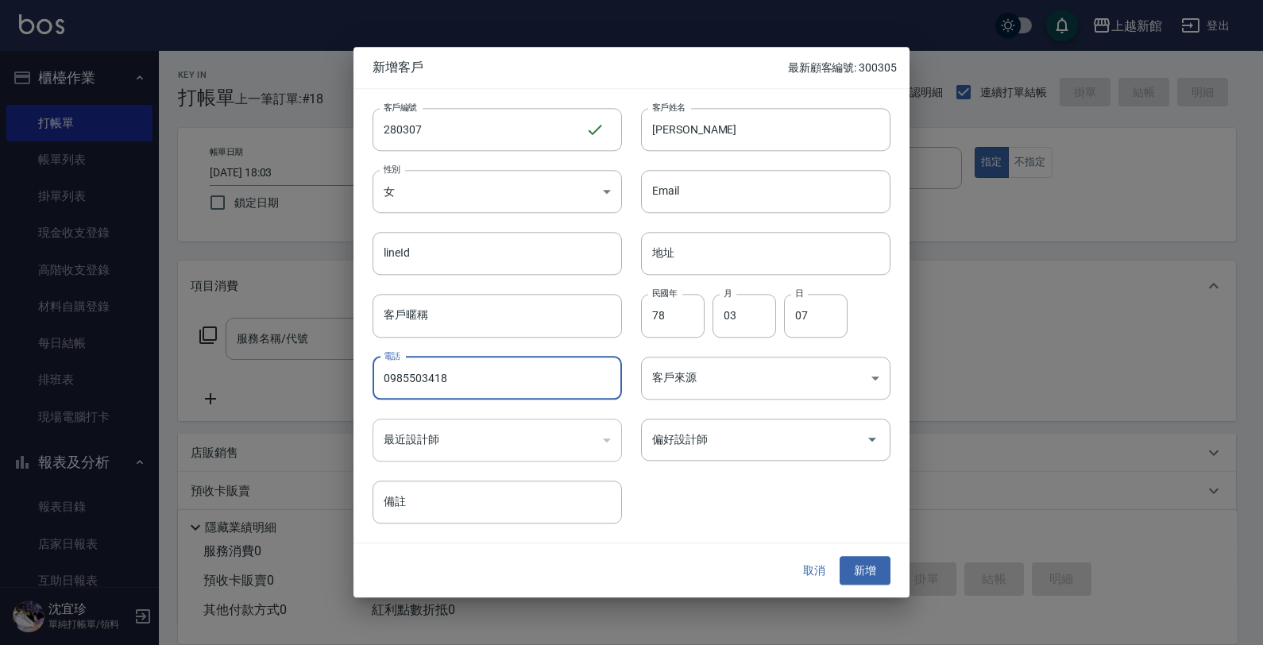
type input "0985503418"
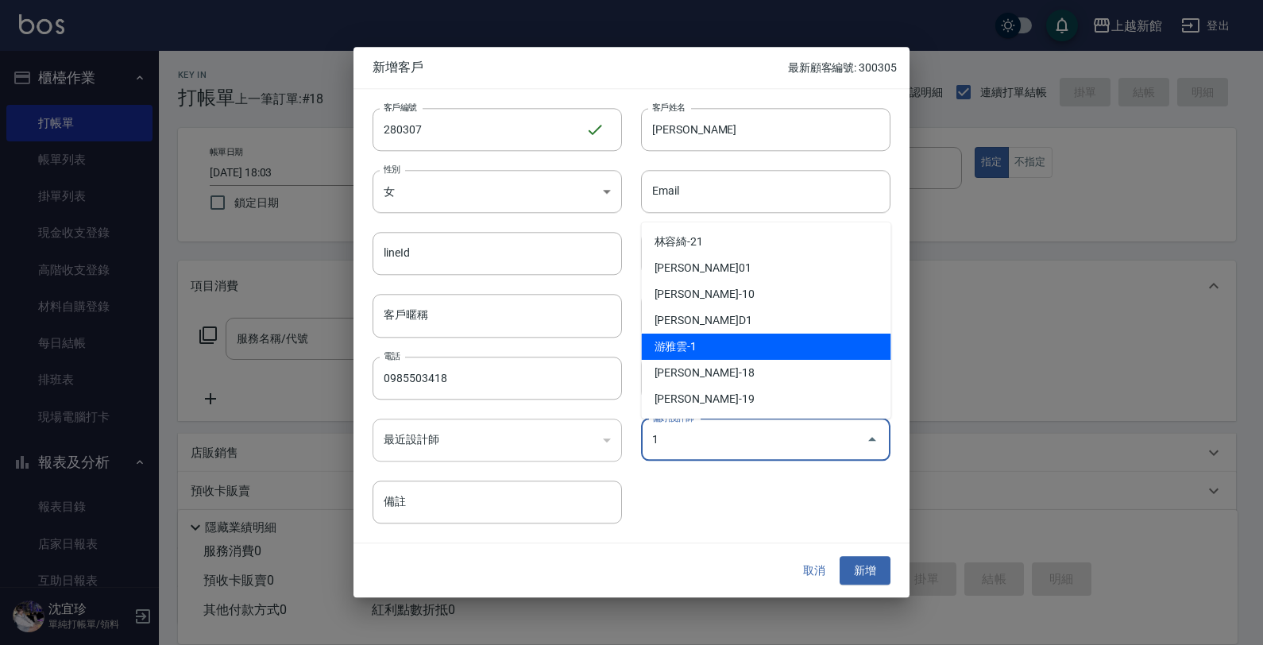
type input "游雅雲"
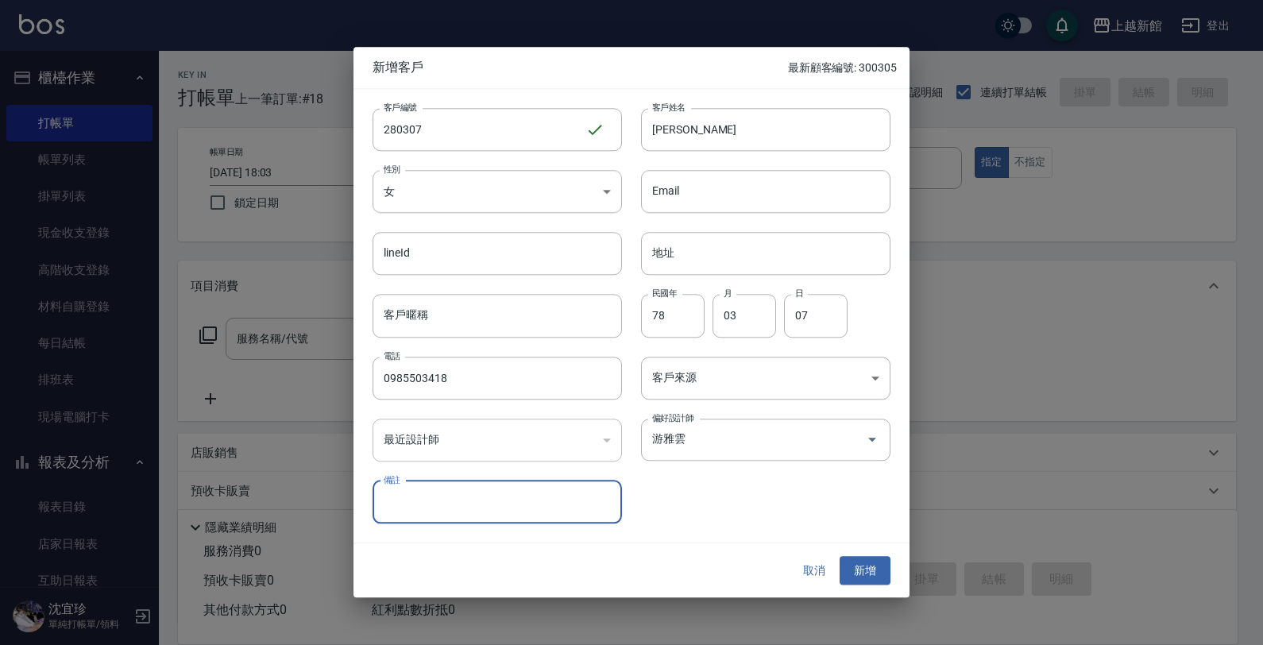
click at [840, 556] on button "新增" at bounding box center [865, 570] width 51 height 29
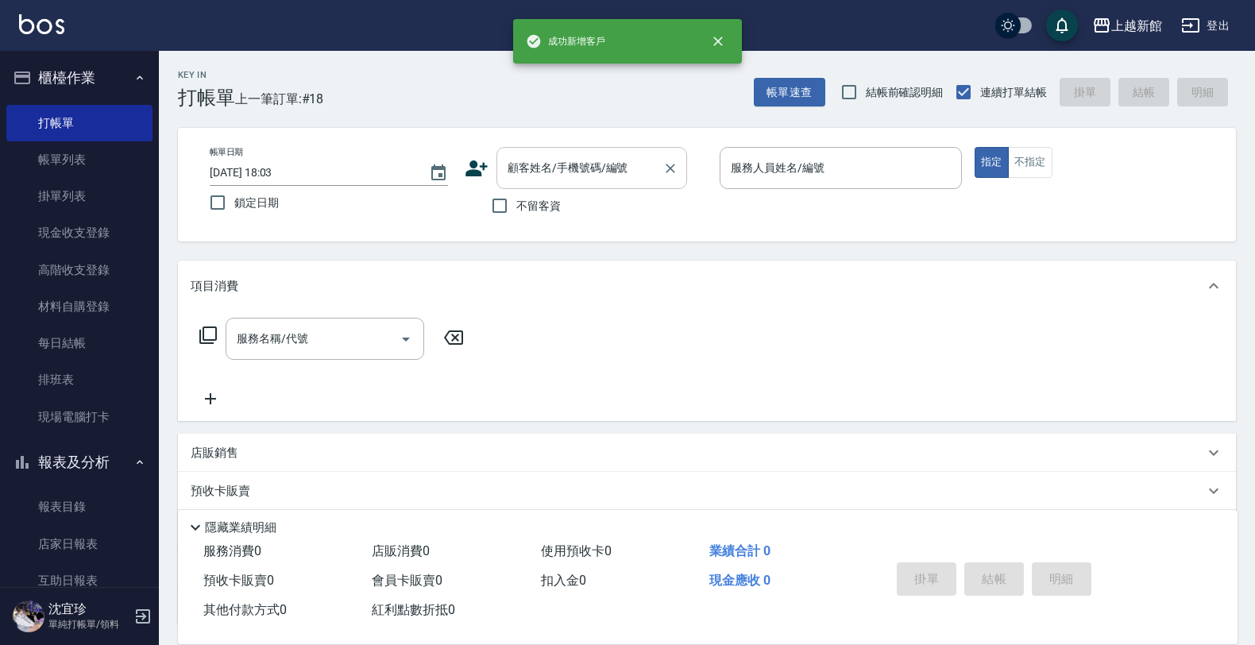
click at [572, 161] on input "顧客姓名/手機號碼/編號" at bounding box center [580, 168] width 152 height 28
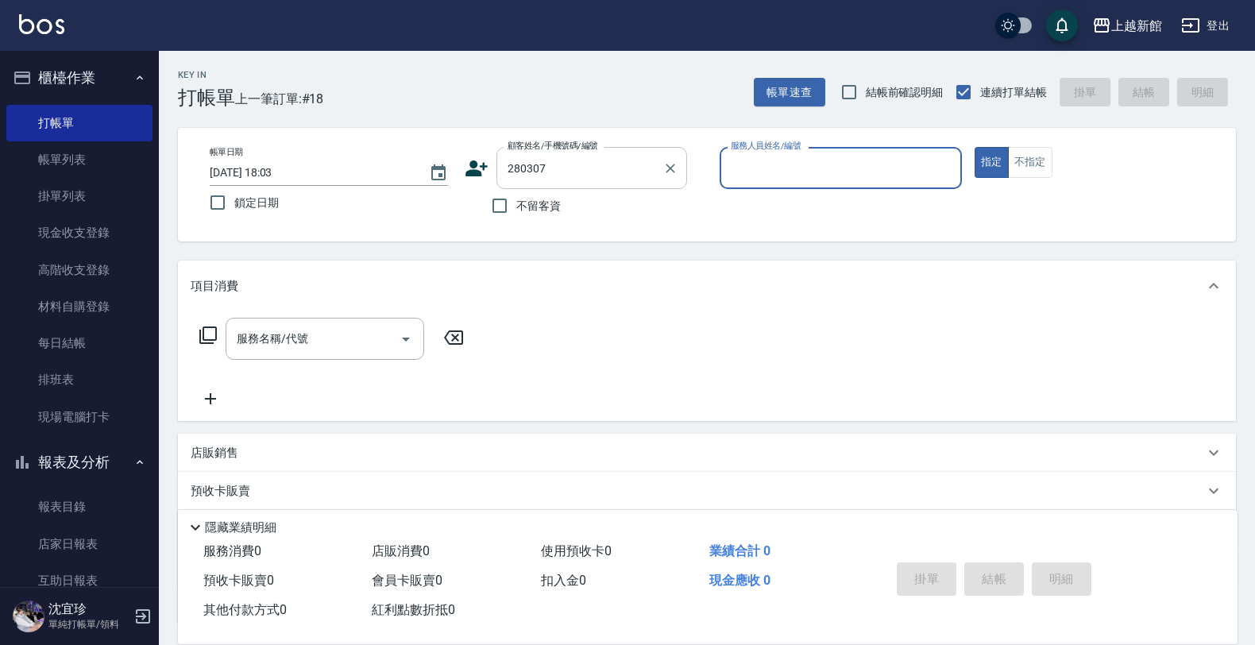
click at [975, 147] on button "指定" at bounding box center [992, 162] width 34 height 31
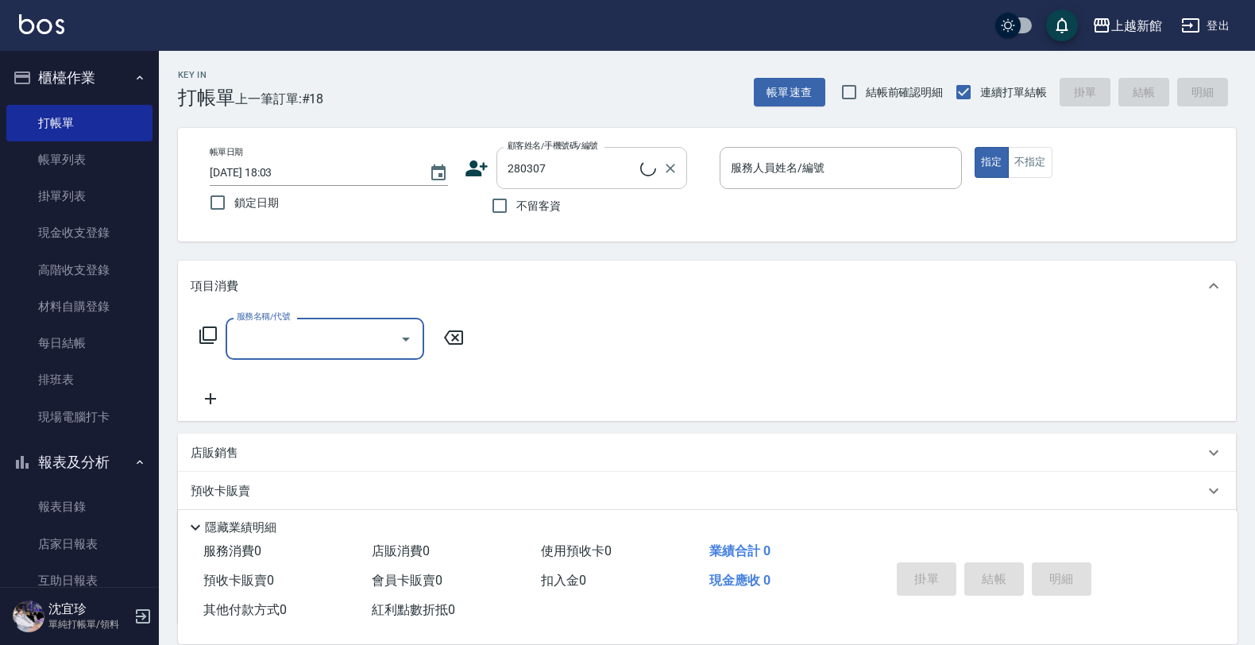
type input "呂慕蘋/0985503418/280307"
type input "蘿拉-1"
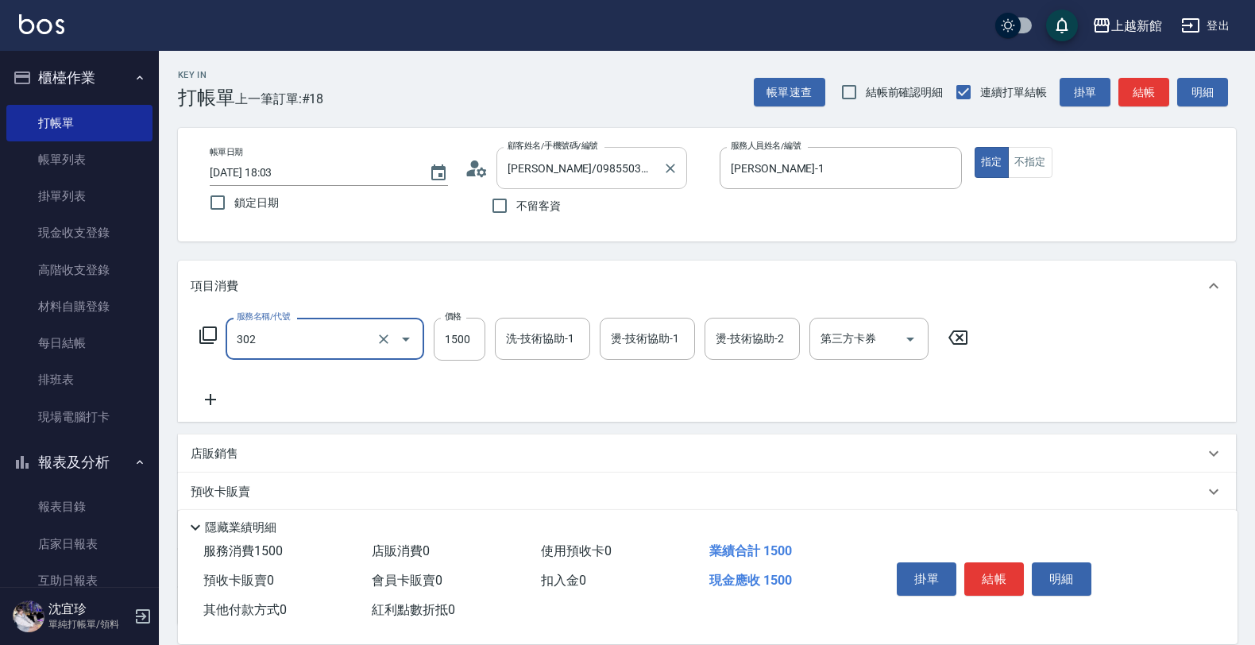
type input "設計燙髮(302)"
type input "1099"
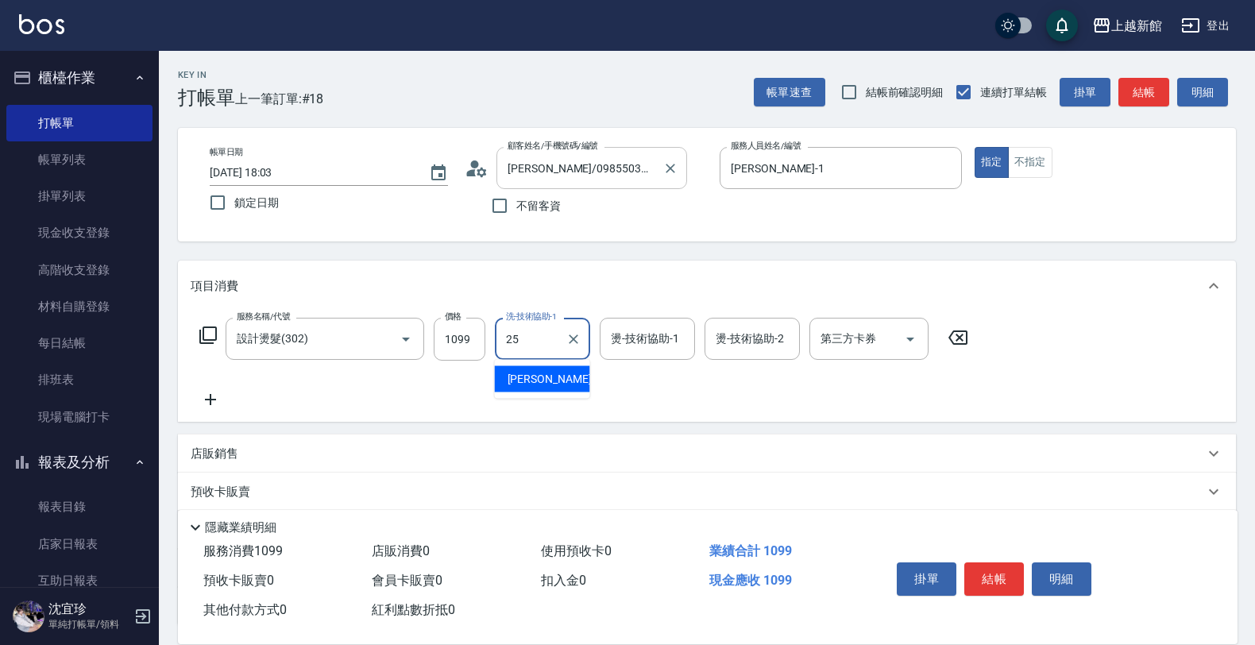
type input "小邱-25"
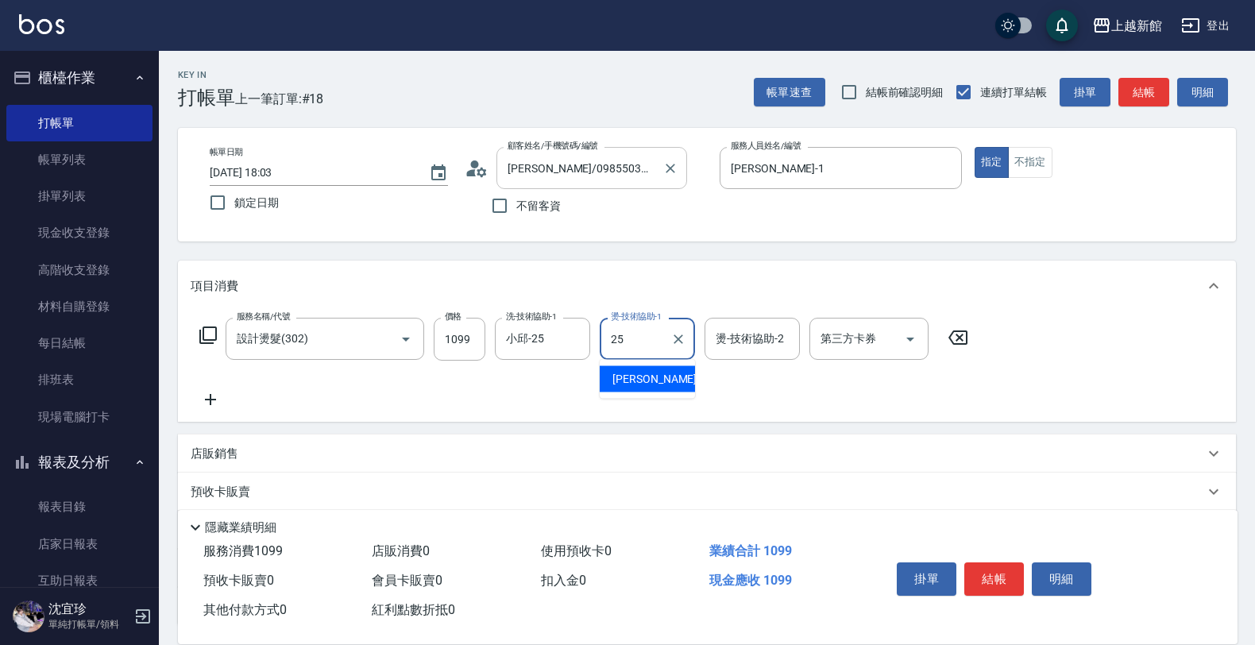
type input "小邱-25"
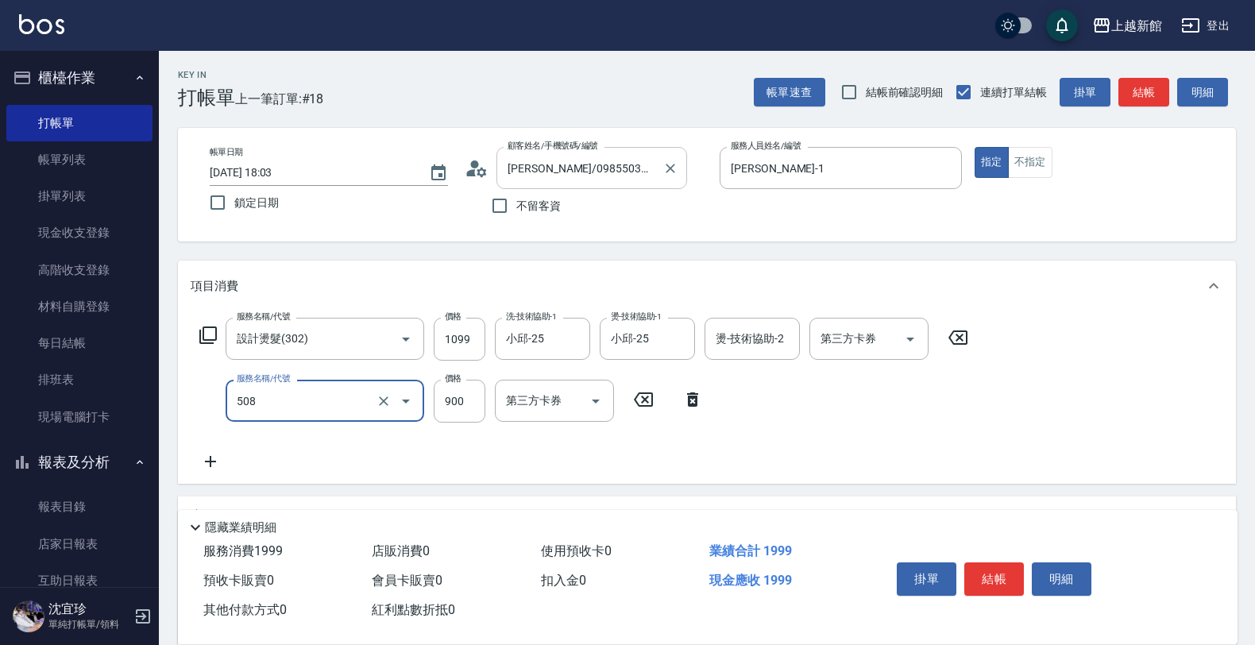
type input "松島再生髮敷護髮(508)"
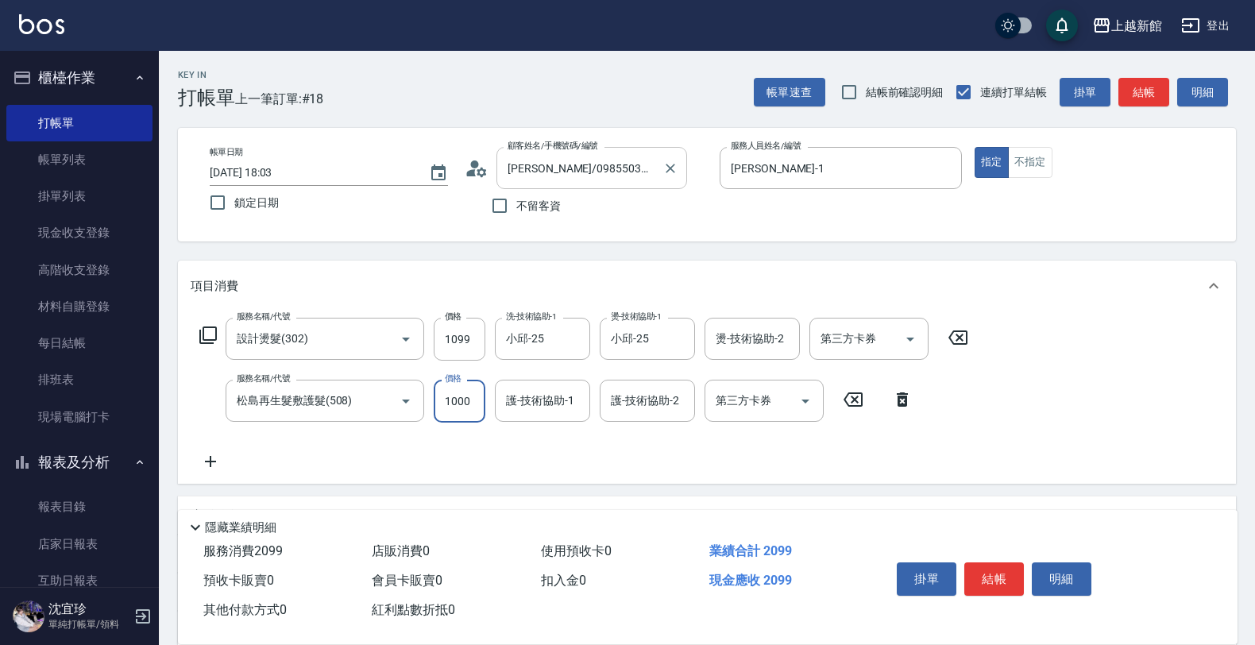
type input "1000"
type input "小邱-25"
drag, startPoint x: 469, startPoint y: 330, endPoint x: 459, endPoint y: 336, distance: 11.5
click at [469, 331] on input "1099" at bounding box center [460, 339] width 52 height 43
click at [470, 334] on input "1099" at bounding box center [460, 339] width 52 height 43
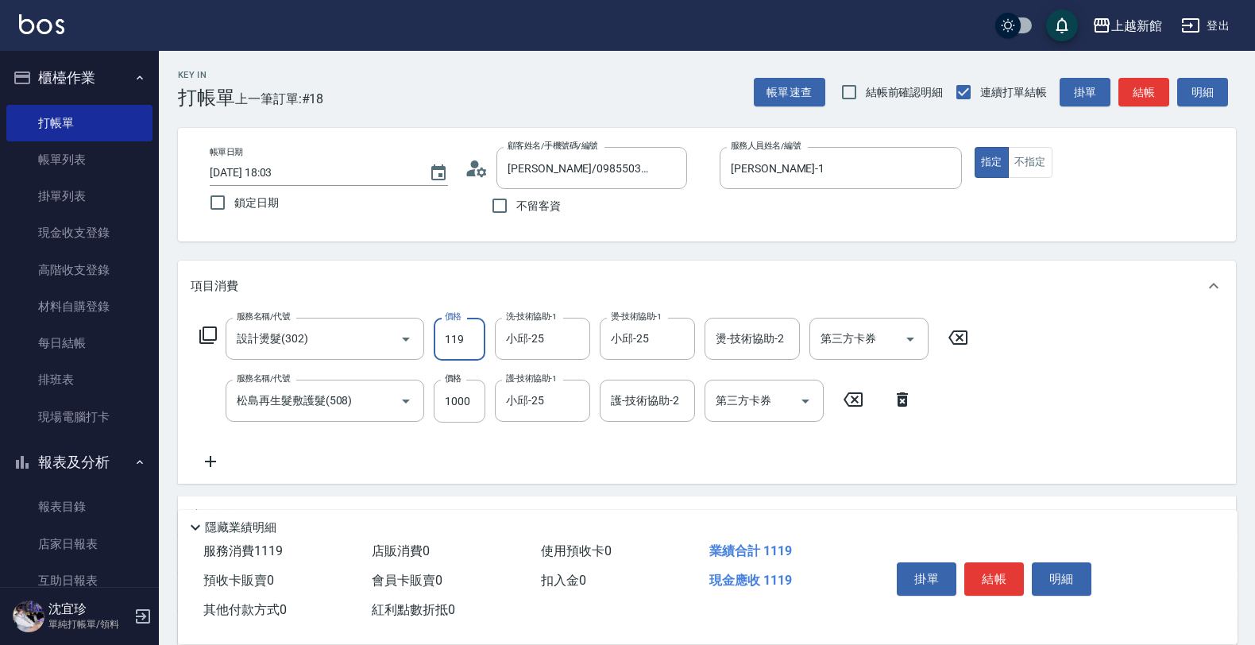
type input "1199"
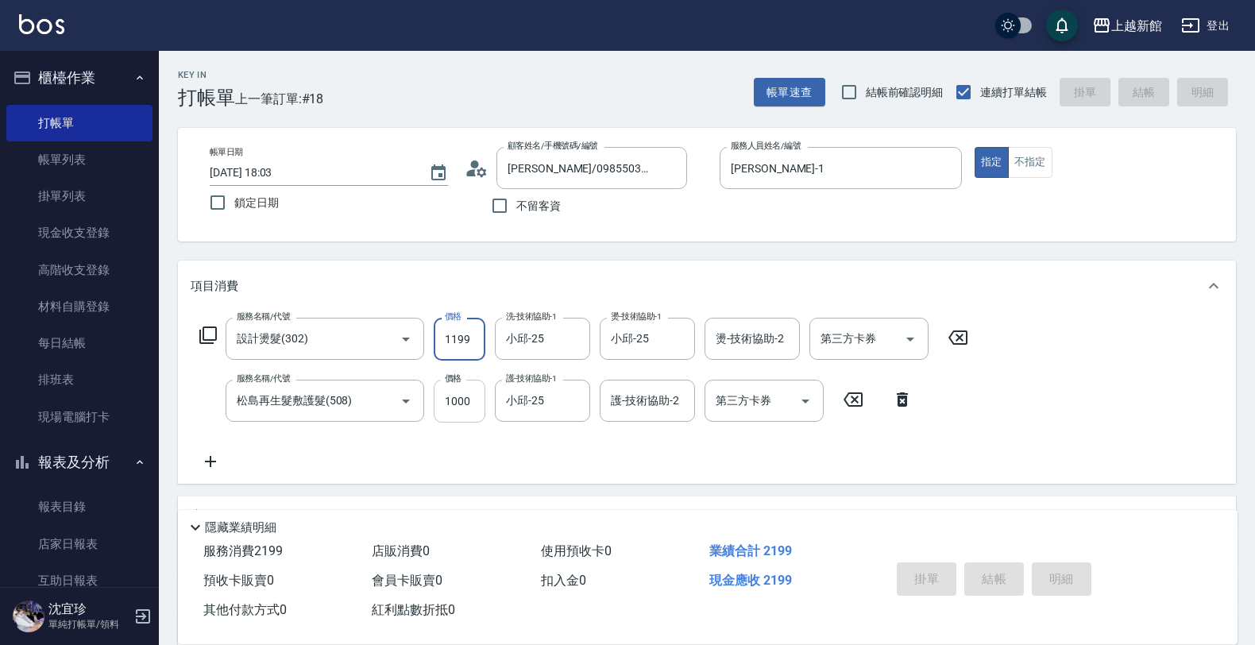
type input "2025/09/25 18:04"
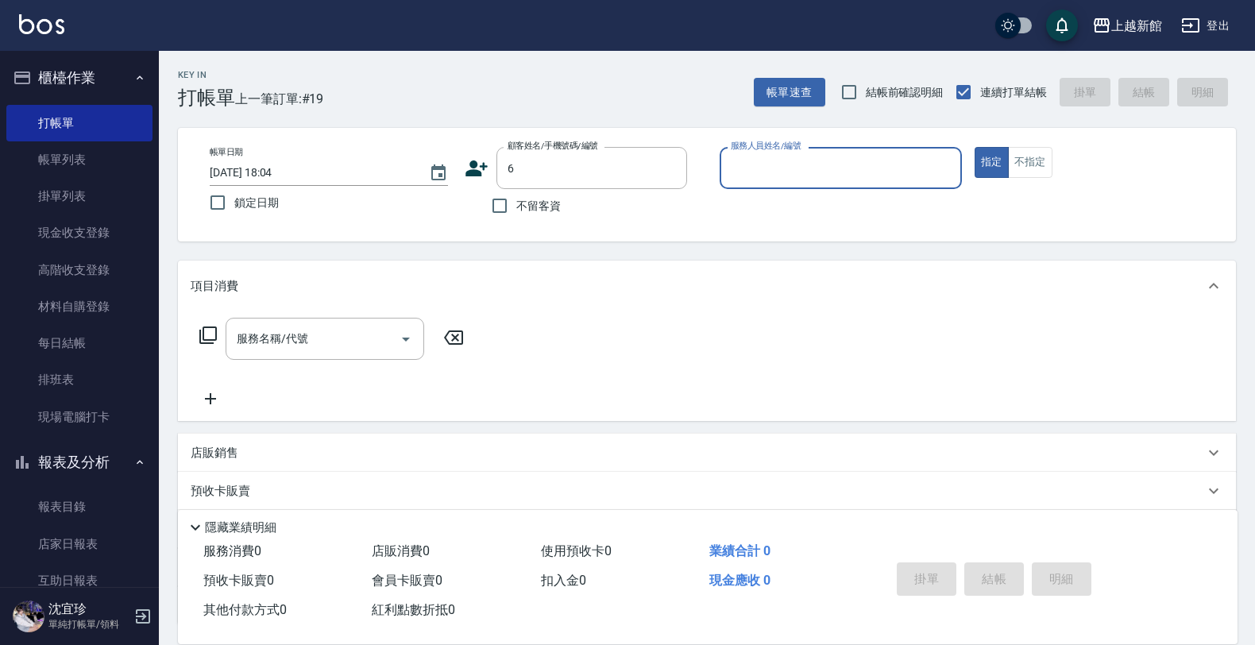
click at [975, 147] on button "指定" at bounding box center [992, 162] width 34 height 31
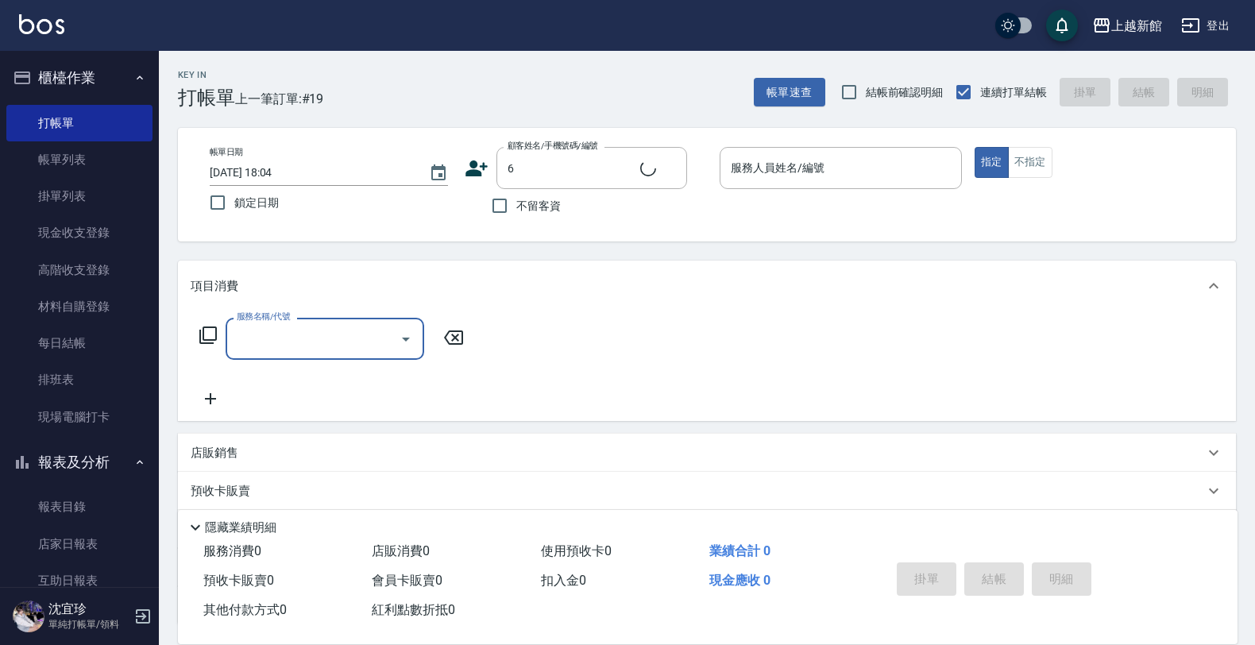
type input "黃婕寧/6_黃婕寧/6"
type input "黃婕寧-6"
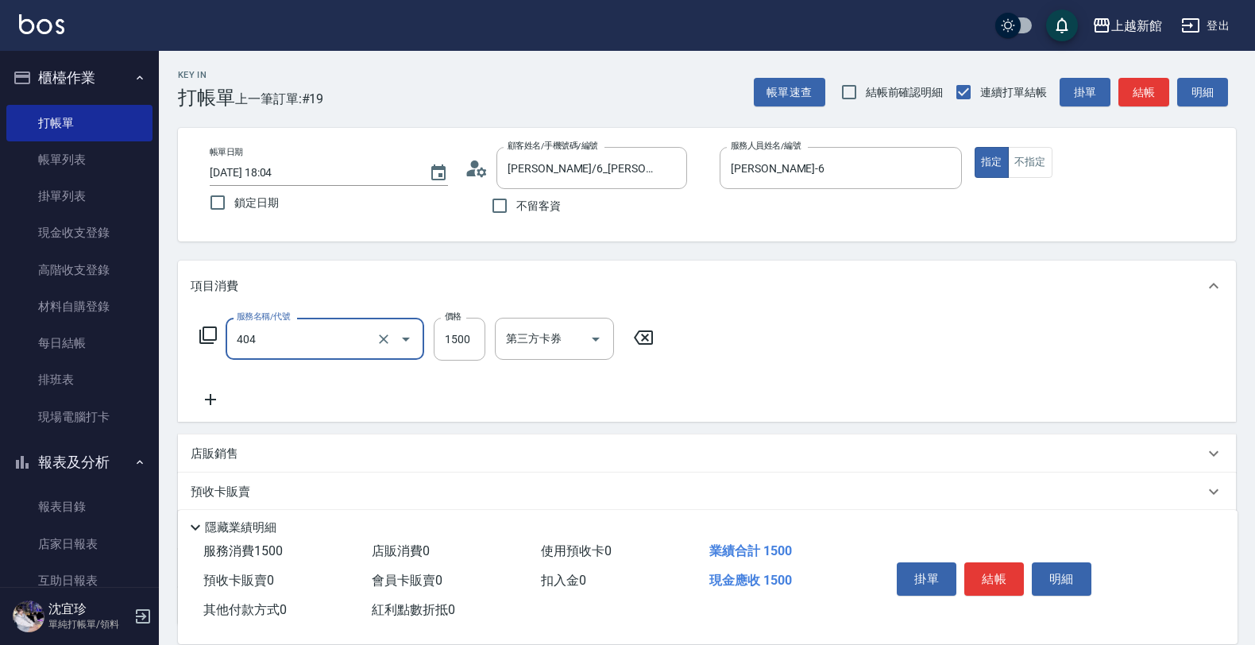
type input "設計染髮(404)"
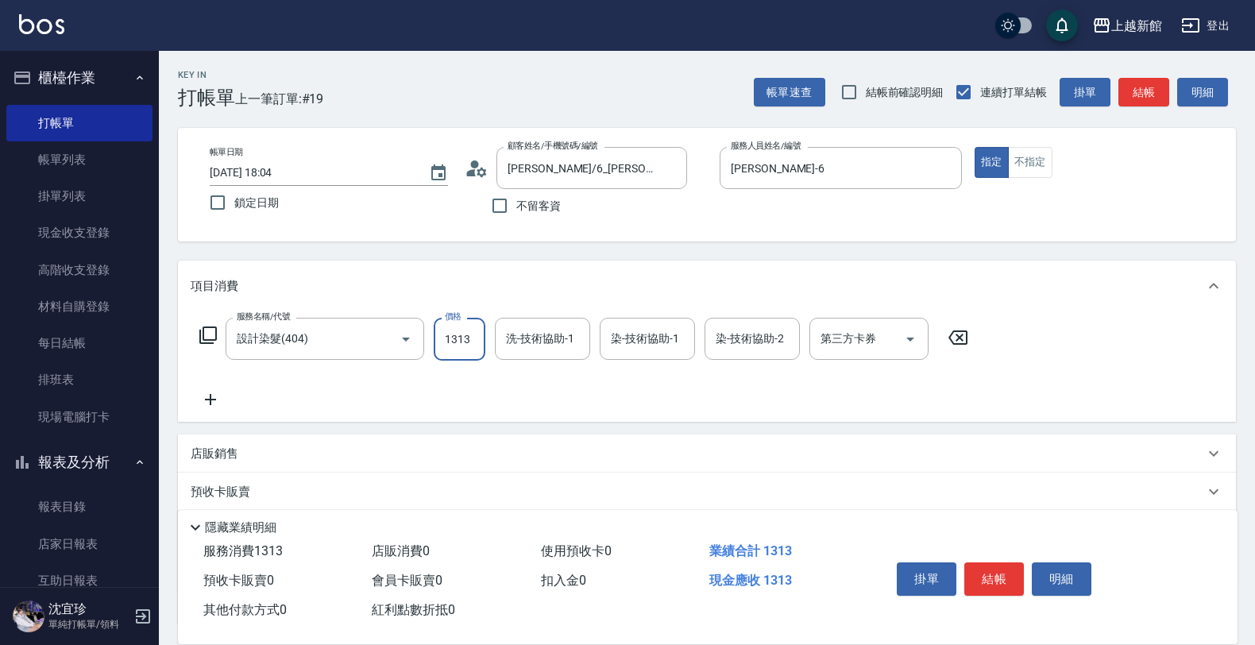
type input "1313"
type input "馨妮-29"
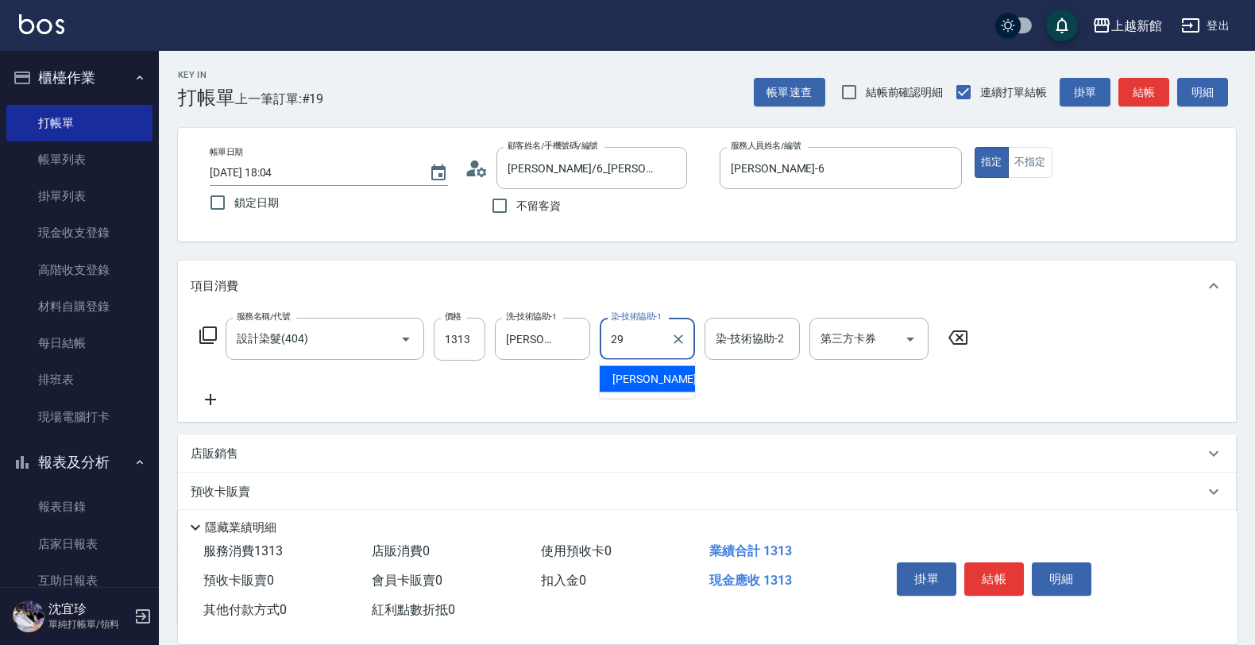
type input "馨妮-29"
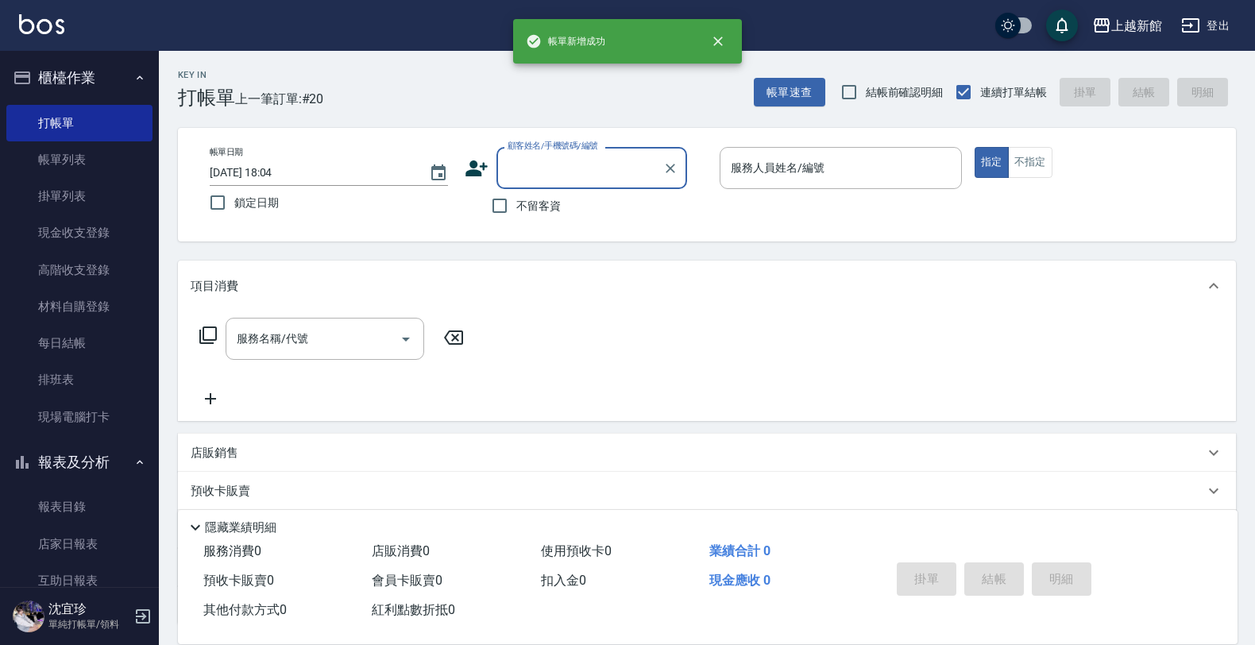
click at [477, 163] on icon at bounding box center [477, 168] width 24 height 24
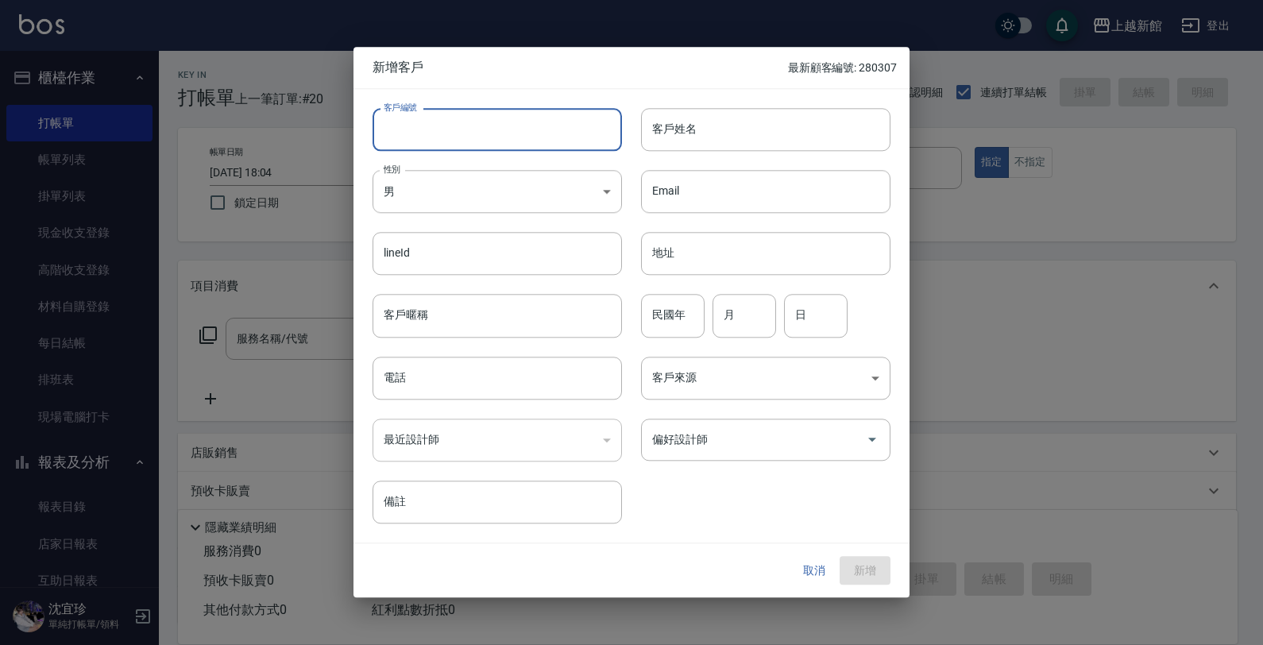
click at [509, 135] on input "客戶編號" at bounding box center [497, 129] width 249 height 43
type input "290603"
click at [630, 367] on div "客戶來源 ​ 客戶來源" at bounding box center [756, 369] width 268 height 62
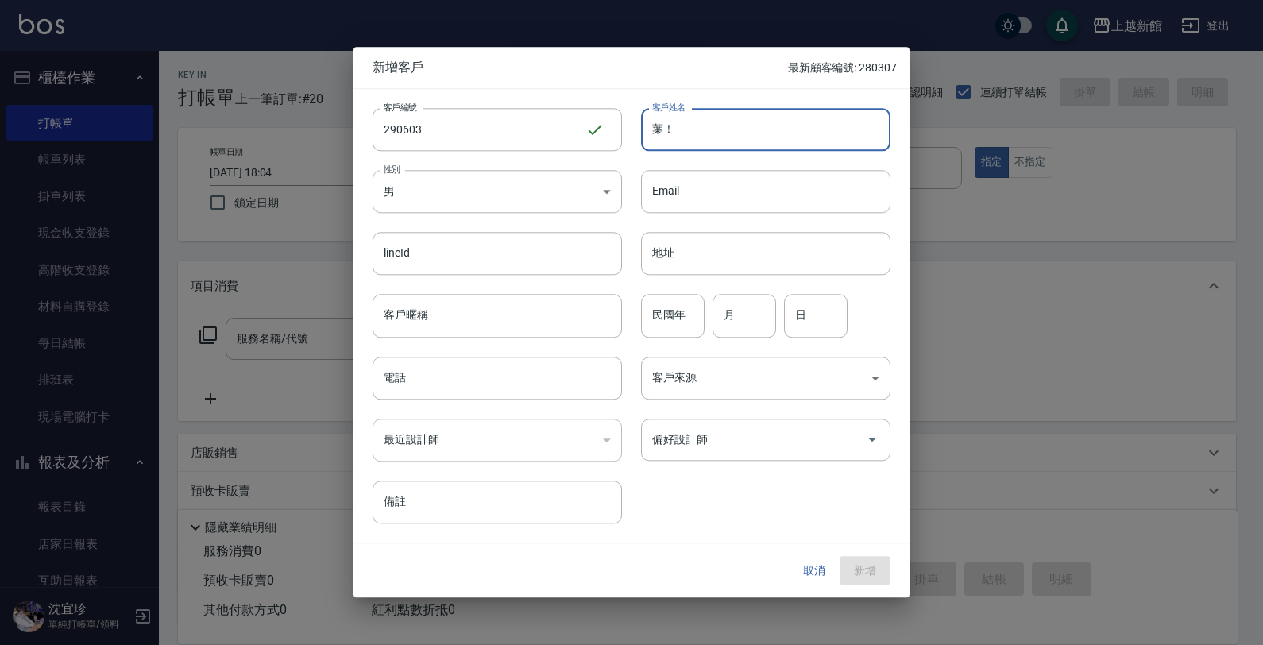
click at [719, 136] on input "葉！" at bounding box center [765, 129] width 249 height 43
type input "葉！雲"
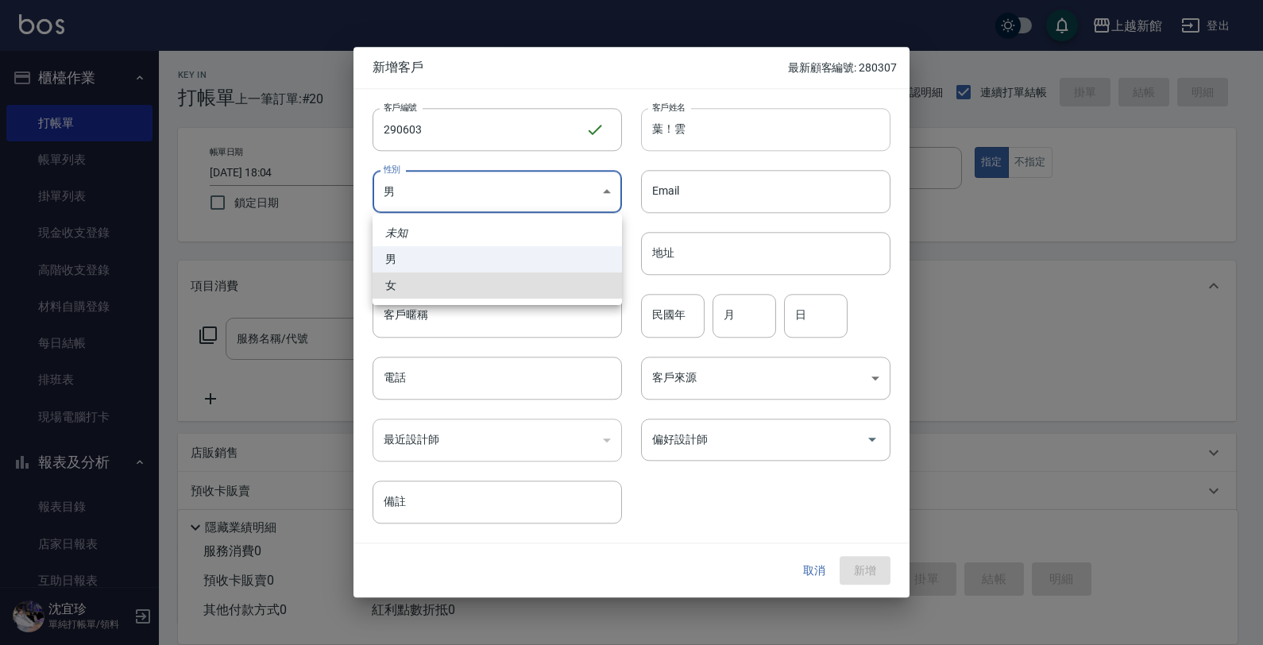
type input "[DEMOGRAPHIC_DATA]"
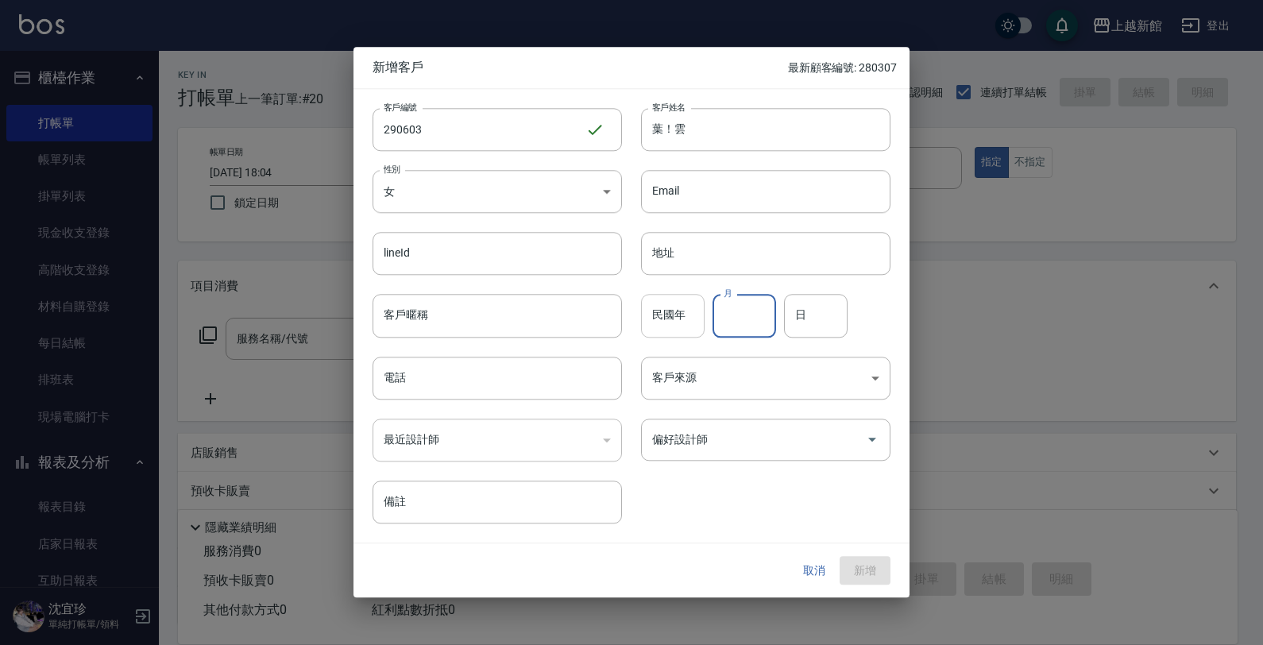
drag, startPoint x: 655, startPoint y: 342, endPoint x: 663, endPoint y: 330, distance: 15.0
click at [663, 330] on div "客戶編號 290603 ​ 客戶編號 客戶姓名 葉！雲 客戶姓名 性別 女 FEMALE 性別 Email Email lineId lineId 地址 地址…" at bounding box center [621, 306] width 537 height 434
click at [666, 326] on input "民國年" at bounding box center [673, 316] width 64 height 43
drag, startPoint x: 667, startPoint y: 291, endPoint x: 659, endPoint y: 315, distance: 25.9
click at [666, 299] on div "民國年 民國年 月 月 日 日" at bounding box center [756, 307] width 268 height 62
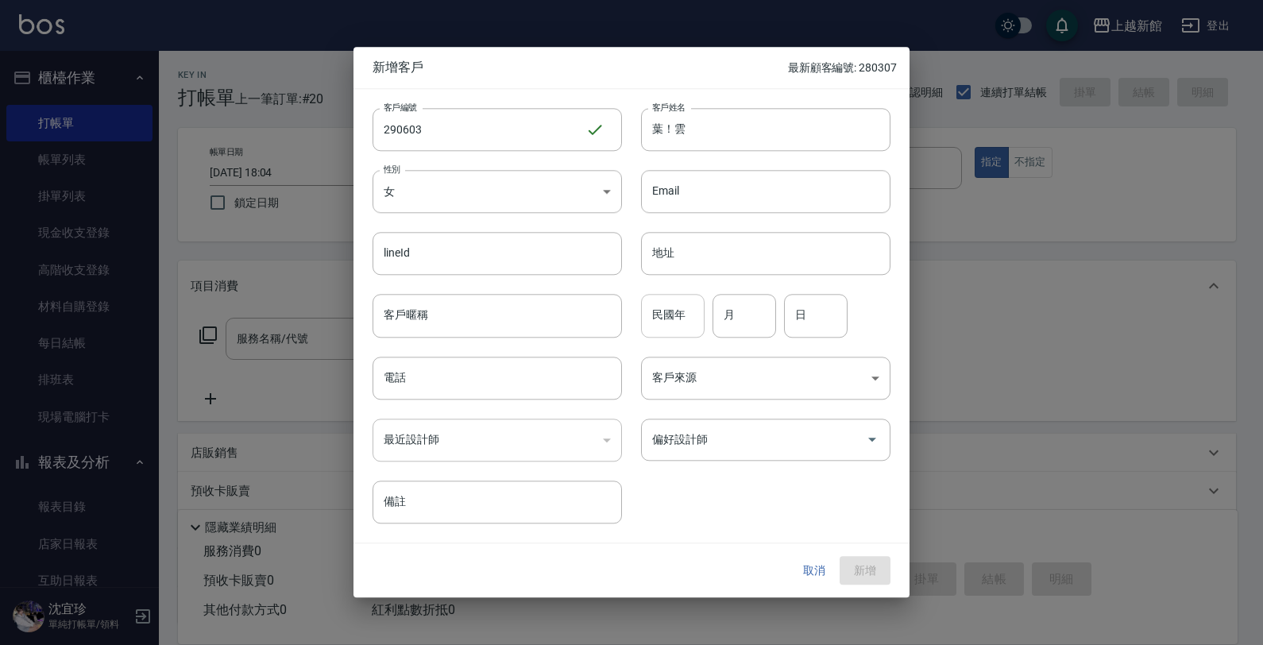
click at [659, 315] on input "民國年" at bounding box center [673, 316] width 64 height 43
type input "65"
drag, startPoint x: 735, startPoint y: 322, endPoint x: 768, endPoint y: 323, distance: 32.6
click at [759, 320] on input "月" at bounding box center [744, 316] width 64 height 43
type input "06"
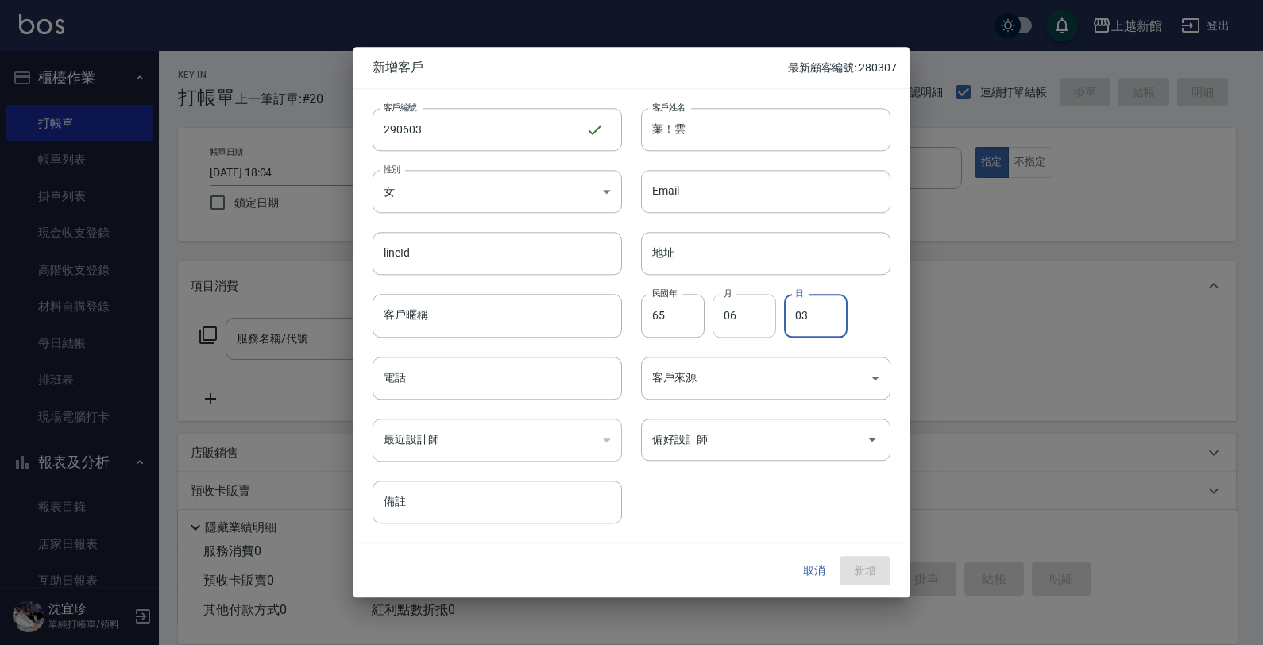
type input "03"
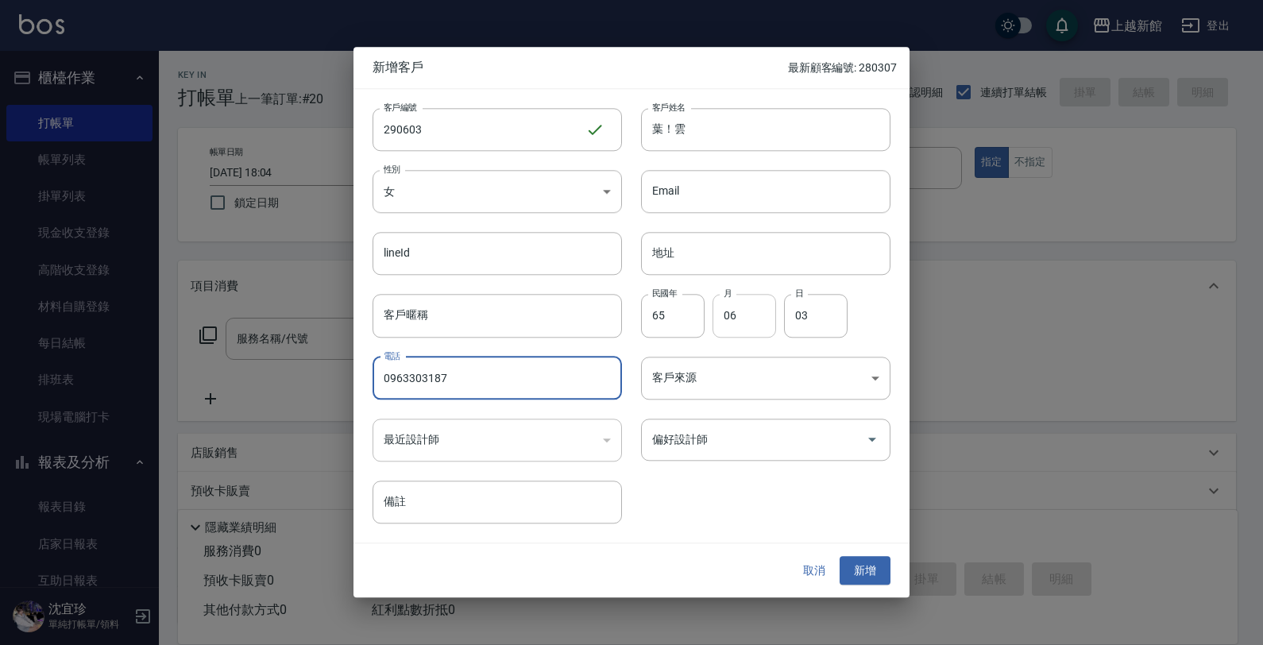
type input "0963303187"
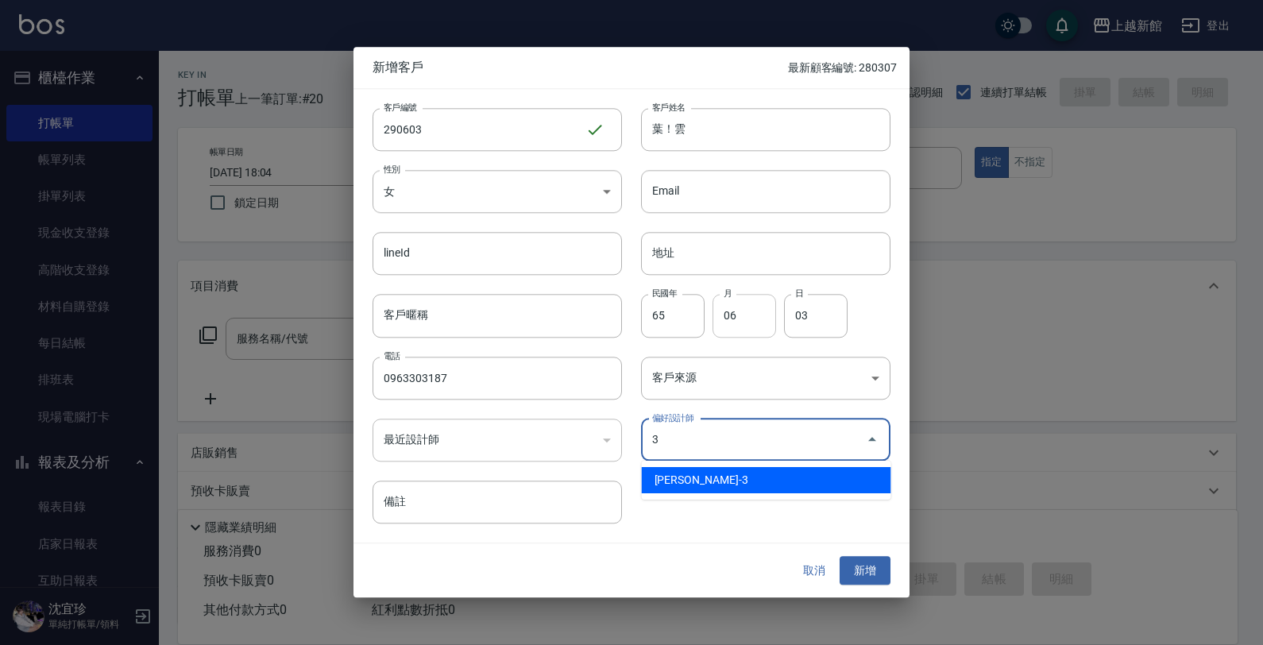
type input "俞秋萍"
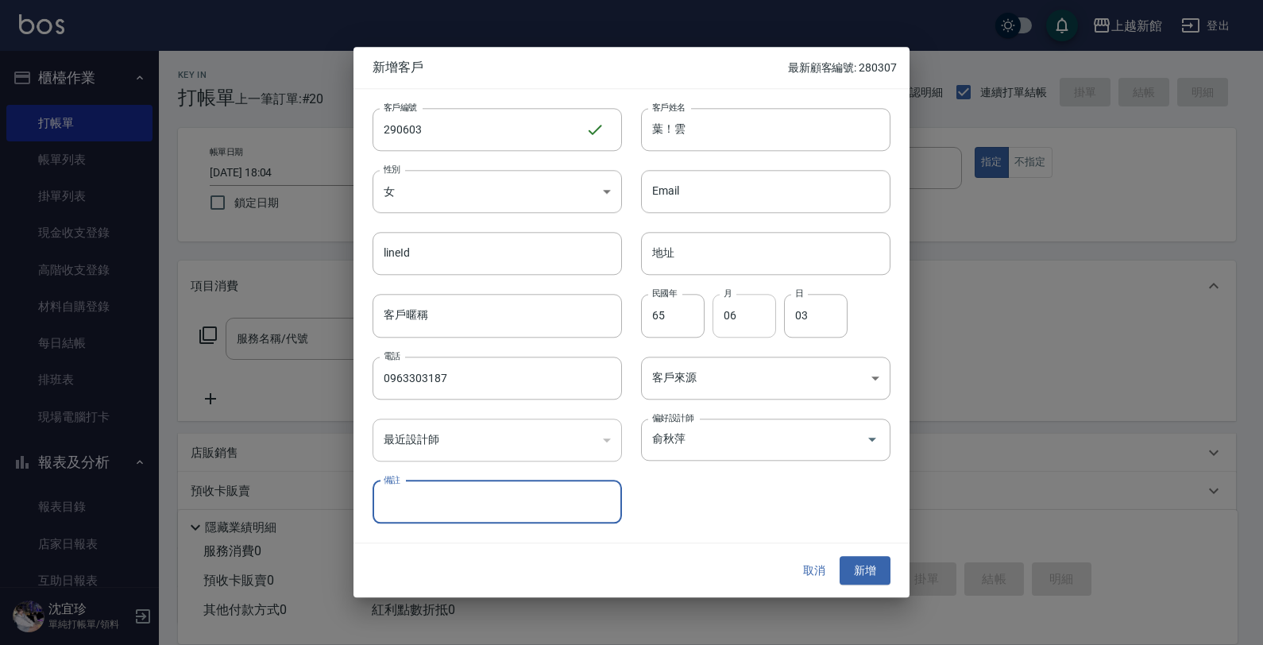
click at [840, 556] on button "新增" at bounding box center [865, 570] width 51 height 29
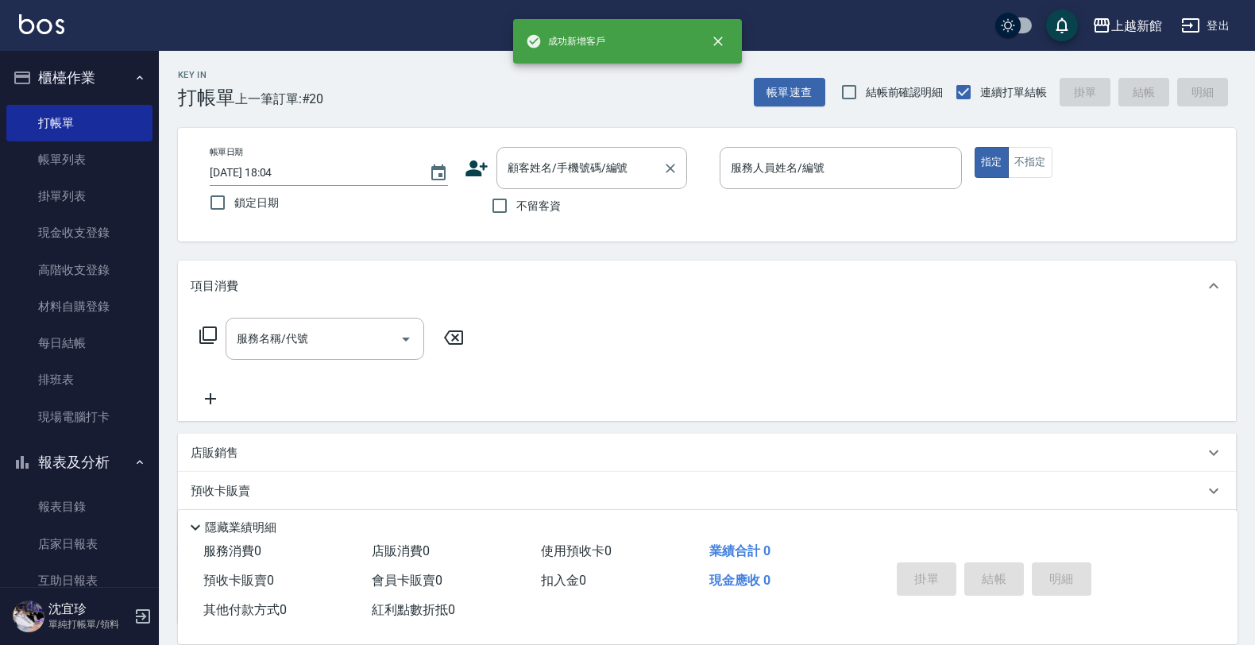
click at [566, 160] on input "顧客姓名/手機號碼/編號" at bounding box center [580, 168] width 152 height 28
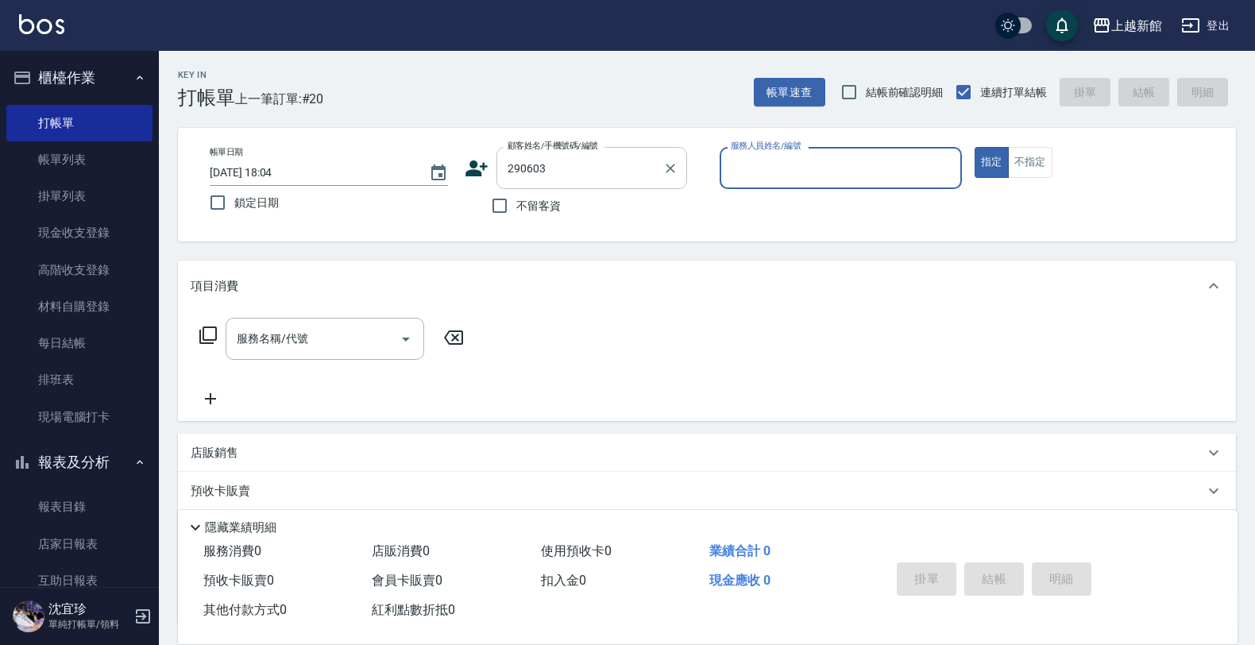
click at [975, 147] on button "指定" at bounding box center [992, 162] width 34 height 31
type input "葉！雲/0963303187/290603"
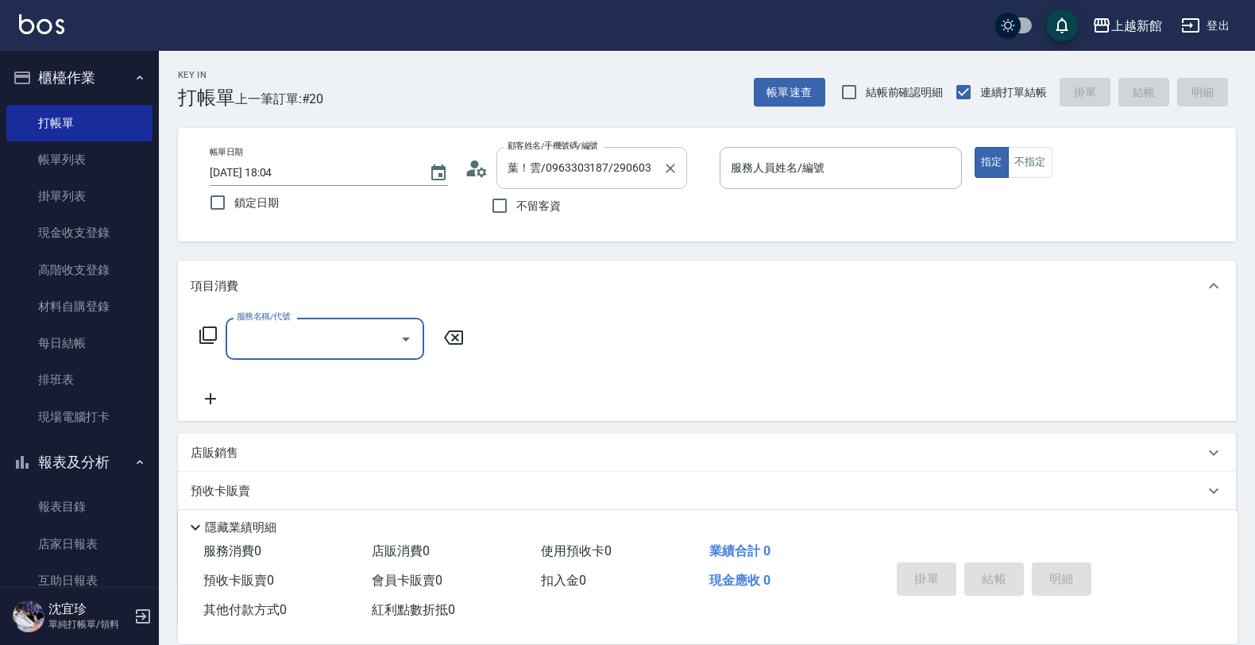
type input "A-Mia -3"
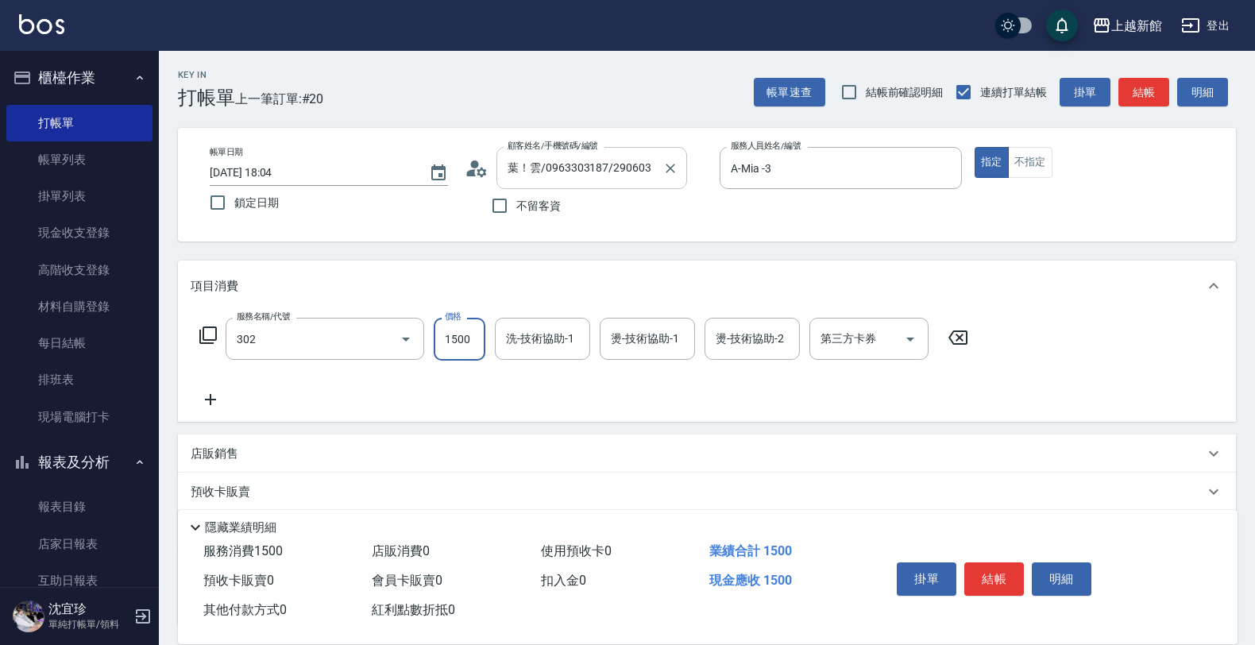
type input "設計燙髮(302)"
type input "2380"
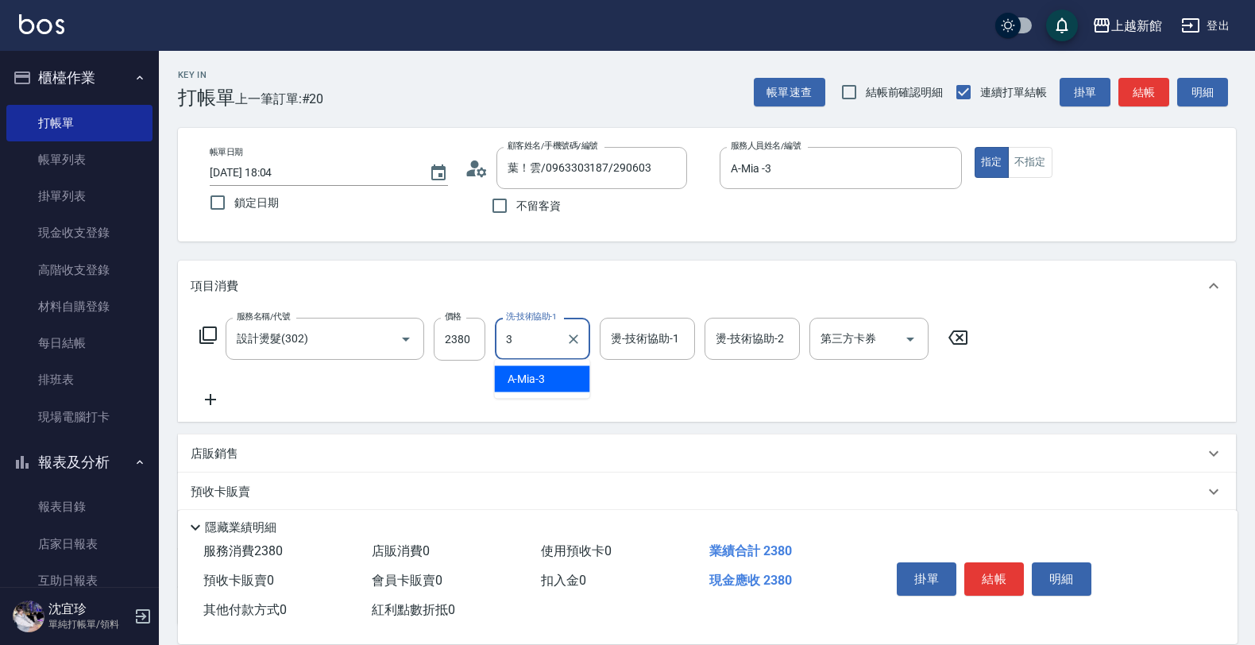
type input "A-Mia -3"
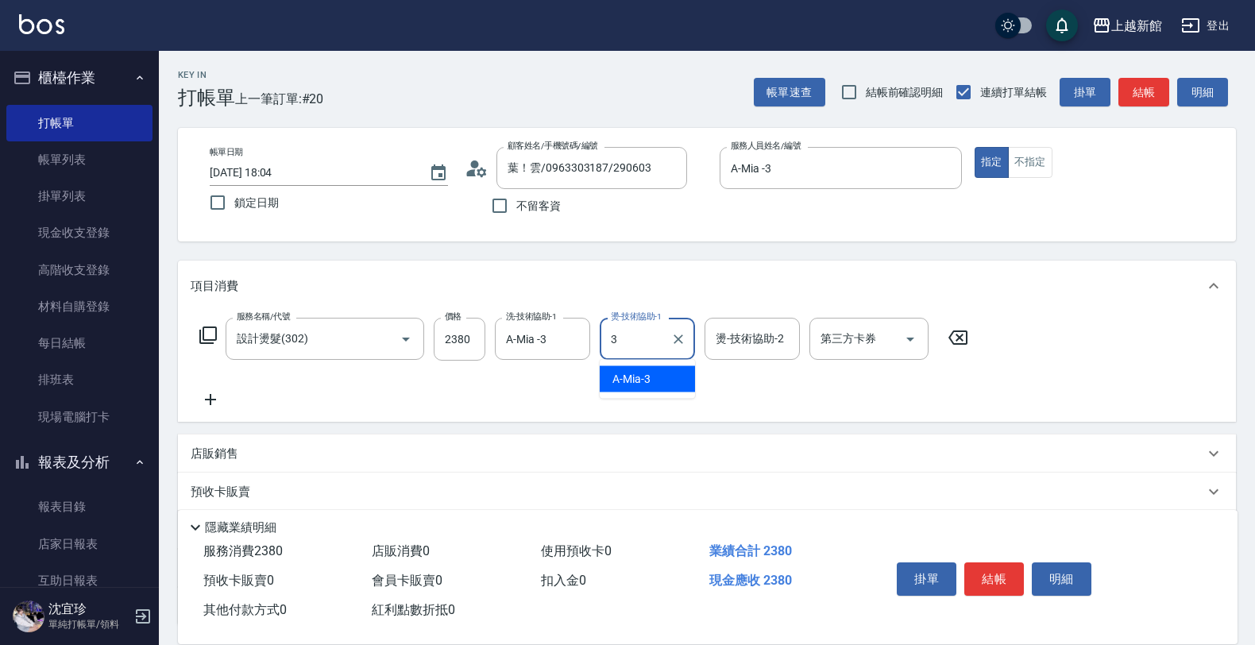
type input "A-Mia -3"
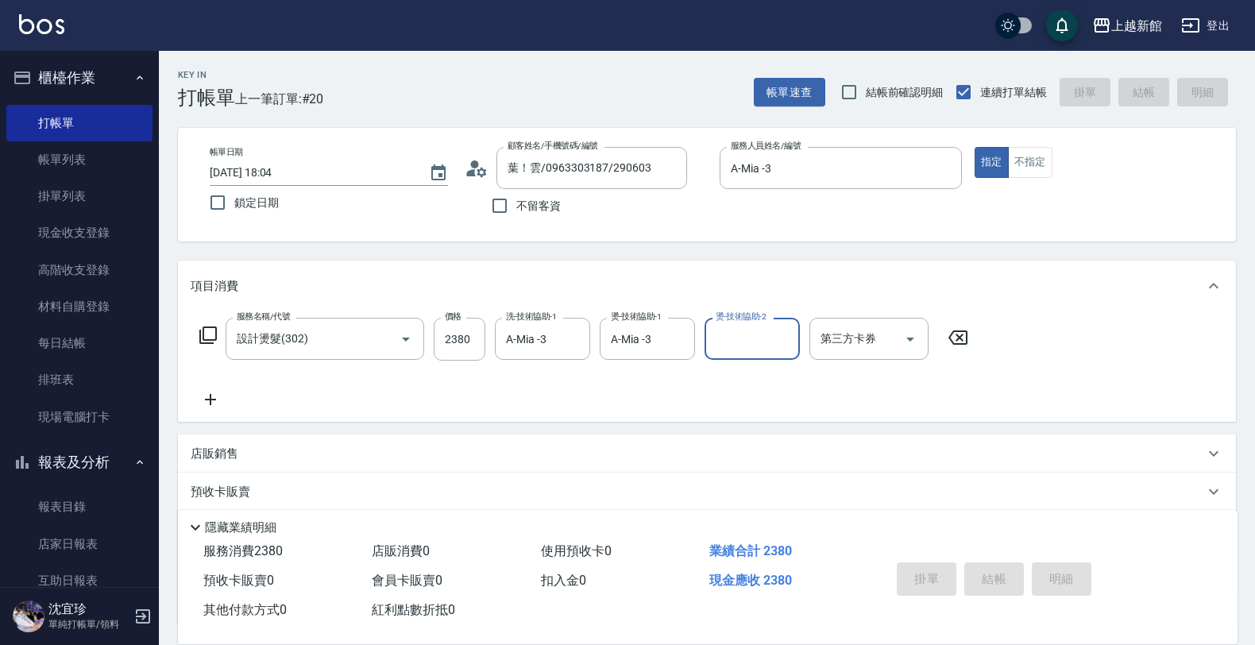
type input "2025/09/25 18:05"
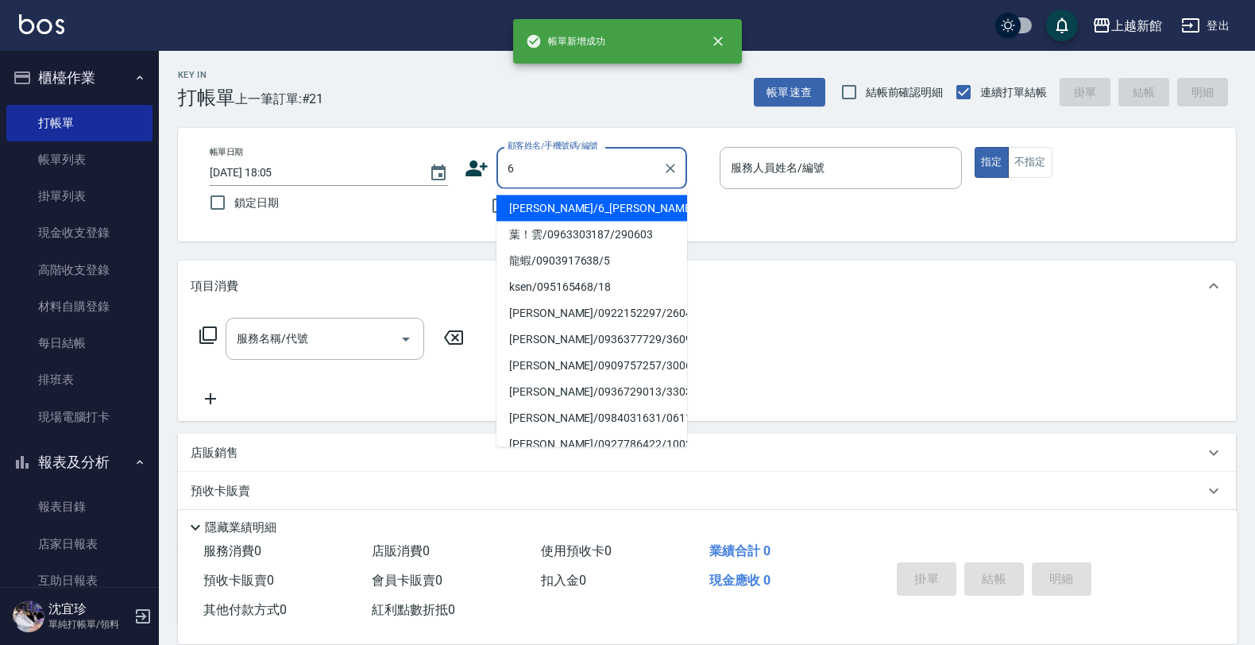
type input "黃婕寧/6_黃婕寧/6"
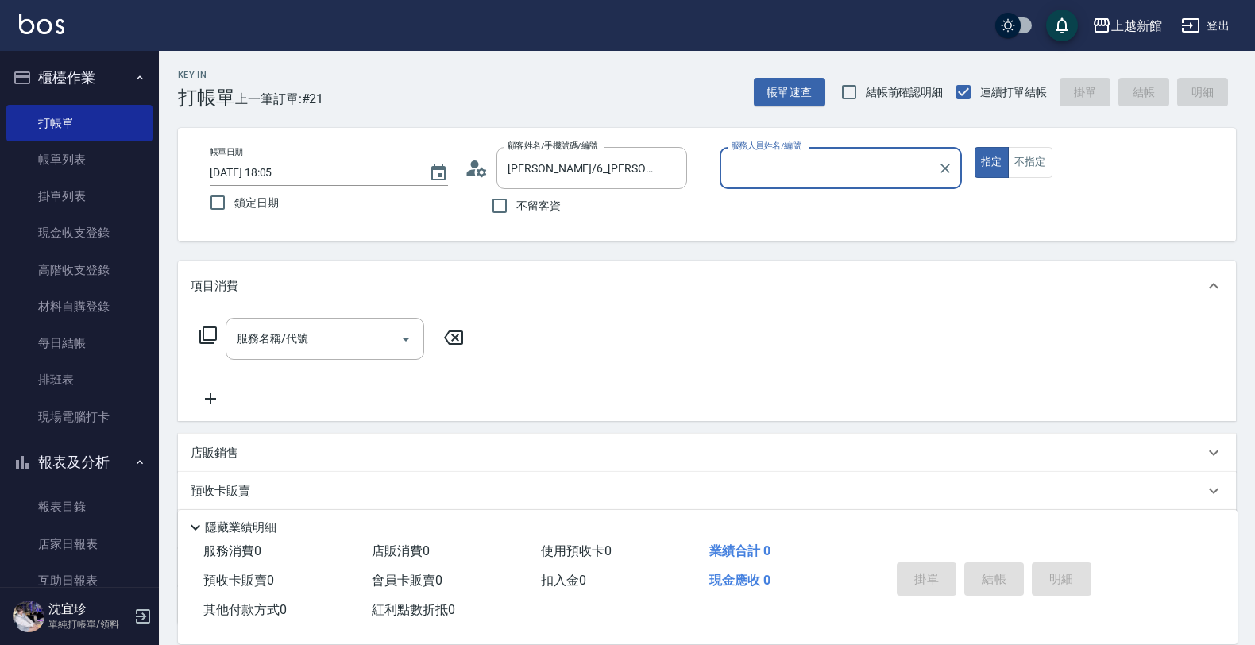
type input "黃婕寧-6"
click at [975, 147] on button "指定" at bounding box center [992, 162] width 34 height 31
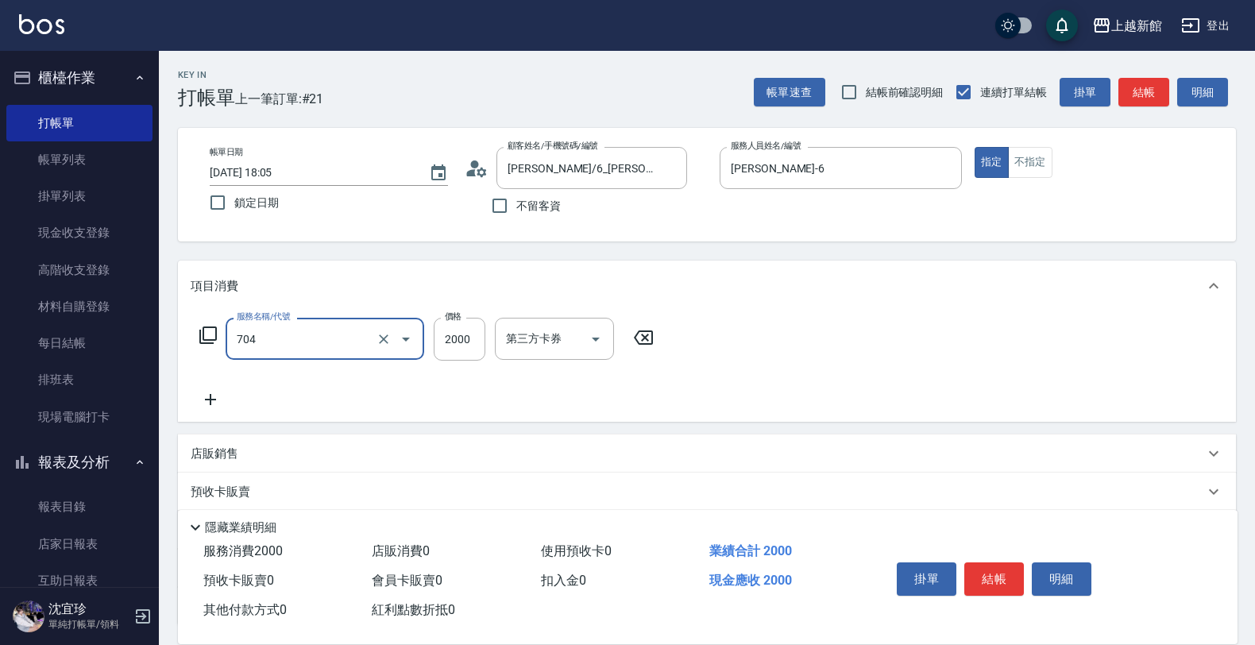
type input "髮片重整(704)"
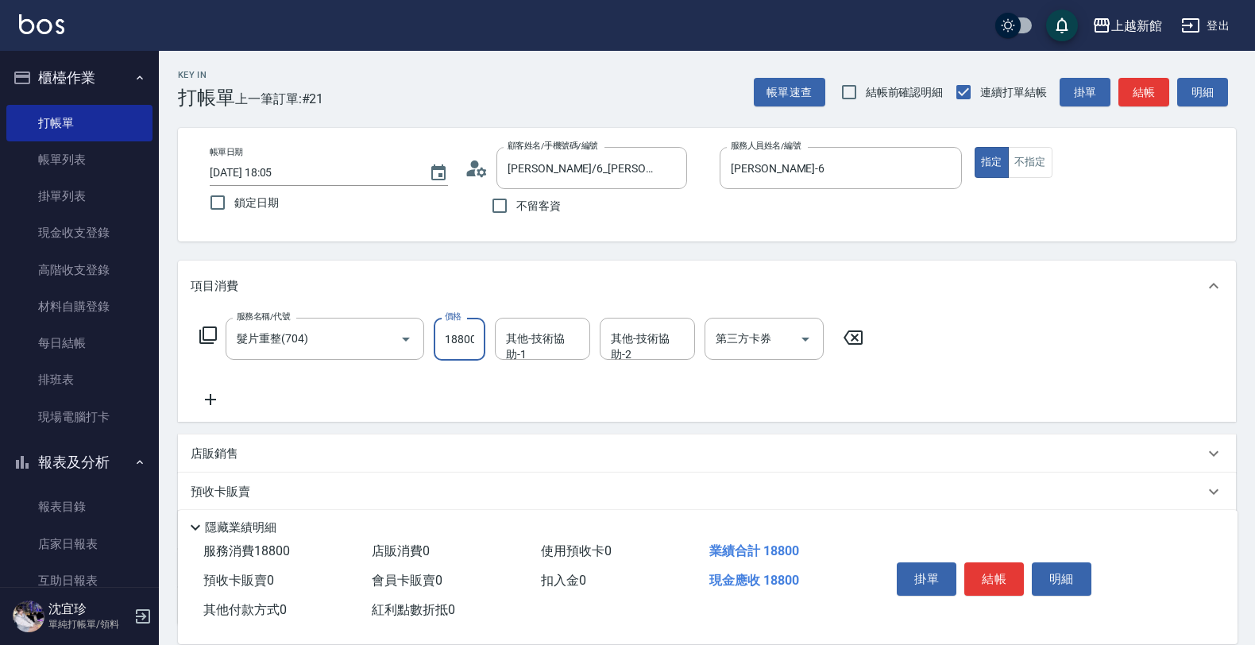
type input "18800"
type input "馨妮-29"
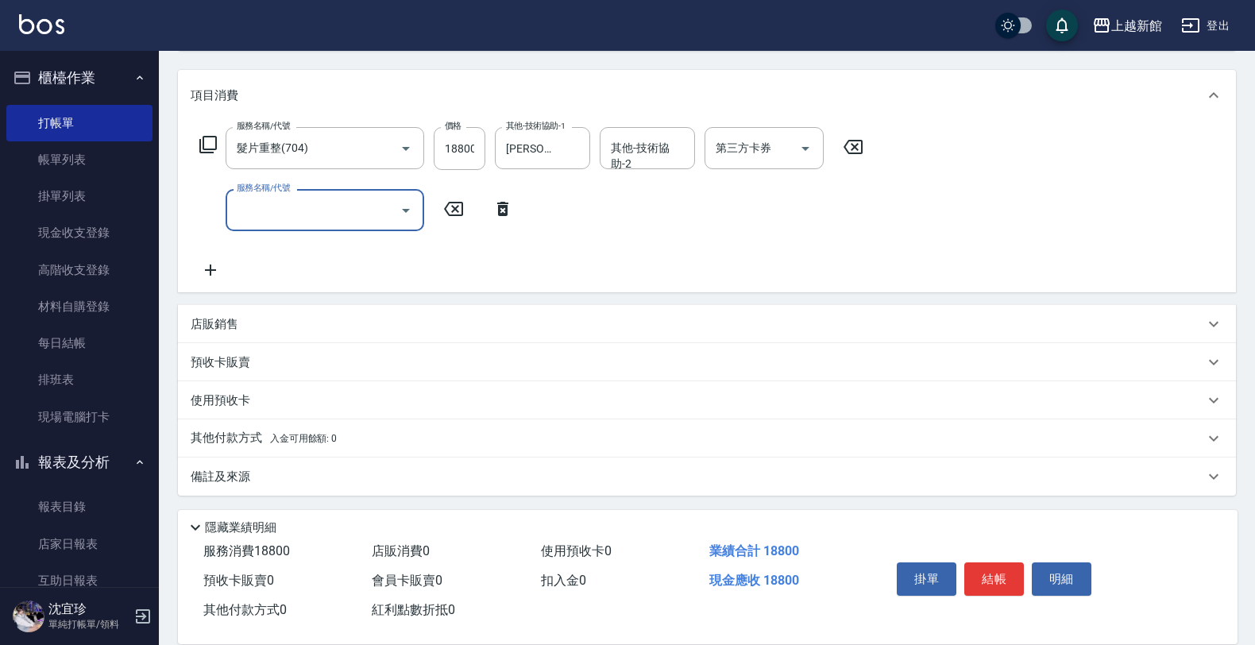
scroll to position [192, 0]
click at [222, 318] on p "店販銷售" at bounding box center [215, 323] width 48 height 17
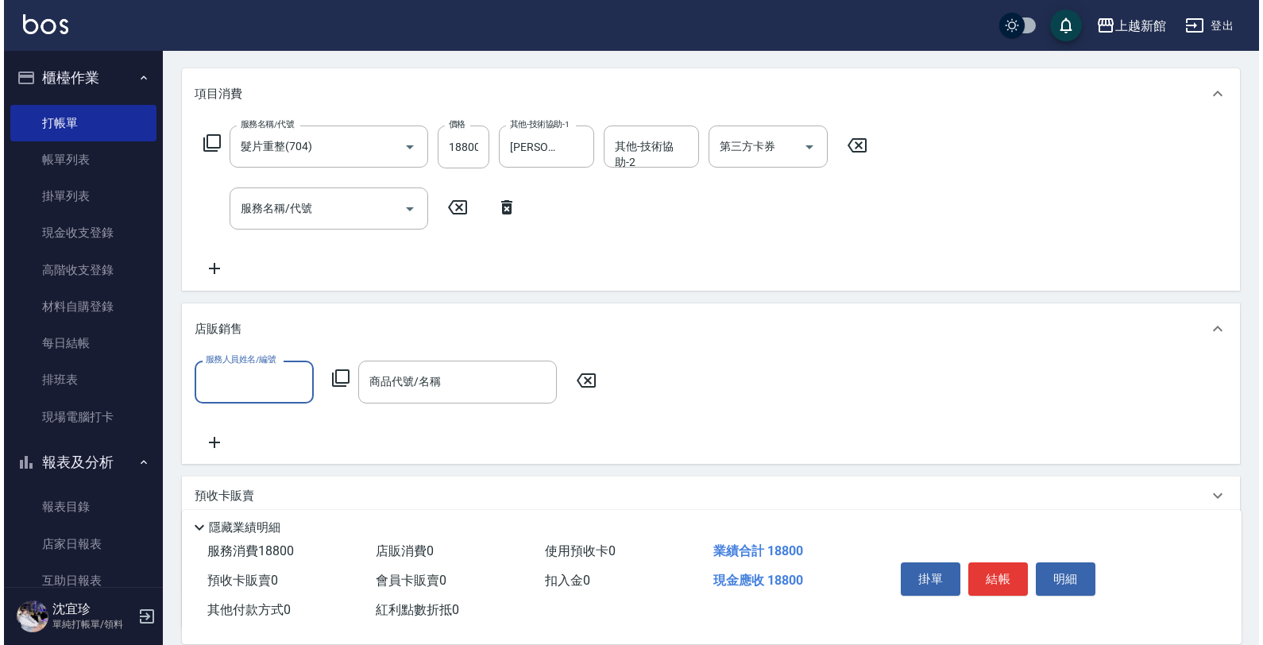
scroll to position [0, 0]
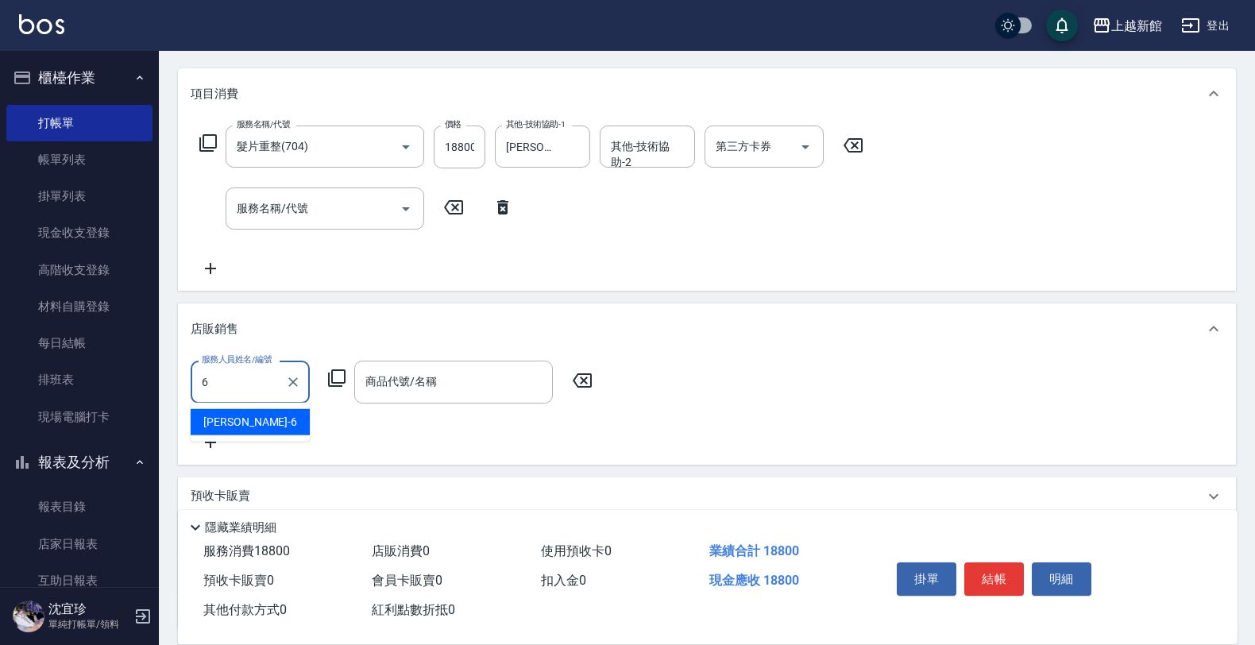
type input "黃婕寧-6"
click at [335, 382] on icon at bounding box center [336, 378] width 19 height 19
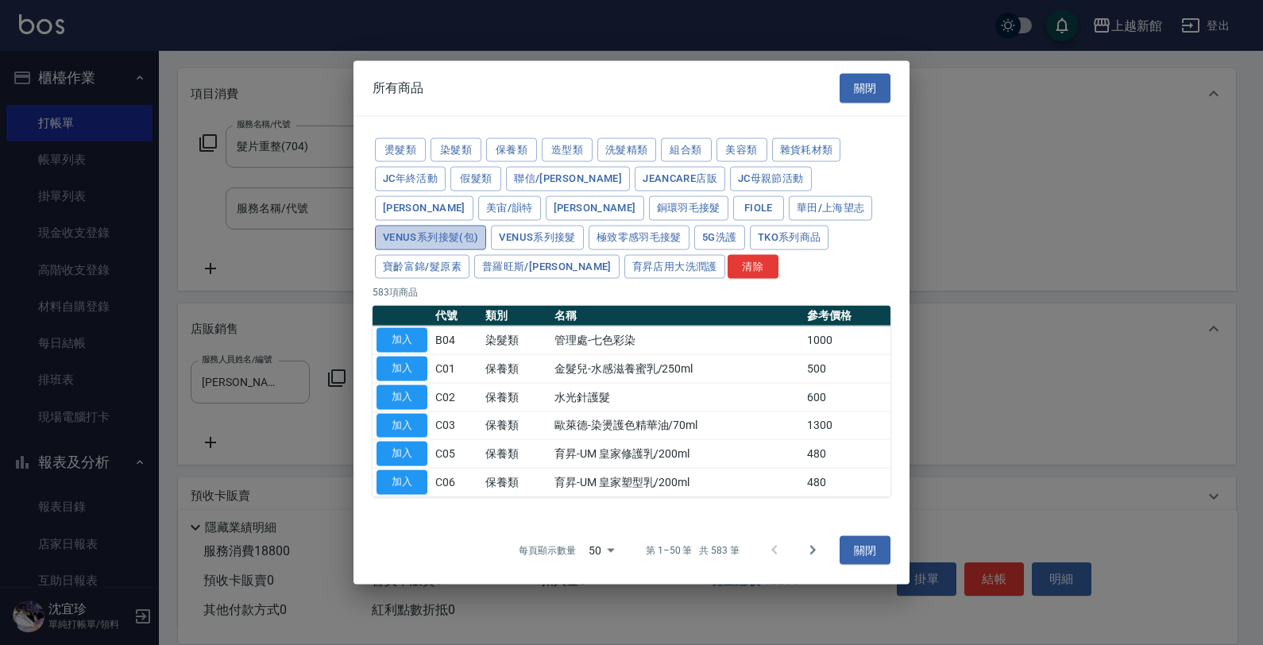
click at [486, 225] on button "Venus系列接髮(包)" at bounding box center [430, 237] width 111 height 25
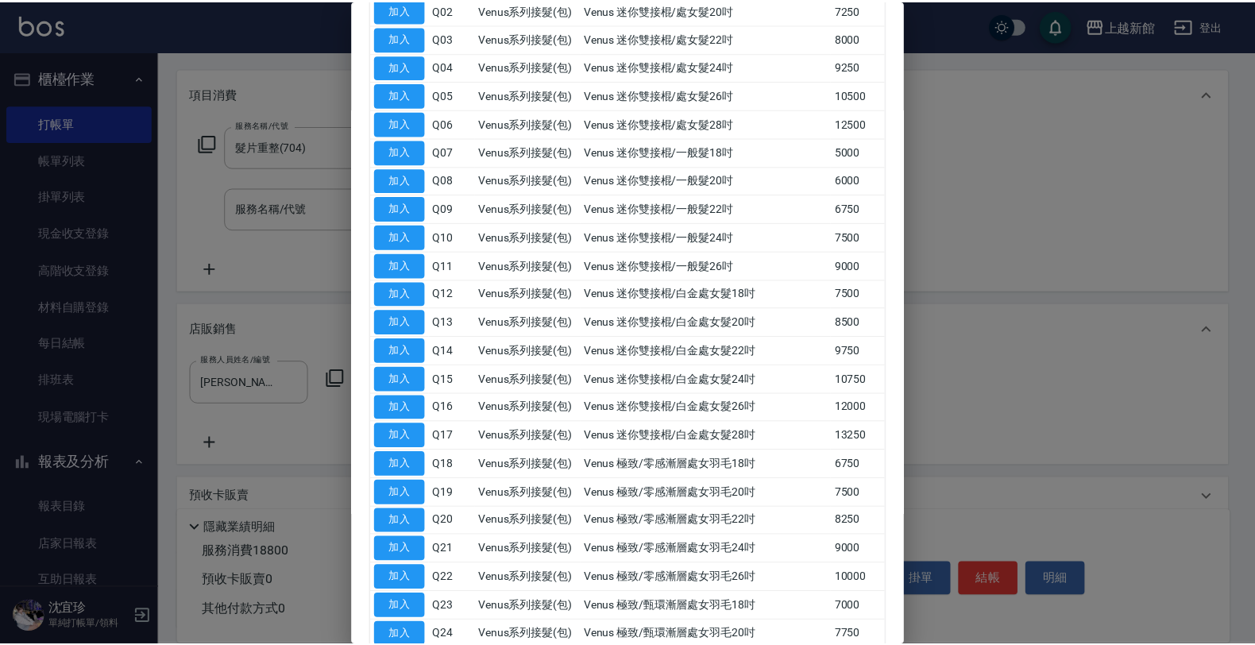
scroll to position [397, 0]
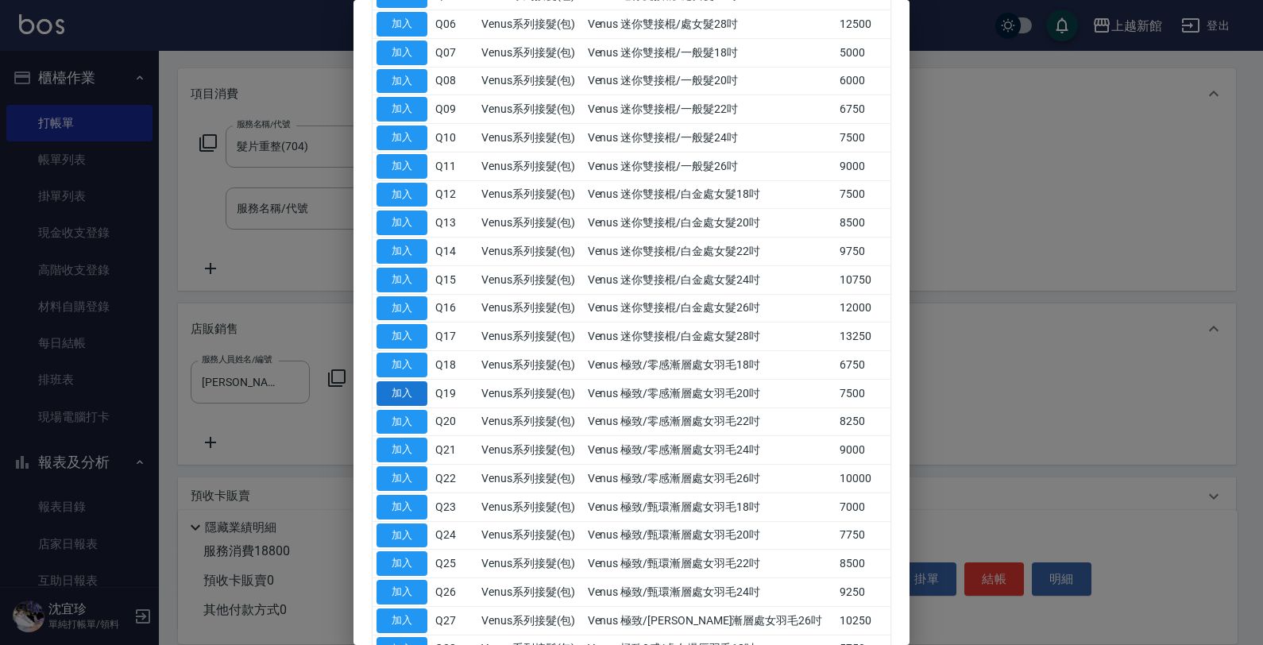
click at [413, 406] on button "加入" at bounding box center [401, 393] width 51 height 25
type input "Venus 極致/零感漸層處女羽毛20吋"
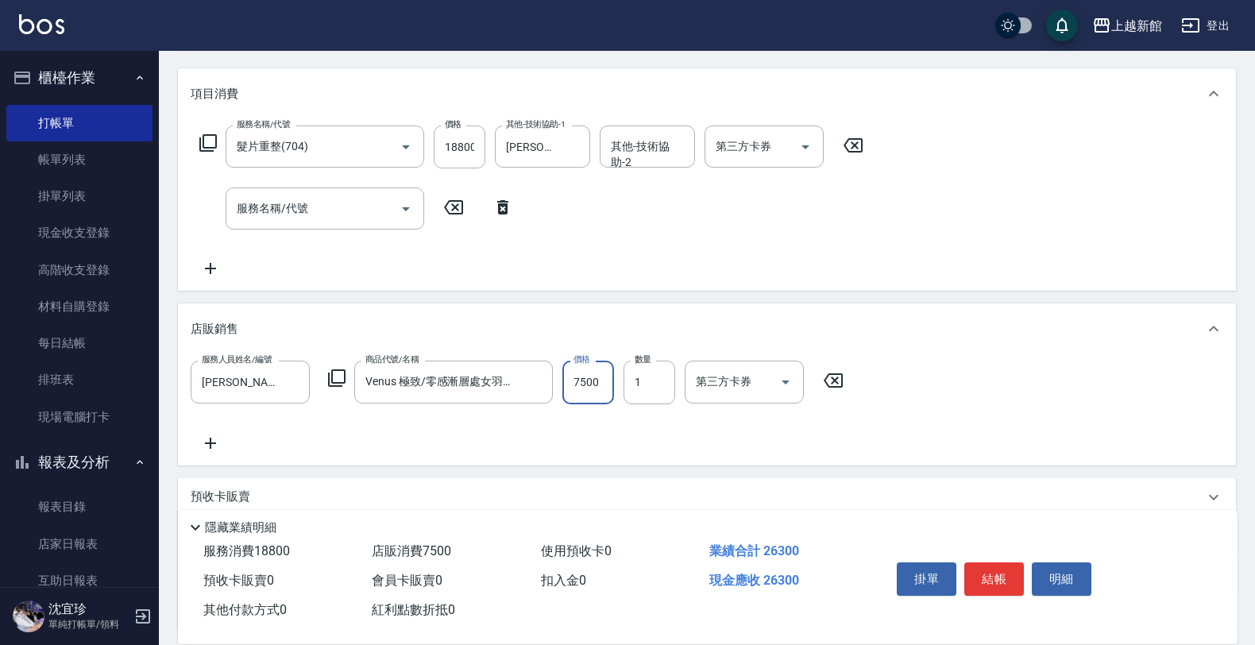
click at [601, 385] on input "7500" at bounding box center [588, 382] width 52 height 43
type input "3100"
type input "2"
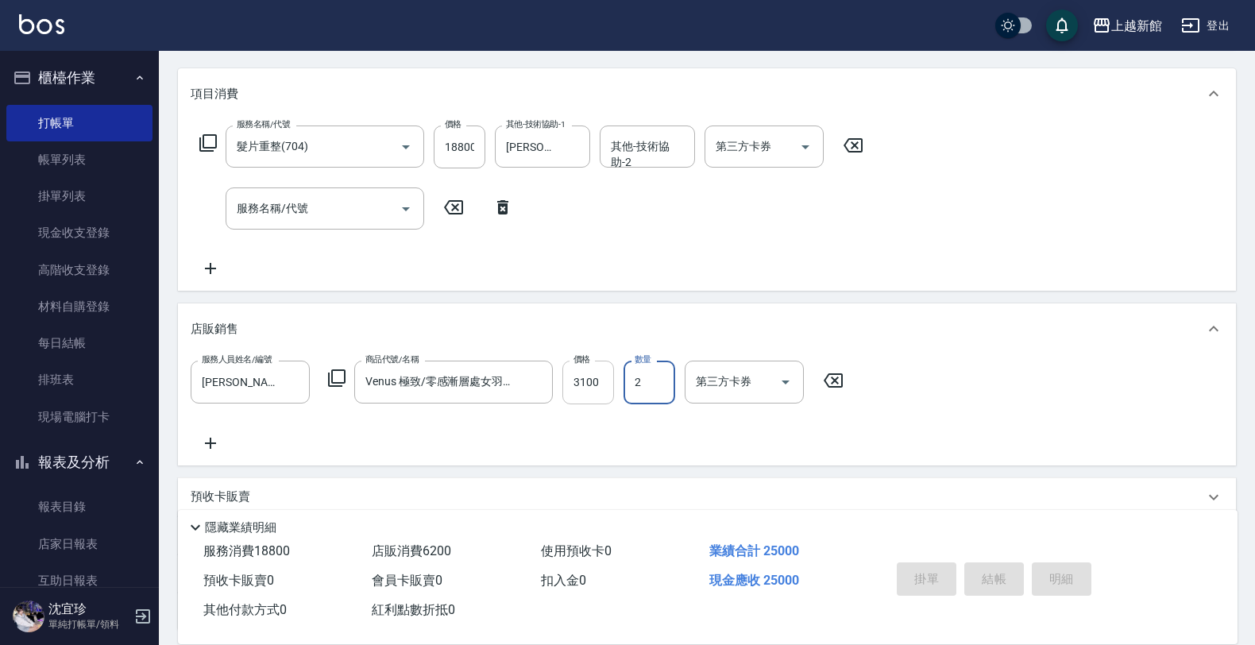
type input "2025/09/25 18:06"
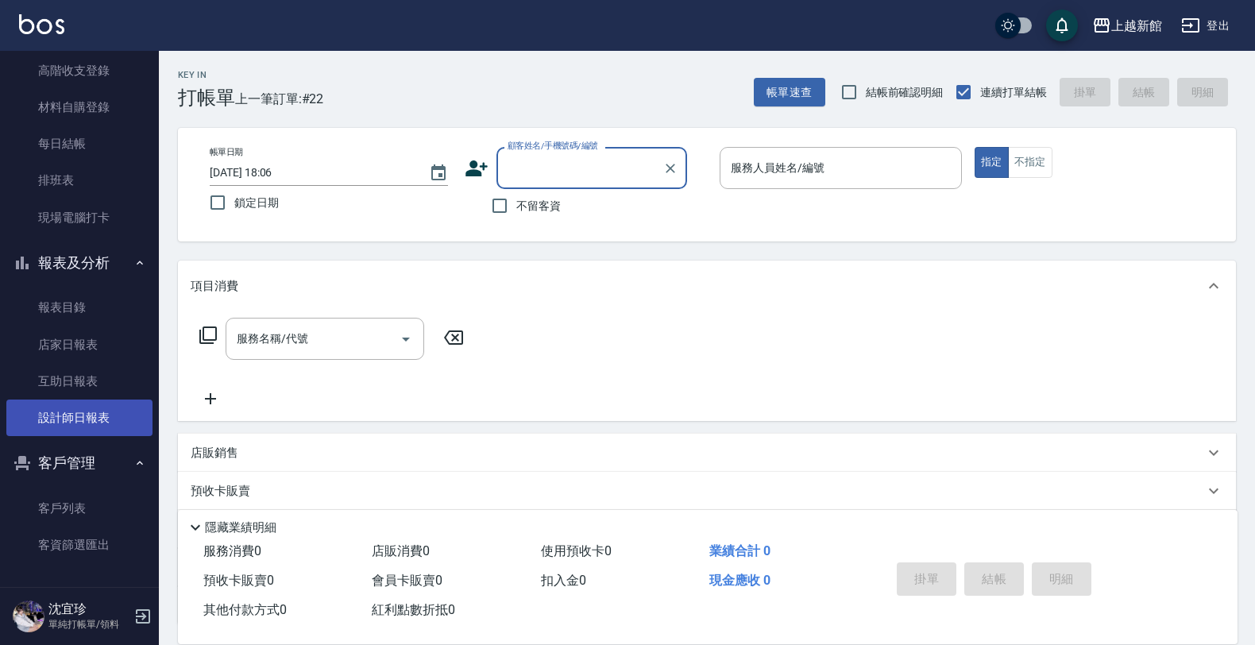
scroll to position [201, 0]
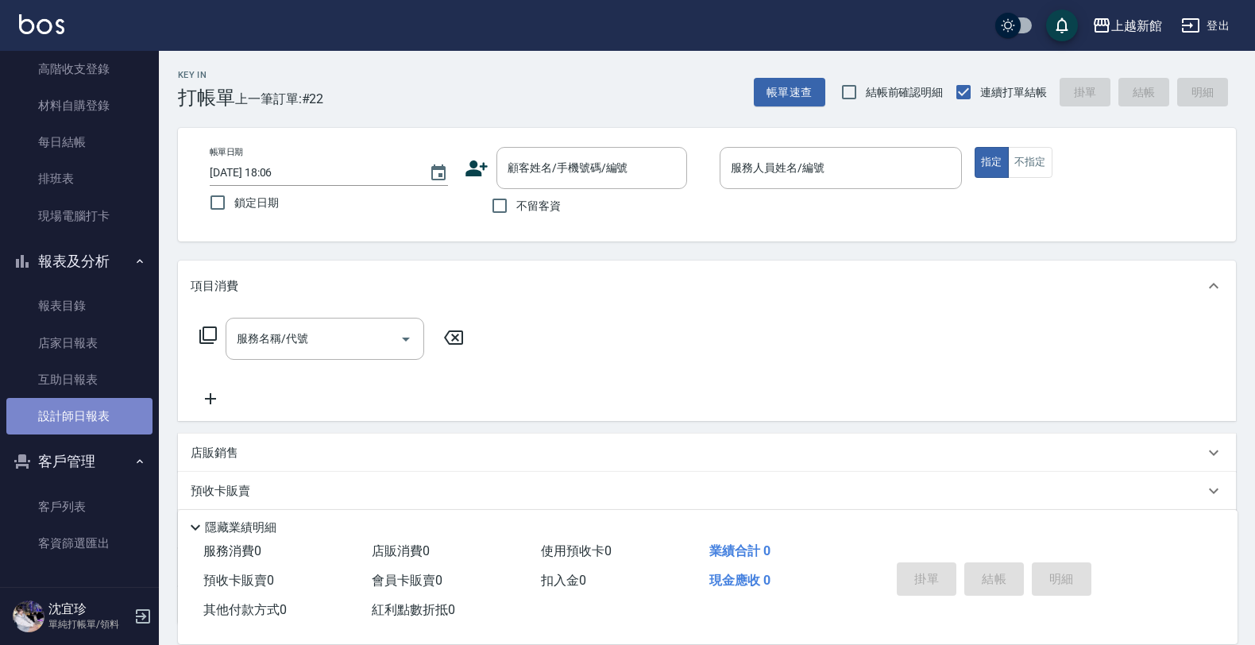
click at [92, 414] on link "設計師日報表" at bounding box center [79, 416] width 146 height 37
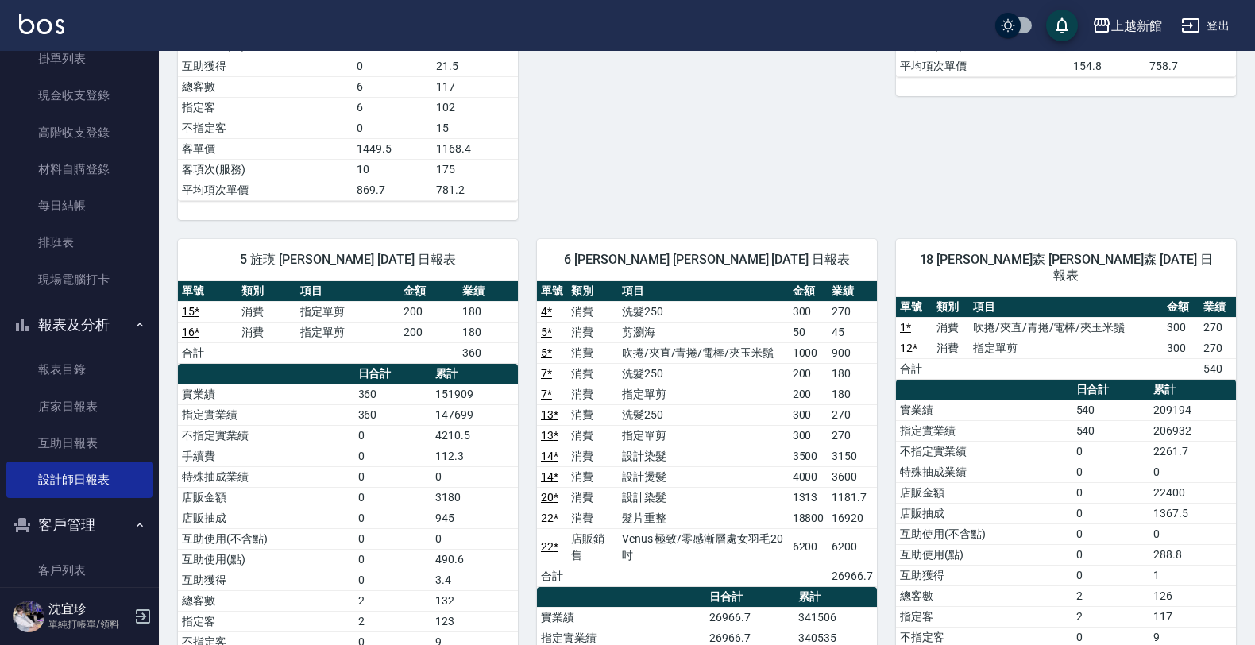
scroll to position [2, 0]
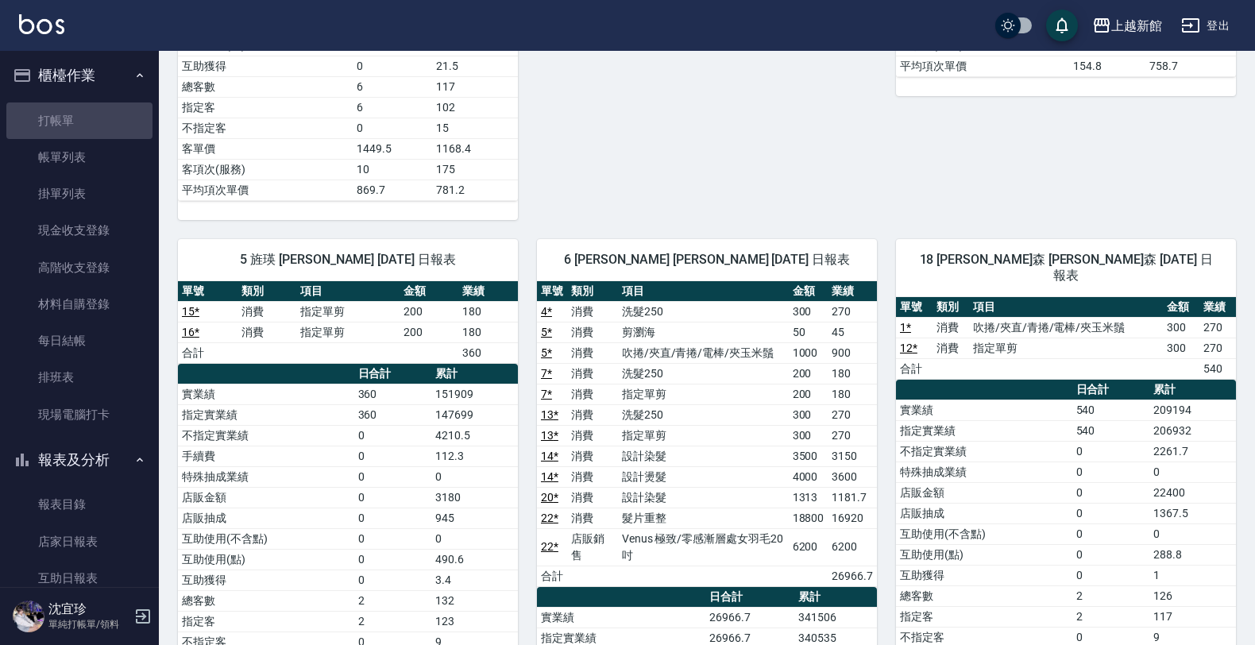
drag, startPoint x: 85, startPoint y: 119, endPoint x: 238, endPoint y: 117, distance: 153.3
click at [85, 117] on link "打帳單" at bounding box center [79, 120] width 146 height 37
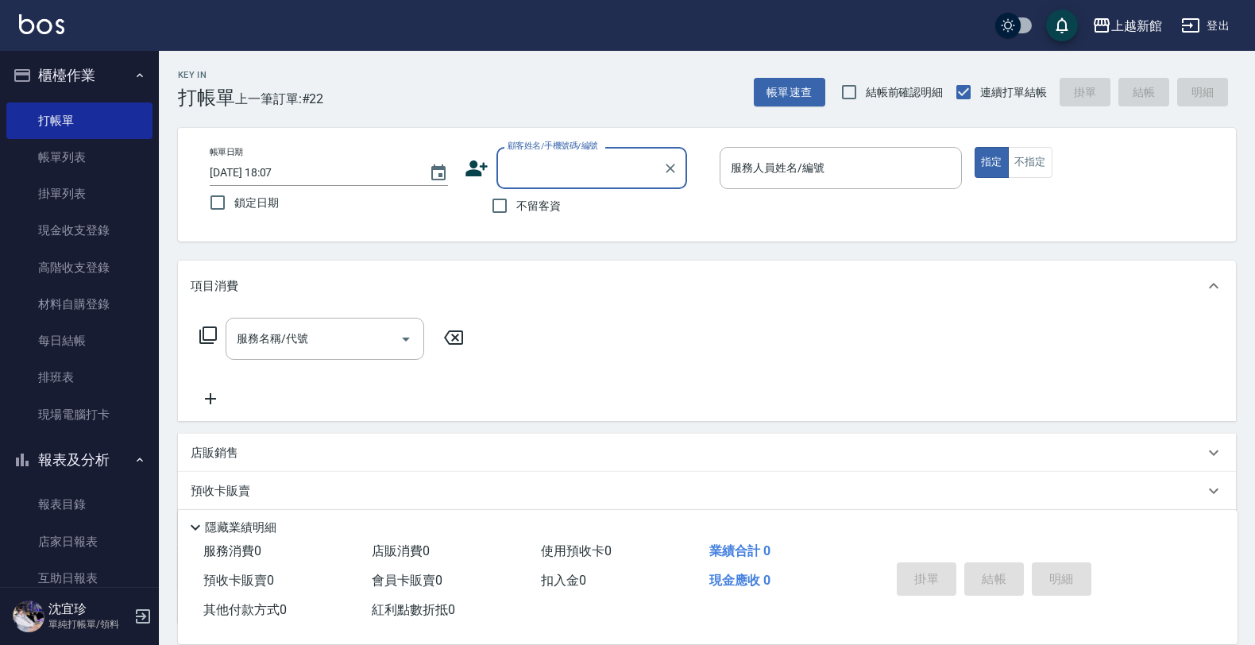
click at [474, 161] on icon at bounding box center [476, 168] width 22 height 16
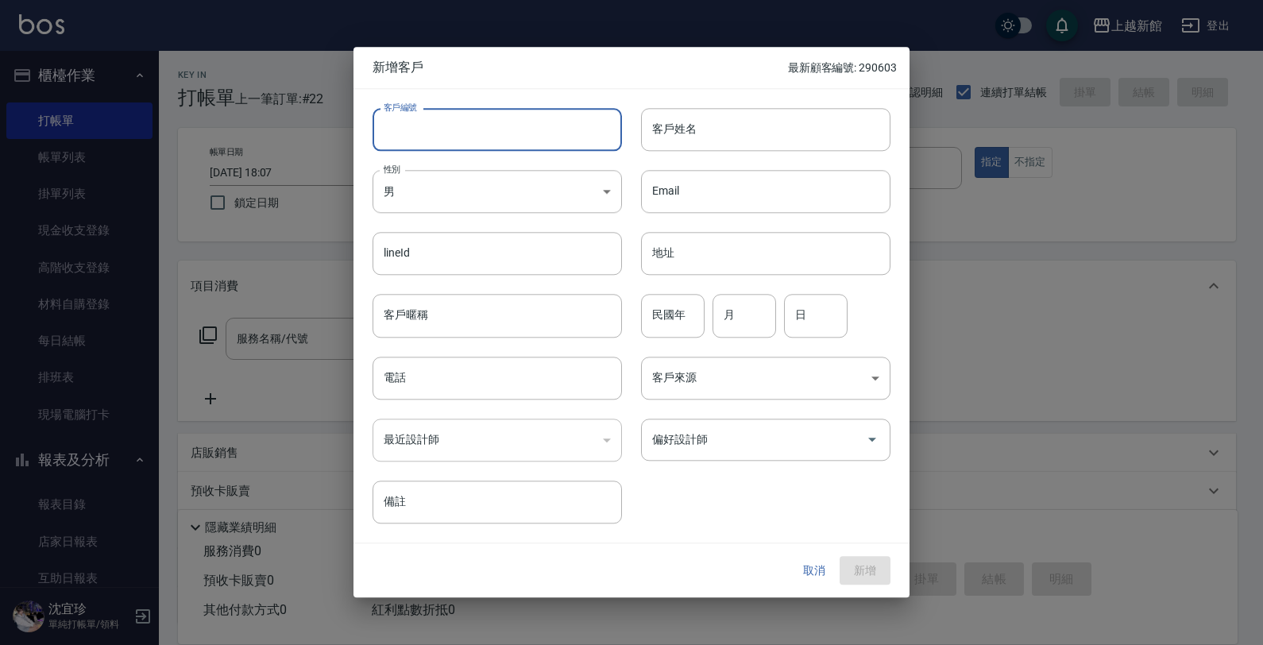
click at [510, 135] on input "客戶編號" at bounding box center [497, 129] width 249 height 43
type input "240419"
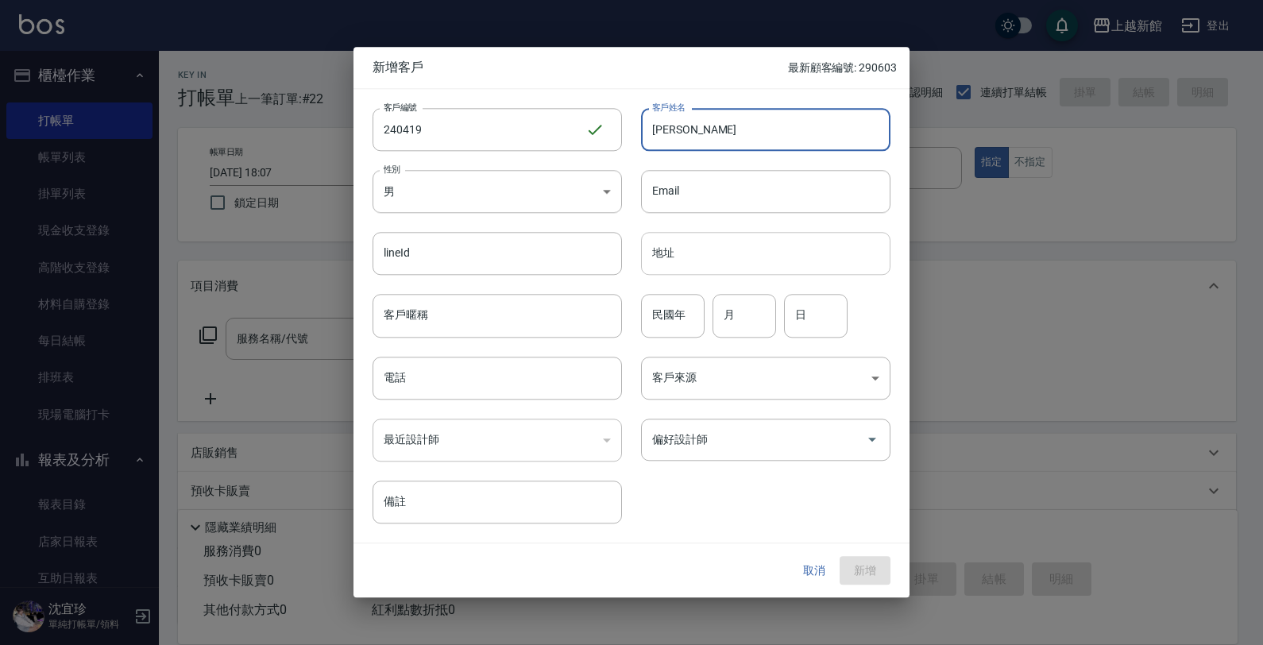
type input "柳秀青"
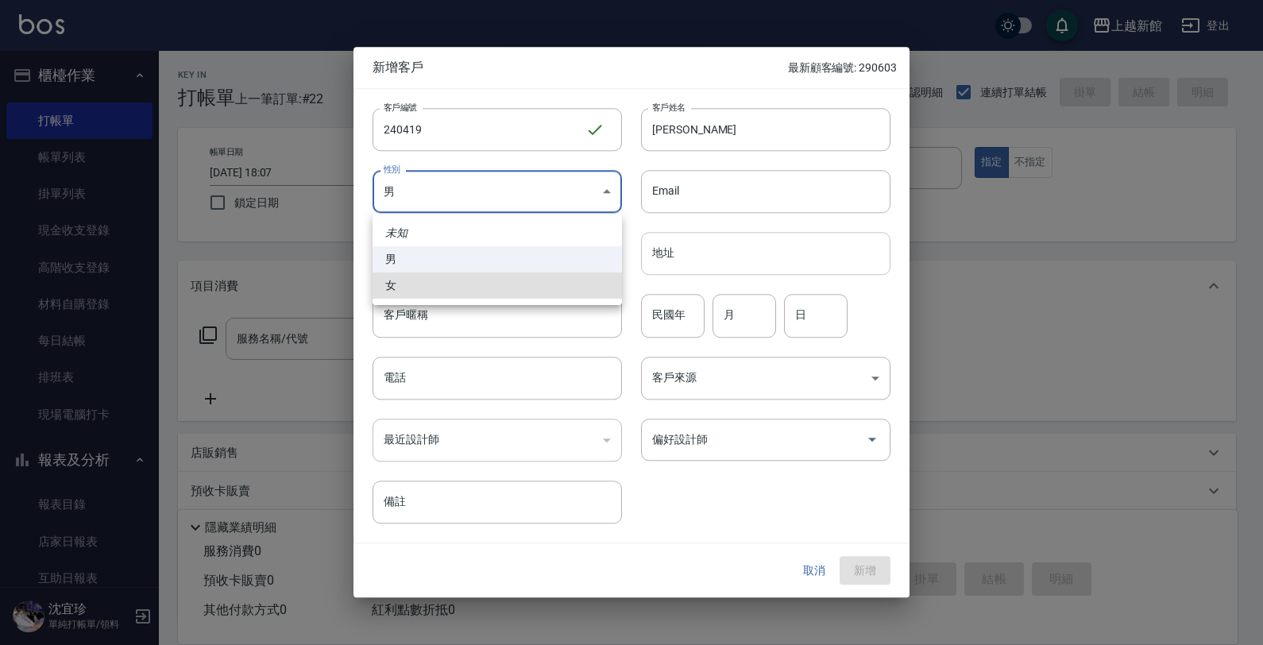
type input "[DEMOGRAPHIC_DATA]"
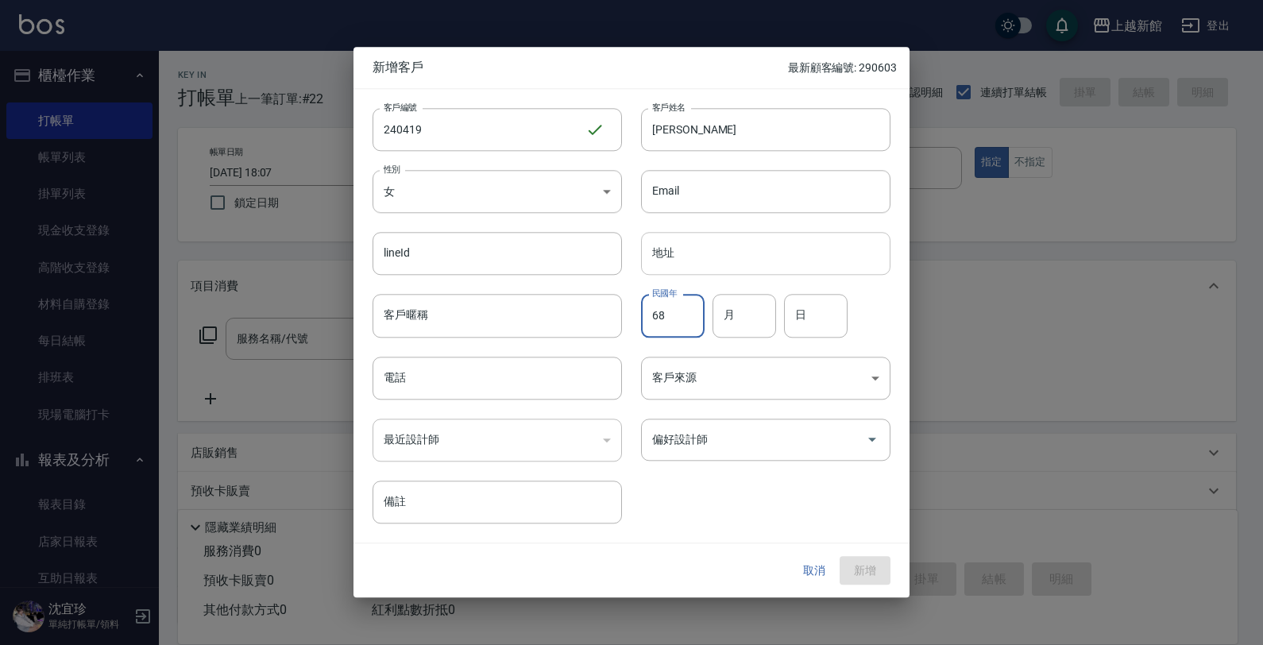
type input "68"
type input "04"
type input "19"
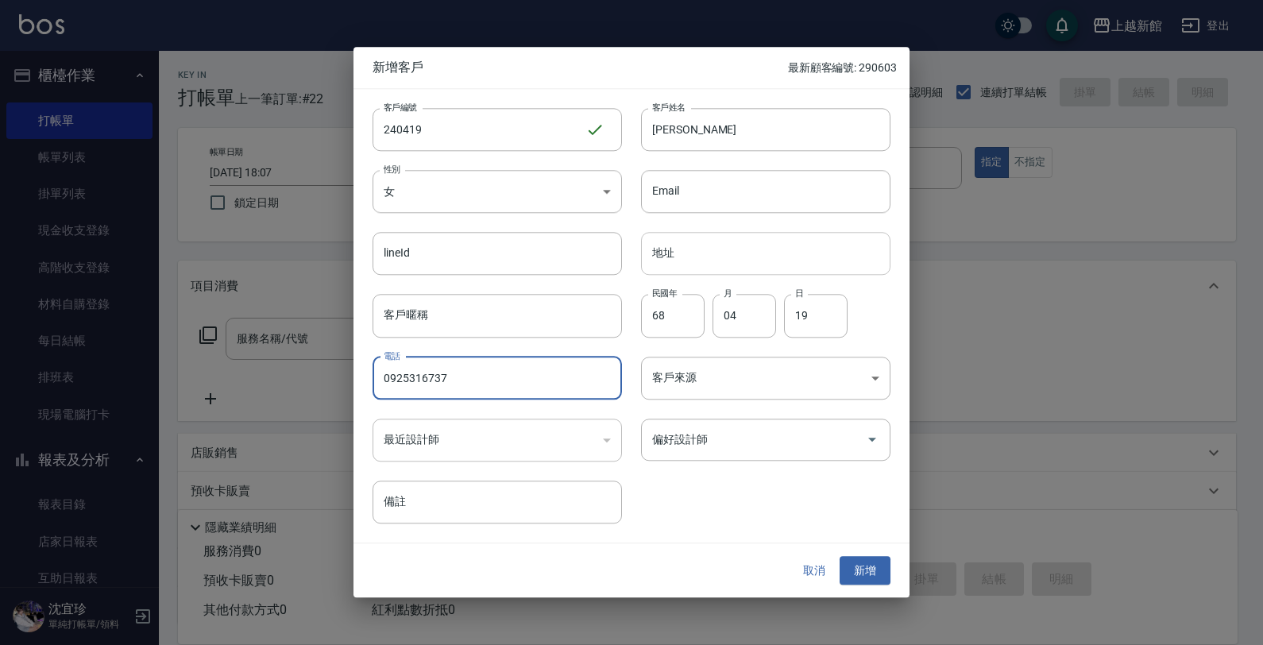
type input "0925316737"
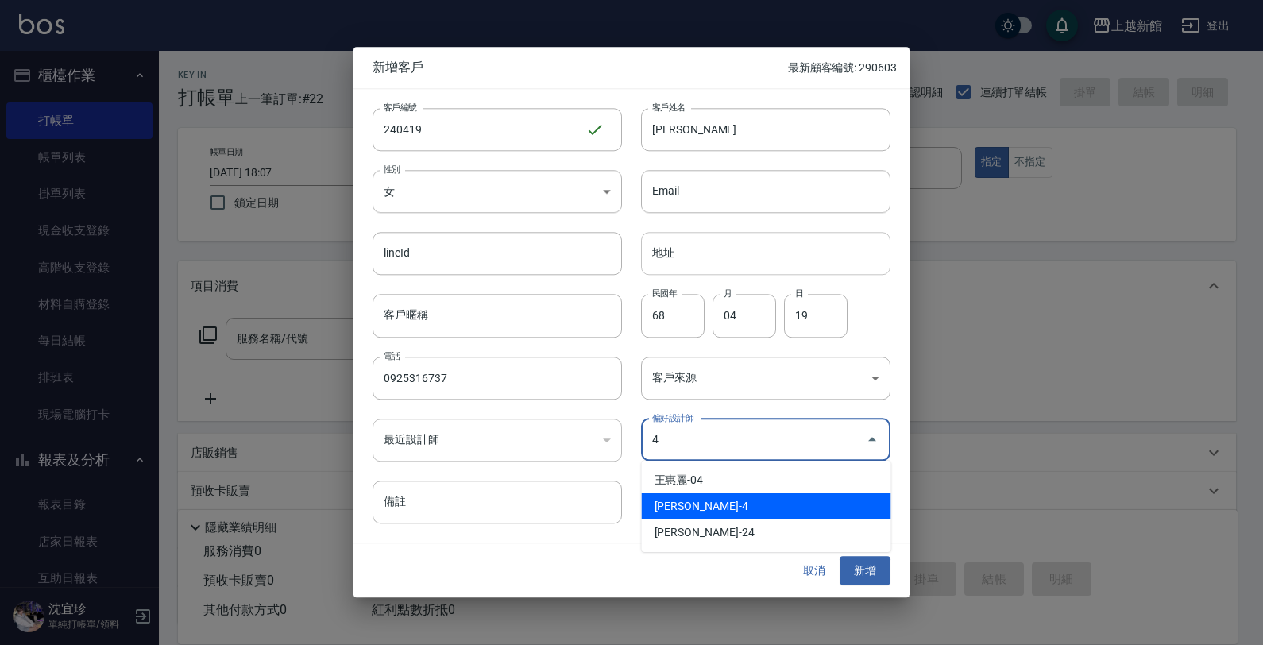
type input "沈宜珍"
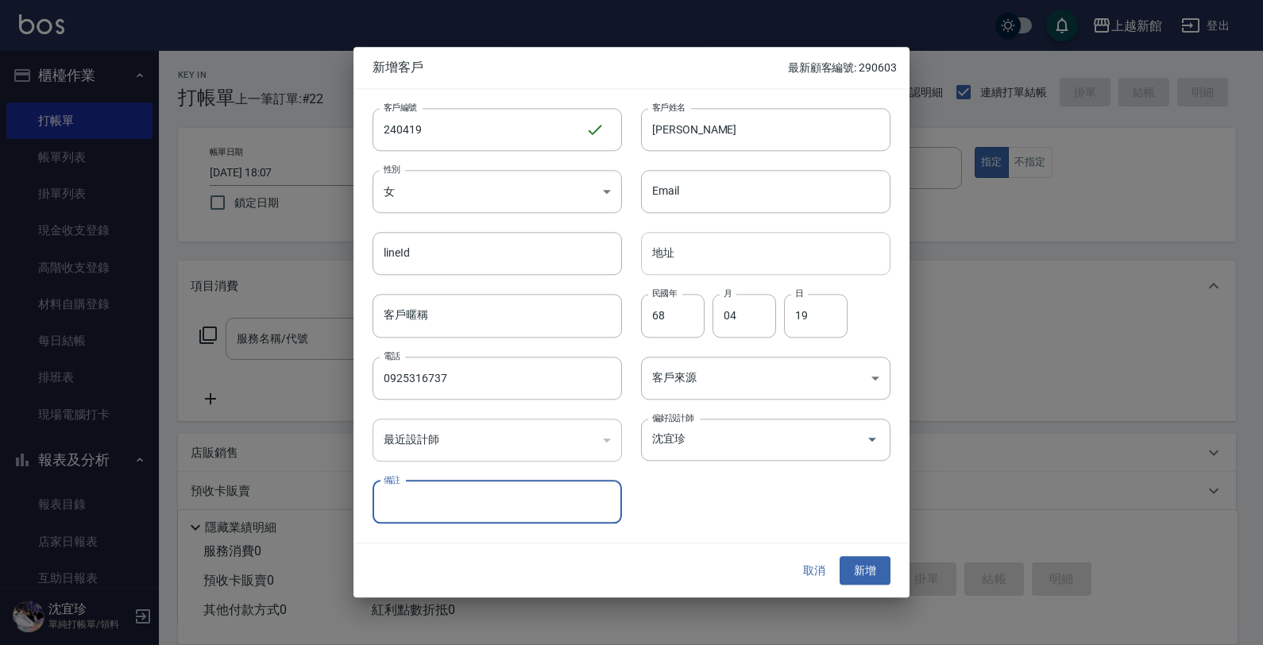
click at [840, 556] on button "新增" at bounding box center [865, 570] width 51 height 29
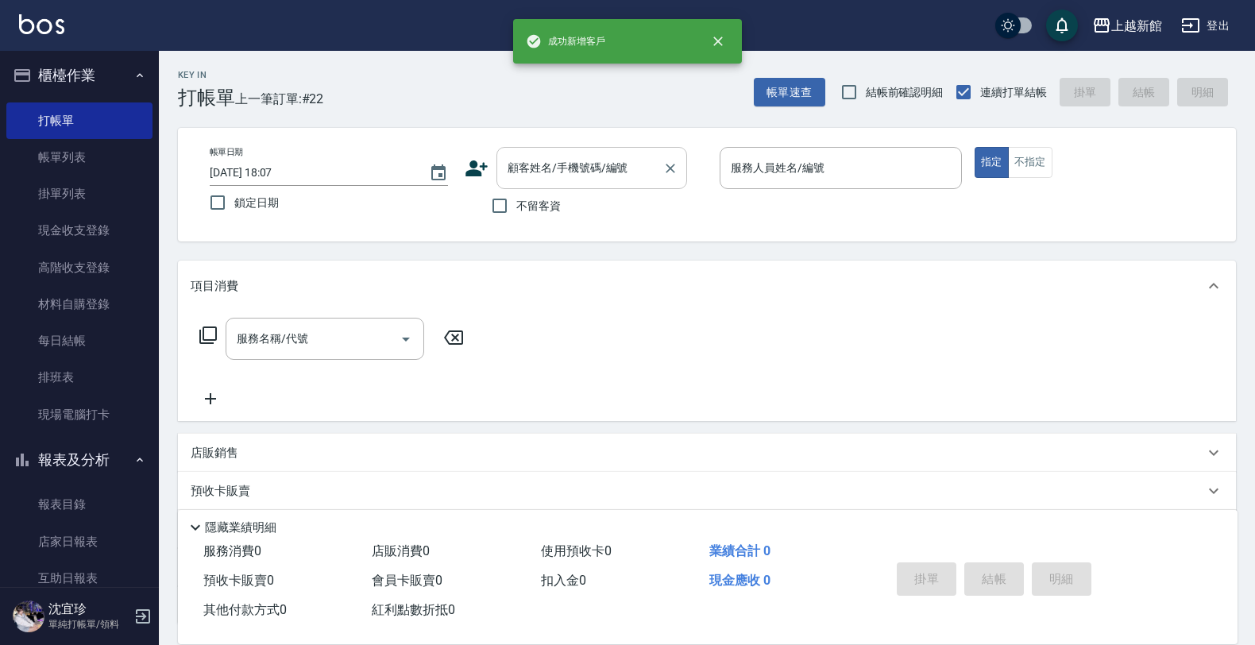
drag, startPoint x: 523, startPoint y: 164, endPoint x: 536, endPoint y: 164, distance: 13.5
click at [533, 164] on input "顧客姓名/手機號碼/編號" at bounding box center [580, 168] width 152 height 28
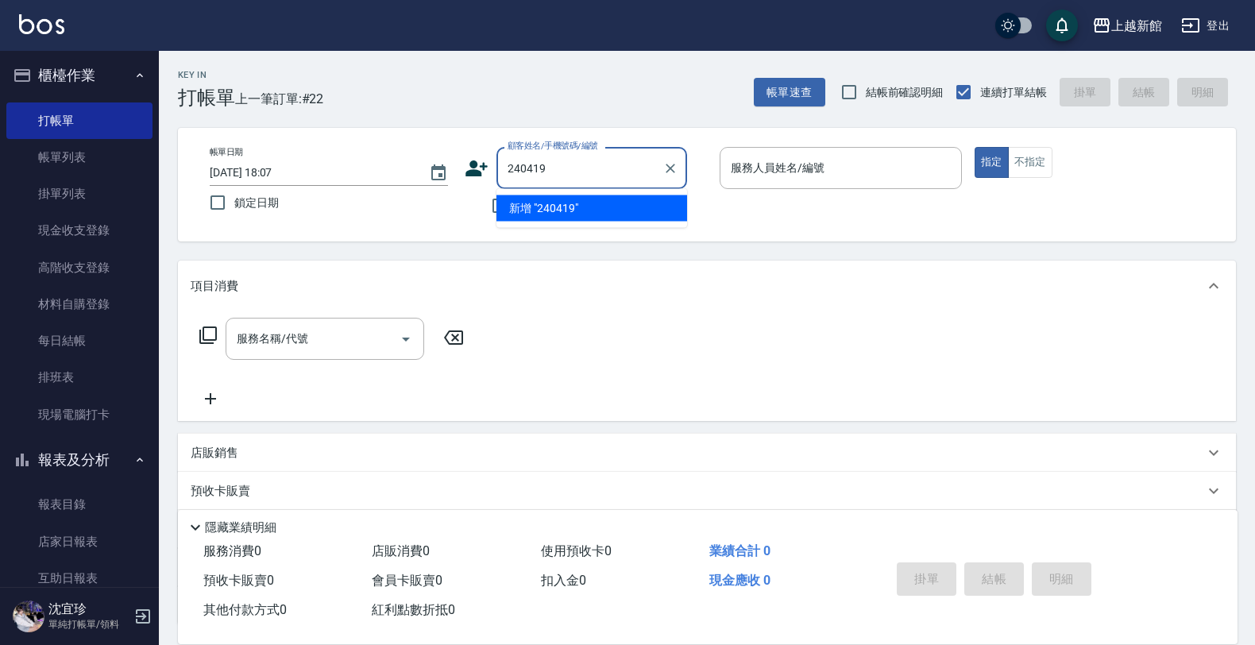
type input "240419"
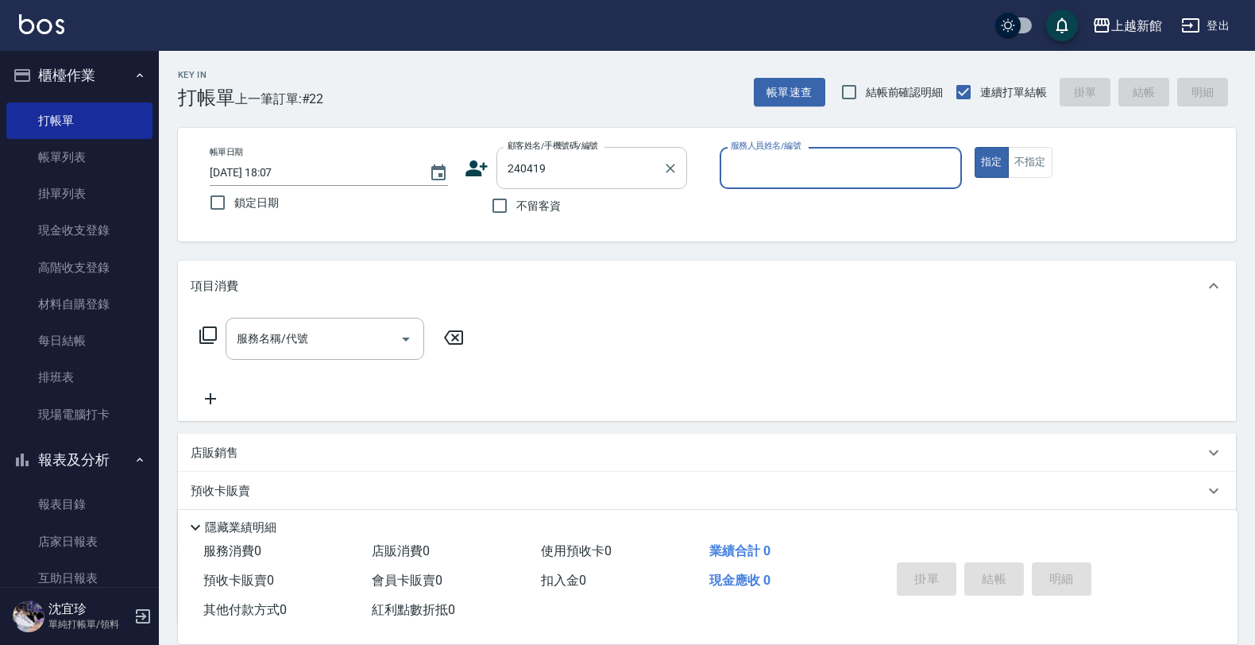
click at [975, 147] on button "指定" at bounding box center [992, 162] width 34 height 31
type button "true"
type input "柳秀青/0925316737/240419"
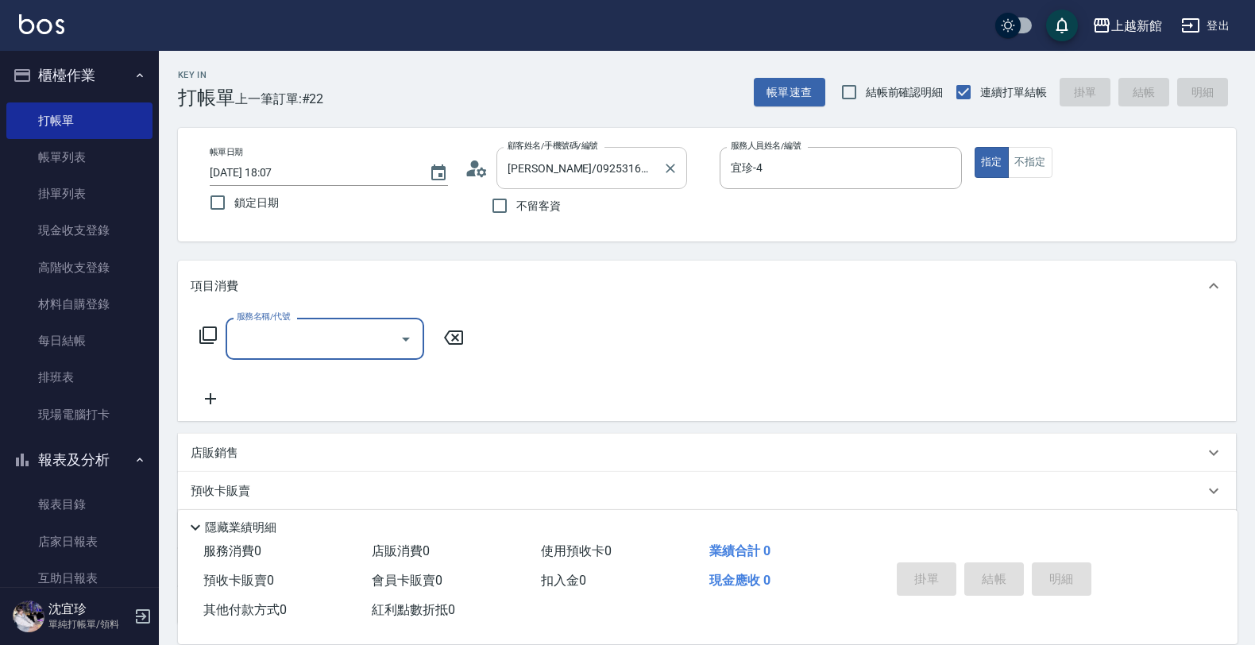
type input "宜珍-4"
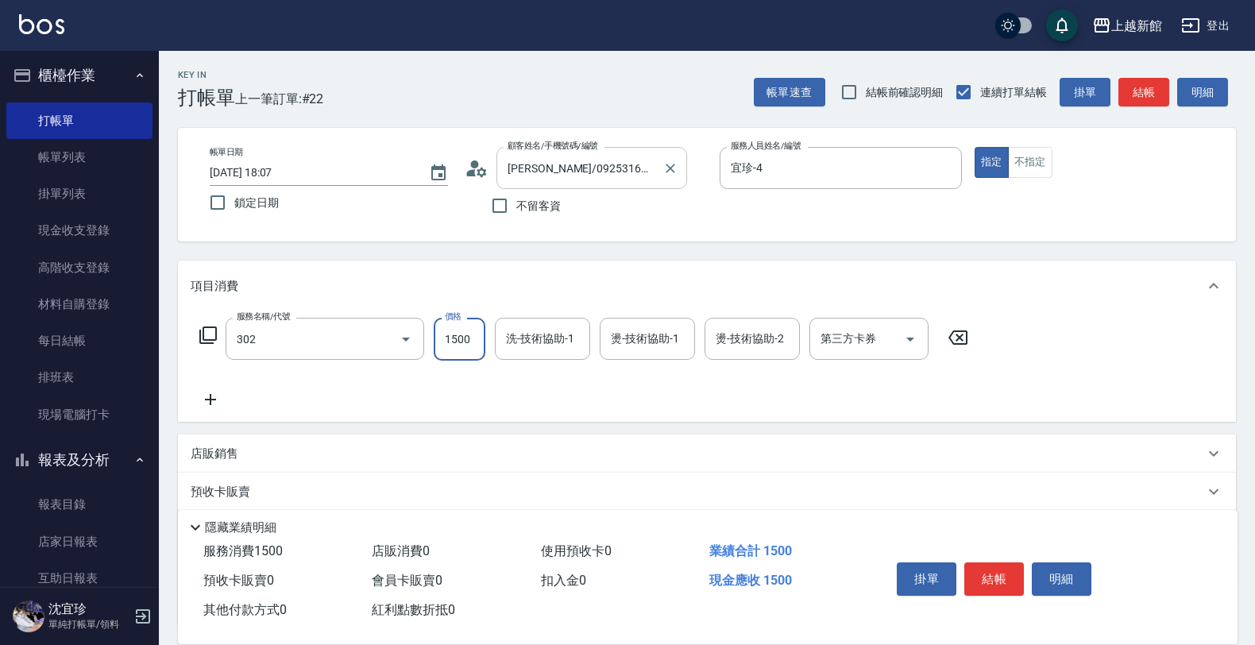
type input "設計燙髮(302)"
type input "1099"
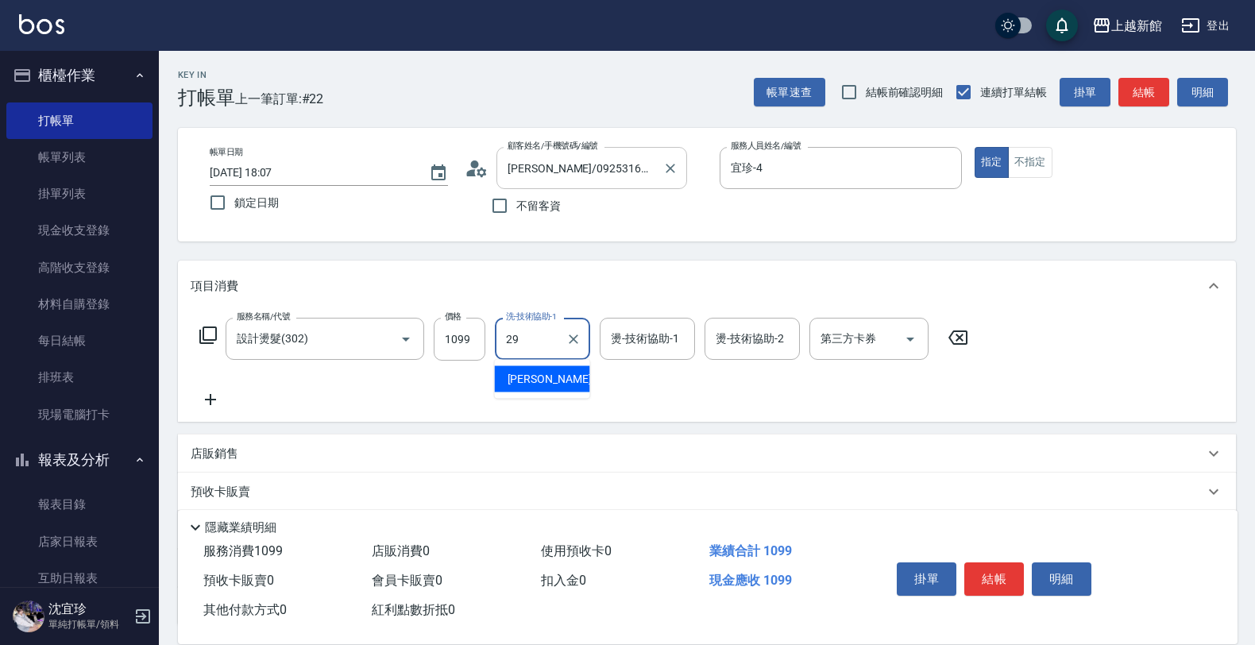
type input "馨妮-29"
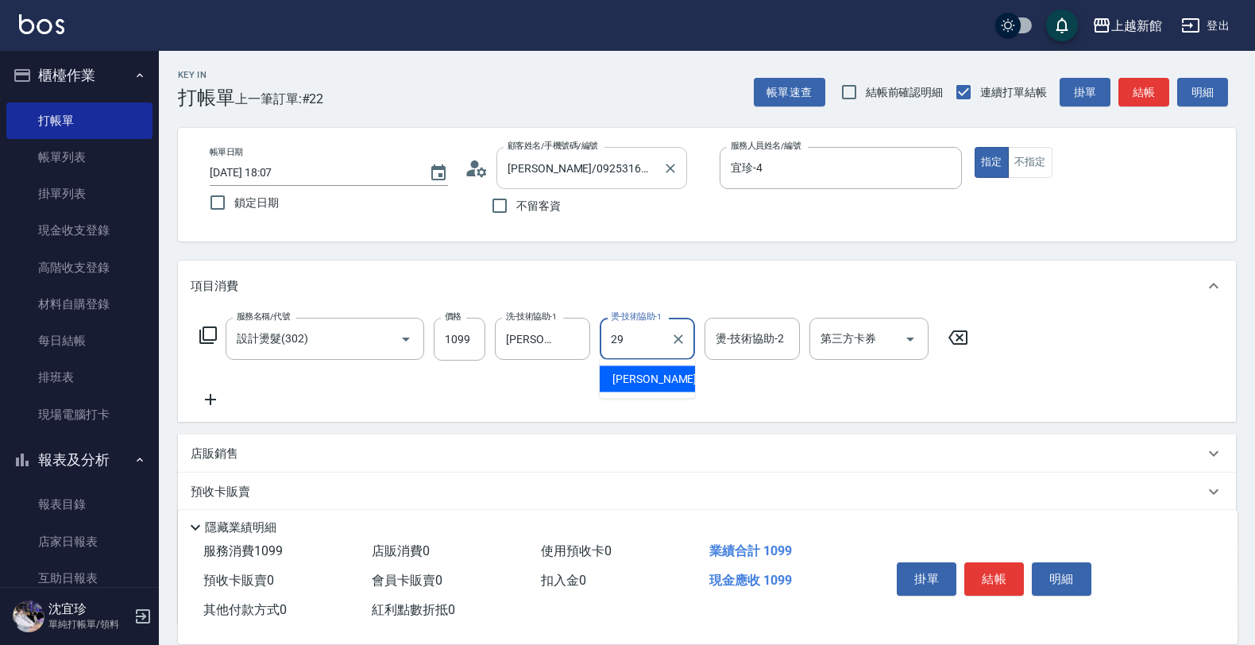
type input "馨妮-29"
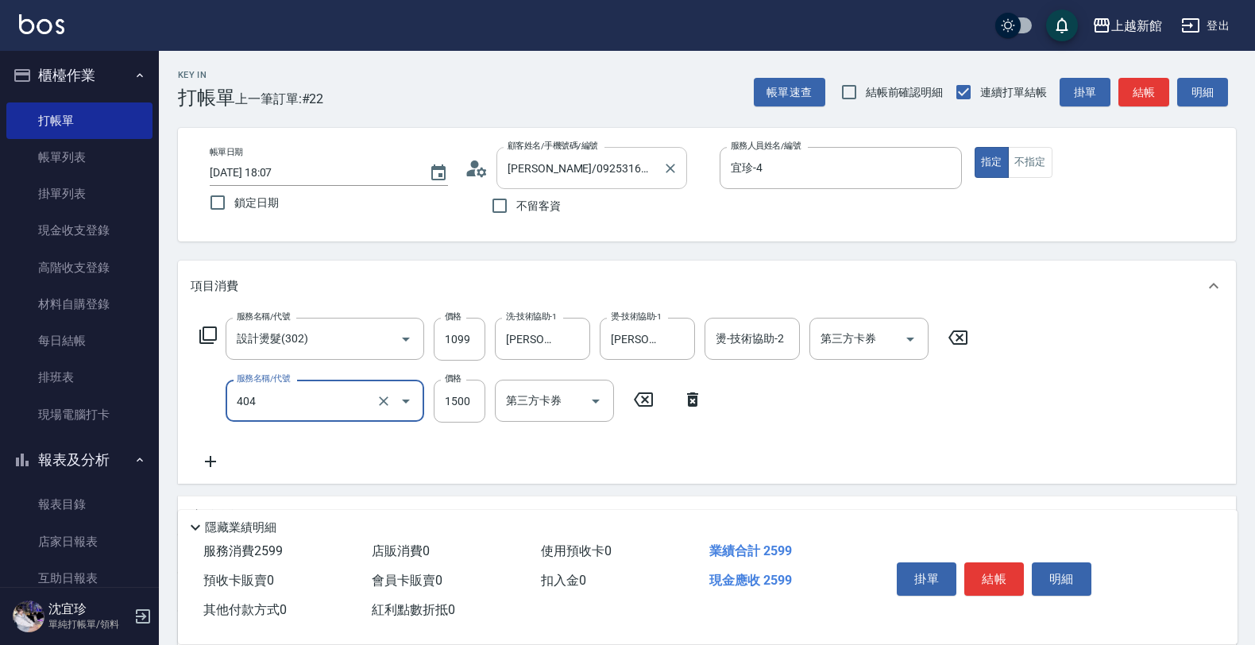
type input "設計染髮(404)"
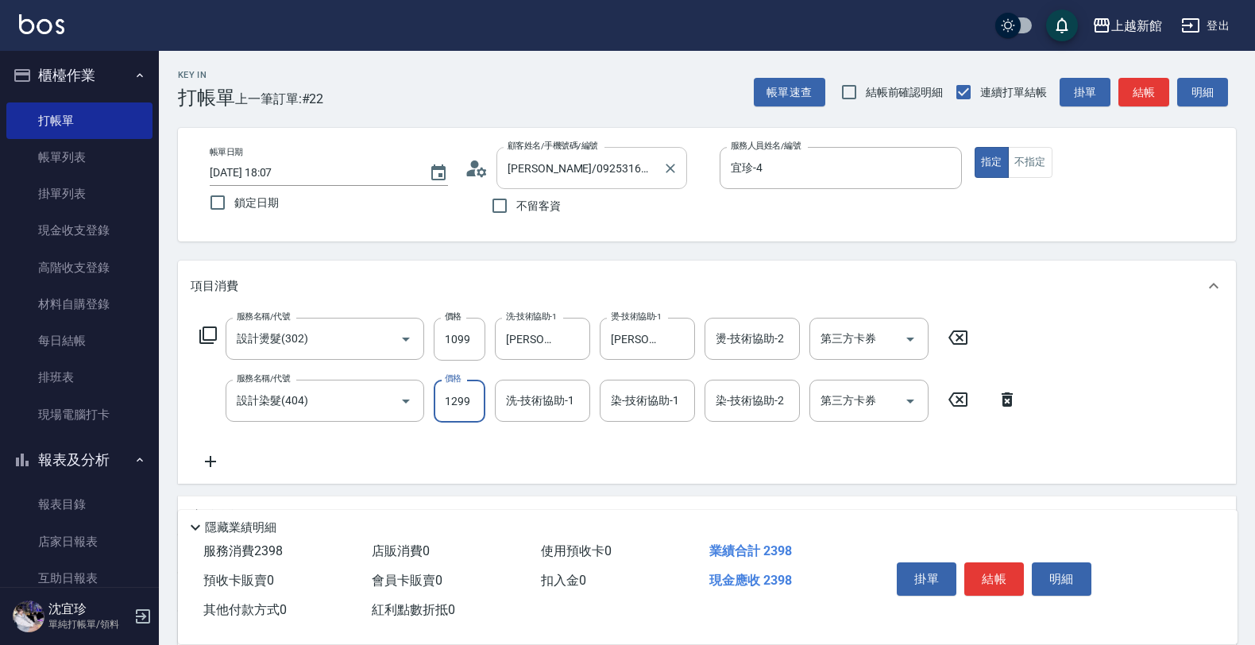
type input "1299"
type input "馨妮-29"
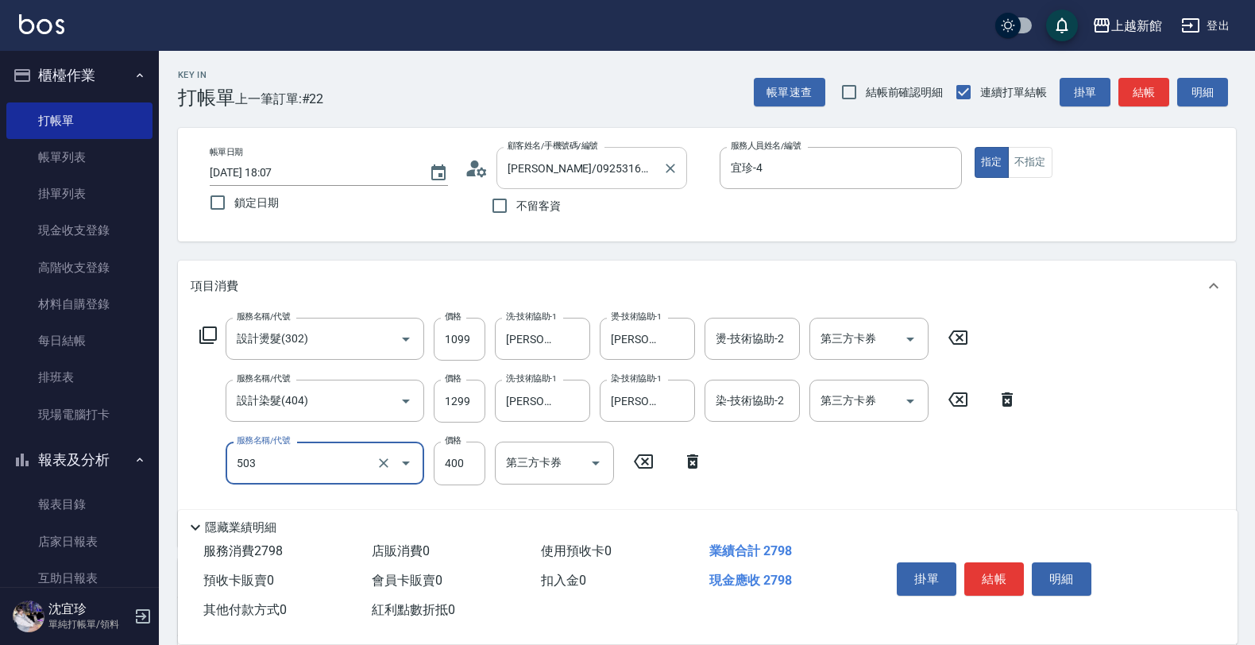
type input "天天護髮(503)"
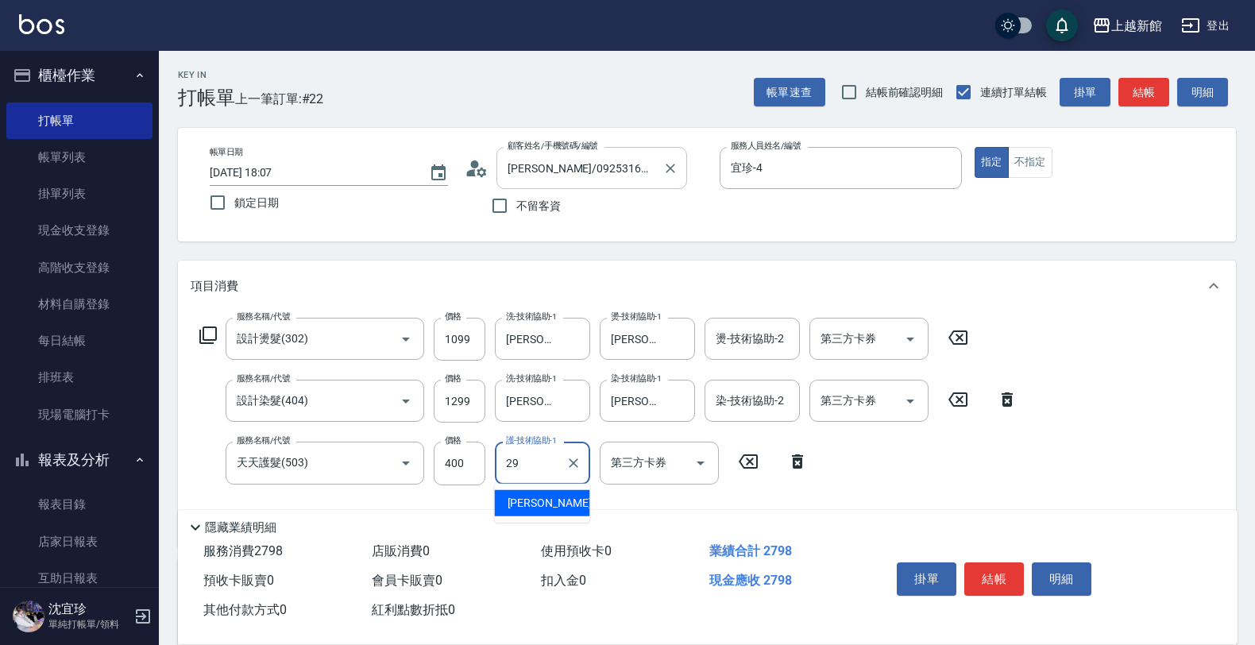
type input "馨妮-29"
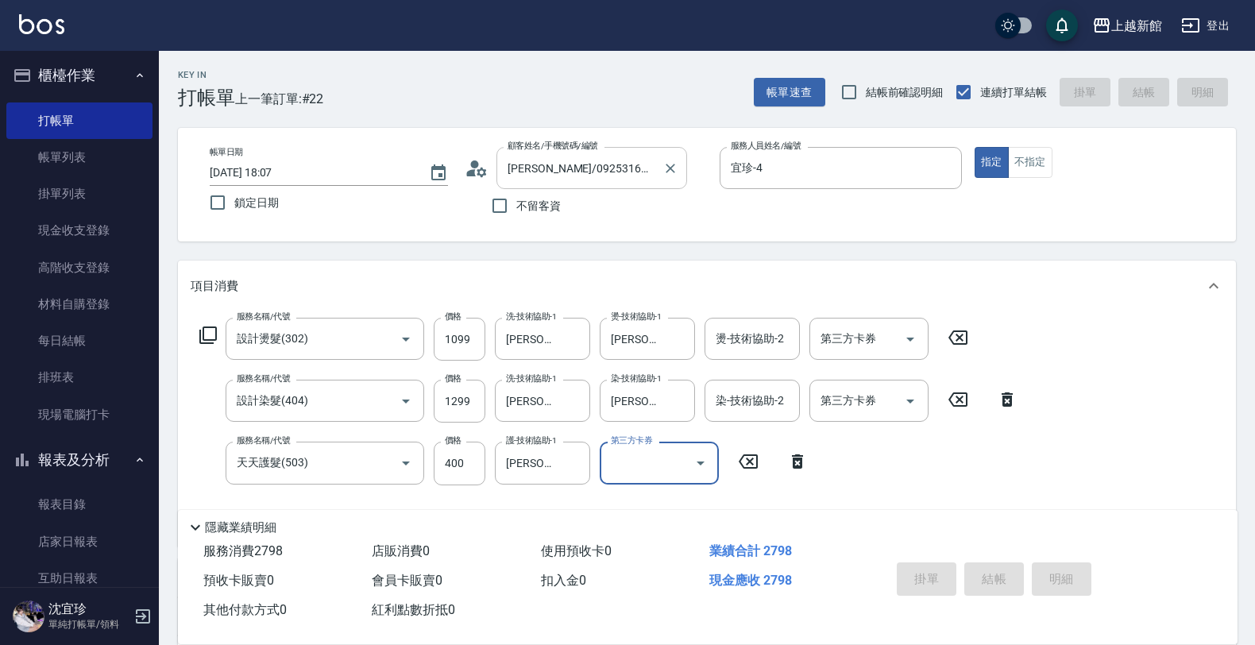
type input "2025/09/25 18:08"
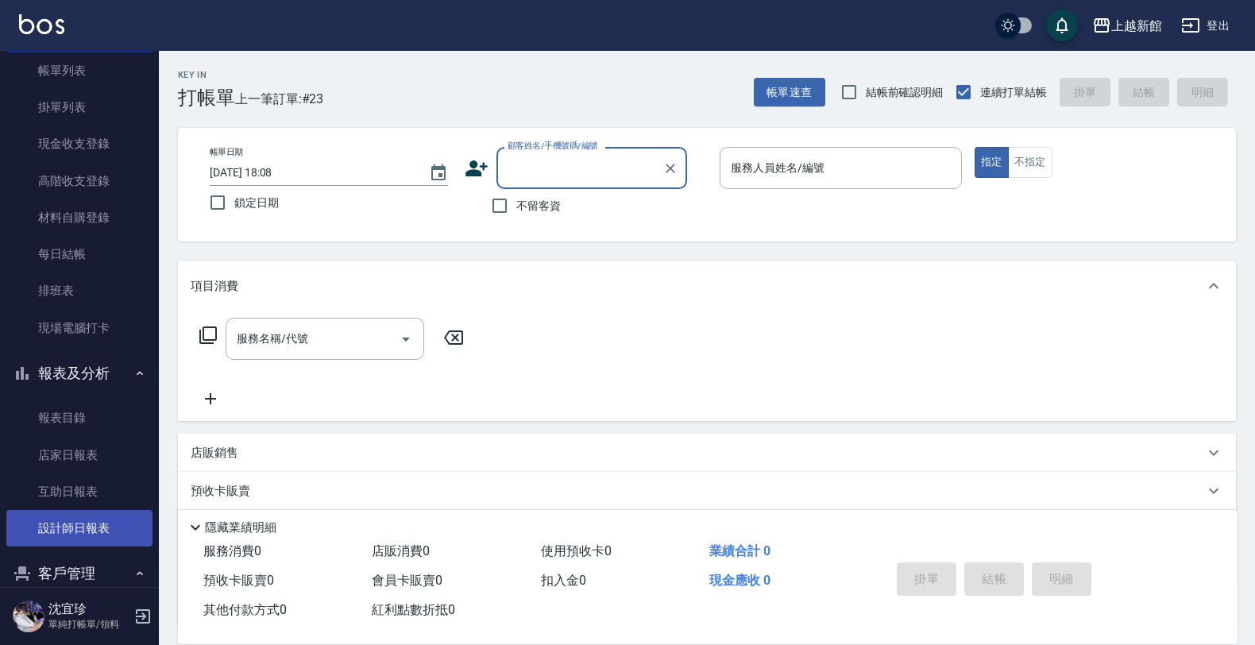
scroll to position [201, 0]
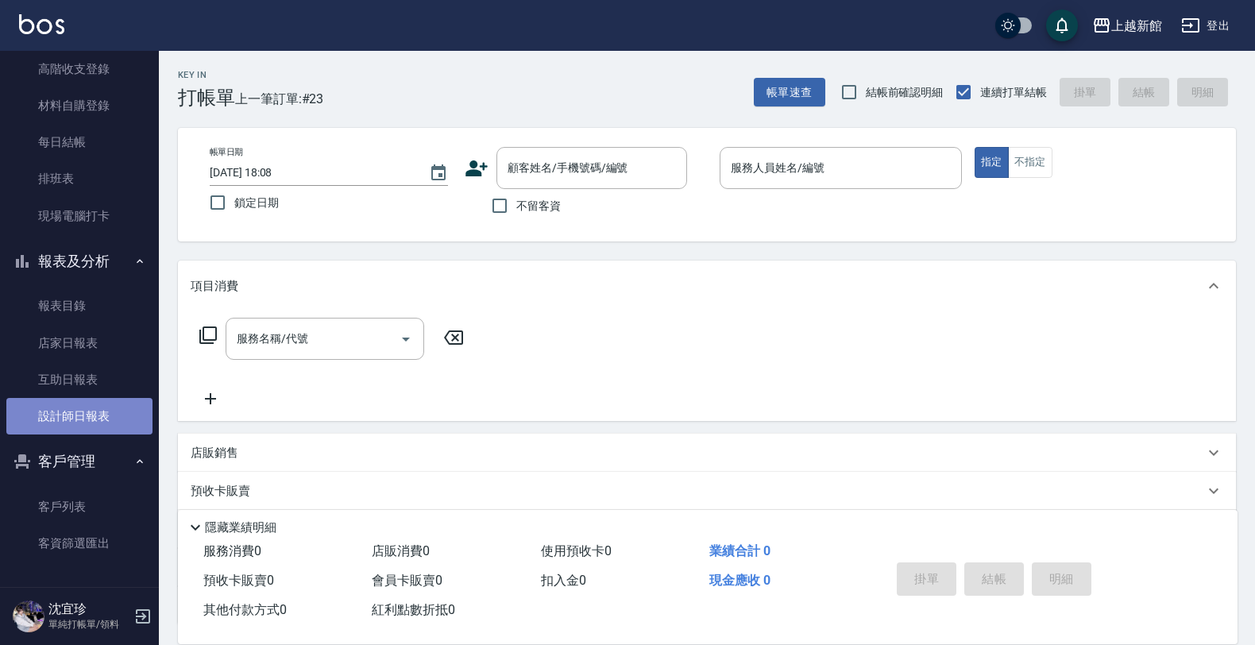
drag, startPoint x: 95, startPoint y: 415, endPoint x: 86, endPoint y: 397, distance: 20.6
click at [93, 415] on link "設計師日報表" at bounding box center [79, 416] width 146 height 37
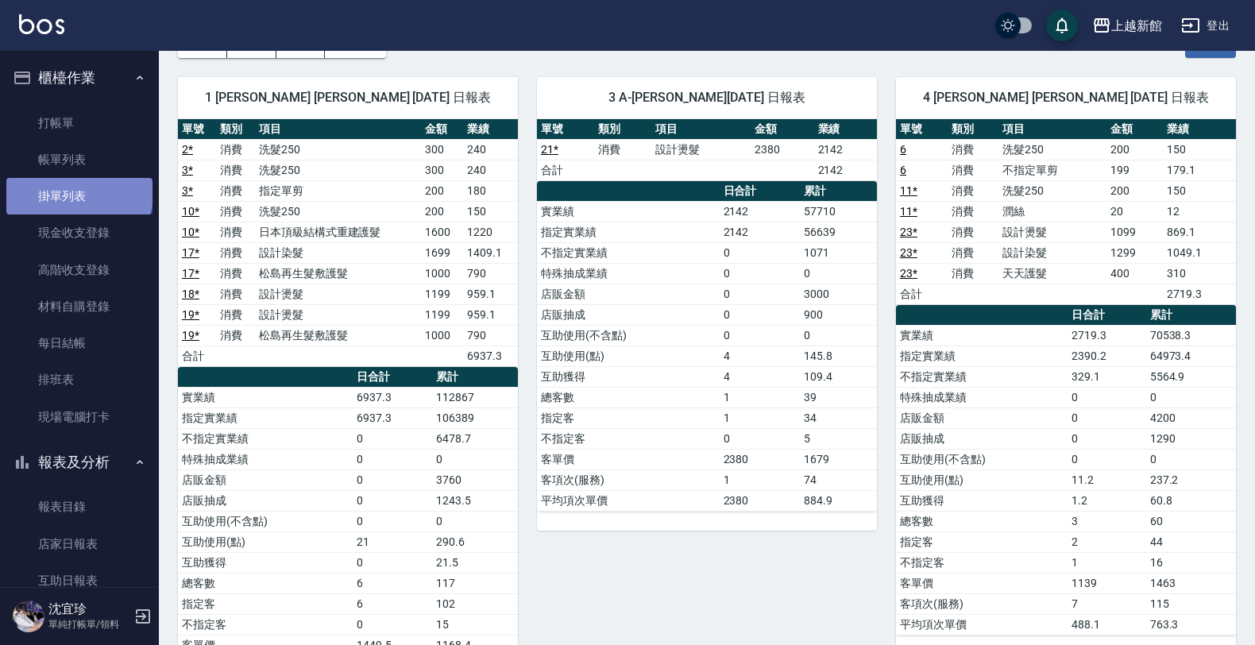
click at [78, 193] on link "掛單列表" at bounding box center [79, 196] width 146 height 37
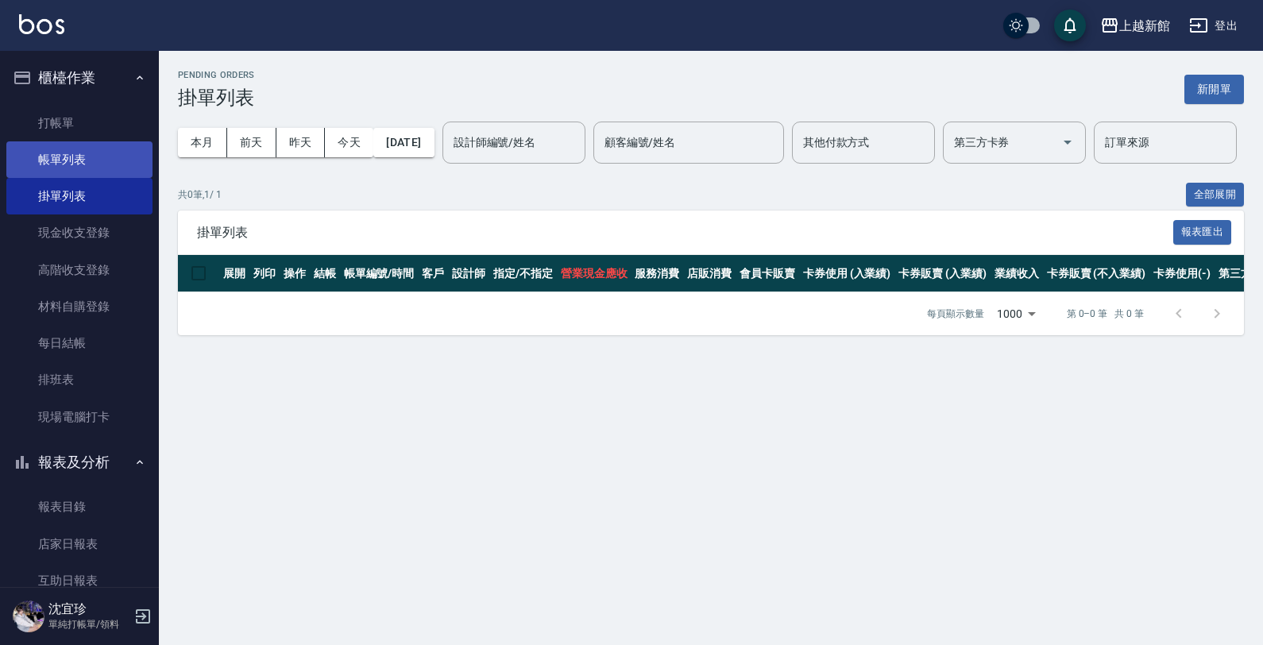
click at [99, 172] on link "帳單列表" at bounding box center [79, 159] width 146 height 37
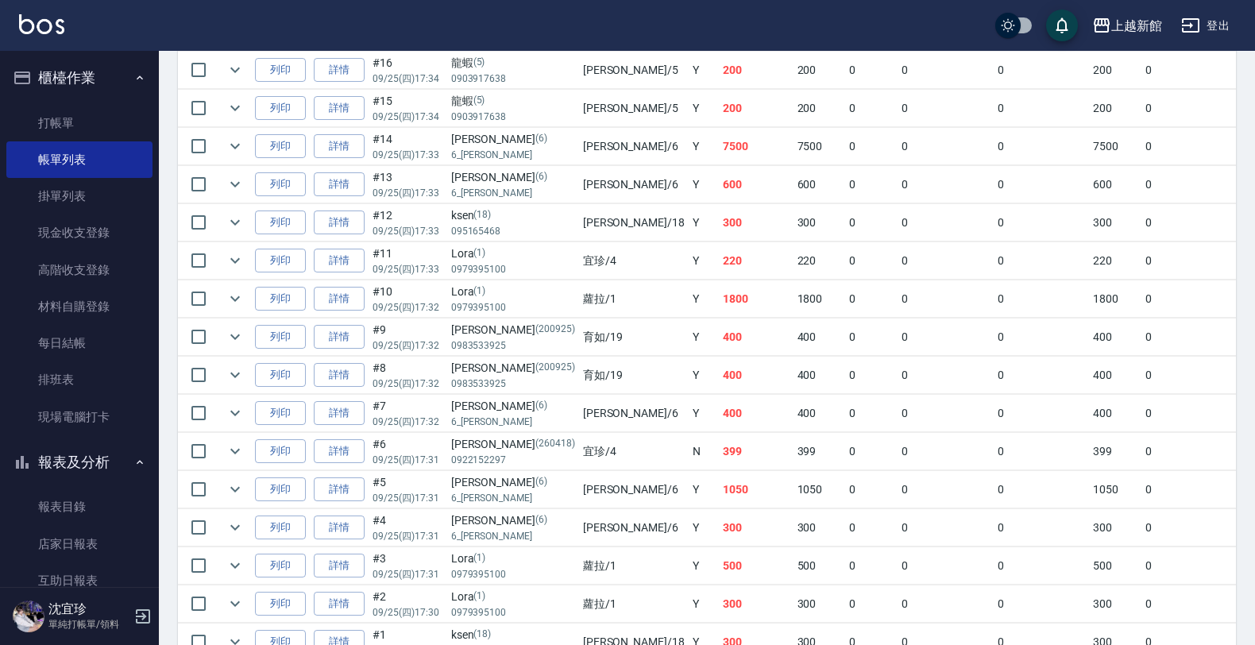
scroll to position [695, 0]
click at [334, 447] on link "詳情" at bounding box center [339, 450] width 51 height 25
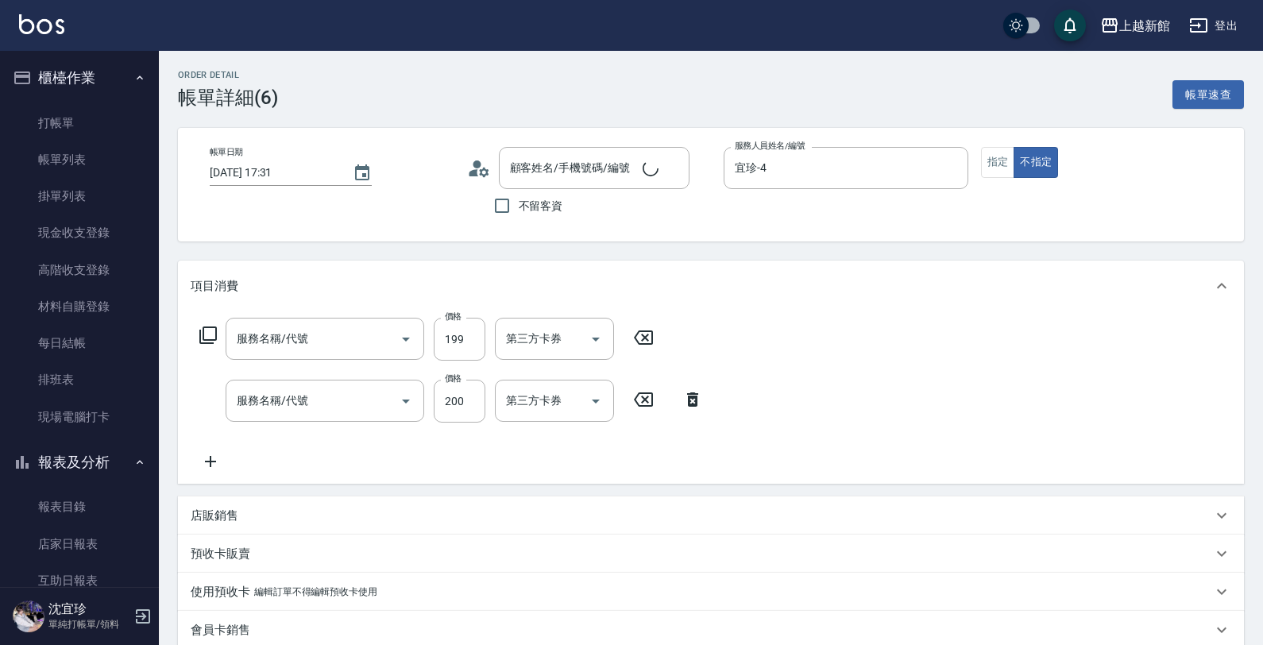
type input "2025/09/25 17:31"
type input "宜珍-4"
type input "林孔均/0922152297/260418"
type input "不指定單剪(202)"
type input "洗髮250(101)"
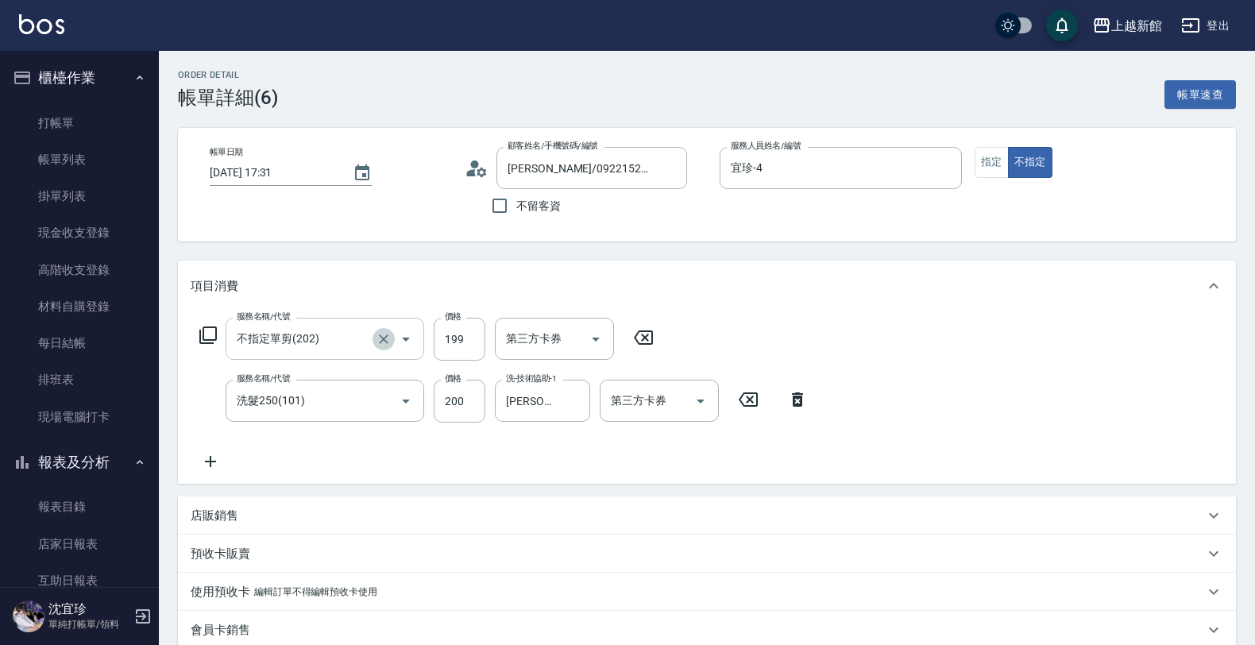
drag, startPoint x: 383, startPoint y: 339, endPoint x: 351, endPoint y: 343, distance: 32.0
click at [381, 342] on icon "Clear" at bounding box center [384, 339] width 10 height 10
click at [350, 343] on input "服務名稱/代號" at bounding box center [303, 339] width 140 height 28
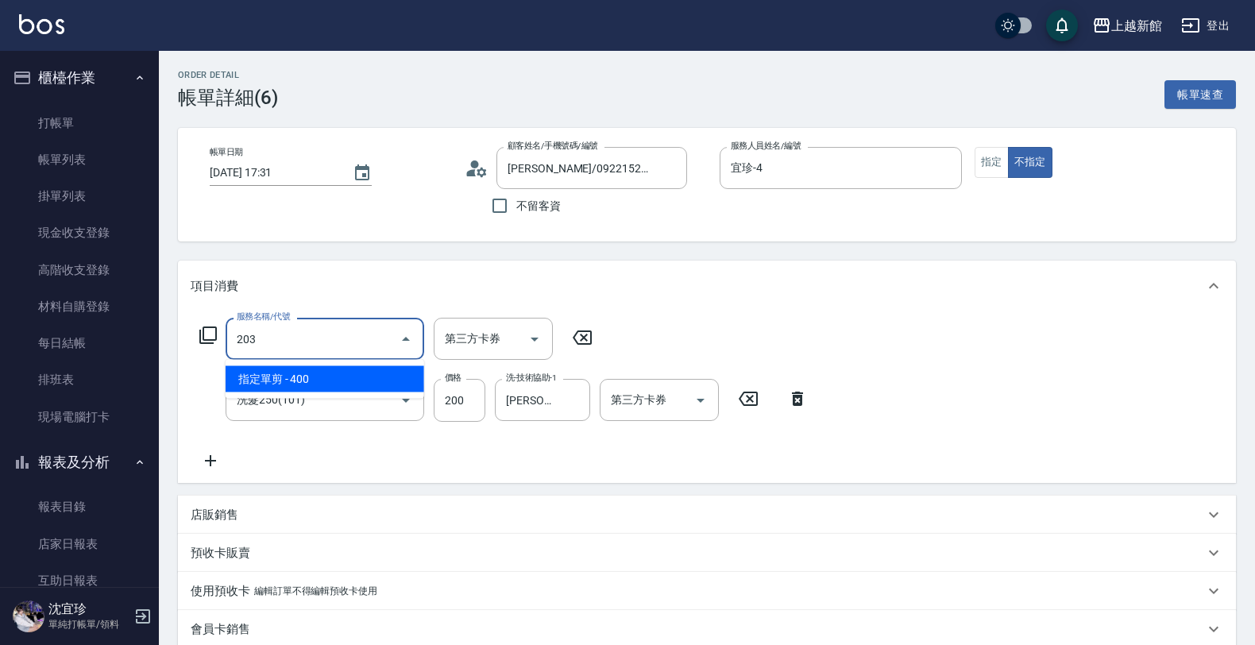
type input "指定單剪(203)"
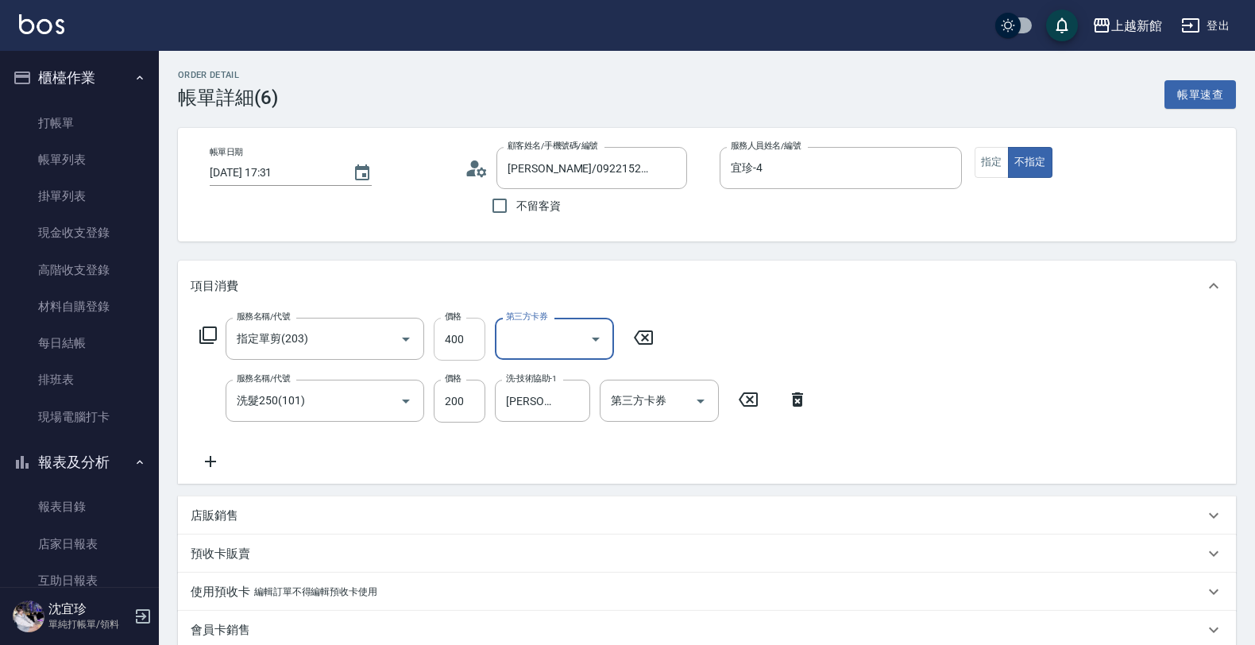
click at [458, 339] on input "400" at bounding box center [460, 339] width 52 height 43
type input "199"
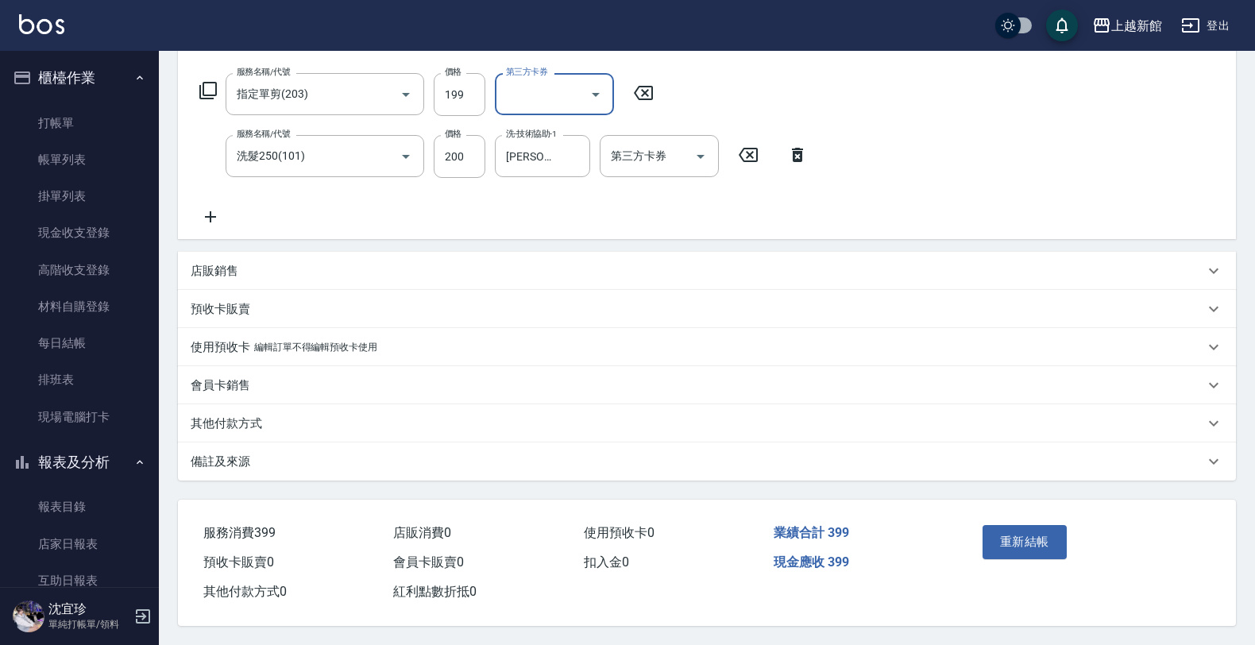
scroll to position [250, 0]
click at [1041, 548] on button "重新結帳" at bounding box center [1024, 541] width 84 height 33
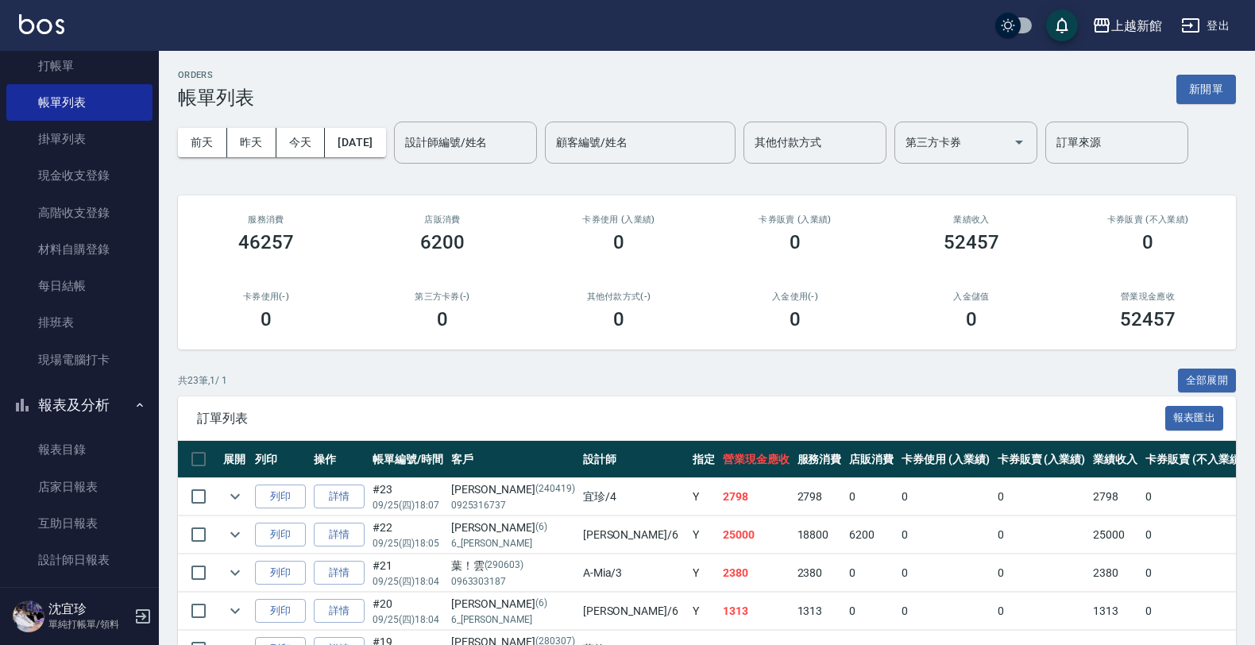
scroll to position [99, 0]
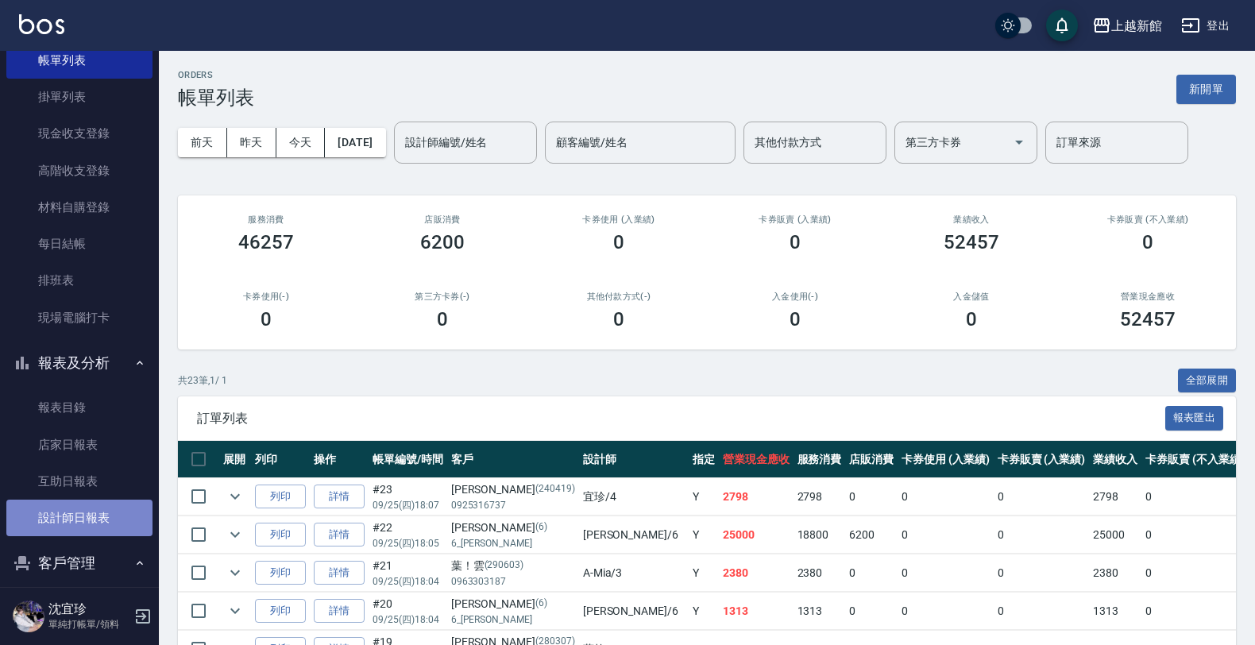
click at [103, 503] on link "設計師日報表" at bounding box center [79, 518] width 146 height 37
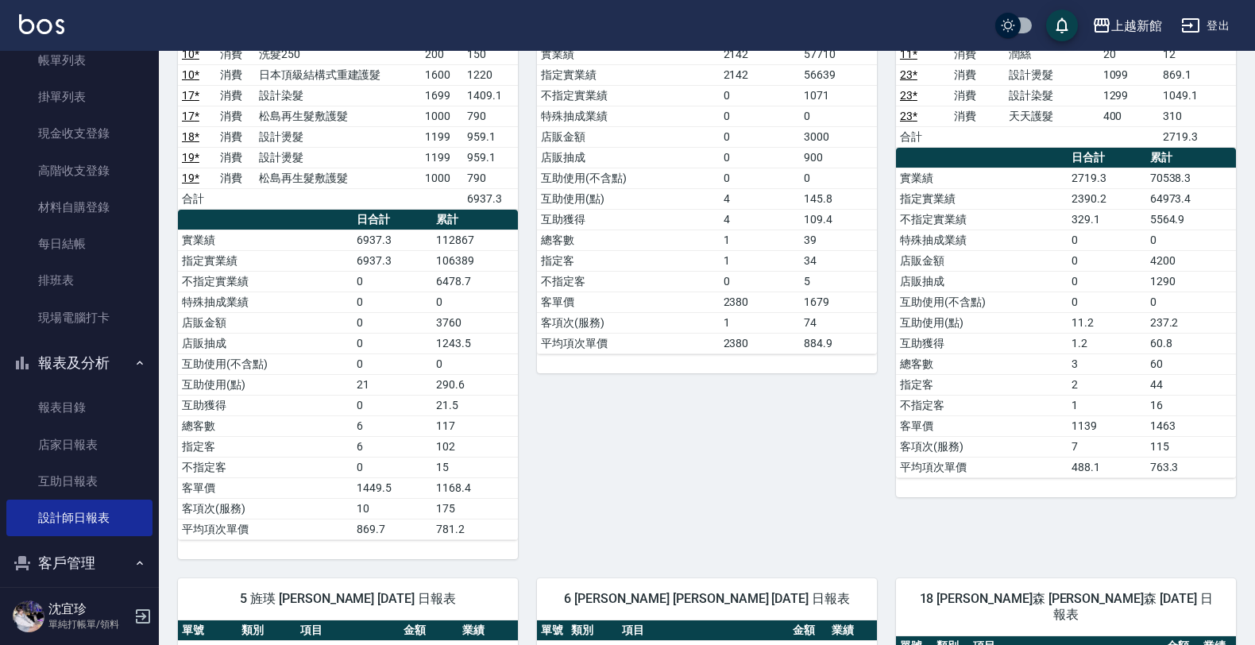
scroll to position [44, 0]
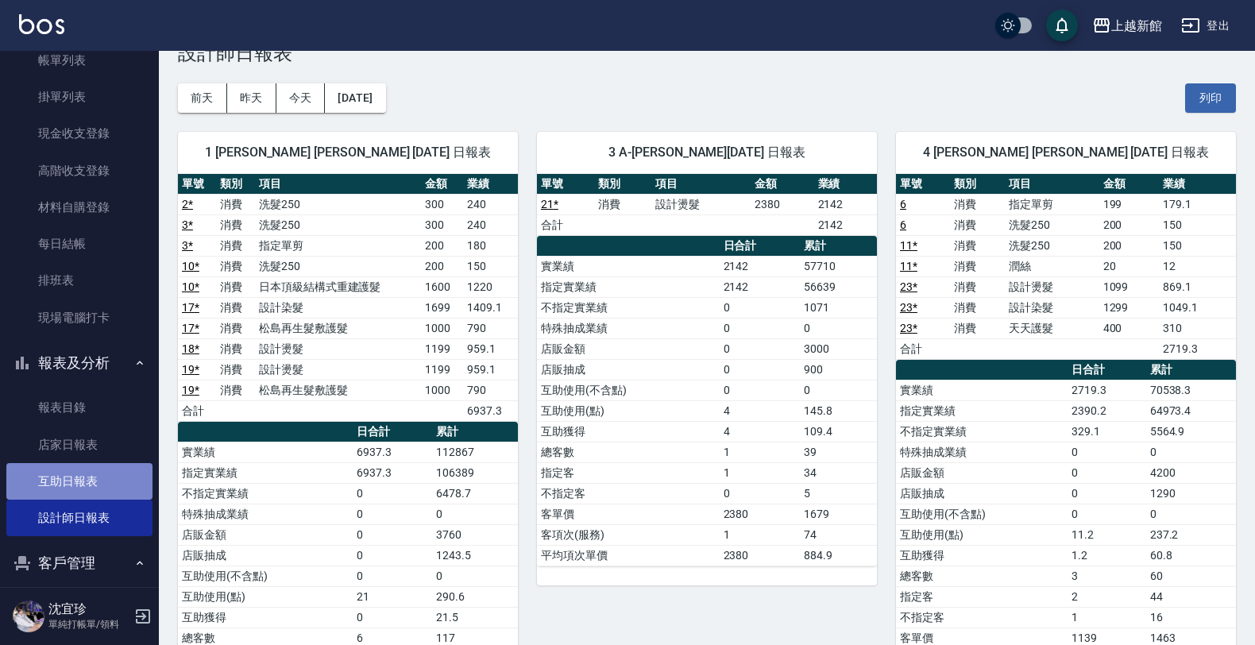
click at [85, 467] on link "互助日報表" at bounding box center [79, 481] width 146 height 37
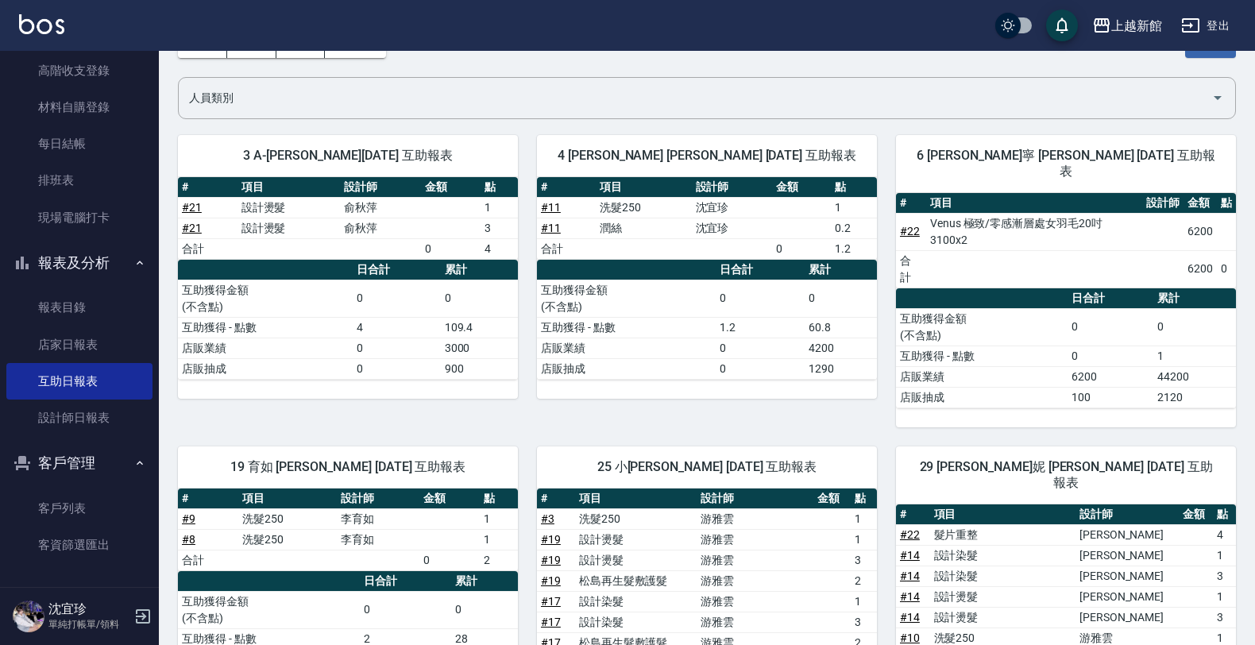
scroll to position [201, 0]
click at [141, 618] on icon "button" at bounding box center [142, 616] width 19 height 19
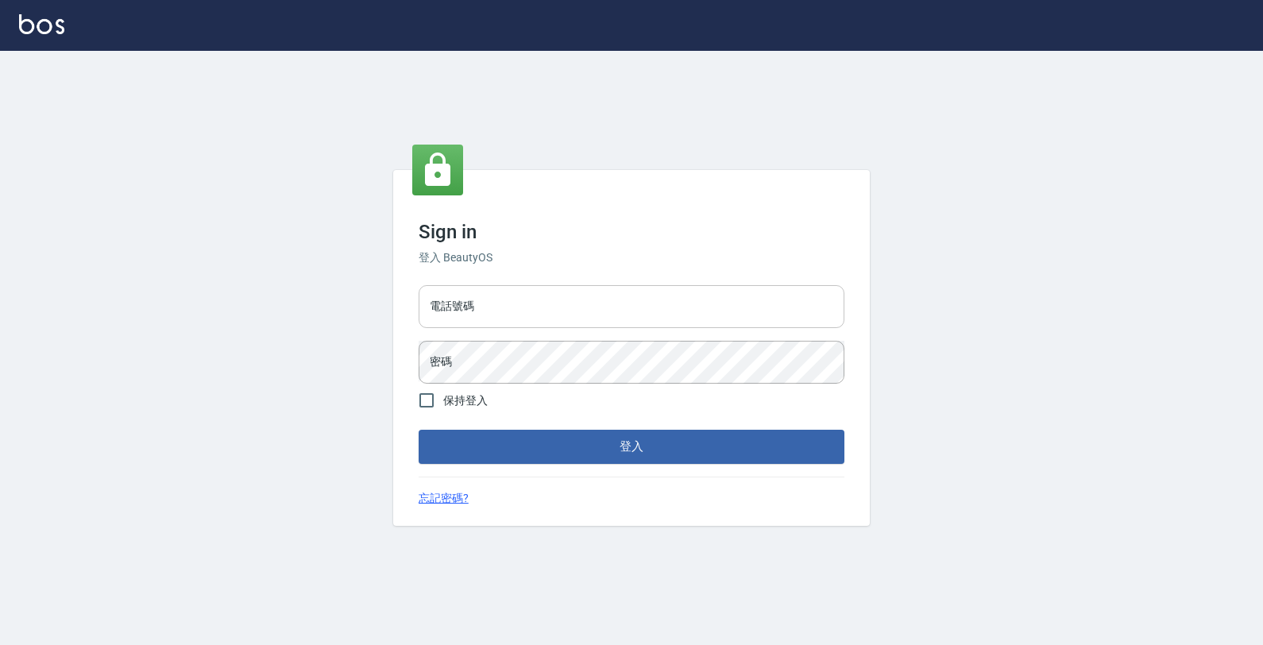
click at [628, 310] on input "電話號碼" at bounding box center [632, 306] width 426 height 43
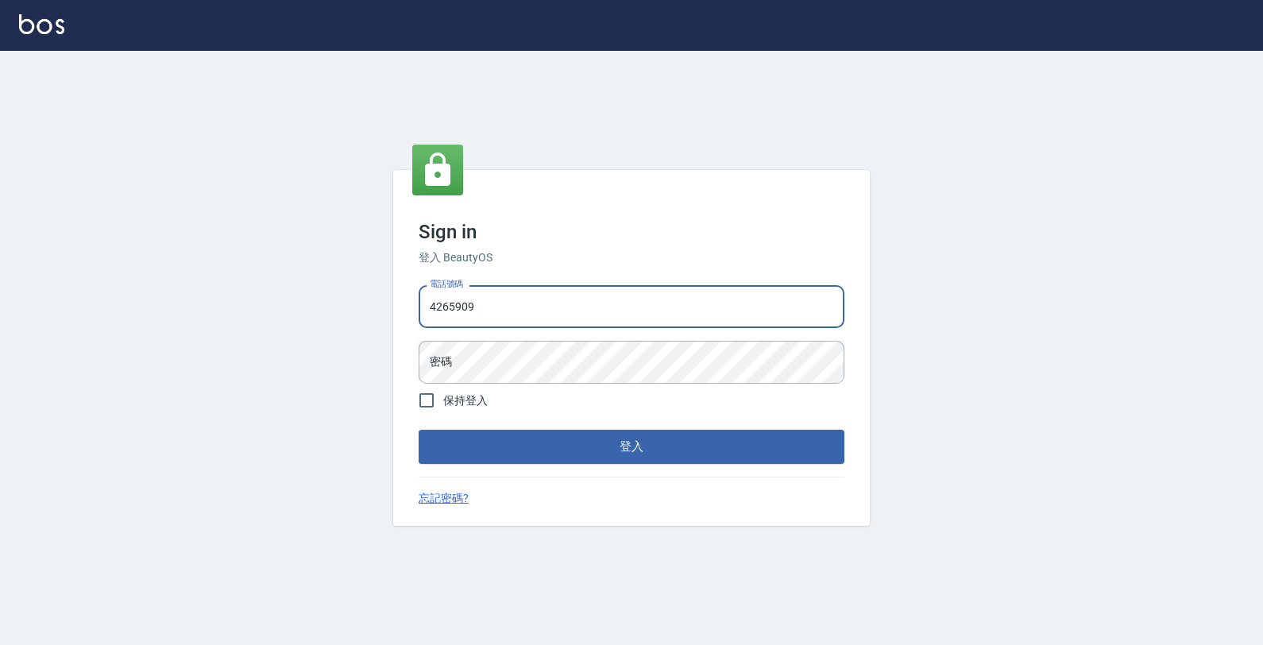
type input "4265909"
click at [419, 430] on button "登入" at bounding box center [632, 446] width 426 height 33
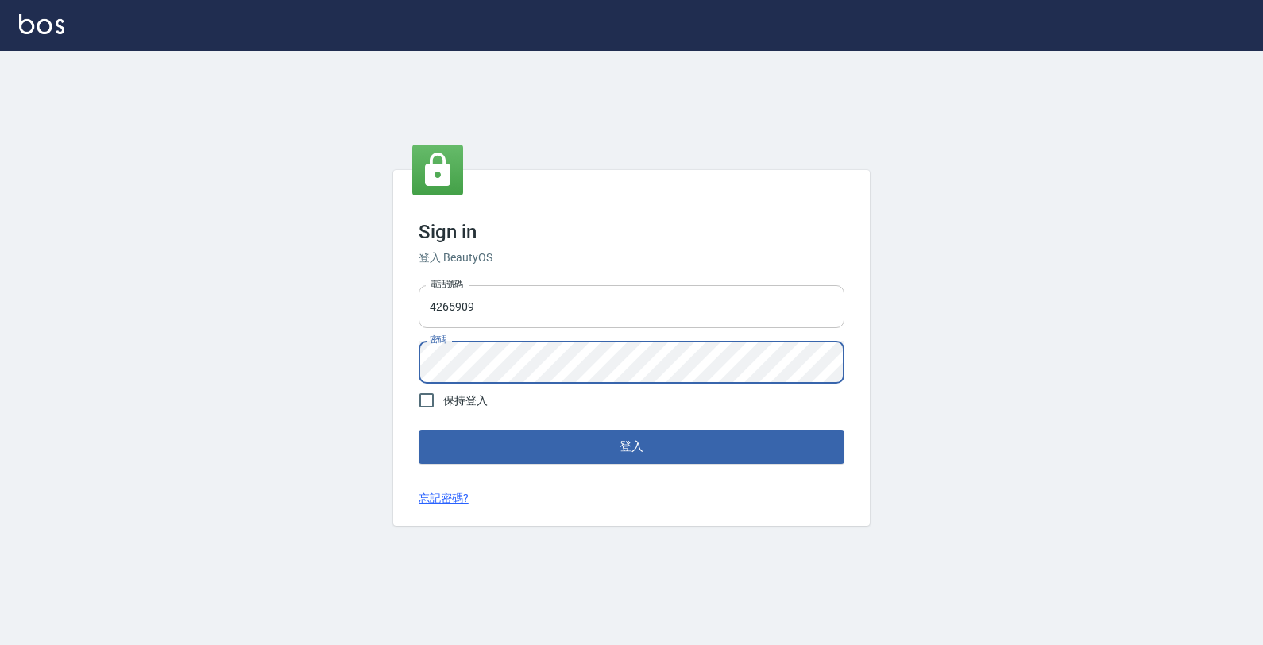
click at [419, 430] on button "登入" at bounding box center [632, 446] width 426 height 33
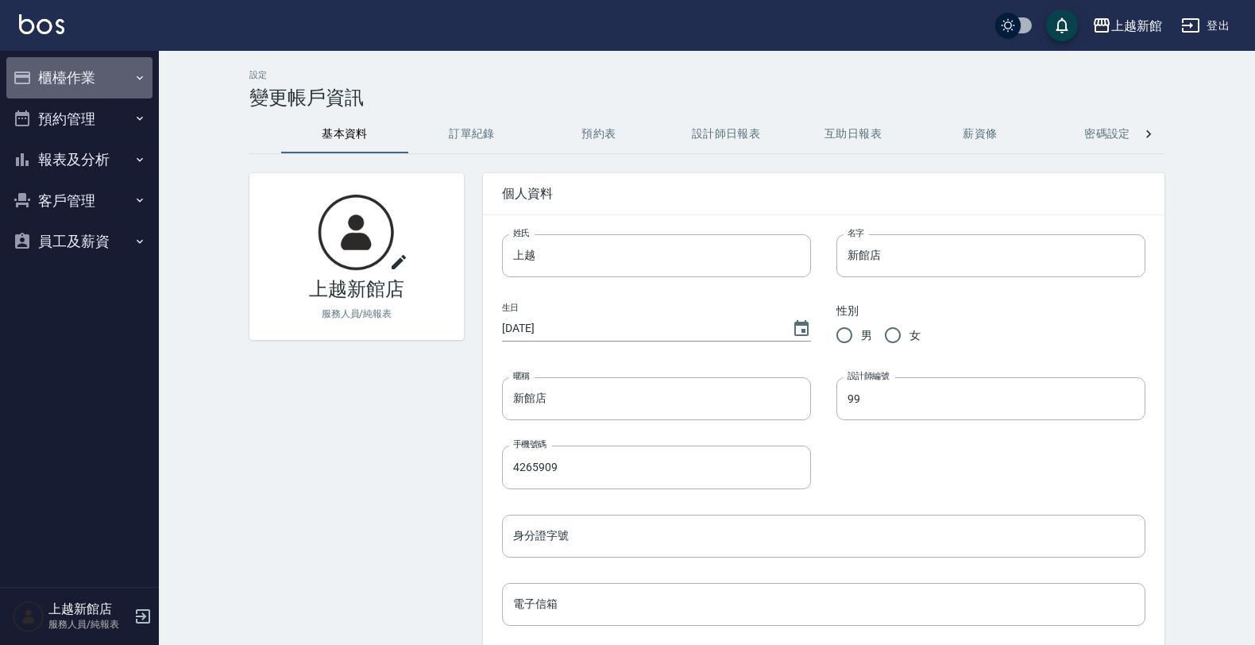
click at [85, 81] on button "櫃檯作業" at bounding box center [79, 77] width 146 height 41
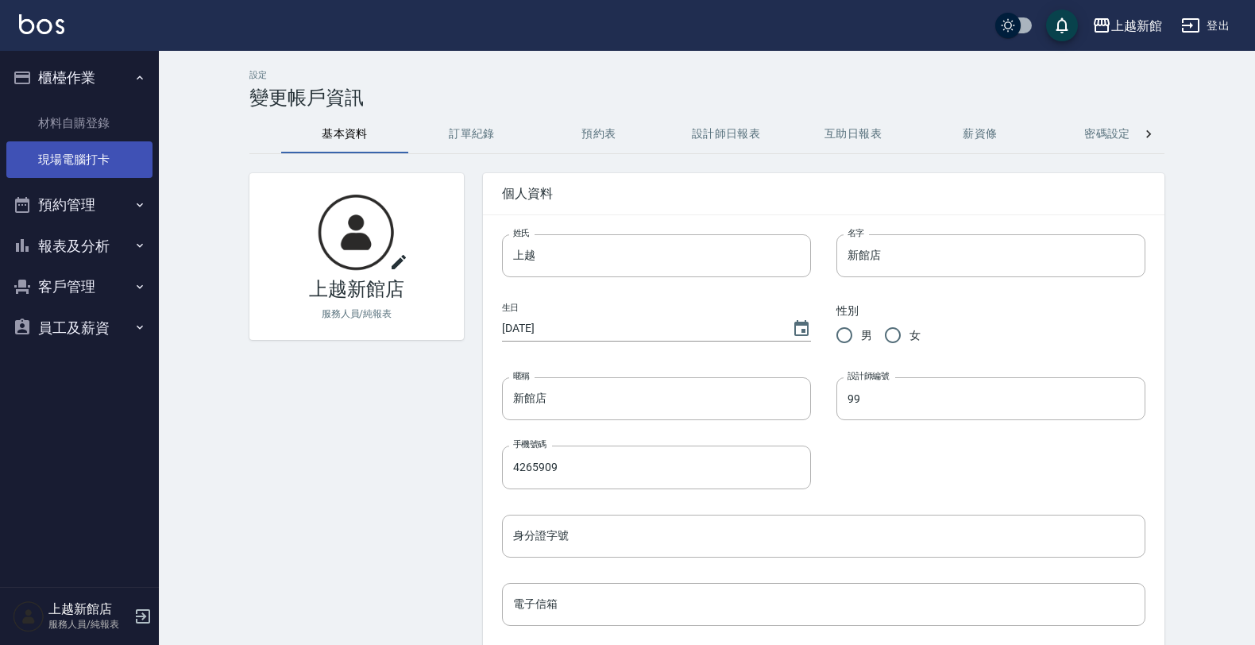
click at [107, 163] on link "現場電腦打卡" at bounding box center [79, 159] width 146 height 37
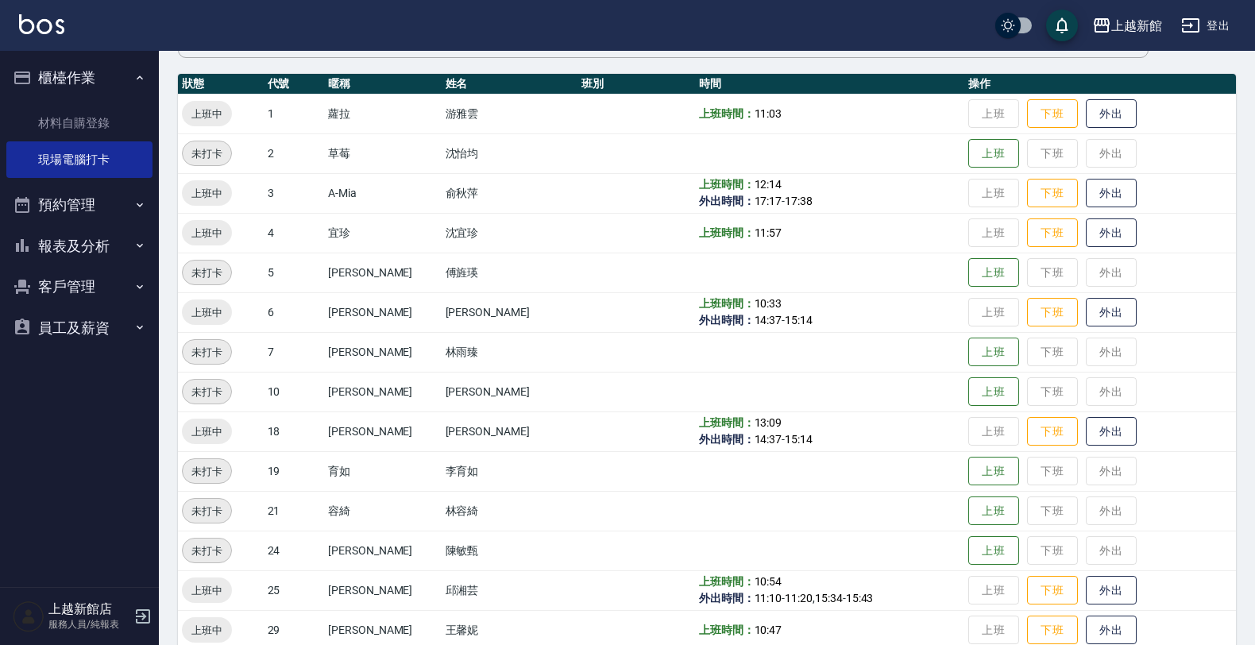
scroll to position [199, 0]
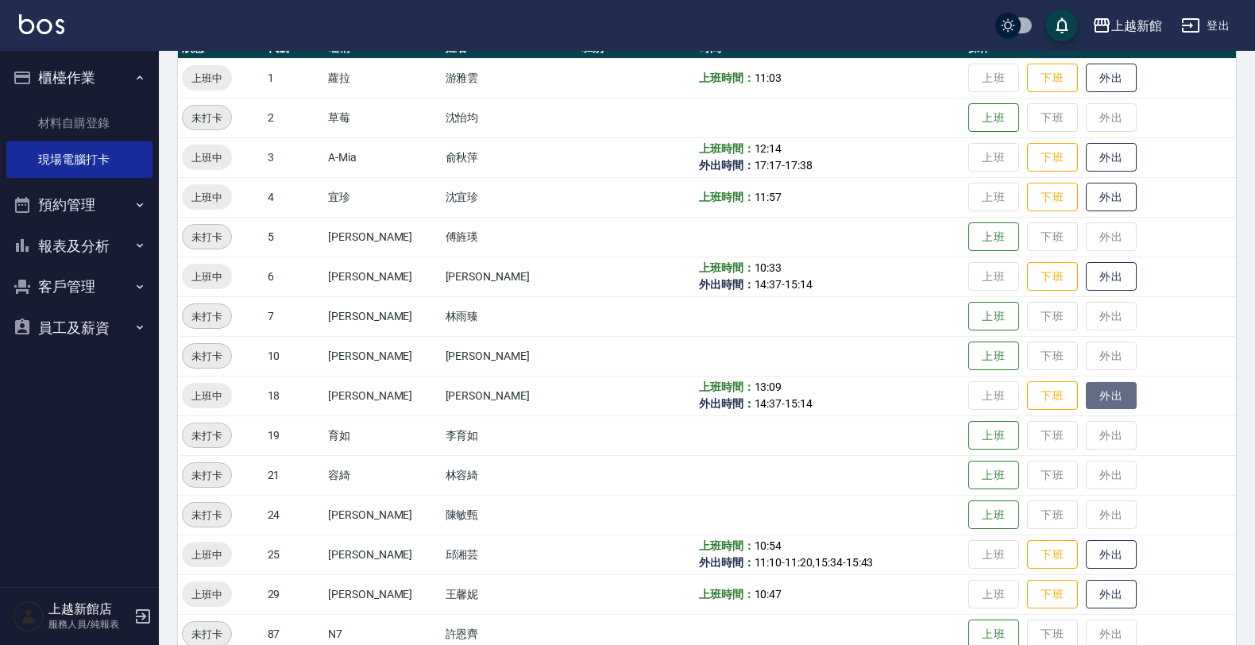
click at [1090, 395] on button "外出" at bounding box center [1111, 396] width 51 height 28
click at [1102, 401] on button "歸來" at bounding box center [1111, 396] width 51 height 28
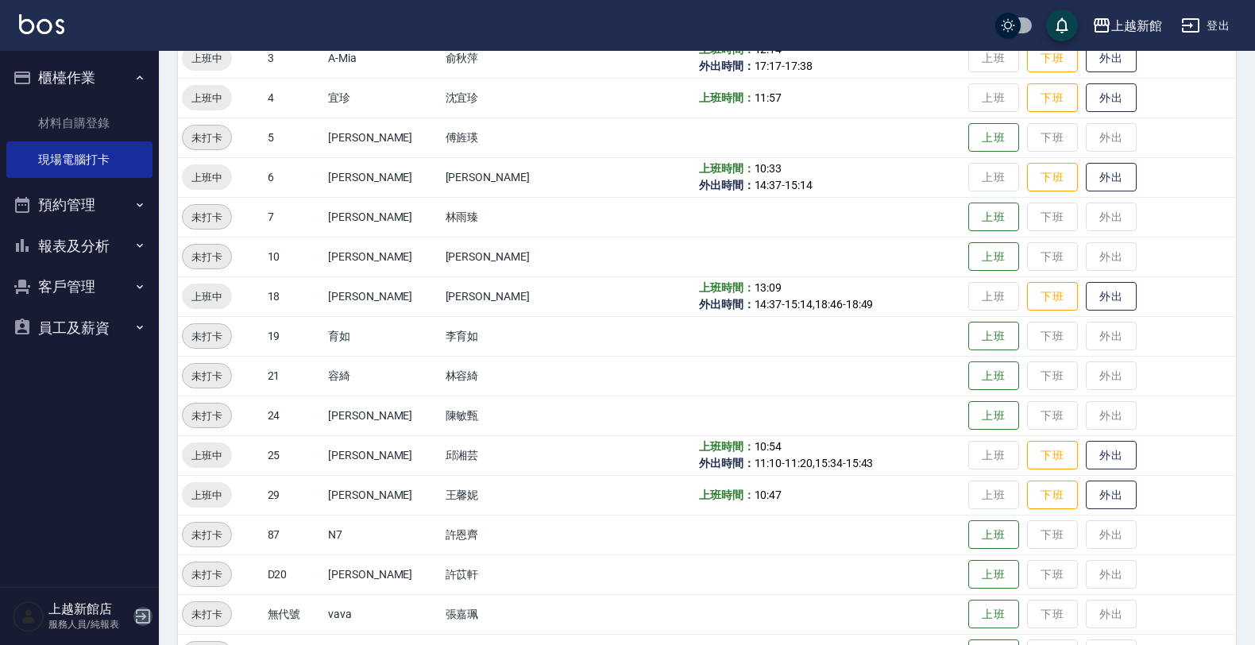
click at [143, 607] on icon "button" at bounding box center [142, 616] width 19 height 19
